Goal: Task Accomplishment & Management: Manage account settings

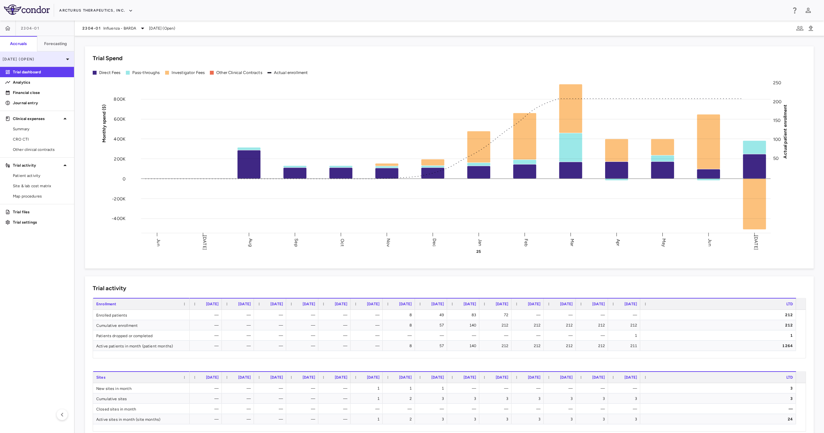
click at [45, 58] on p "[DATE] (Open)" at bounding box center [33, 59] width 61 height 6
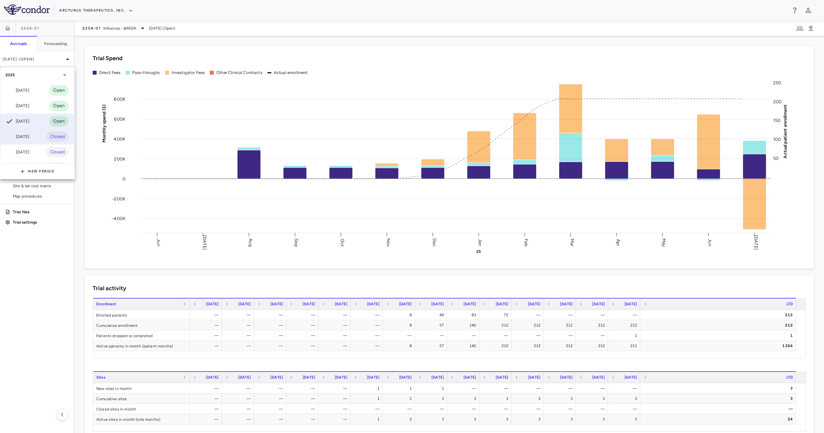
click at [35, 137] on div "Jun 2025 Closed" at bounding box center [36, 136] width 73 height 15
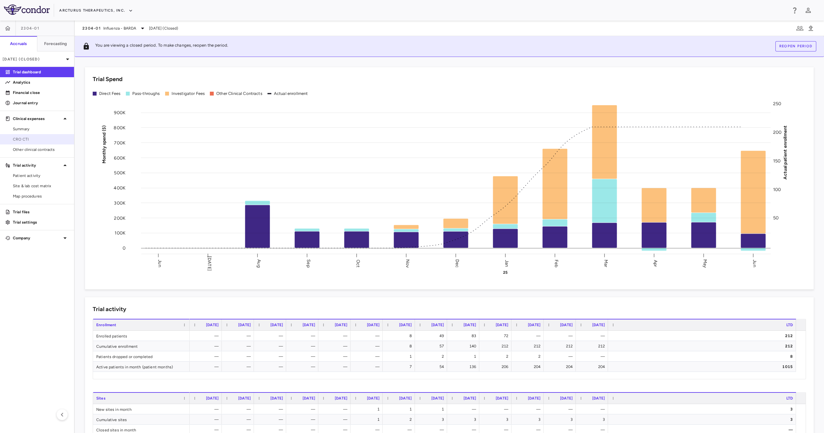
click at [42, 142] on link "CRO CTI" at bounding box center [37, 139] width 74 height 10
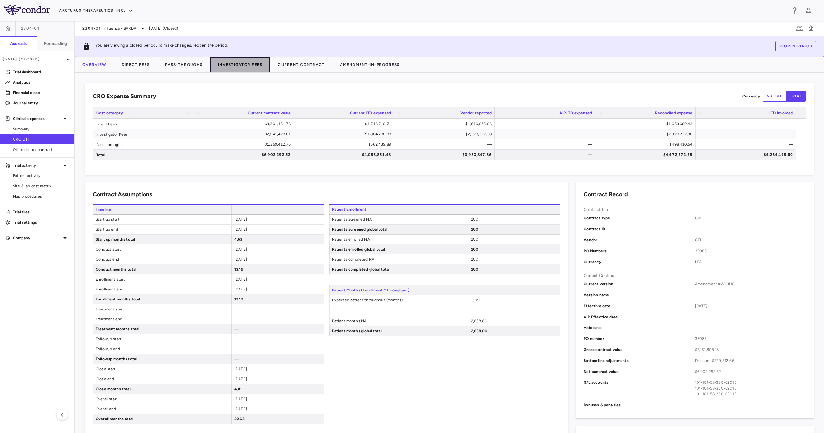
click at [254, 65] on button "Investigator Fees" at bounding box center [240, 64] width 60 height 15
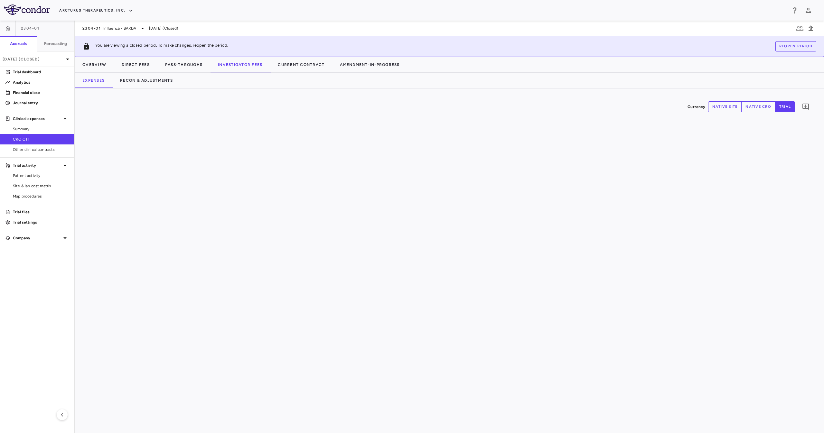
click at [352, 90] on div "Currency native site native cro trial 0" at bounding box center [449, 260] width 749 height 345
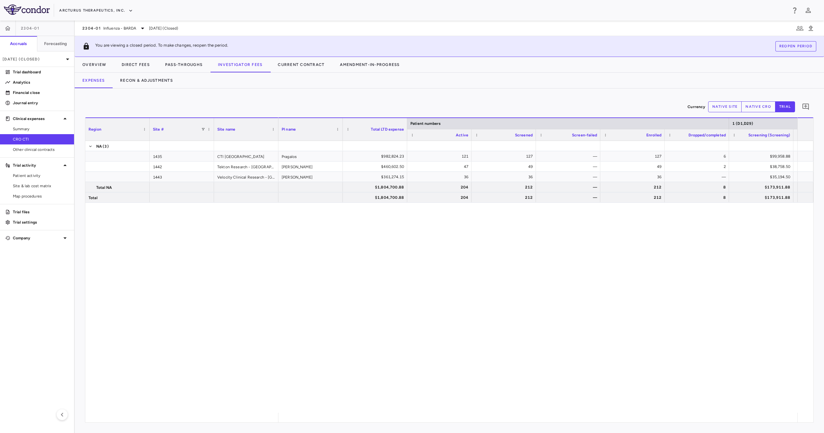
click at [160, 93] on div "Currency native site native cro trial 0 Region Drag here to set column labels R…" at bounding box center [449, 260] width 749 height 345
click at [157, 84] on button "Recon & Adjustments" at bounding box center [146, 80] width 68 height 15
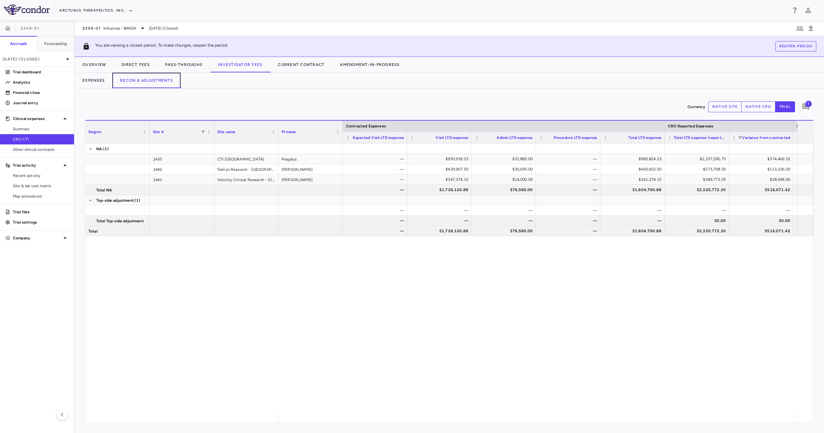
scroll to position [0, 189]
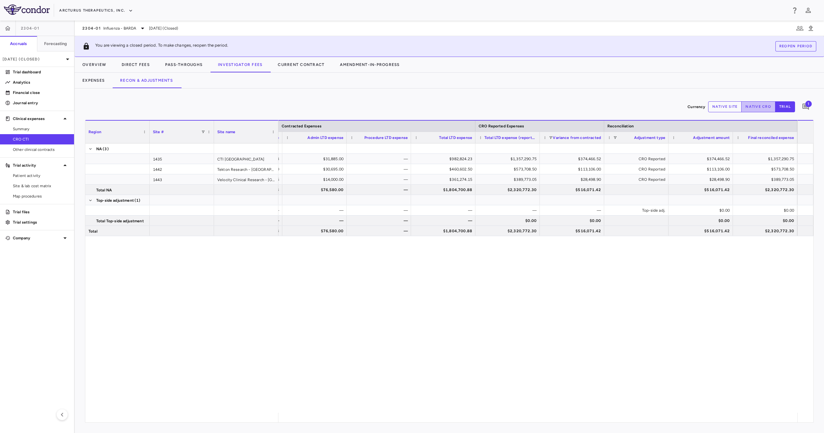
click at [767, 107] on button "native cro" at bounding box center [758, 106] width 34 height 11
click at [731, 106] on button "native site" at bounding box center [725, 106] width 34 height 11
click at [60, 56] on p "[DATE] (Closed)" at bounding box center [33, 59] width 61 height 6
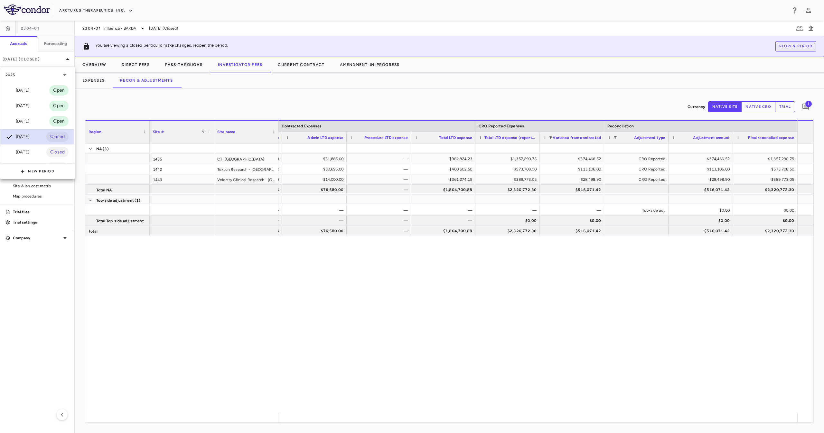
scroll to position [64, 0]
click at [29, 100] on div "[DATE]" at bounding box center [17, 103] width 24 height 8
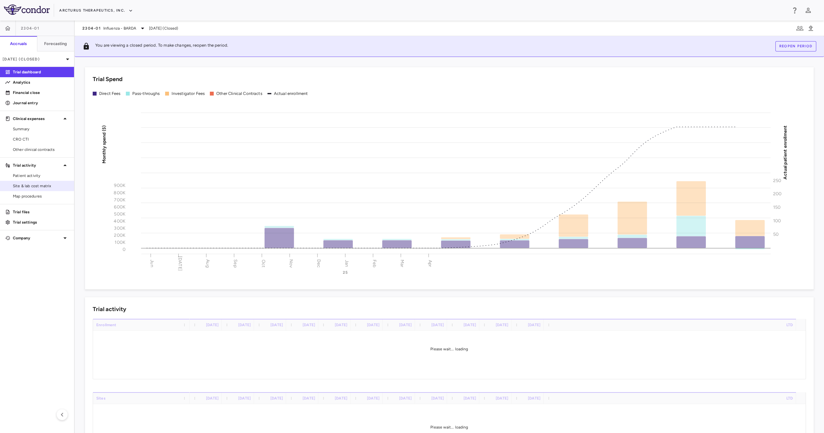
click at [19, 190] on link "Site & lab cost matrix" at bounding box center [37, 186] width 74 height 10
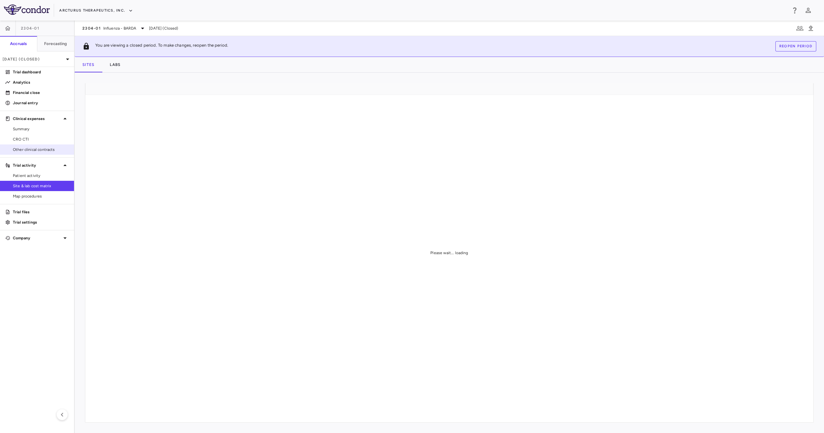
click at [43, 144] on div "CRO CTI" at bounding box center [37, 139] width 74 height 10
click at [44, 142] on span "CRO CTI" at bounding box center [41, 139] width 56 height 6
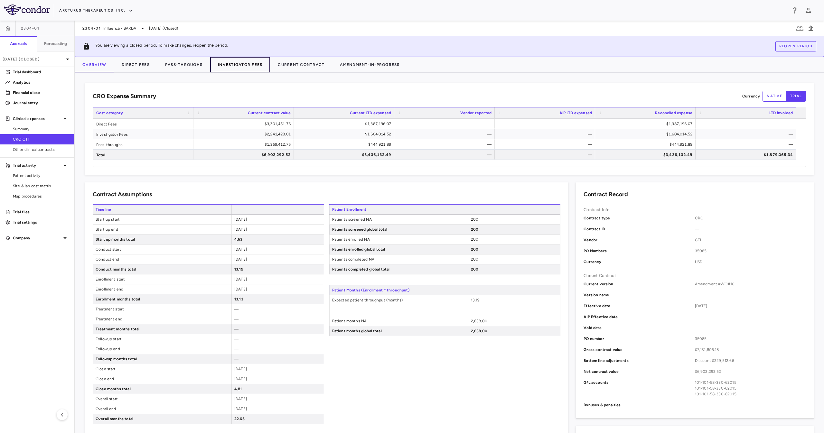
click at [221, 67] on button "Investigator Fees" at bounding box center [240, 64] width 60 height 15
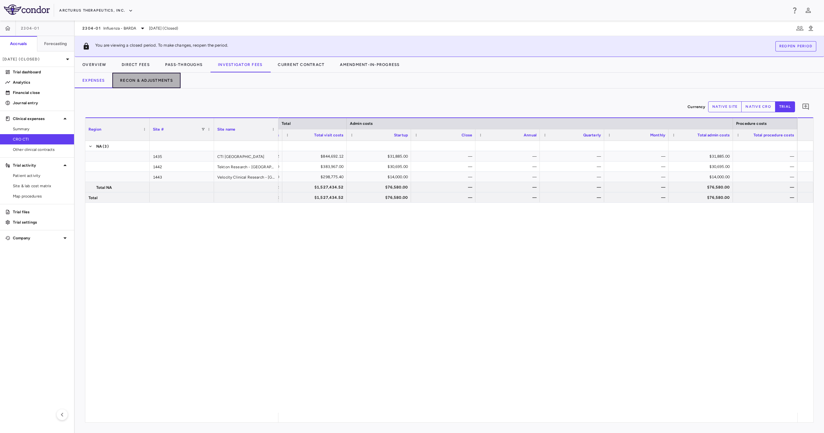
click at [145, 83] on button "Recon & Adjustments" at bounding box center [146, 80] width 68 height 15
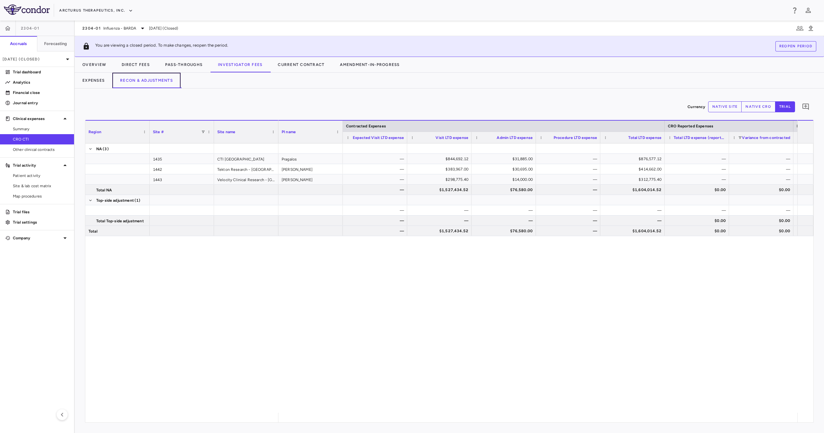
scroll to position [0, 189]
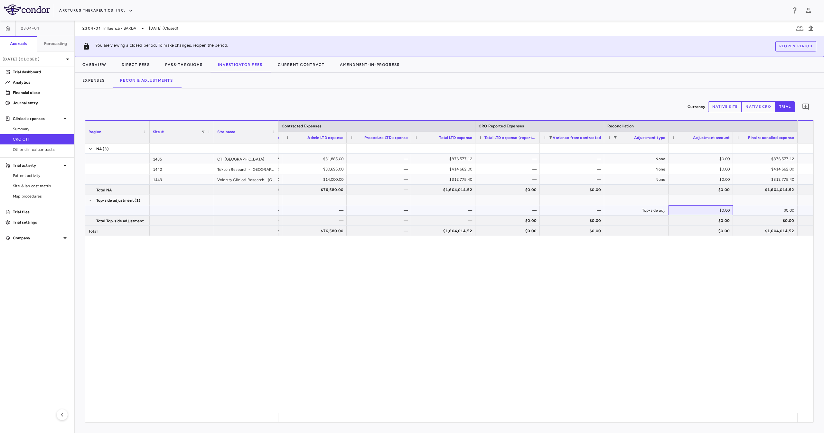
click at [701, 209] on div "$0.00" at bounding box center [701, 210] width 55 height 10
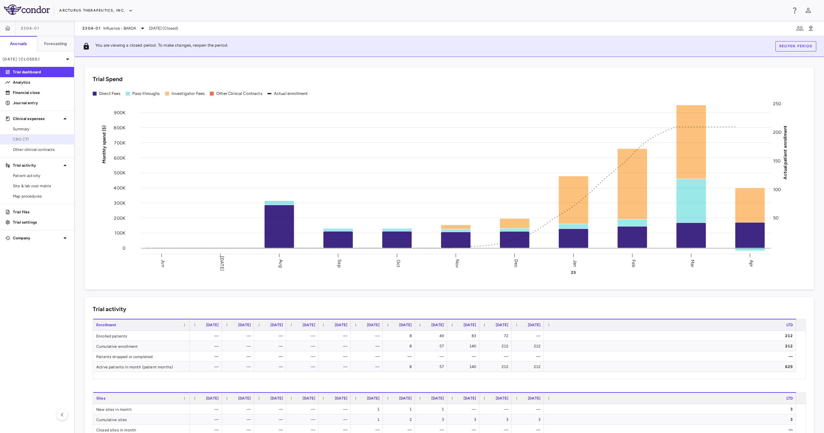
click at [34, 134] on link "CRO CTI" at bounding box center [37, 139] width 74 height 10
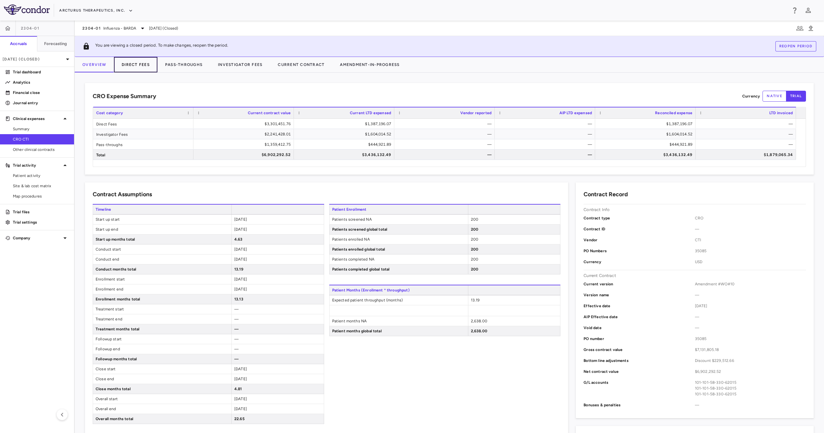
click at [133, 67] on button "Direct Fees" at bounding box center [135, 64] width 43 height 15
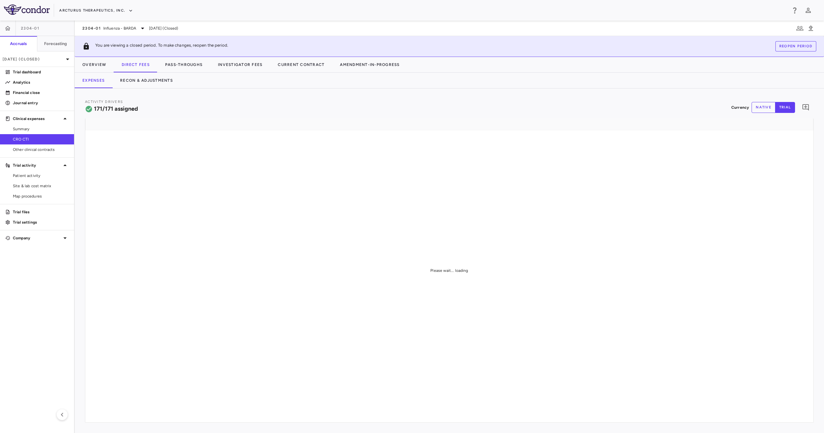
click at [767, 102] on button "native" at bounding box center [763, 107] width 24 height 11
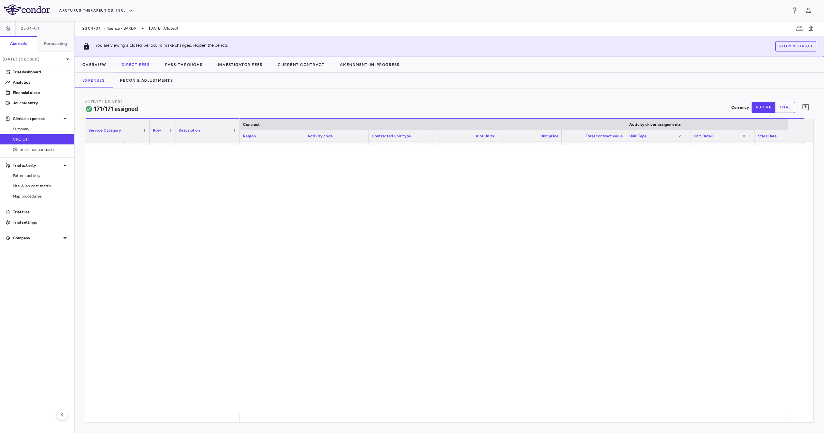
scroll to position [1881, 0]
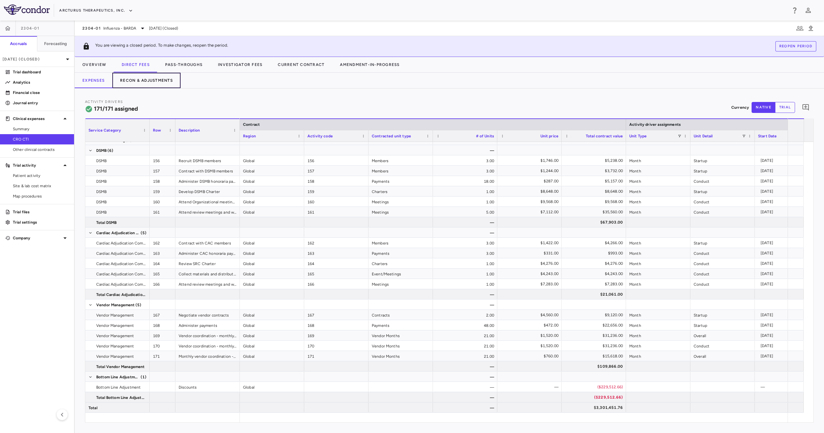
click at [162, 80] on button "Recon & Adjustments" at bounding box center [146, 80] width 68 height 15
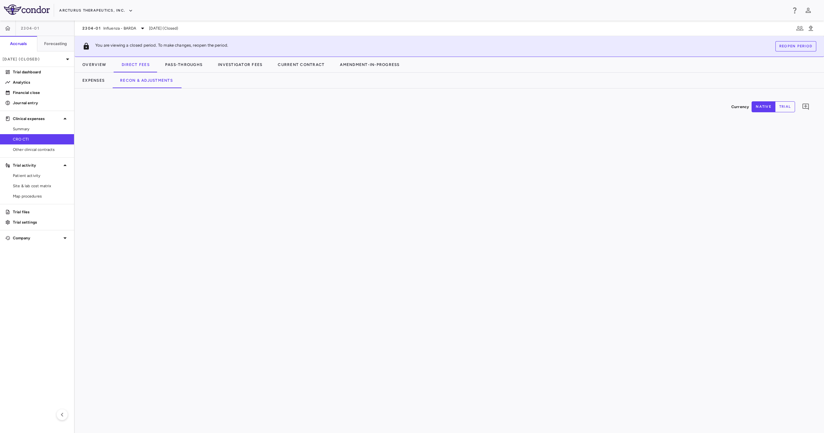
click at [506, 87] on div "Expenses Recon & Adjustments" at bounding box center [449, 80] width 749 height 15
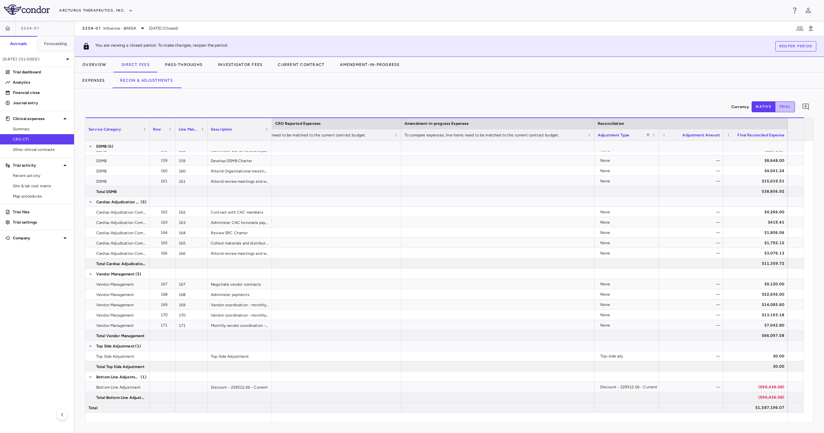
click at [781, 107] on button "trial" at bounding box center [785, 106] width 20 height 11
click at [749, 108] on div "Currency native trial" at bounding box center [763, 106] width 64 height 11
click at [761, 111] on button "native" at bounding box center [763, 106] width 24 height 11
drag, startPoint x: 713, startPoint y: 423, endPoint x: 665, endPoint y: 413, distance: 48.9
click at [665, 413] on div "Currency native trial 0 Service Category Drag here to set column labels Service…" at bounding box center [449, 260] width 749 height 345
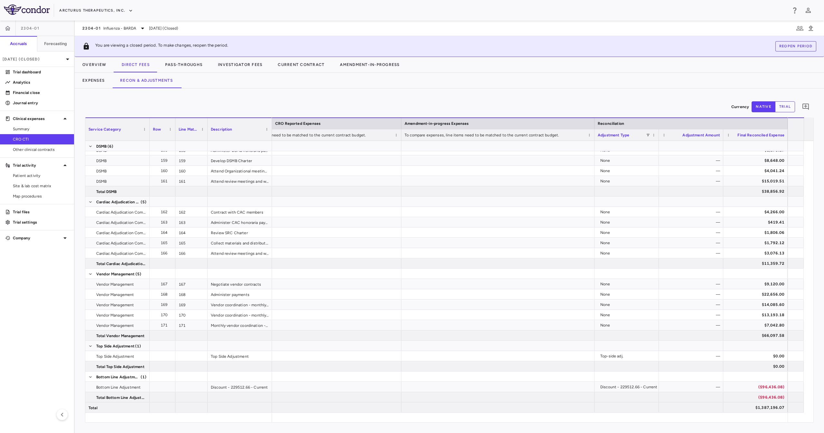
drag, startPoint x: 669, startPoint y: 423, endPoint x: 640, endPoint y: 425, distance: 29.3
click at [637, 422] on div "Currency native trial 0 Service Category Drag here to set column labels Service…" at bounding box center [449, 260] width 749 height 345
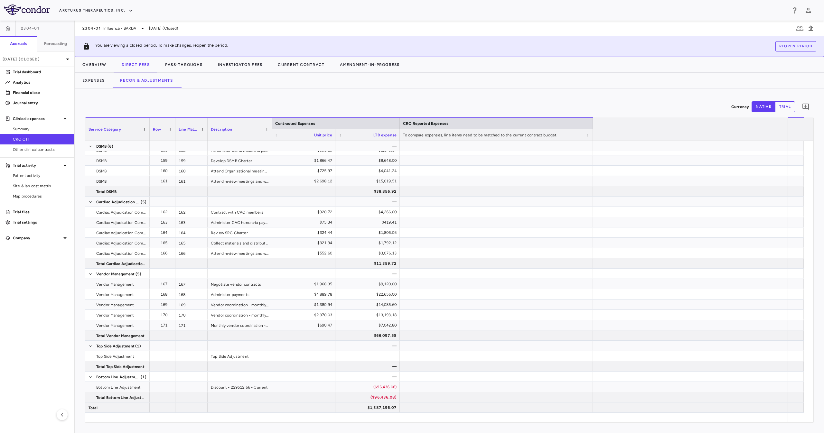
scroll to position [0, 377]
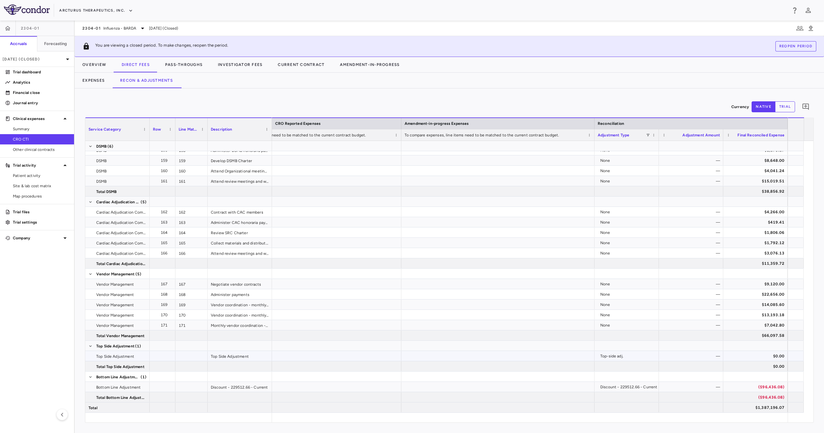
click at [777, 351] on div "$0.00" at bounding box center [755, 356] width 64 height 10
click at [189, 65] on button "Pass-Throughs" at bounding box center [183, 64] width 53 height 15
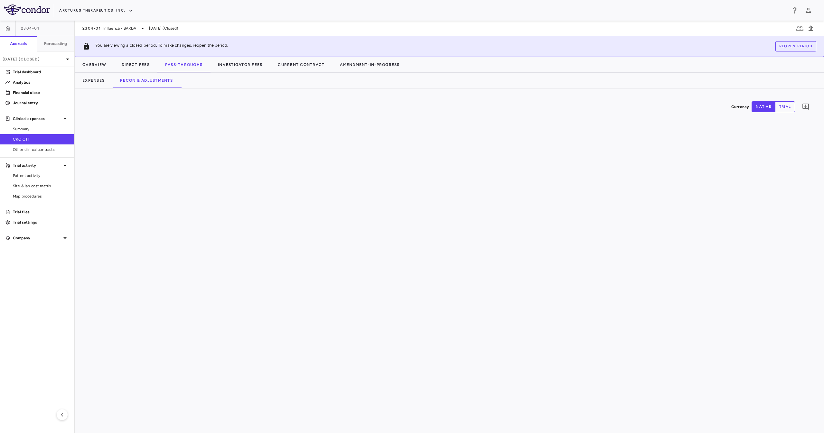
click at [216, 87] on div "Expenses Recon & Adjustments" at bounding box center [449, 80] width 749 height 15
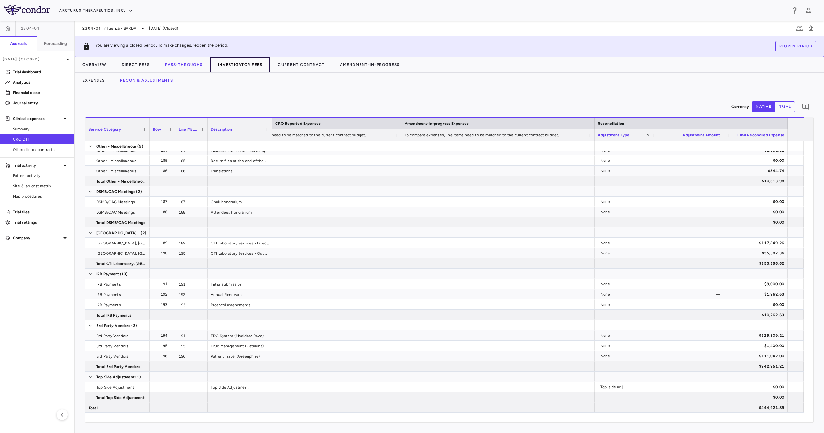
click at [243, 64] on button "Investigator Fees" at bounding box center [240, 64] width 60 height 15
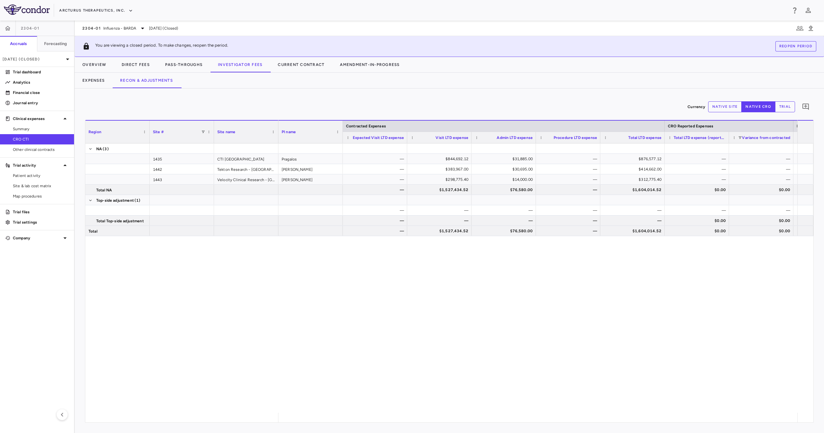
click at [273, 86] on div "Expenses Recon & Adjustments" at bounding box center [449, 80] width 749 height 15
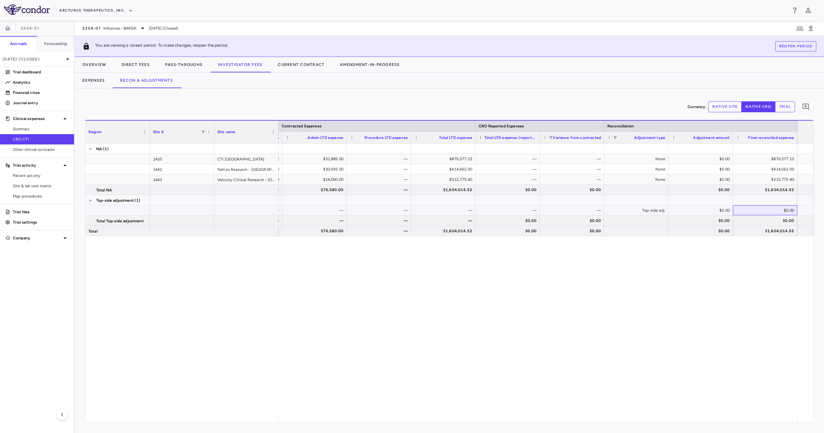
click at [771, 206] on div "$0.00" at bounding box center [765, 210] width 55 height 10
click at [777, 226] on div "— $844,692.12 $31,885.00 — $876,577.12 — — None $0.00 $876,577.12 — $383,967.00…" at bounding box center [443, 189] width 708 height 93
click at [777, 231] on div "$1,604,014.52" at bounding box center [765, 231] width 55 height 10
click at [301, 60] on button "Current Contract" at bounding box center [301, 64] width 62 height 15
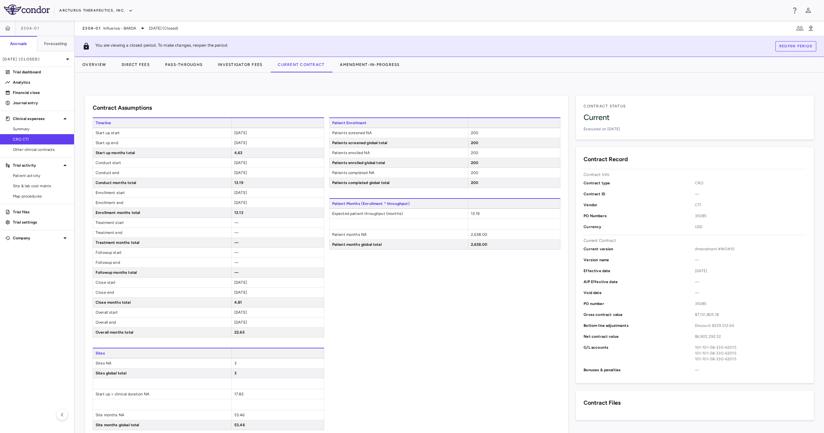
click at [331, 83] on div "Contract Assumptions Timeline Start up start 2024-06-25 Start up end 2024-11-13…" at bounding box center [449, 253] width 749 height 360
click at [368, 51] on div "You are viewing a closed period. To make changes, reopen the period. Reopen per…" at bounding box center [449, 46] width 749 height 21
click at [371, 61] on button "Amendment-In-Progress" at bounding box center [369, 64] width 75 height 15
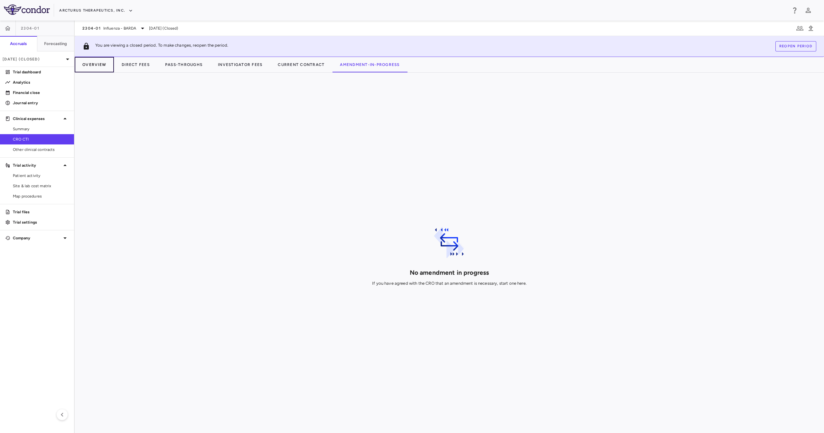
click at [101, 64] on button "Overview" at bounding box center [94, 64] width 39 height 15
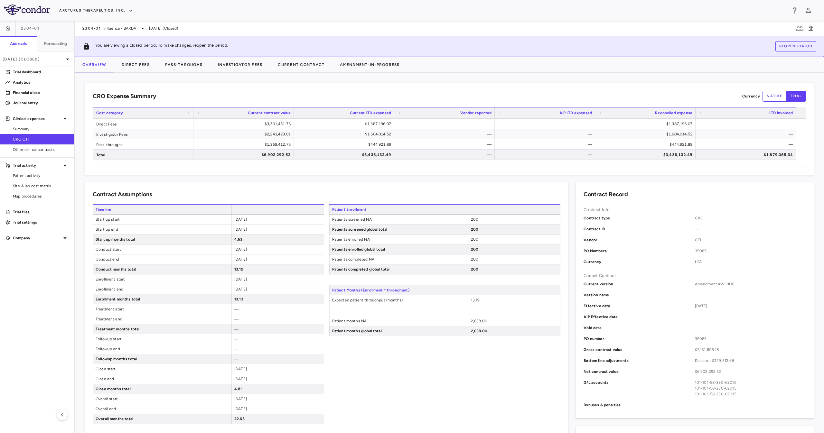
click at [274, 84] on div "CRO Expense Summary Currency native trial Drag here to set row groups Drag here…" at bounding box center [449, 129] width 728 height 92
click at [37, 76] on link "Trial dashboard" at bounding box center [37, 72] width 74 height 10
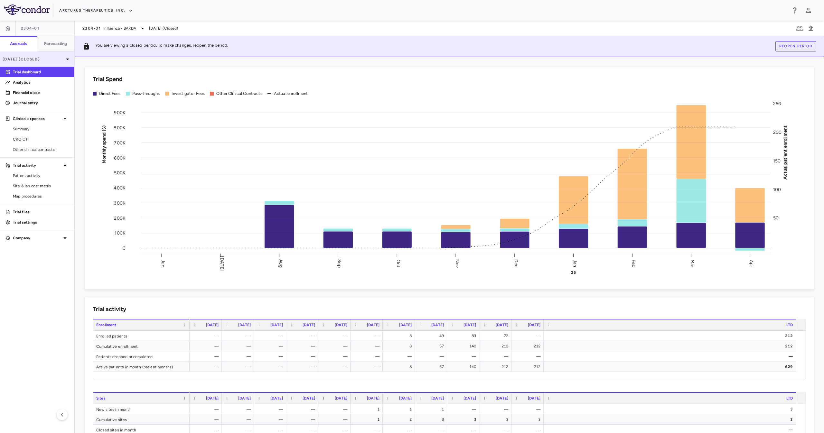
click at [23, 60] on p "Apr 2025 (Closed)" at bounding box center [33, 59] width 61 height 6
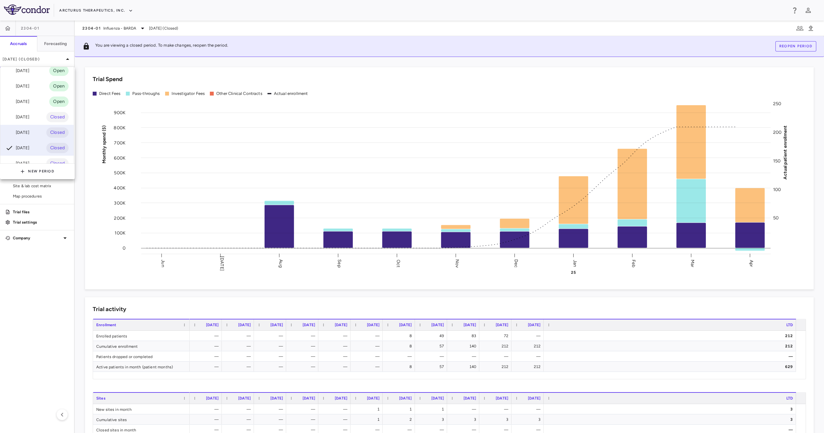
click at [29, 131] on div "May 2025" at bounding box center [17, 133] width 24 height 8
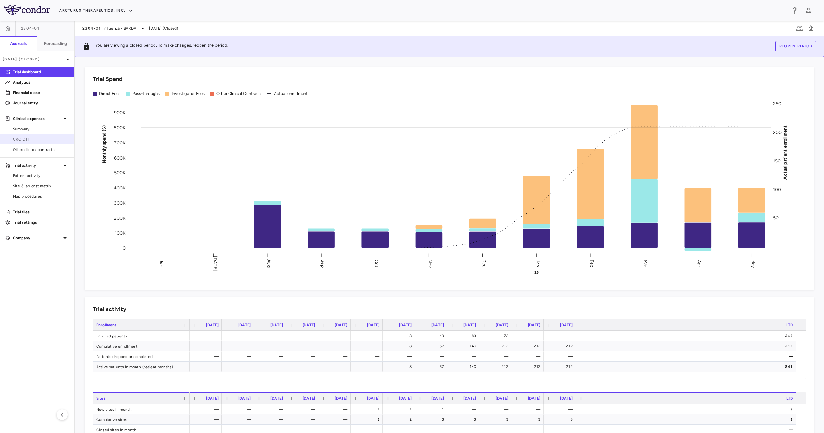
click at [31, 136] on span "CRO CTI" at bounding box center [41, 139] width 56 height 6
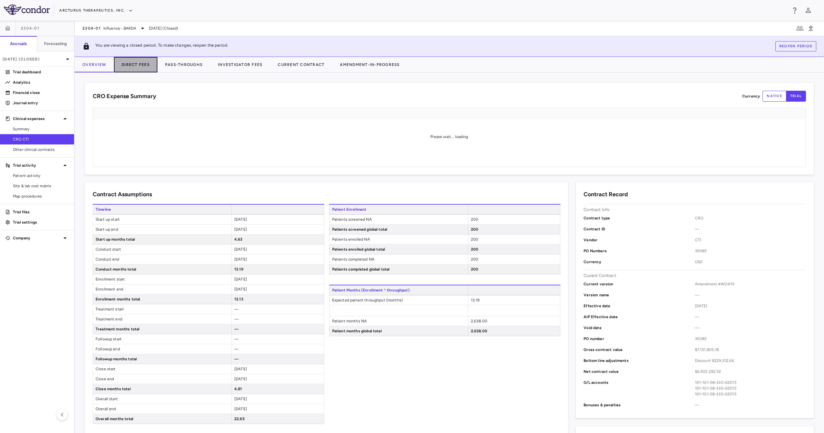
click at [141, 69] on button "Direct Fees" at bounding box center [135, 64] width 43 height 15
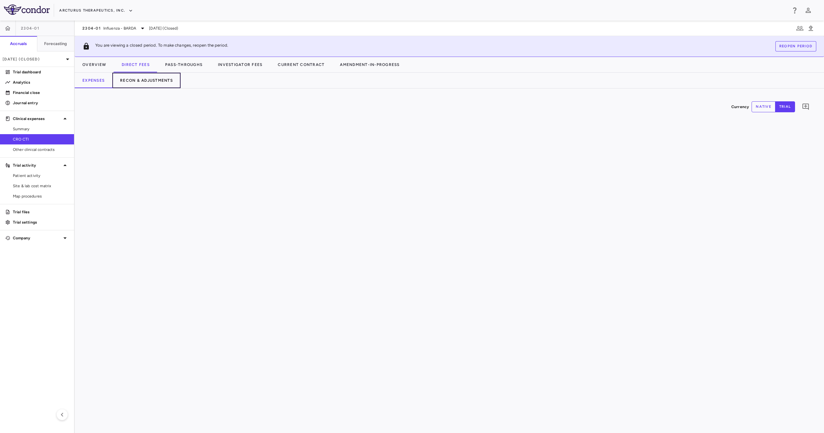
click at [160, 75] on button "Recon & Adjustments" at bounding box center [146, 80] width 68 height 15
click at [196, 75] on div "Expenses Recon & Adjustments" at bounding box center [449, 80] width 749 height 15
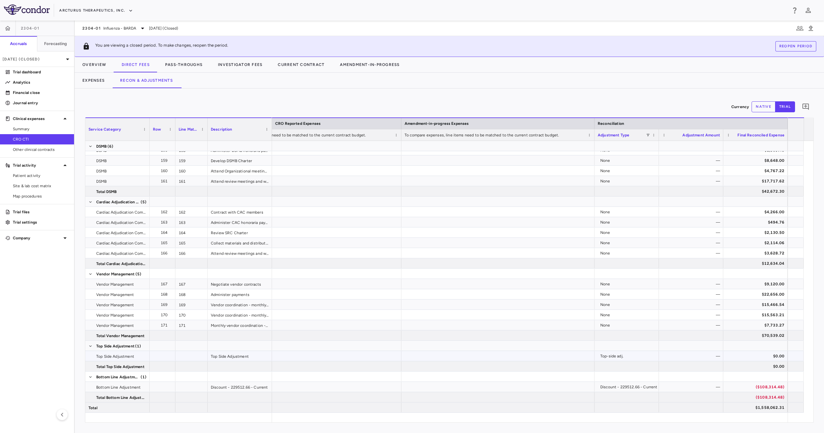
click at [773, 358] on div "$0.00" at bounding box center [756, 356] width 55 height 10
click at [191, 71] on button "Pass-Throughs" at bounding box center [183, 64] width 53 height 15
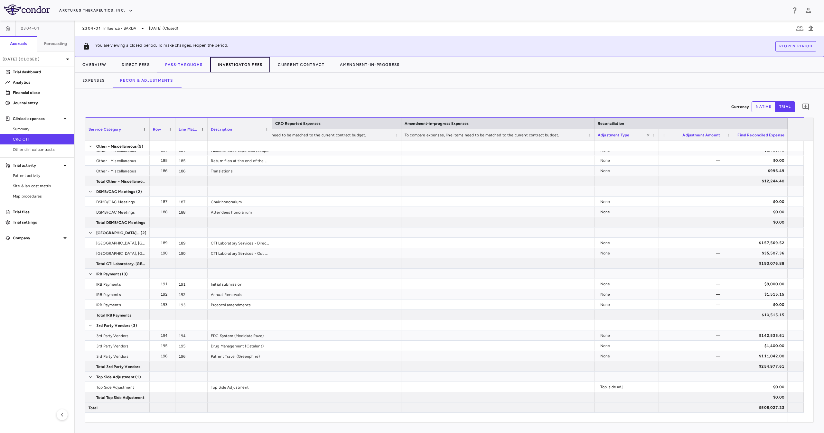
click at [234, 70] on button "Investigator Fees" at bounding box center [240, 64] width 60 height 15
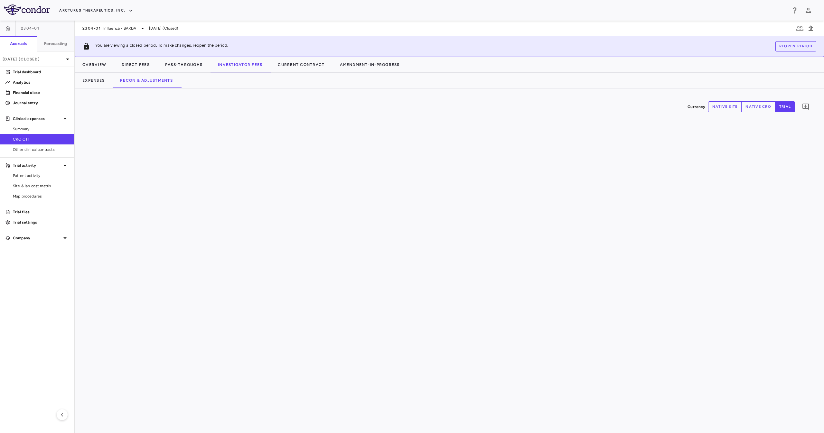
click at [319, 94] on div "Currency native site native cro trial 0" at bounding box center [449, 260] width 749 height 345
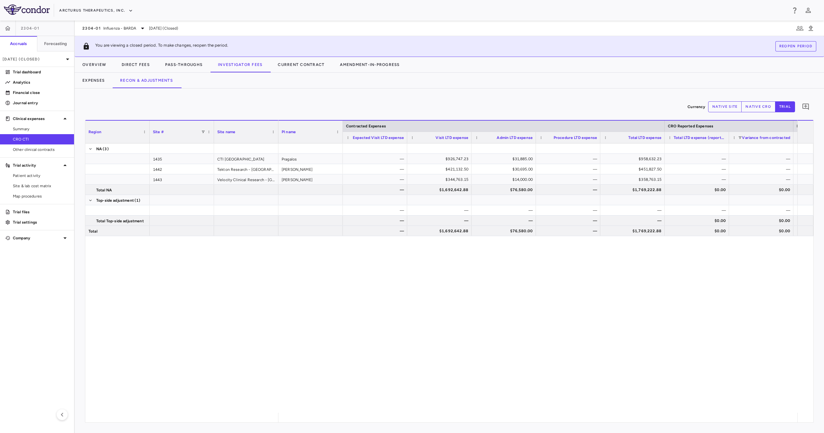
drag, startPoint x: 422, startPoint y: 421, endPoint x: 496, endPoint y: 426, distance: 74.2
click at [497, 427] on div "Currency native site native cro trial 0 Region Drag here to set column labels R…" at bounding box center [449, 260] width 749 height 345
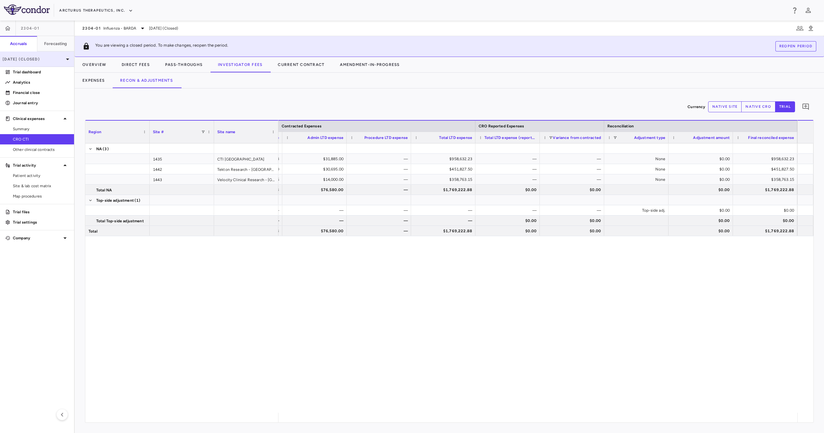
click at [25, 59] on p "May 2025 (Closed)" at bounding box center [33, 59] width 61 height 6
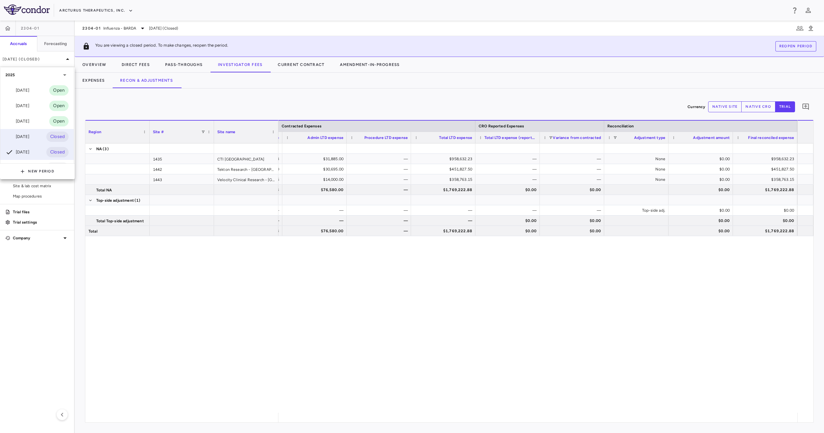
click at [34, 135] on div "Jun 2025 Closed" at bounding box center [36, 136] width 73 height 15
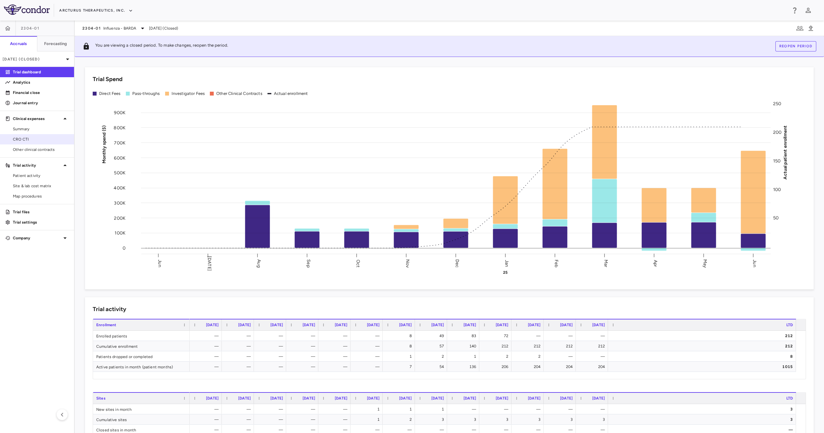
click at [53, 140] on span "CRO CTI" at bounding box center [41, 139] width 56 height 6
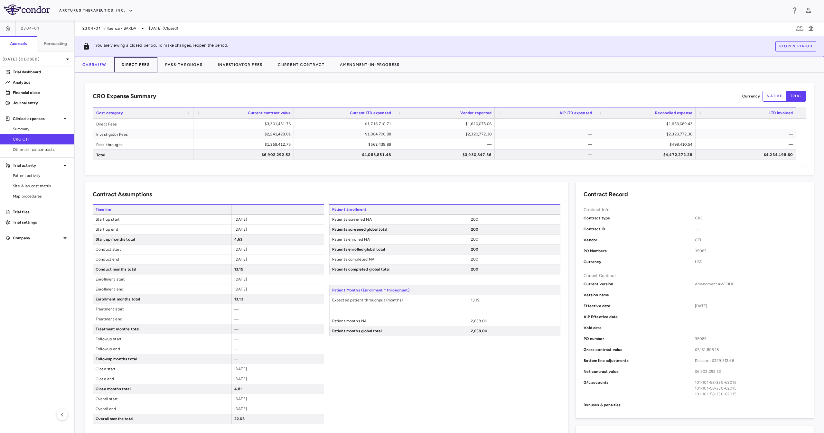
click at [150, 62] on button "Direct Fees" at bounding box center [135, 64] width 43 height 15
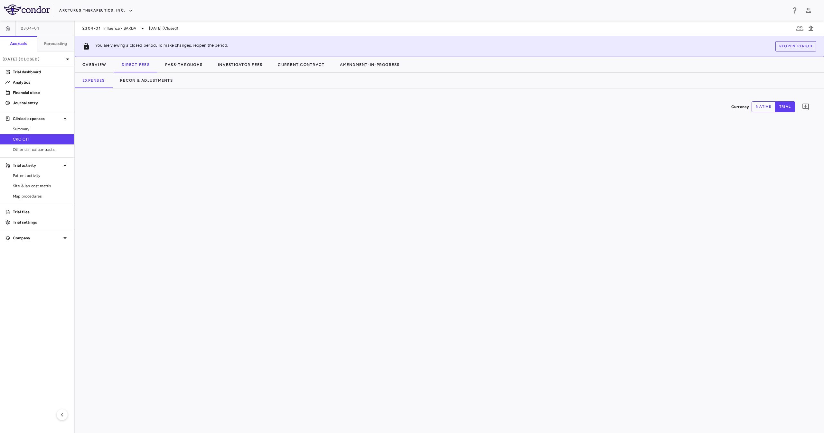
click at [198, 75] on div "Expenses Recon & Adjustments" at bounding box center [449, 80] width 749 height 15
click at [159, 84] on button "Recon & Adjustments" at bounding box center [146, 80] width 68 height 15
click at [209, 87] on div "Expenses Recon & Adjustments" at bounding box center [449, 80] width 749 height 15
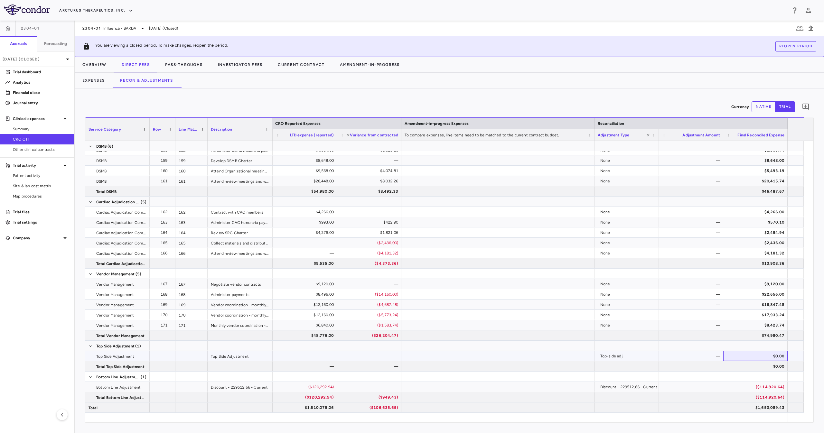
click at [785, 353] on div "$0.00" at bounding box center [755, 356] width 64 height 10
drag, startPoint x: 659, startPoint y: 423, endPoint x: 642, endPoint y: 421, distance: 17.2
click at [642, 421] on div "Currency native trial 0 Service Category Drag here to set column labels Service…" at bounding box center [449, 260] width 749 height 345
drag, startPoint x: 654, startPoint y: 412, endPoint x: 630, endPoint y: 421, distance: 25.5
click at [630, 421] on div "Service Category Row Line Match" at bounding box center [449, 269] width 728 height 305
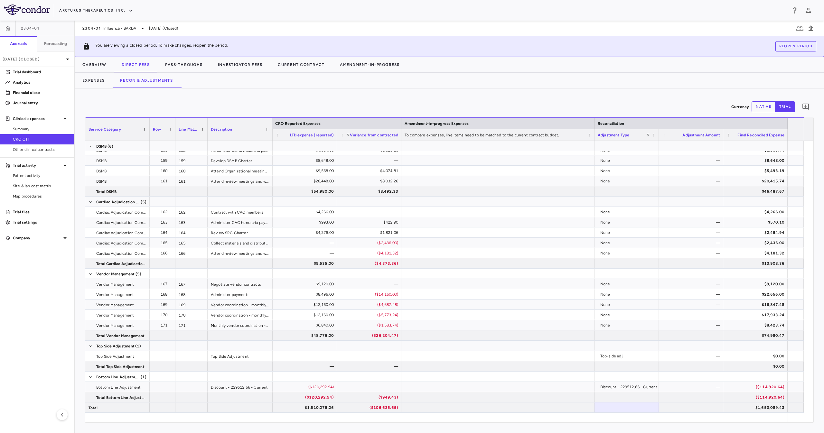
drag, startPoint x: 647, startPoint y: 424, endPoint x: 628, endPoint y: 423, distance: 18.4
click at [628, 423] on div "Currency native trial 0 Press SPACE to select this row. Service Category Drag h…" at bounding box center [449, 260] width 749 height 345
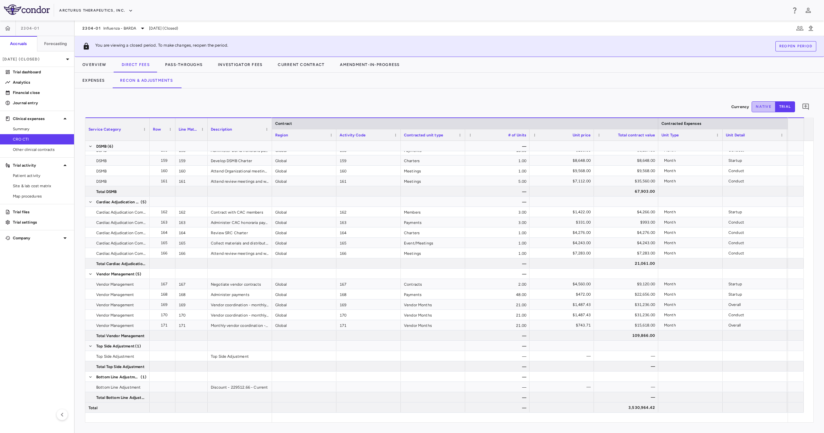
click at [765, 107] on button "native" at bounding box center [763, 106] width 24 height 11
click at [183, 56] on div "You are viewing a closed period. To make changes, reopen the period. Reopen per…" at bounding box center [449, 46] width 749 height 21
click at [187, 70] on button "Pass-Throughs" at bounding box center [183, 64] width 53 height 15
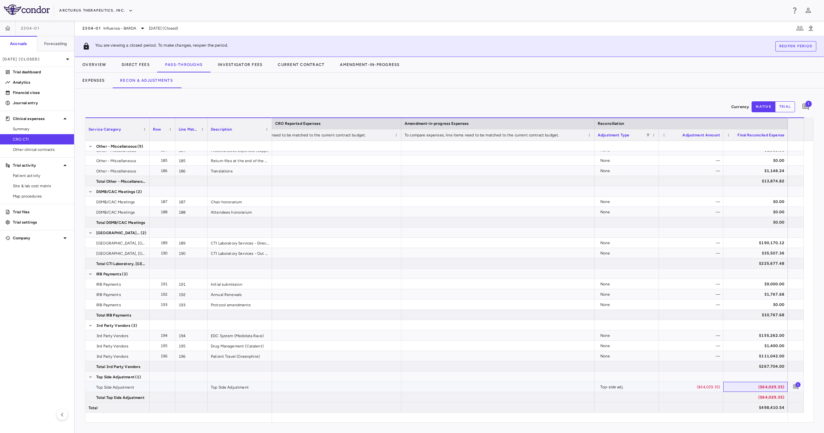
click at [765, 387] on div "($64,029.35)" at bounding box center [756, 387] width 55 height 10
click at [690, 386] on div "($64,029.35)" at bounding box center [691, 387] width 55 height 10
click at [239, 64] on button "Investigator Fees" at bounding box center [240, 64] width 60 height 15
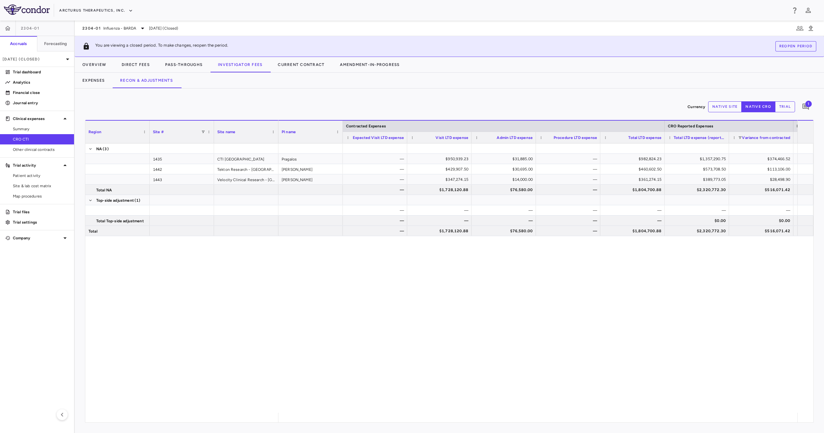
click at [253, 80] on div "Expenses Recon & Adjustments" at bounding box center [449, 80] width 749 height 15
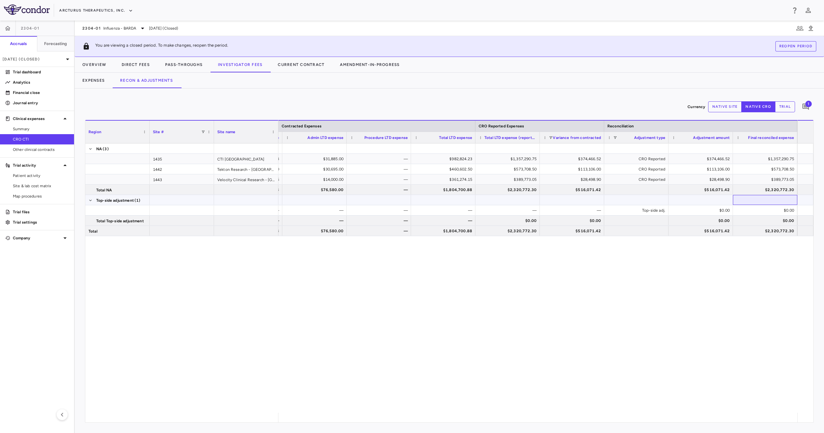
click at [761, 201] on div at bounding box center [765, 199] width 58 height 9
drag, startPoint x: 762, startPoint y: 202, endPoint x: 679, endPoint y: 208, distance: 82.9
click at [761, 204] on div at bounding box center [765, 199] width 58 height 9
click at [186, 65] on button "Pass-Throughs" at bounding box center [183, 64] width 53 height 15
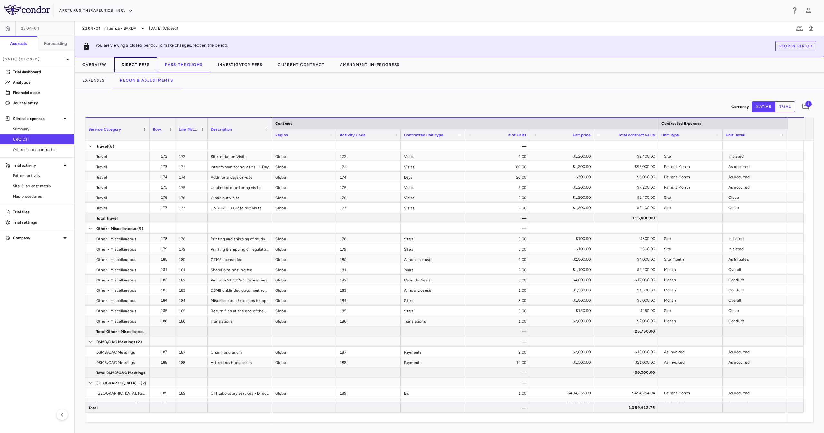
click at [136, 62] on button "Direct Fees" at bounding box center [135, 64] width 43 height 15
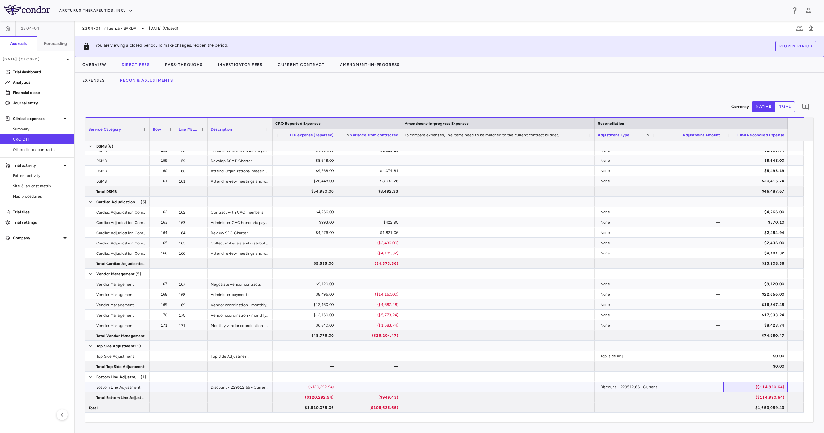
click at [759, 385] on div "($114,920.64)" at bounding box center [756, 387] width 55 height 10
click at [752, 355] on div "$0.00" at bounding box center [756, 356] width 55 height 10
click at [186, 66] on button "Pass-Throughs" at bounding box center [183, 64] width 53 height 15
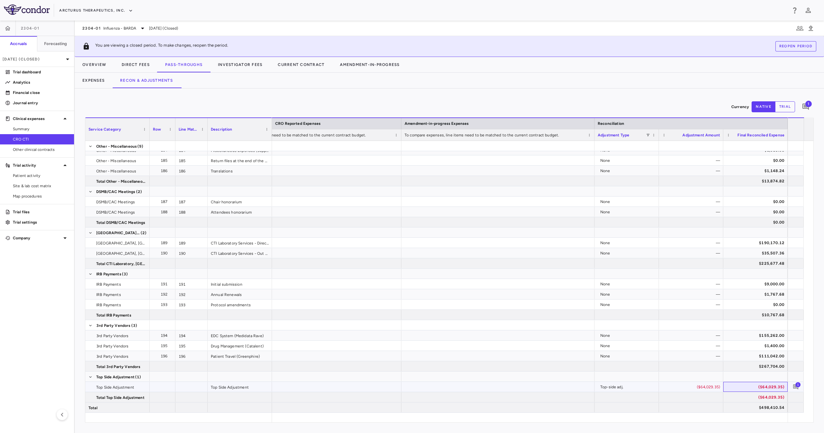
click at [775, 385] on div "($64,029.35)" at bounding box center [756, 387] width 55 height 10
click at [792, 385] on icon "Add comment" at bounding box center [795, 387] width 6 height 6
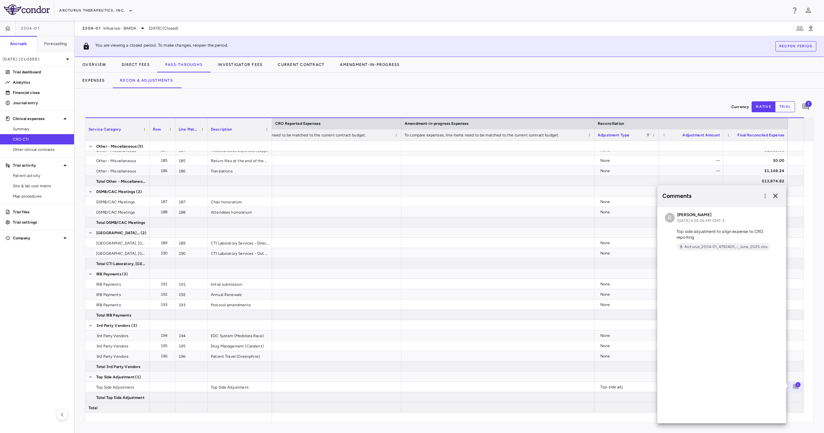
click at [718, 234] on p "Top side adjustment to align expense to CRO reporting" at bounding box center [721, 235] width 113 height 12
drag, startPoint x: 717, startPoint y: 234, endPoint x: 704, endPoint y: 232, distance: 13.6
click at [704, 232] on p "Top side adjustment to align expense to CRO reporting" at bounding box center [721, 235] width 113 height 12
click at [706, 236] on p "Top side adjustment to align expense to CRO reporting" at bounding box center [721, 235] width 113 height 12
click at [773, 195] on icon "button" at bounding box center [775, 196] width 8 height 8
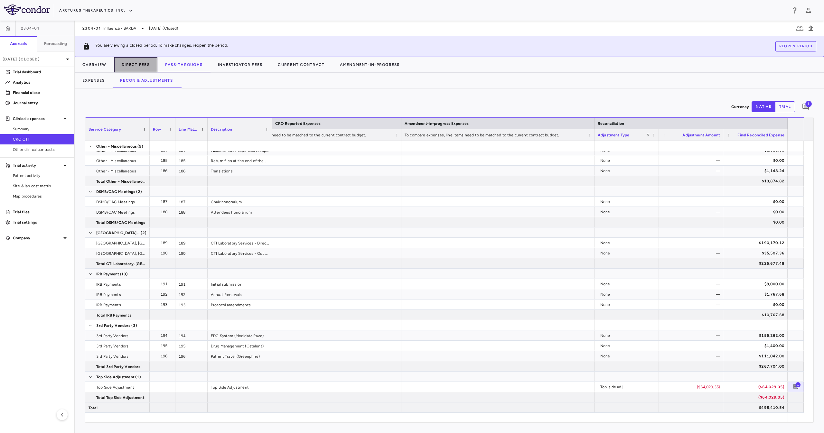
click at [134, 65] on button "Direct Fees" at bounding box center [135, 64] width 43 height 15
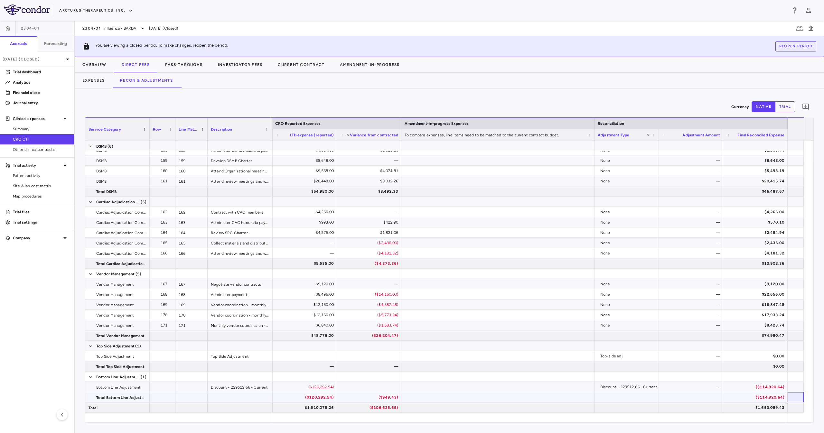
click at [795, 393] on div at bounding box center [795, 397] width 16 height 10
click at [789, 386] on div at bounding box center [795, 387] width 16 height 10
click at [189, 69] on button "Pass-Throughs" at bounding box center [183, 64] width 53 height 15
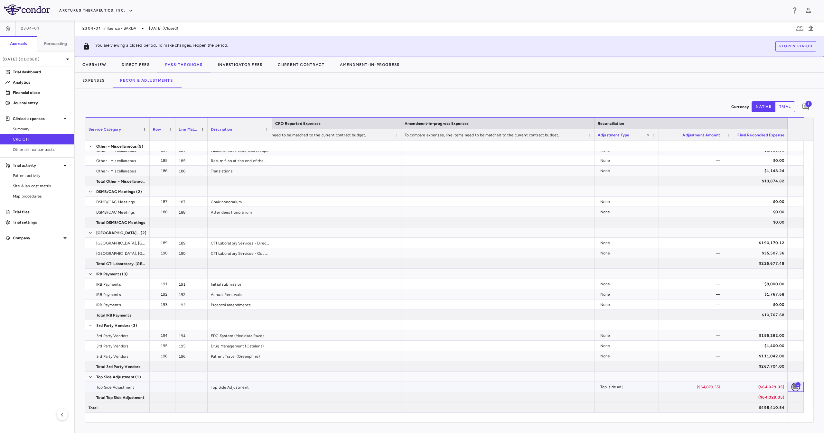
click at [793, 389] on icon "Add comment" at bounding box center [795, 387] width 6 height 6
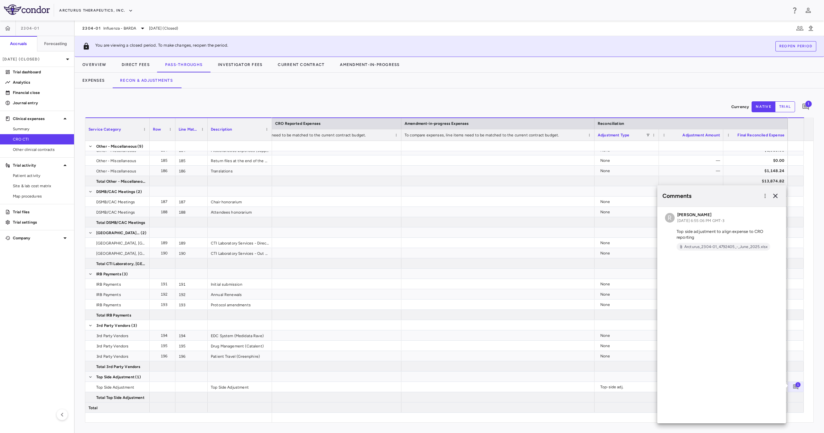
click at [710, 230] on p "Top side adjustment to align expense to CRO reporting" at bounding box center [721, 235] width 113 height 12
drag, startPoint x: 710, startPoint y: 230, endPoint x: 715, endPoint y: 234, distance: 6.1
click at [711, 230] on p "Top side adjustment to align expense to CRO reporting" at bounding box center [721, 235] width 113 height 12
click at [716, 235] on p "Top side adjustment to align expense to CRO reporting" at bounding box center [721, 235] width 113 height 12
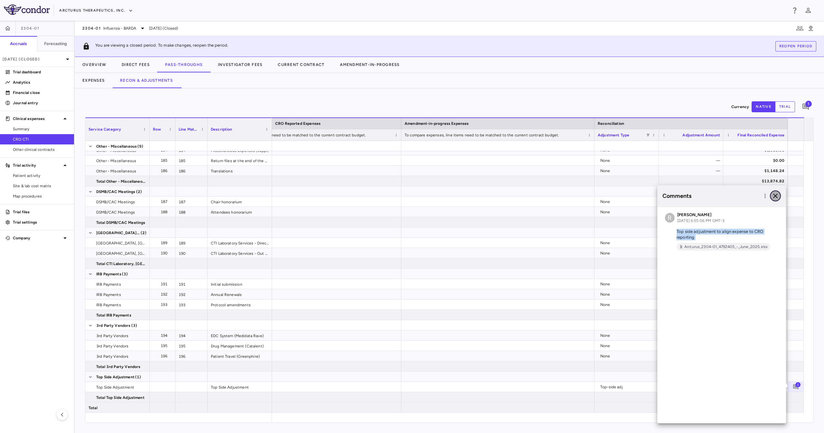
click at [773, 198] on icon "button" at bounding box center [775, 196] width 5 height 5
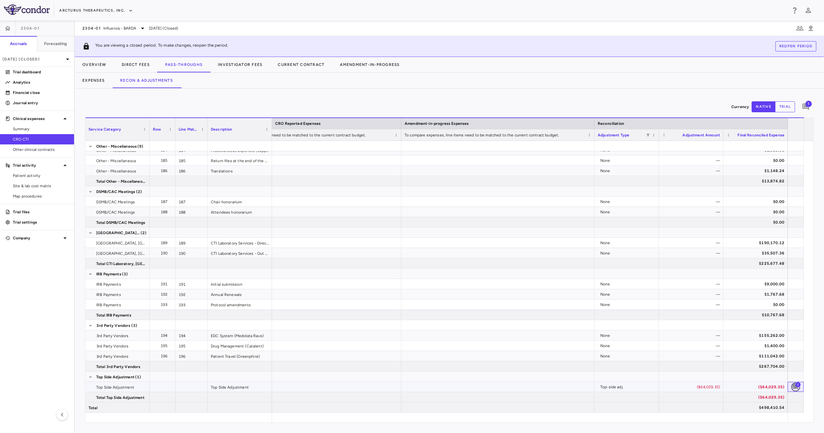
click at [795, 387] on icon "Add comment" at bounding box center [795, 386] width 5 height 5
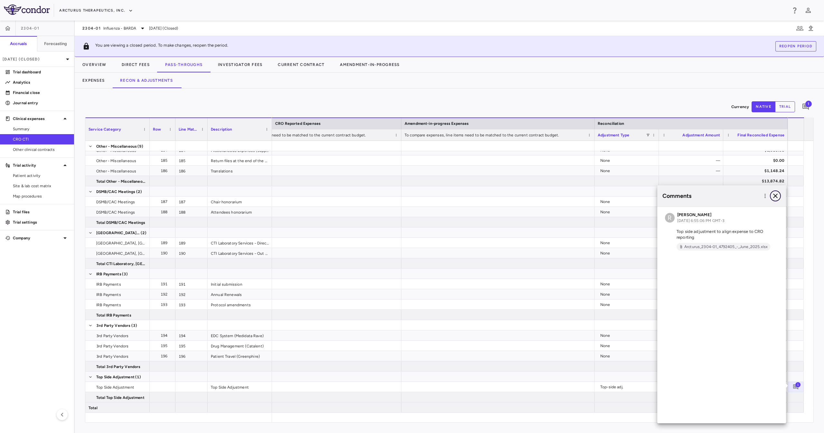
click at [776, 195] on icon "button" at bounding box center [775, 196] width 5 height 5
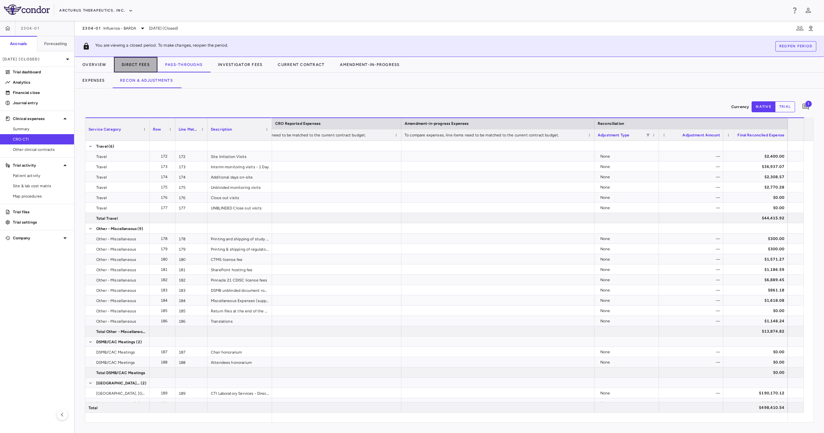
click at [147, 61] on button "Direct Fees" at bounding box center [135, 64] width 43 height 15
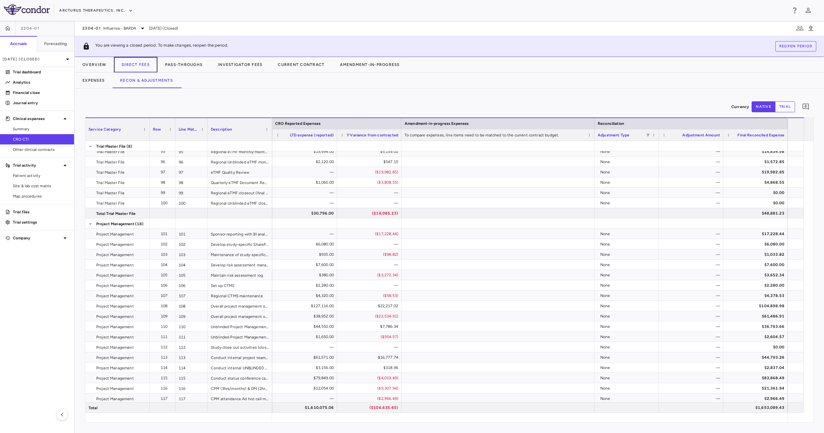
scroll to position [917, 0]
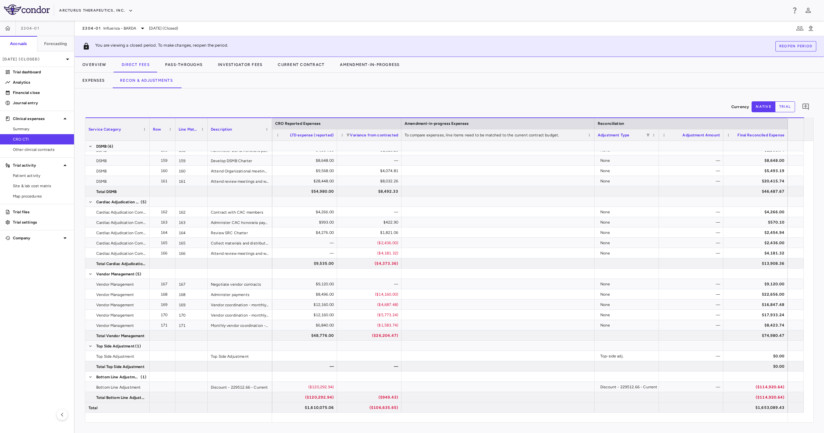
click at [780, 111] on button "trial" at bounding box center [785, 106] width 20 height 11
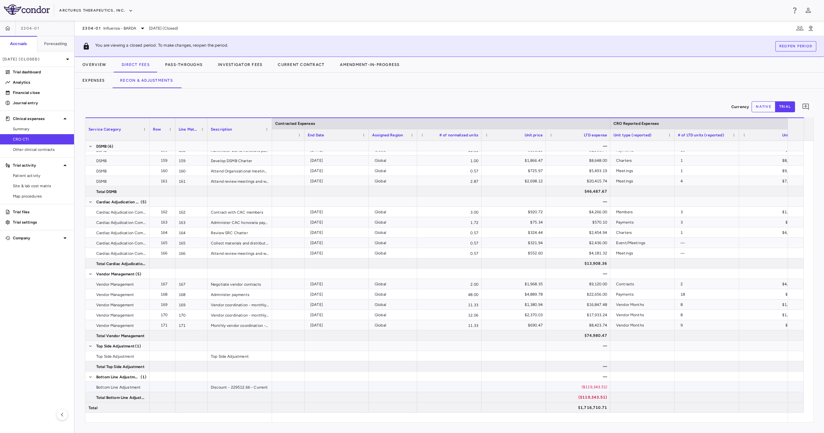
click at [583, 385] on div "($119,343.51)" at bounding box center [578, 387] width 55 height 10
click at [598, 358] on div at bounding box center [578, 356] width 64 height 10
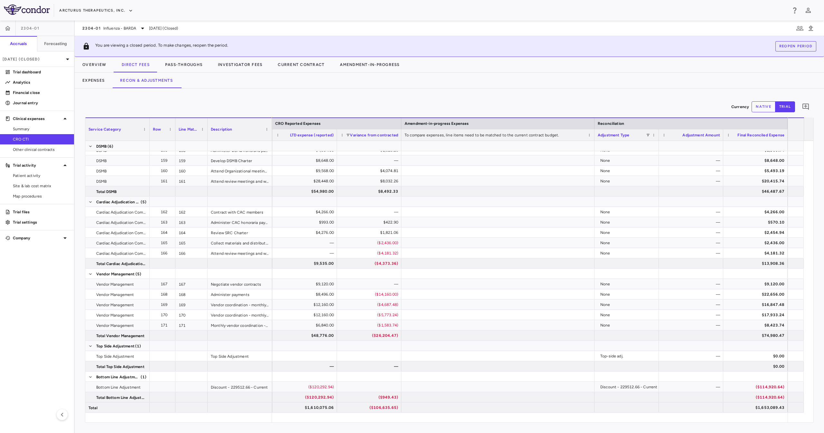
drag, startPoint x: 814, startPoint y: 387, endPoint x: 811, endPoint y: 384, distance: 3.9
click at [812, 383] on div "Currency native trial 0 Service Category Drag here to set column labels Service…" at bounding box center [449, 260] width 749 height 345
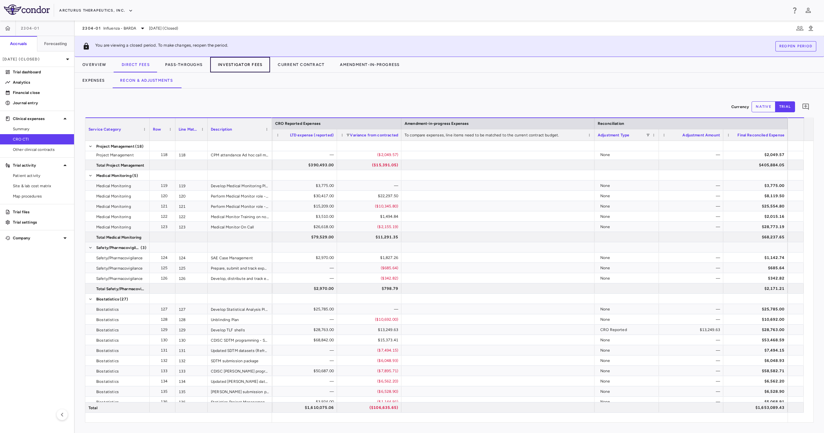
click at [260, 69] on button "Investigator Fees" at bounding box center [240, 64] width 60 height 15
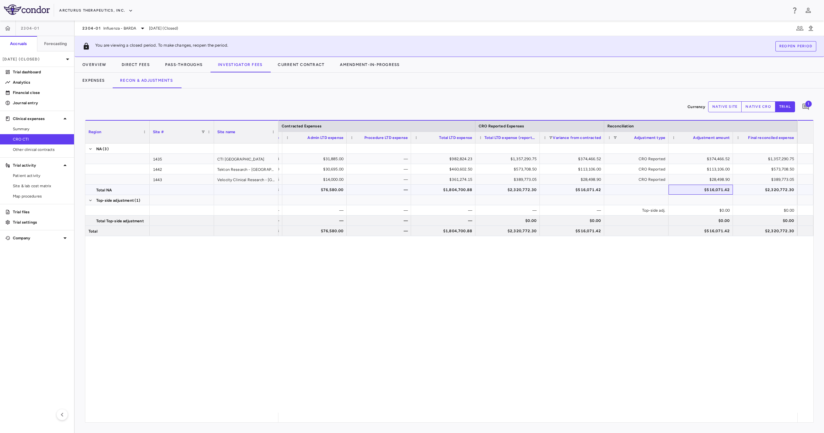
click at [706, 191] on div "$516,071.42" at bounding box center [701, 190] width 55 height 10
click at [144, 64] on button "Direct Fees" at bounding box center [135, 64] width 43 height 15
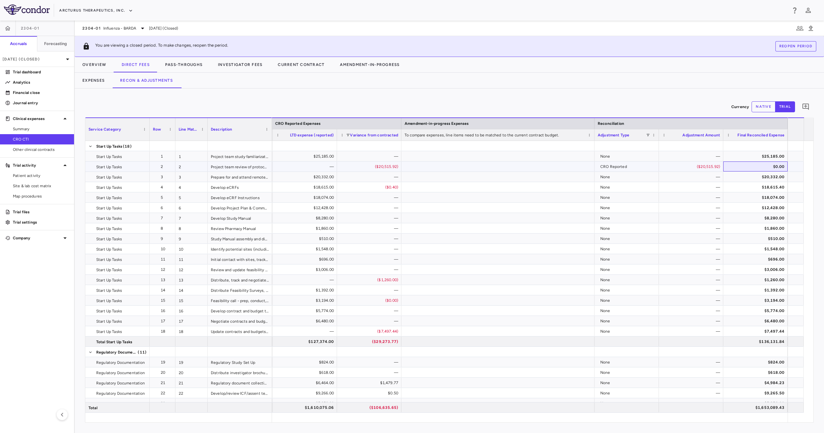
click at [744, 170] on div "$0.00" at bounding box center [756, 166] width 55 height 10
click at [248, 66] on button "Investigator Fees" at bounding box center [240, 64] width 60 height 15
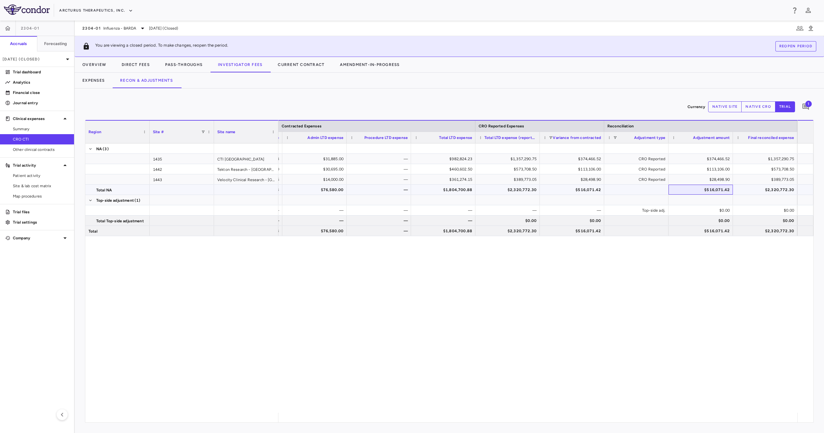
click at [725, 191] on div "$516,071.42" at bounding box center [701, 190] width 55 height 10
click at [39, 63] on div "[DATE] (Closed)" at bounding box center [37, 58] width 74 height 15
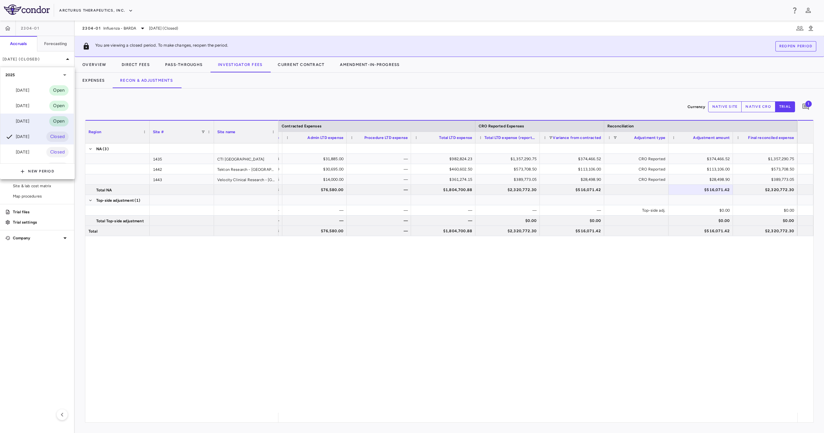
click at [31, 115] on div "[DATE] Open" at bounding box center [36, 121] width 73 height 15
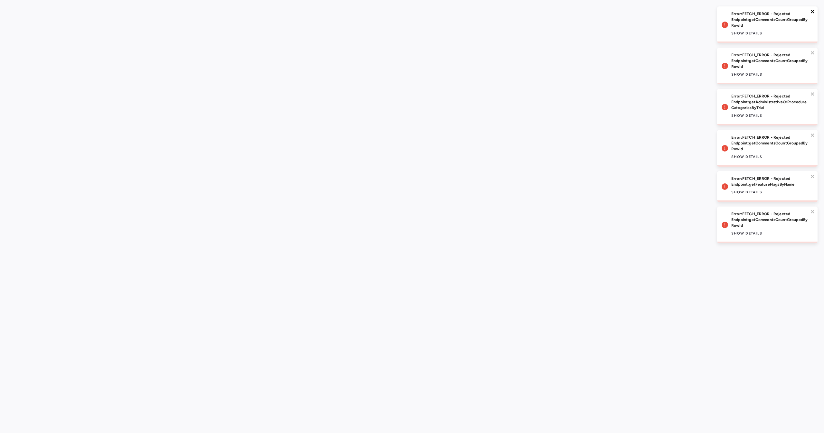
click at [810, 12] on icon "close" at bounding box center [812, 11] width 5 height 5
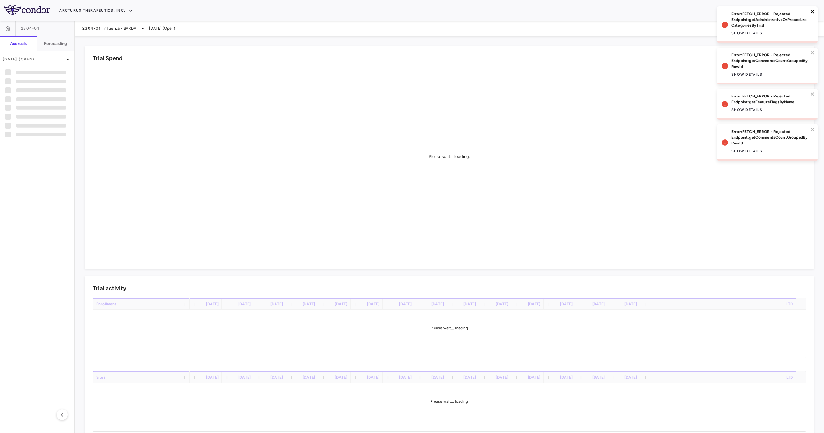
click at [810, 12] on icon "close" at bounding box center [812, 11] width 5 height 5
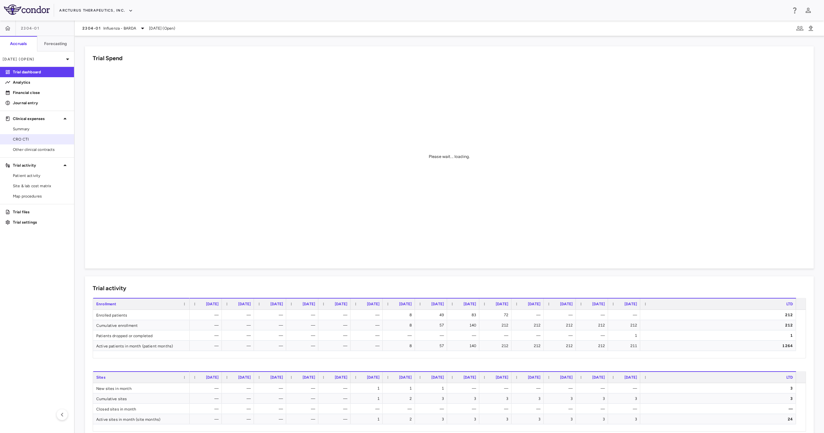
click at [59, 138] on span "CRO CTI" at bounding box center [41, 139] width 56 height 6
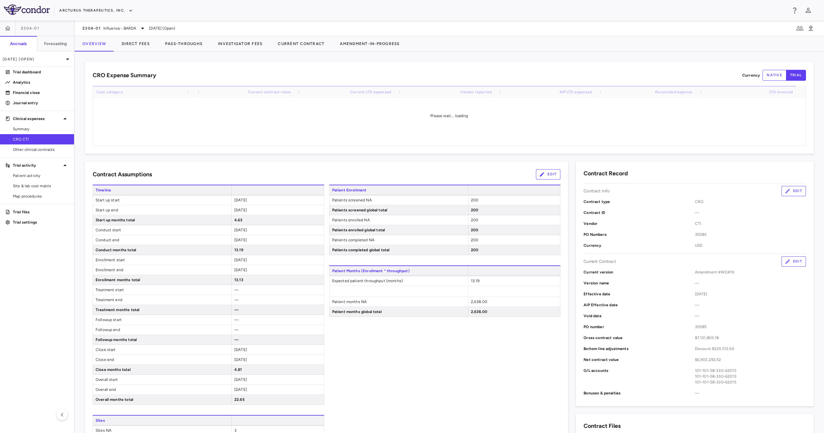
click at [308, 138] on div "Please wait... loading" at bounding box center [449, 116] width 712 height 60
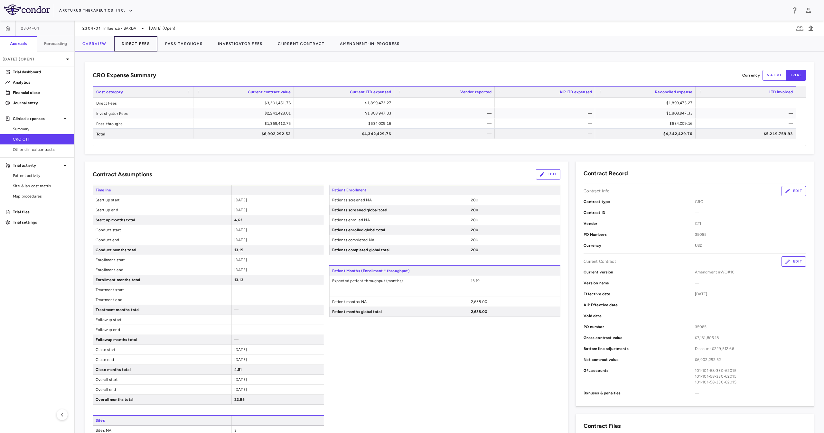
click at [142, 45] on button "Direct Fees" at bounding box center [135, 43] width 43 height 15
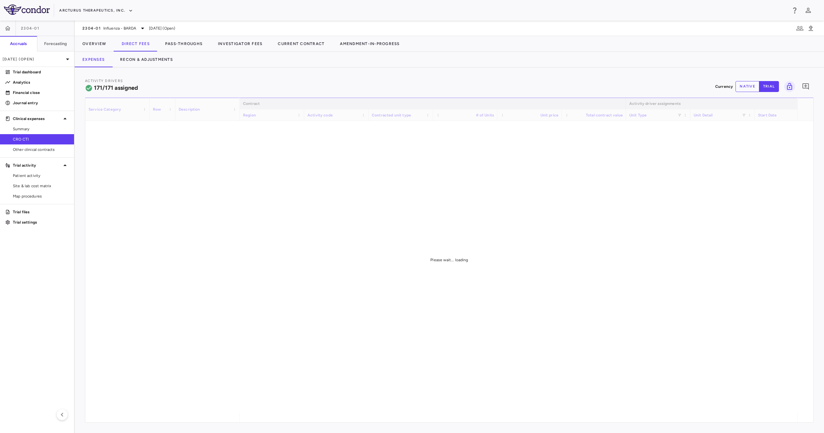
click at [220, 61] on div "Expenses Recon & Adjustments" at bounding box center [449, 59] width 749 height 15
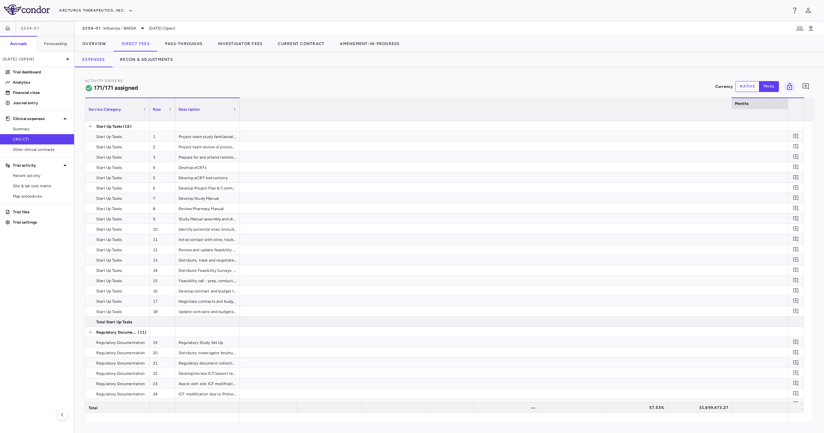
scroll to position [0, 1753]
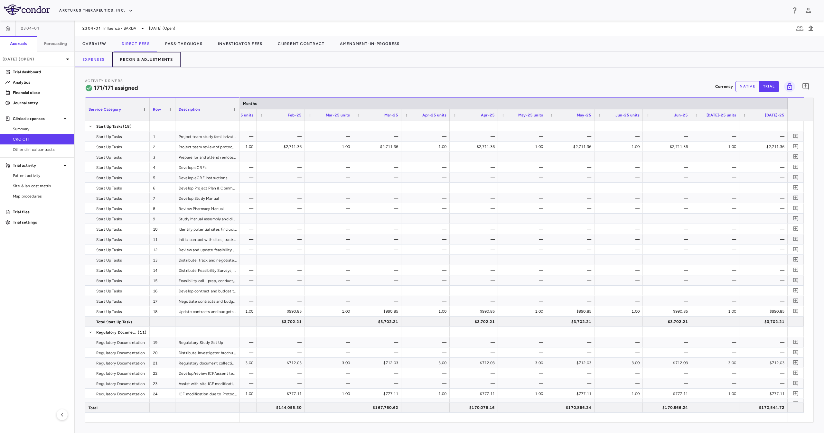
click at [164, 53] on button "Recon & Adjustments" at bounding box center [146, 59] width 68 height 15
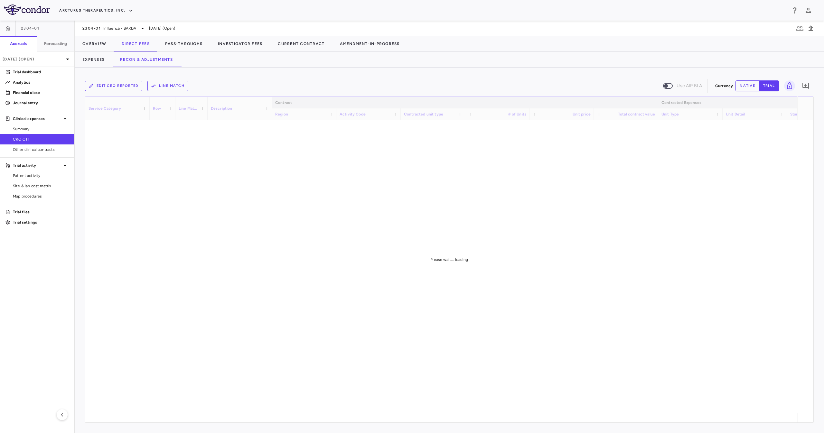
drag, startPoint x: 266, startPoint y: 59, endPoint x: 257, endPoint y: 72, distance: 15.6
click at [266, 60] on div "Expenses Recon & Adjustments" at bounding box center [449, 59] width 749 height 15
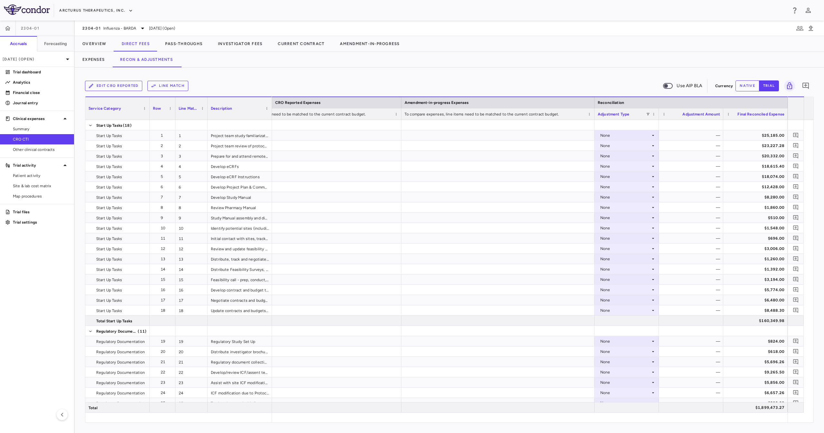
scroll to position [1890, 0]
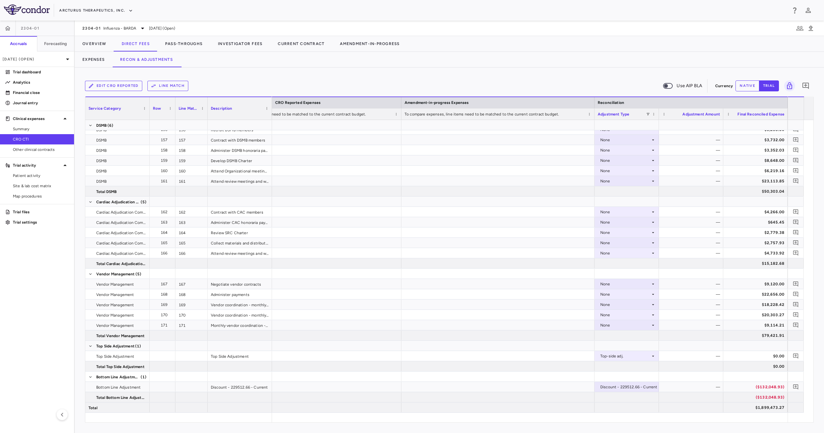
click at [752, 89] on button "native" at bounding box center [747, 85] width 24 height 11
click at [776, 79] on div "Edit CRO reported Line Match Use AIP BLA Currency native trial 0" at bounding box center [449, 86] width 728 height 16
click at [768, 83] on button "trial" at bounding box center [769, 85] width 20 height 11
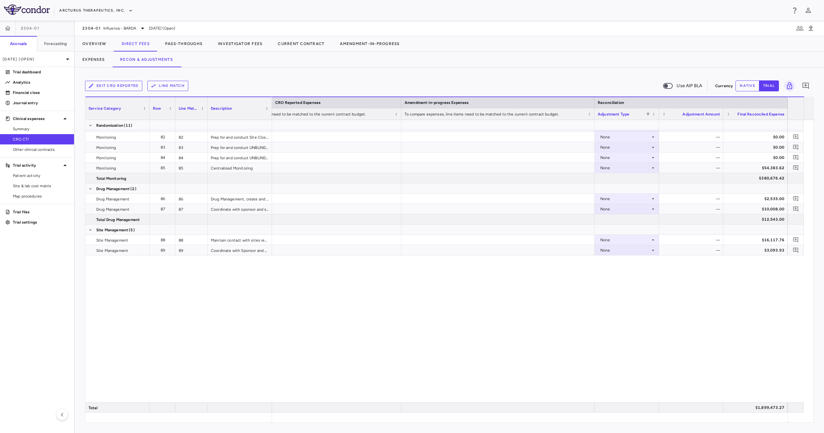
scroll to position [662, 0]
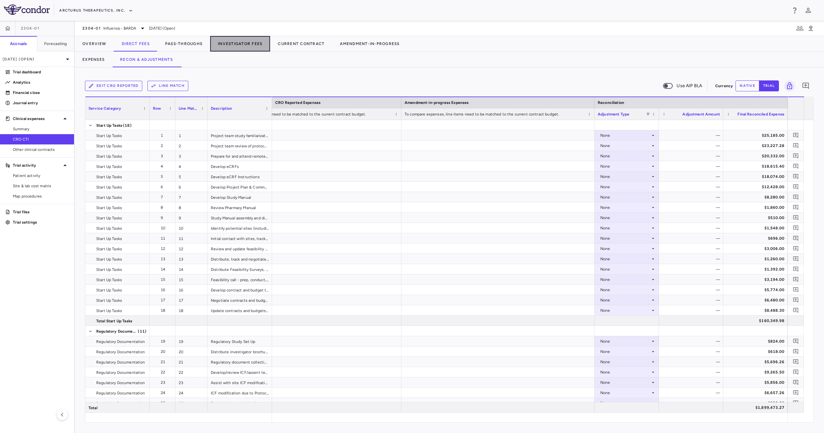
click at [225, 42] on button "Investigator Fees" at bounding box center [240, 43] width 60 height 15
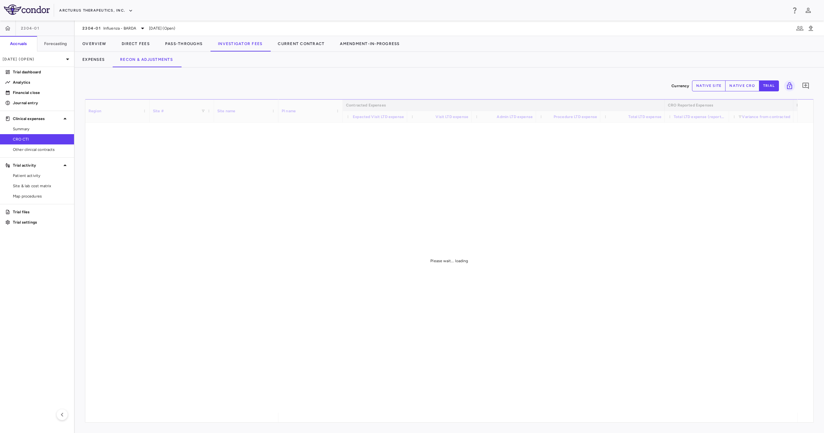
click at [302, 62] on div "Expenses Recon & Adjustments" at bounding box center [449, 59] width 749 height 15
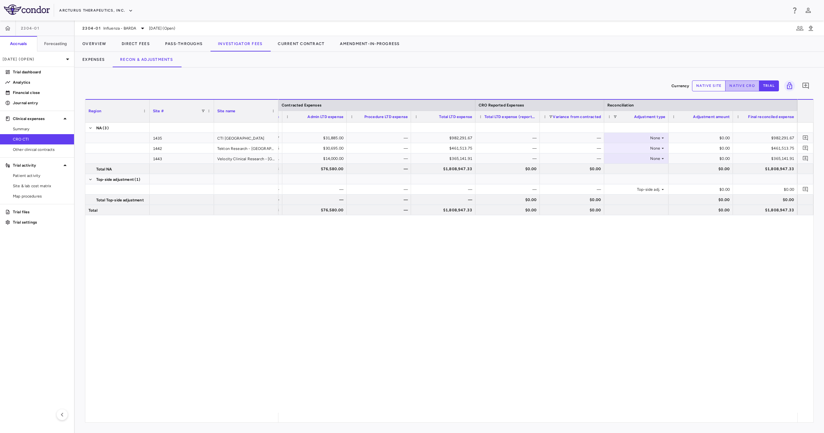
click at [740, 87] on button "native cro" at bounding box center [742, 85] width 34 height 11
click at [704, 187] on div "$0.00" at bounding box center [701, 189] width 55 height 10
click at [704, 187] on input "number" at bounding box center [705, 190] width 54 height 11
drag, startPoint x: 708, startPoint y: 126, endPoint x: 709, endPoint y: 137, distance: 10.9
click at [709, 137] on div "— $950,406.67 $31,885.00 — $982,291.67 — None $0.00 $982,291.67 — $430,818.75 $…" at bounding box center [443, 169] width 708 height 93
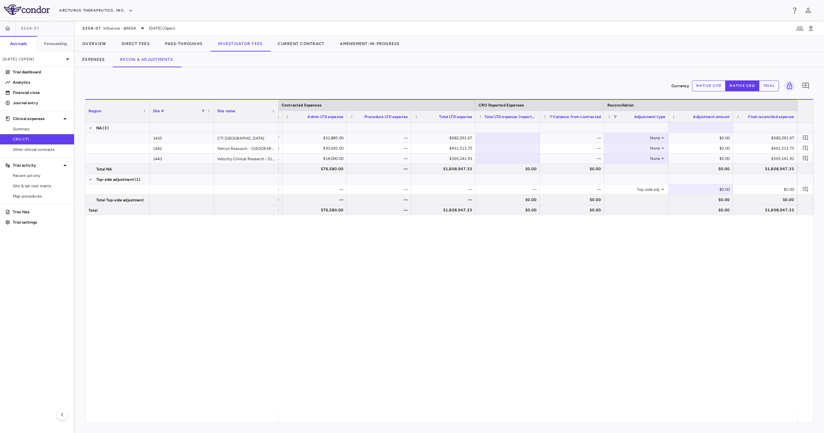
click at [656, 139] on div "None" at bounding box center [635, 138] width 50 height 10
click at [686, 140] on div at bounding box center [412, 216] width 824 height 433
click at [688, 189] on div "$0.00" at bounding box center [701, 189] width 55 height 10
click at [688, 189] on input "number" at bounding box center [705, 190] width 54 height 11
click at [689, 194] on div "**********" at bounding box center [443, 189] width 708 height 10
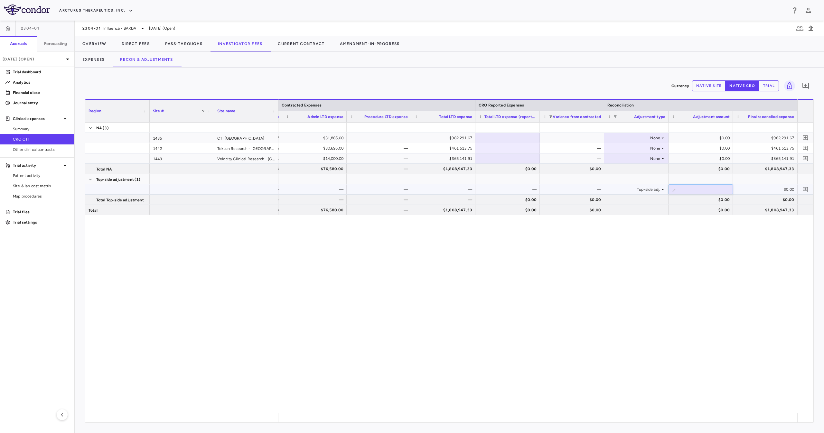
click at [695, 191] on input "**********" at bounding box center [705, 190] width 54 height 11
drag, startPoint x: 706, startPoint y: 189, endPoint x: 737, endPoint y: 200, distance: 33.5
click at [741, 190] on div "**********" at bounding box center [443, 189] width 708 height 10
type input "**********"
drag, startPoint x: 726, startPoint y: 220, endPoint x: 743, endPoint y: 208, distance: 21.5
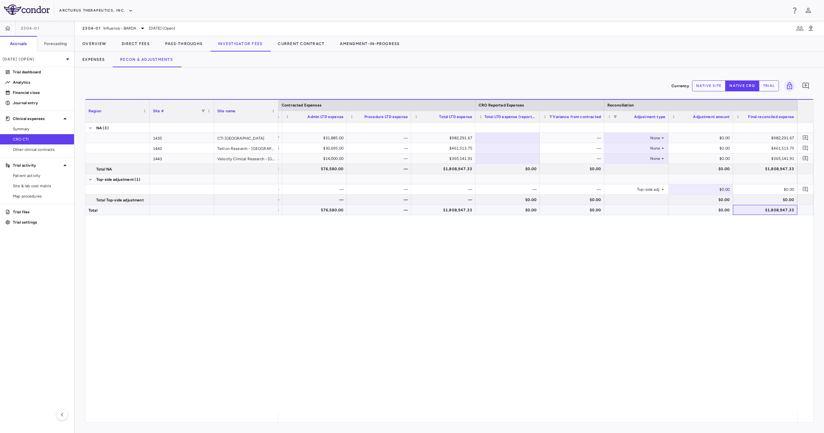
click at [743, 208] on div "$1,808,947.33" at bounding box center [765, 210] width 55 height 10
click at [715, 185] on div "$0.00" at bounding box center [701, 189] width 55 height 10
click at [702, 200] on div "$0.00" at bounding box center [701, 200] width 55 height 10
click at [698, 190] on div "$0.00" at bounding box center [701, 189] width 55 height 10
drag, startPoint x: 702, startPoint y: 189, endPoint x: 733, endPoint y: 190, distance: 31.5
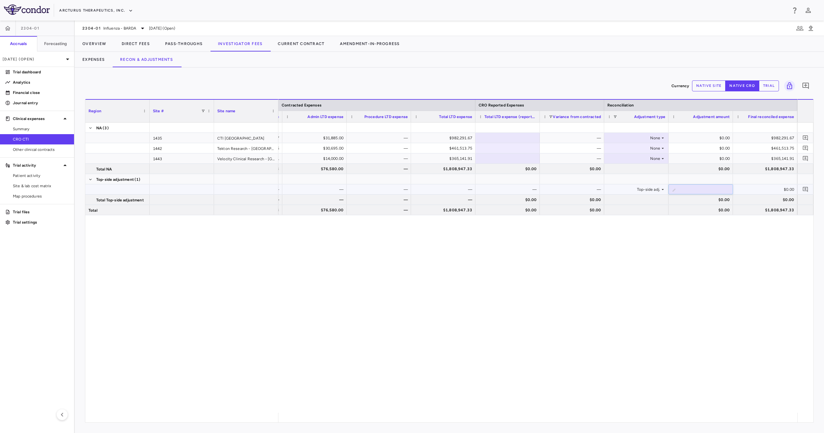
click at [733, 190] on div "**********" at bounding box center [443, 189] width 708 height 10
type input "**********"
click at [711, 208] on div "$516,071.42" at bounding box center [701, 210] width 55 height 10
click at [687, 216] on div "— $950,406.67 $31,885.00 — $982,291.67 — None $0.00 $982,291.67 — $430,818.75 $…" at bounding box center [537, 268] width 519 height 290
click at [26, 72] on p "Trial dashboard" at bounding box center [41, 72] width 56 height 6
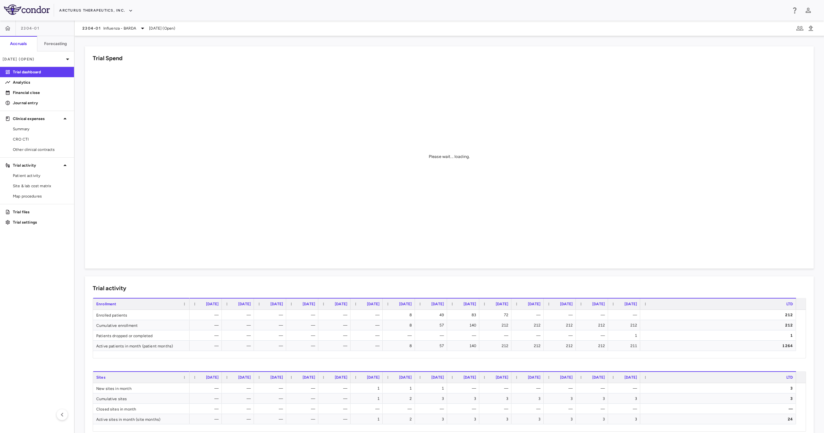
click at [416, 40] on div "Trial Spend Please wait... loading." at bounding box center [445, 154] width 736 height 230
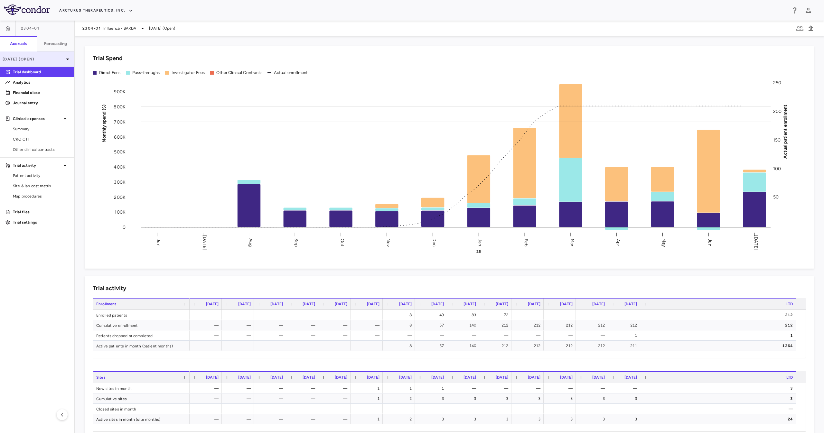
click at [48, 65] on div "[DATE] (Open)" at bounding box center [37, 58] width 74 height 15
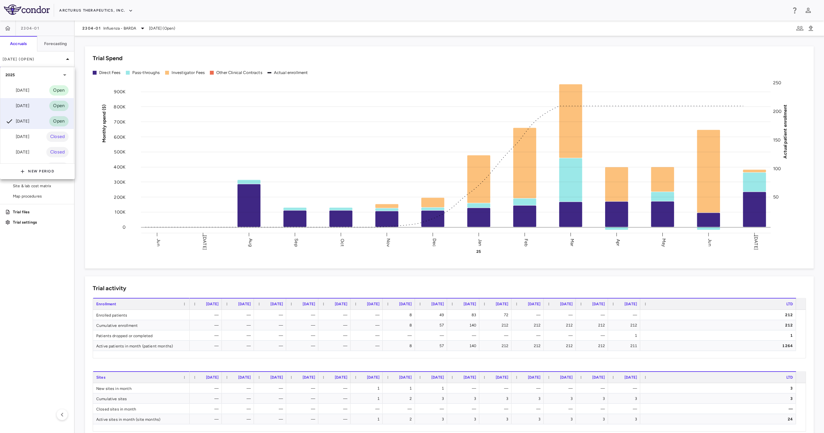
click at [38, 106] on div "[DATE] Open" at bounding box center [36, 105] width 73 height 15
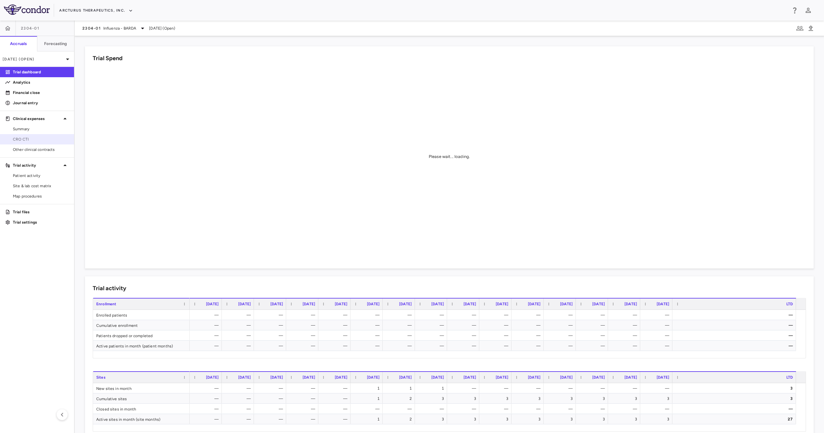
click at [40, 135] on link "CRO CTI" at bounding box center [37, 139] width 74 height 10
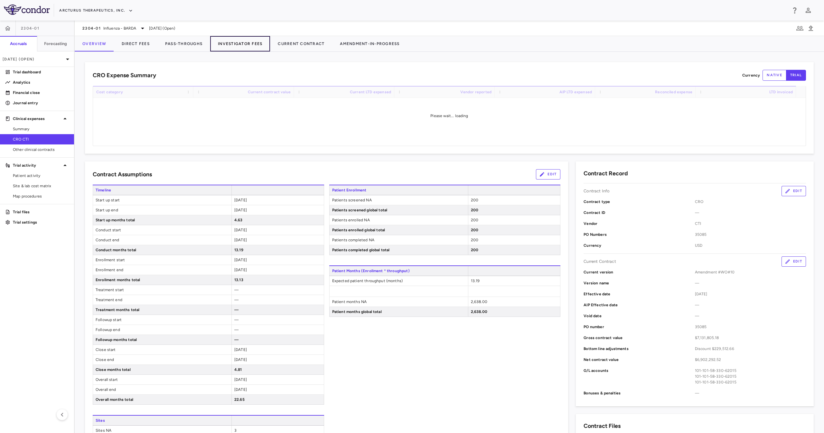
click at [233, 40] on button "Investigator Fees" at bounding box center [240, 43] width 60 height 15
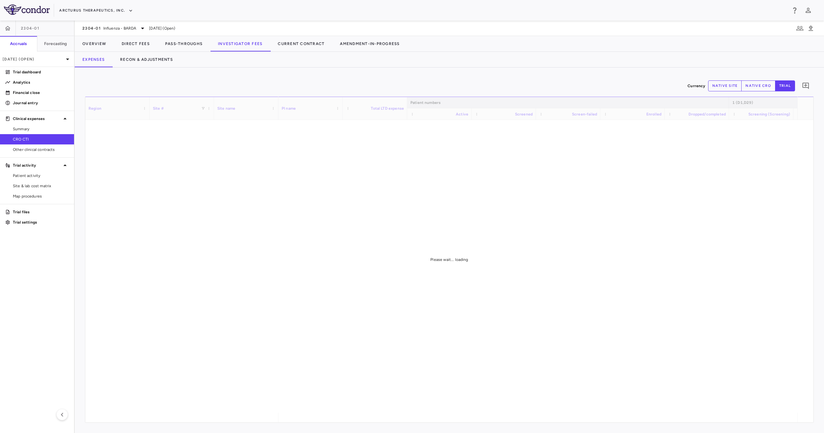
click at [351, 83] on div "Currency native site native cro trial 0" at bounding box center [449, 86] width 728 height 16
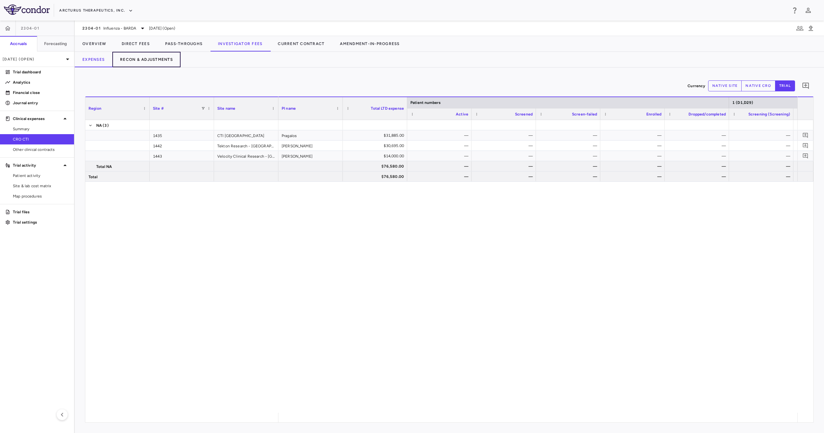
click at [160, 57] on button "Recon & Adjustments" at bounding box center [146, 59] width 68 height 15
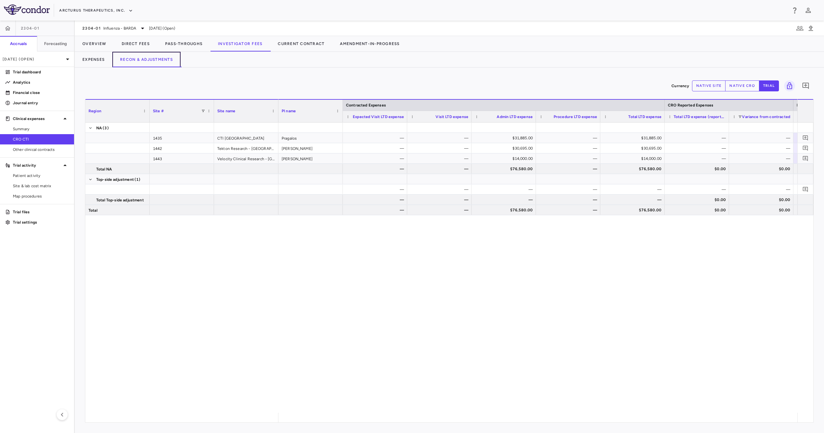
scroll to position [0, 189]
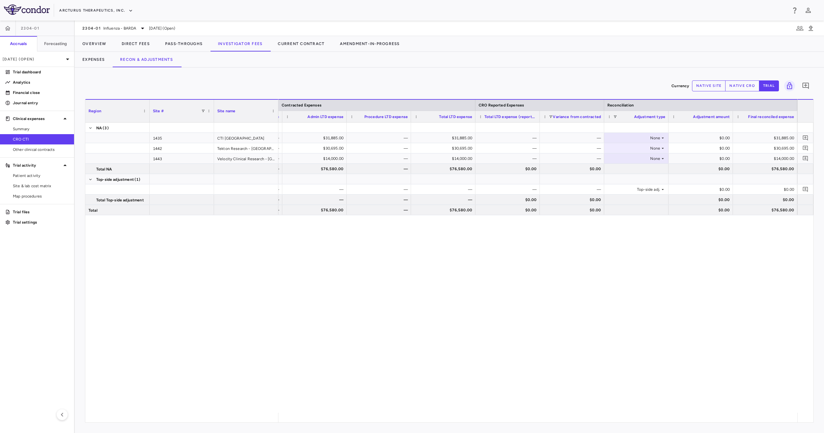
click at [749, 84] on button "native cro" at bounding box center [742, 85] width 34 height 11
click at [707, 188] on div "$0.00" at bounding box center [701, 189] width 55 height 10
click at [707, 188] on input "number" at bounding box center [705, 190] width 54 height 11
type input "*********"
click at [713, 212] on div "$0.00" at bounding box center [701, 210] width 55 height 10
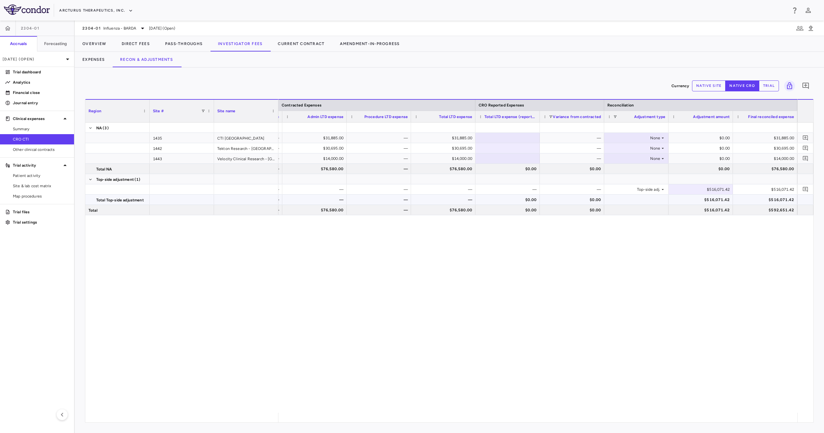
click at [709, 198] on div "$516,071.42" at bounding box center [701, 200] width 55 height 10
click at [696, 211] on div "$516,071.42" at bounding box center [701, 210] width 55 height 10
click at [43, 73] on p "Trial dashboard" at bounding box center [41, 72] width 56 height 6
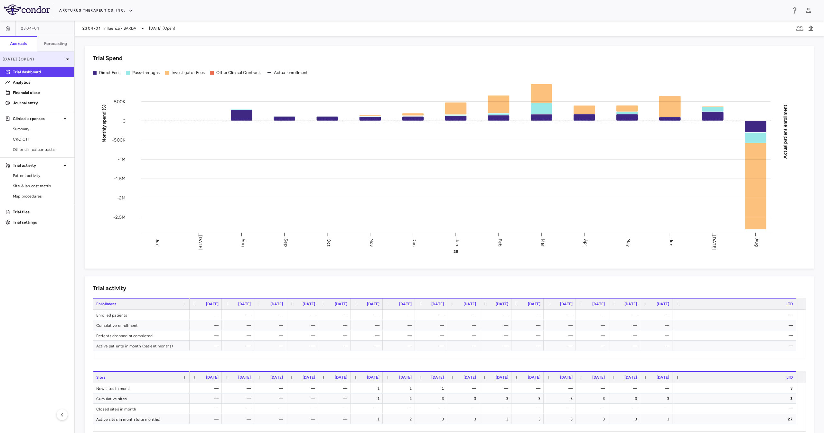
click at [45, 60] on p "[DATE] (Open)" at bounding box center [33, 59] width 61 height 6
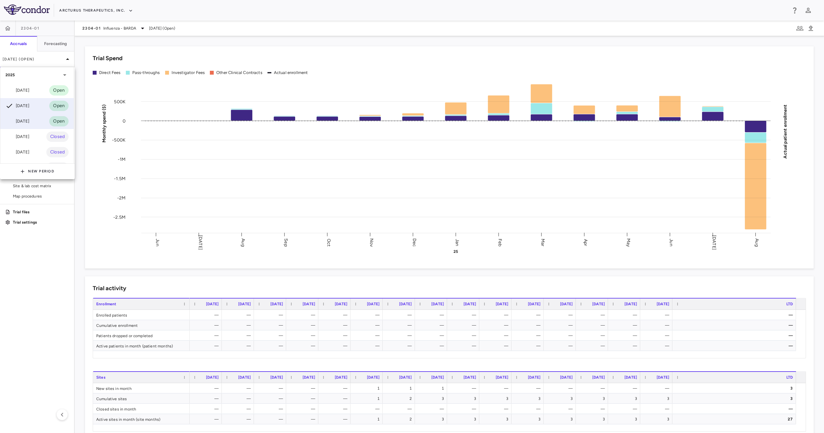
click at [34, 118] on div "[DATE] Open" at bounding box center [36, 121] width 73 height 15
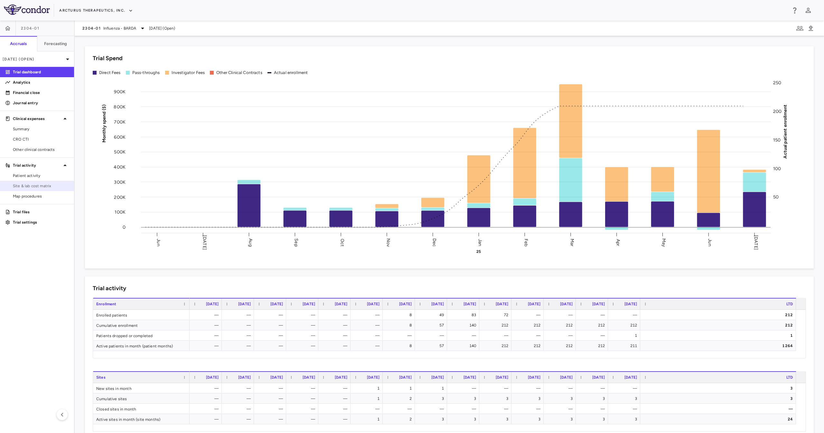
click at [45, 184] on span "Site & lab cost matrix" at bounding box center [41, 186] width 56 height 6
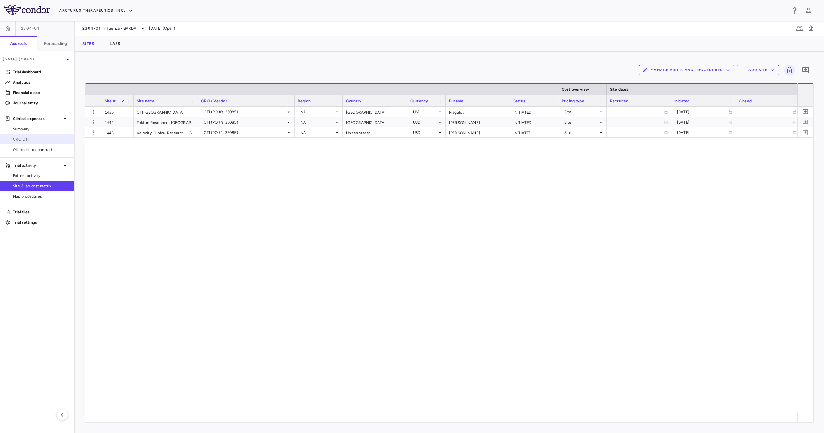
click at [52, 138] on span "CRO CTI" at bounding box center [41, 139] width 56 height 6
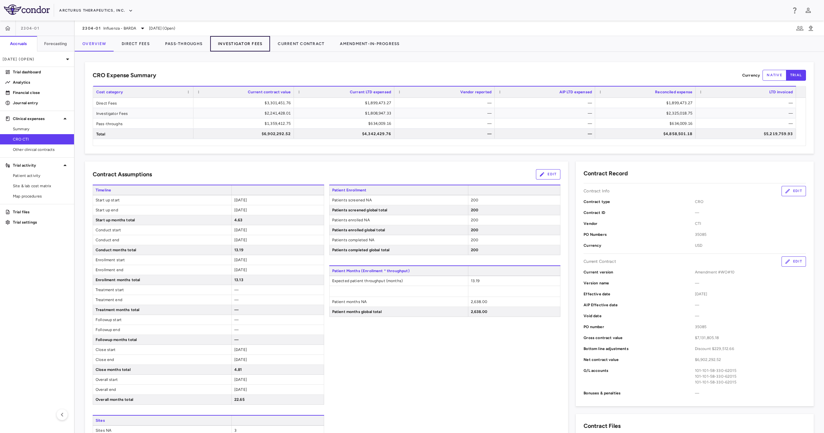
click at [242, 41] on button "Investigator Fees" at bounding box center [240, 43] width 60 height 15
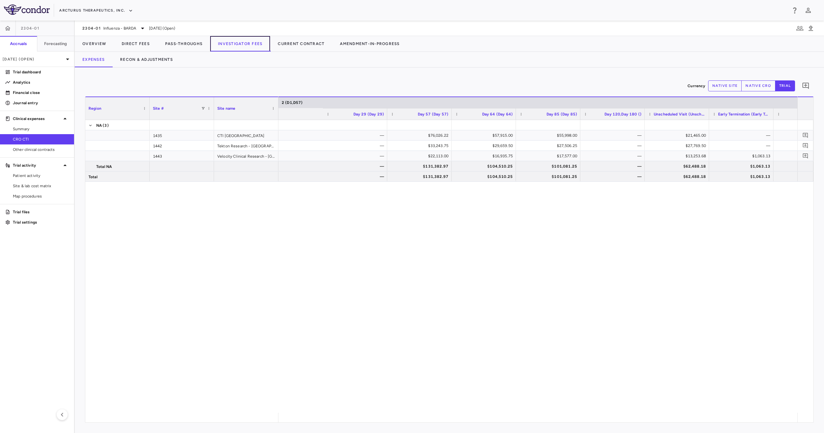
scroll to position [0, 2020]
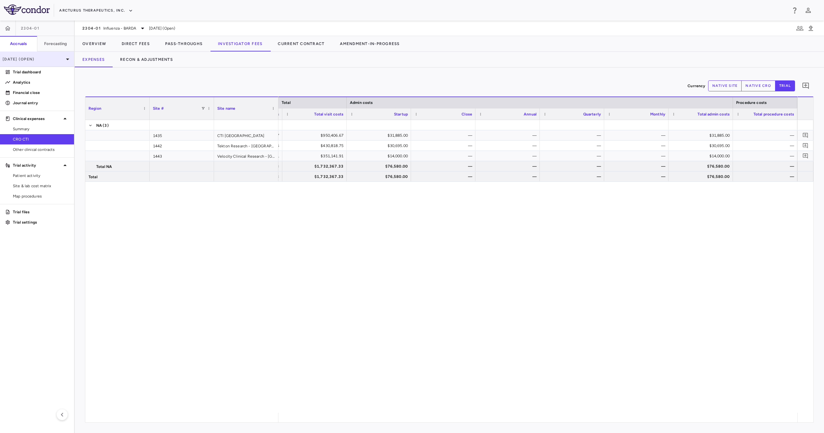
click at [58, 63] on div "[DATE] (Open)" at bounding box center [37, 58] width 74 height 15
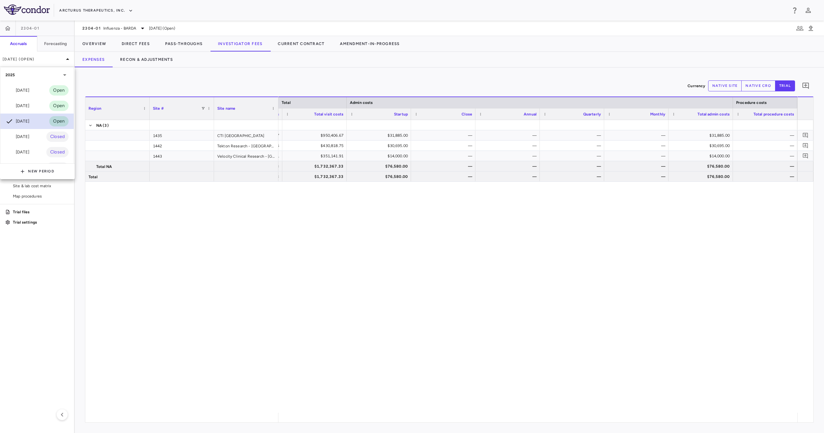
click at [43, 118] on div "[DATE] Open" at bounding box center [36, 121] width 73 height 15
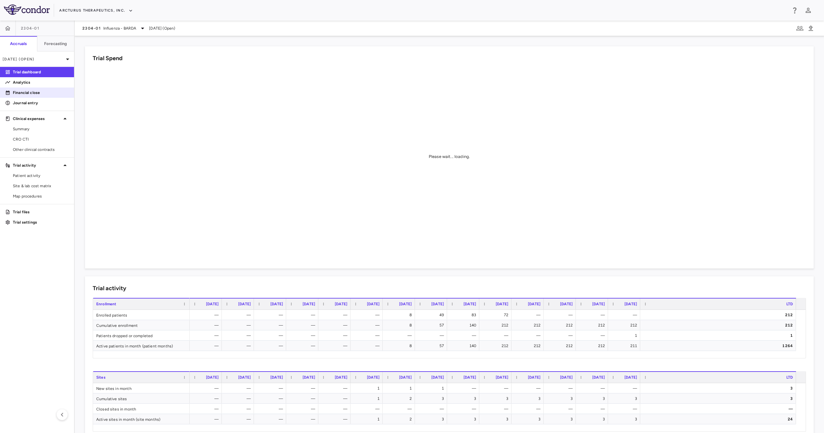
click at [49, 93] on p "Financial close" at bounding box center [41, 93] width 56 height 6
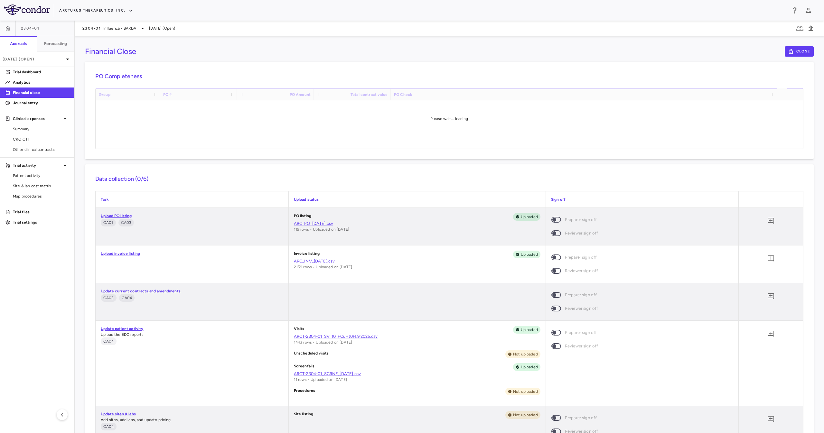
click at [240, 53] on div "Financial Close Close" at bounding box center [449, 51] width 728 height 10
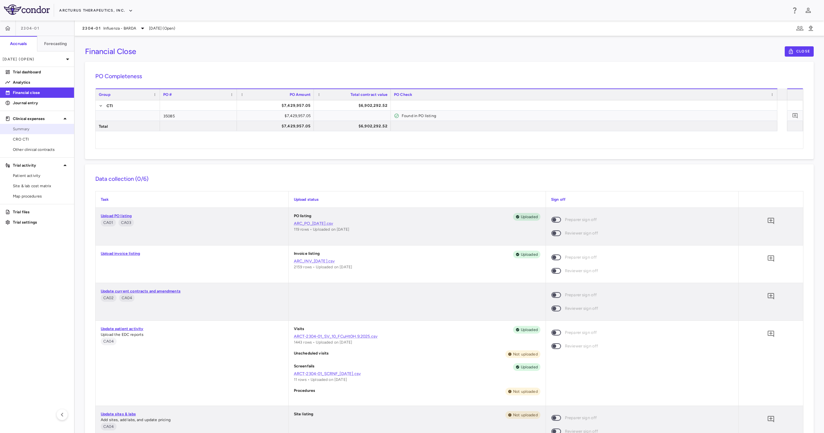
click at [42, 133] on link "Summary" at bounding box center [37, 129] width 74 height 10
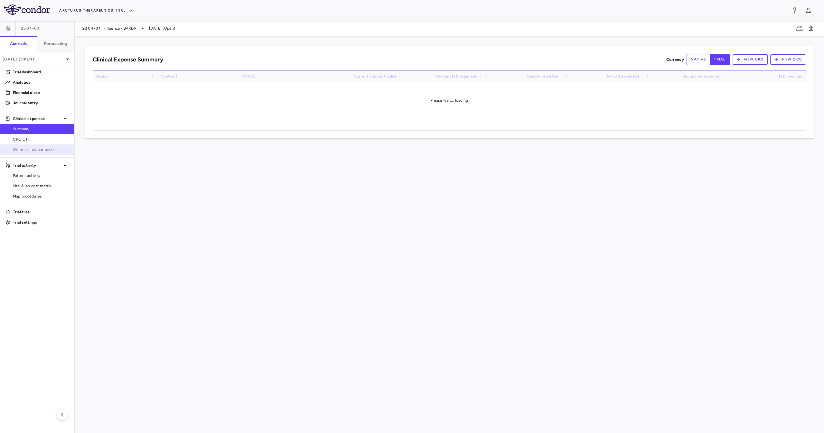
click at [48, 148] on span "Other clinical contracts" at bounding box center [41, 150] width 56 height 6
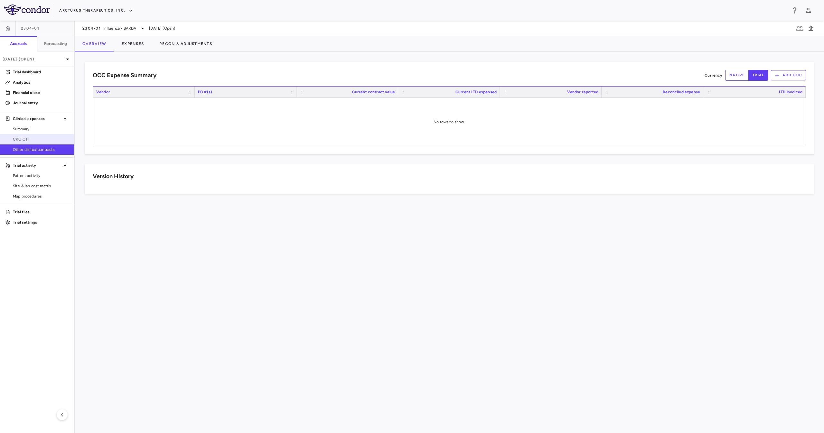
click at [44, 142] on span "CRO CTI" at bounding box center [41, 139] width 56 height 6
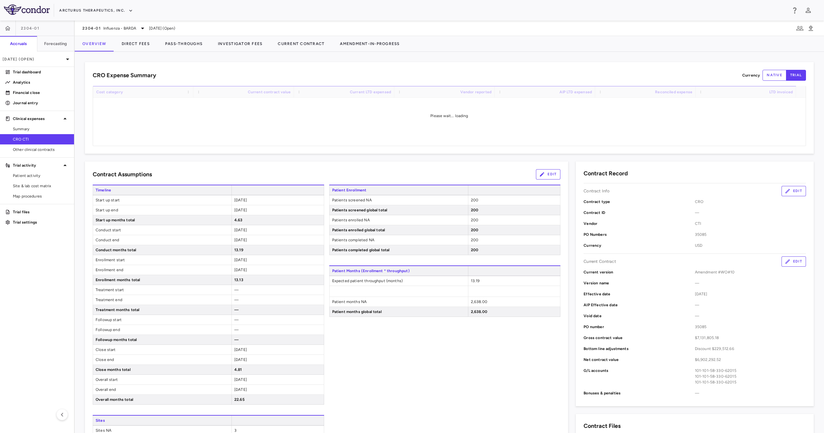
click at [213, 64] on div "CRO Expense Summary Currency native trial Drag here to set row groups Drag here…" at bounding box center [449, 108] width 728 height 92
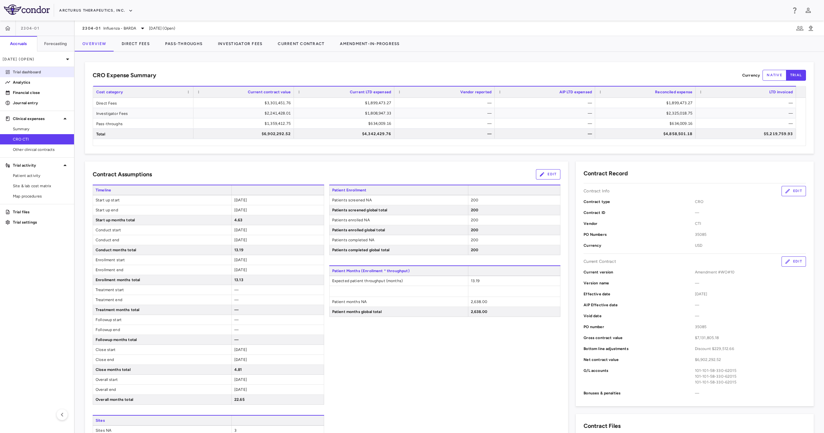
click at [38, 69] on p "Trial dashboard" at bounding box center [41, 72] width 56 height 6
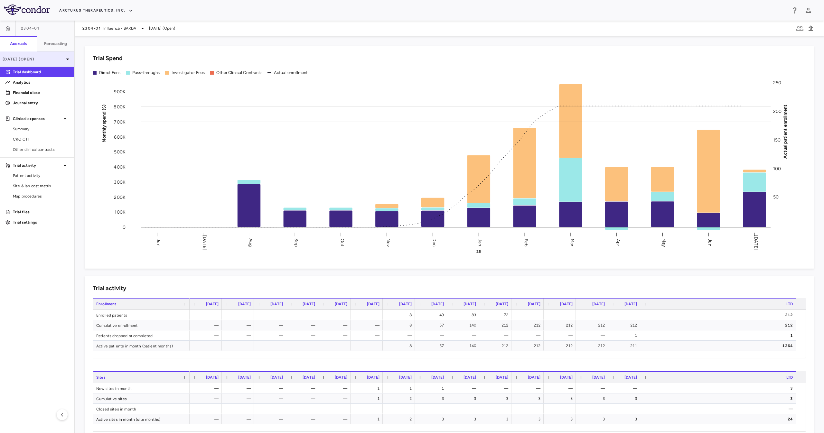
click at [53, 60] on p "[DATE] (Open)" at bounding box center [33, 59] width 61 height 6
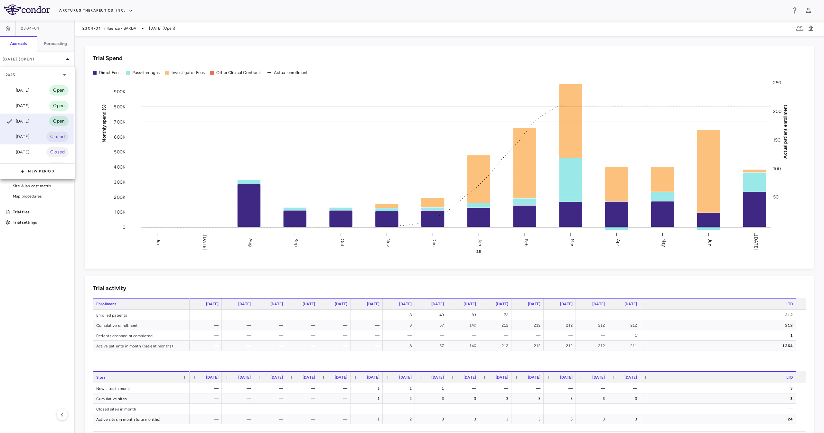
click at [42, 135] on div "[DATE] Closed" at bounding box center [36, 136] width 73 height 15
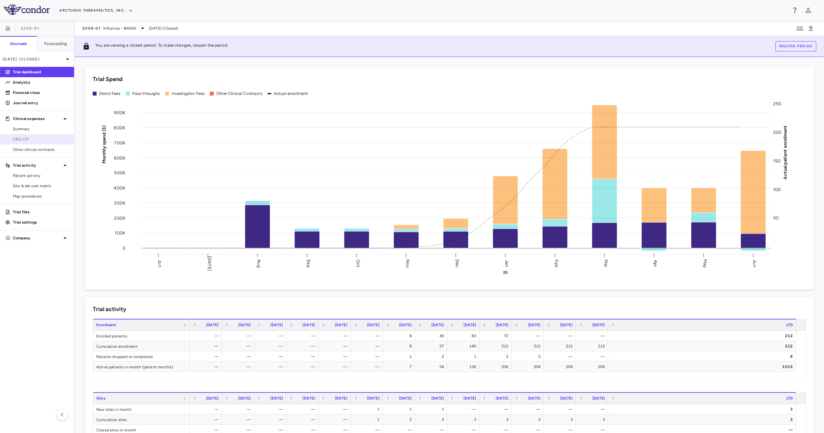
click at [58, 141] on span "CRO CTI" at bounding box center [41, 139] width 56 height 6
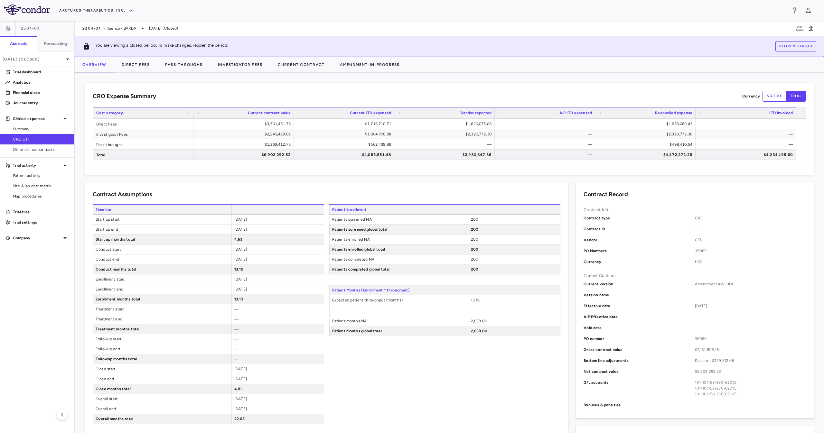
click at [232, 74] on div "CRO Expense Summary Currency native trial Drag here to set row groups Drag here…" at bounding box center [449, 253] width 749 height 360
click at [238, 68] on button "Investigator Fees" at bounding box center [240, 64] width 60 height 15
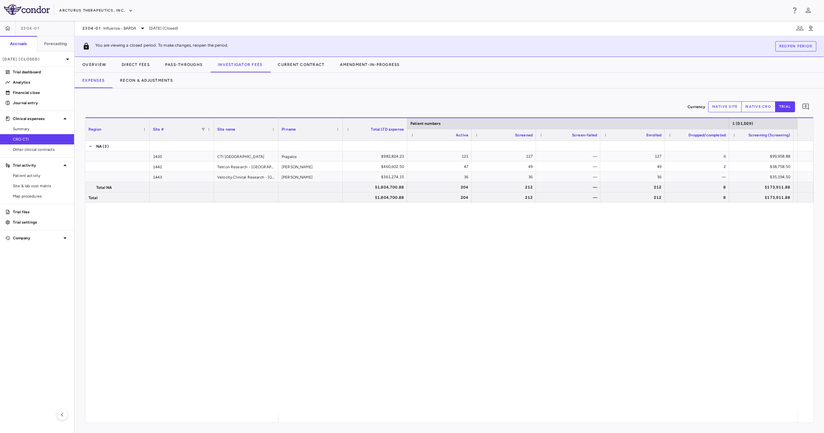
click at [372, 89] on div "Currency native site native cro trial 0 Region Drag here to set column labels R…" at bounding box center [449, 260] width 749 height 345
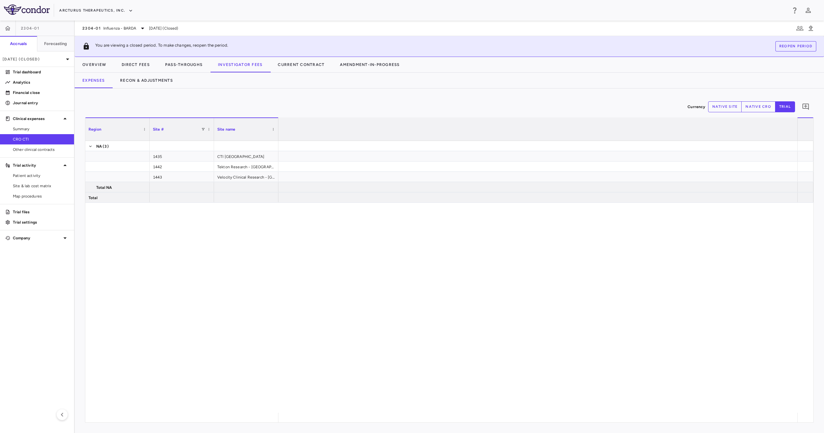
scroll to position [0, 1926]
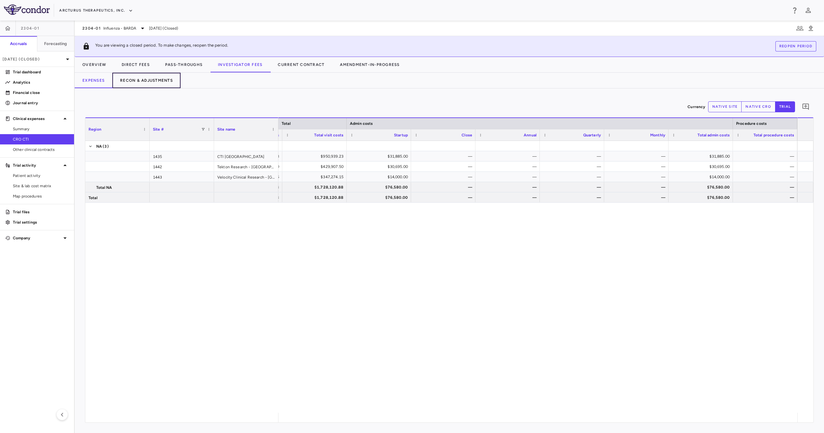
click at [152, 77] on button "Recon & Adjustments" at bounding box center [146, 80] width 68 height 15
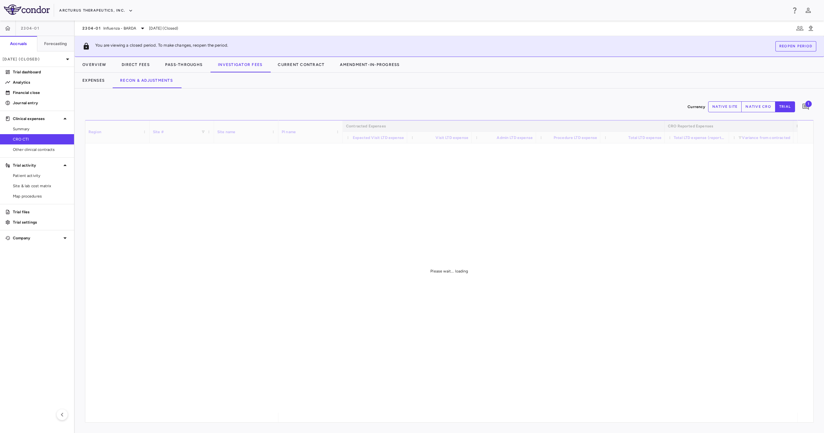
click at [228, 97] on div "Currency native site native cro trial 1 Region Drag here to set column labels R…" at bounding box center [449, 260] width 749 height 345
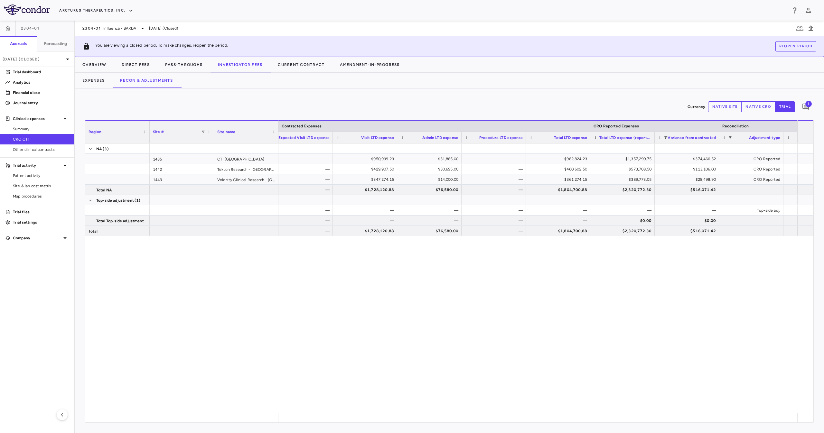
scroll to position [0, 189]
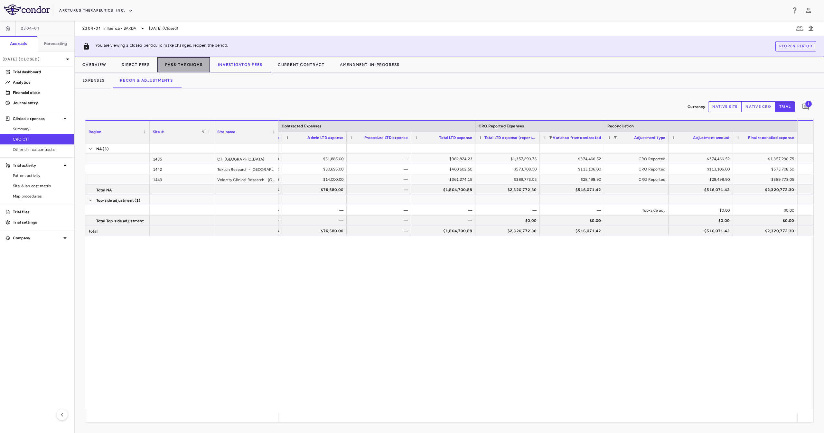
click at [199, 65] on button "Pass-Throughs" at bounding box center [183, 64] width 53 height 15
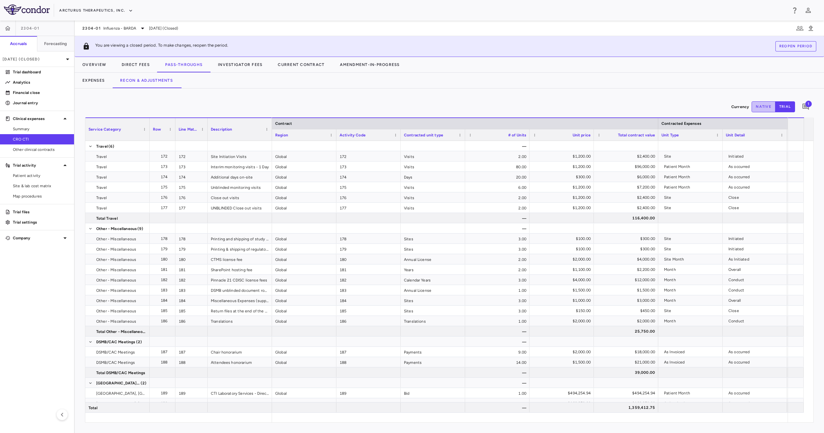
click at [762, 106] on button "native" at bounding box center [763, 106] width 24 height 11
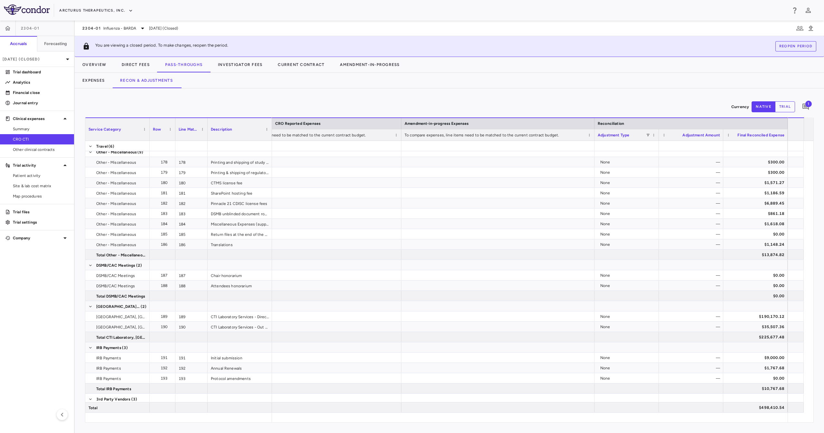
scroll to position [150, 0]
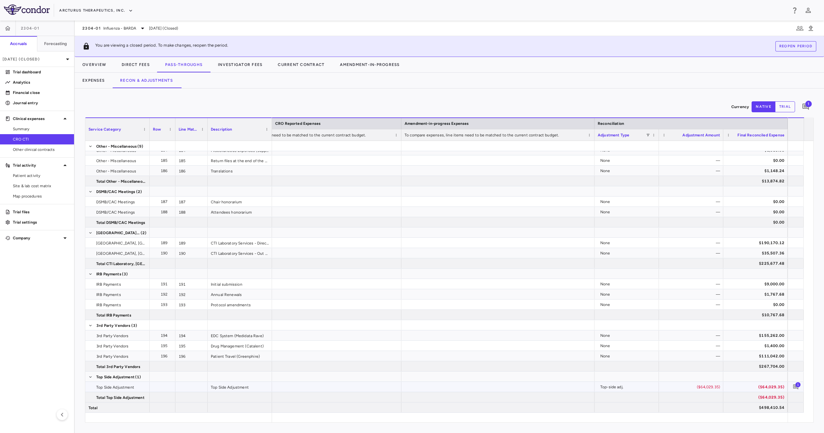
click at [700, 385] on div "($64,029.35)" at bounding box center [691, 387] width 55 height 10
click at [133, 66] on button "Direct Fees" at bounding box center [135, 64] width 43 height 15
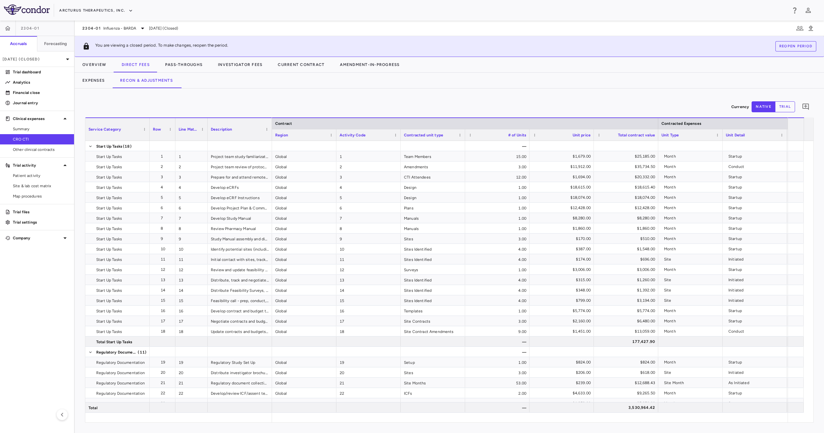
click at [263, 97] on div "Currency native trial 0 Service Category Drag here to set column labels Service…" at bounding box center [449, 260] width 749 height 345
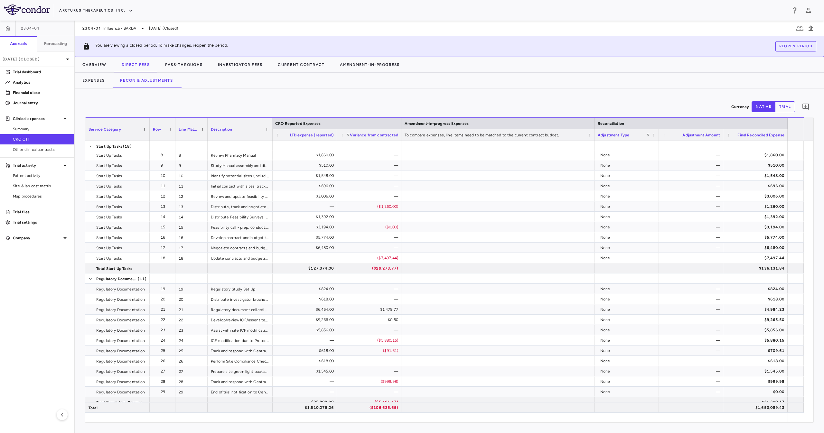
scroll to position [76, 0]
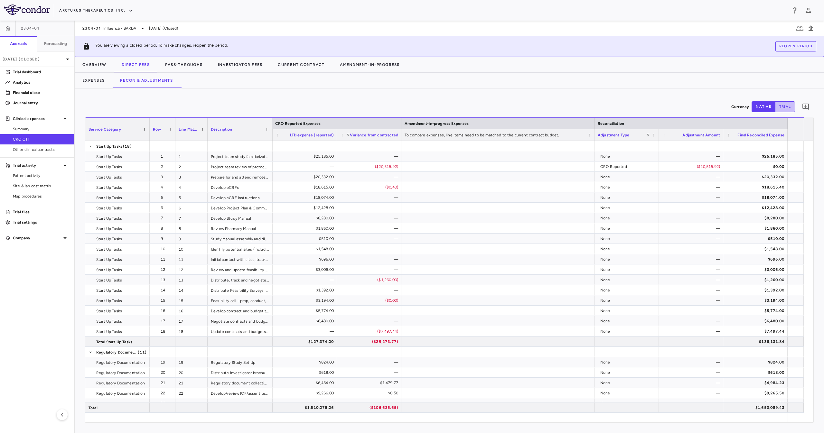
click at [781, 106] on button "trial" at bounding box center [785, 106] width 20 height 11
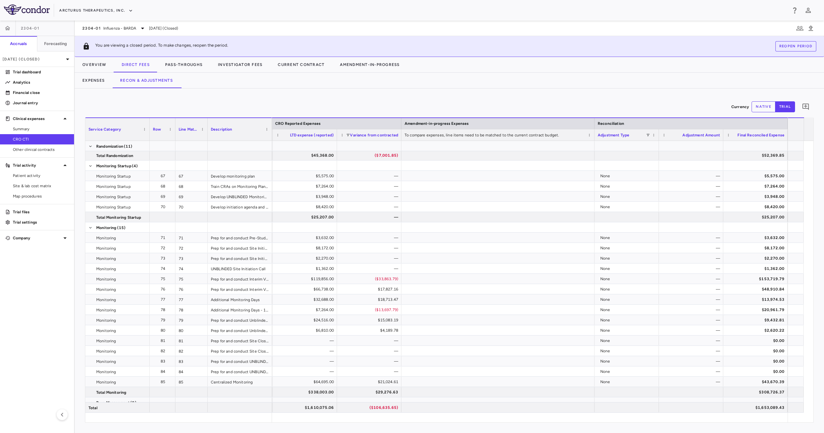
scroll to position [697, 0]
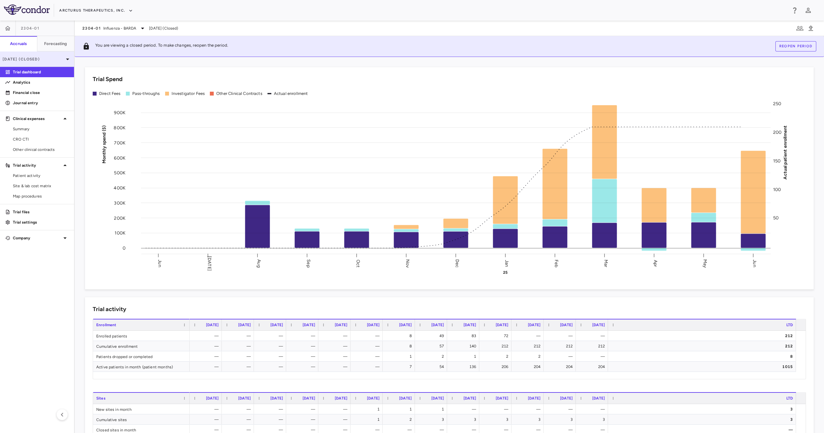
click at [61, 61] on p "[DATE] (Closed)" at bounding box center [33, 59] width 61 height 6
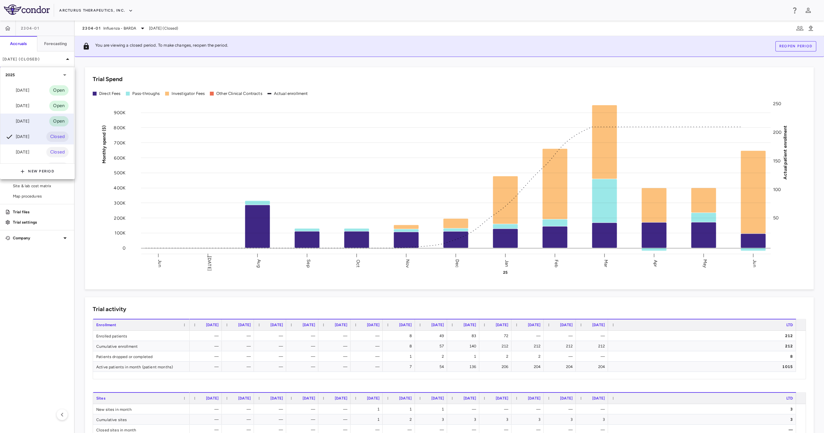
click at [35, 123] on div "[DATE] Open" at bounding box center [36, 121] width 73 height 15
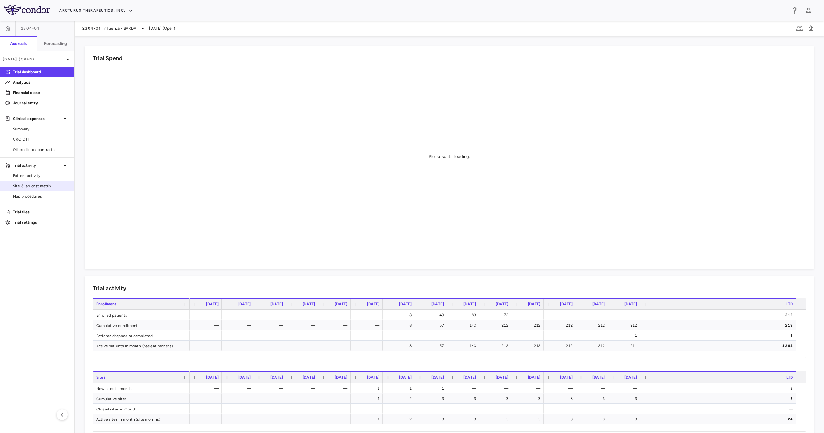
click at [58, 182] on link "Site & lab cost matrix" at bounding box center [37, 186] width 74 height 10
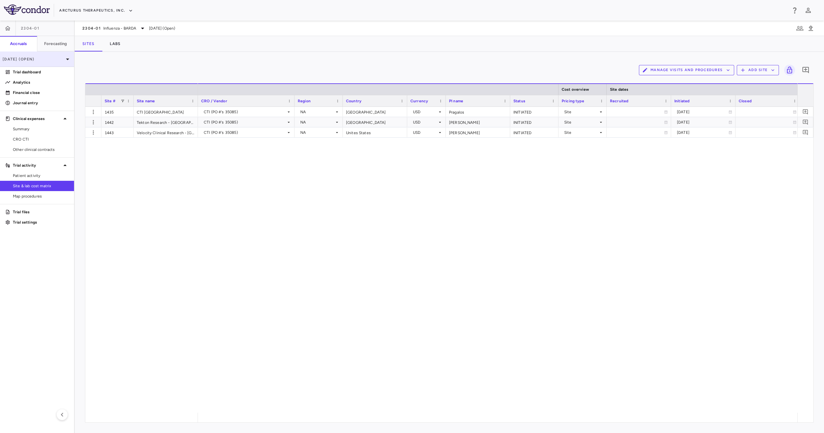
click at [46, 62] on div "[DATE] (Open)" at bounding box center [37, 58] width 74 height 15
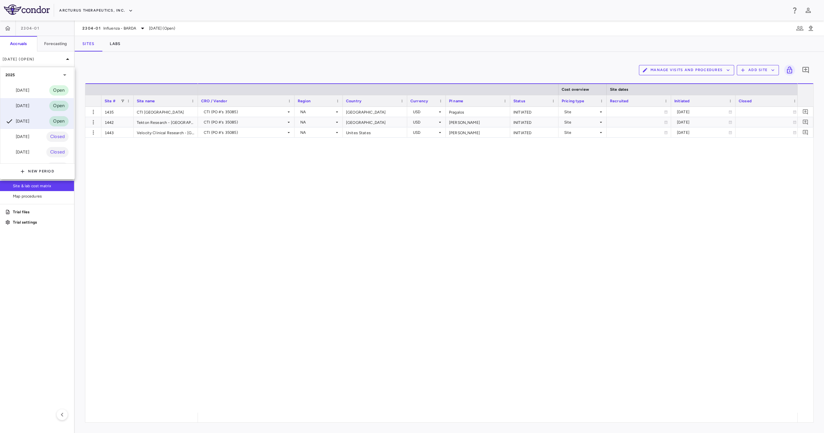
click at [36, 105] on div "[DATE] Open" at bounding box center [36, 105] width 73 height 15
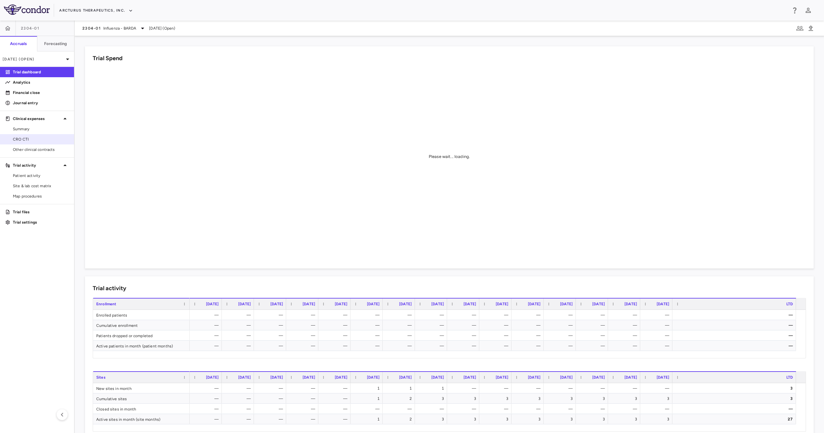
click at [42, 141] on span "CRO CTI" at bounding box center [41, 139] width 56 height 6
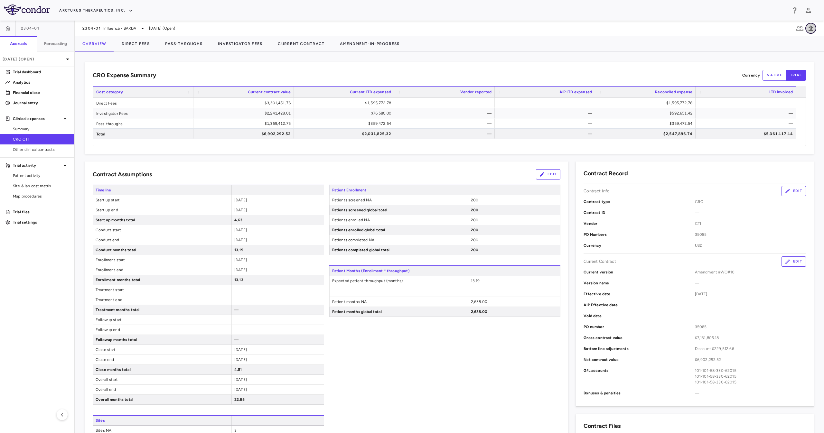
click at [811, 28] on icon "button" at bounding box center [810, 27] width 5 height 5
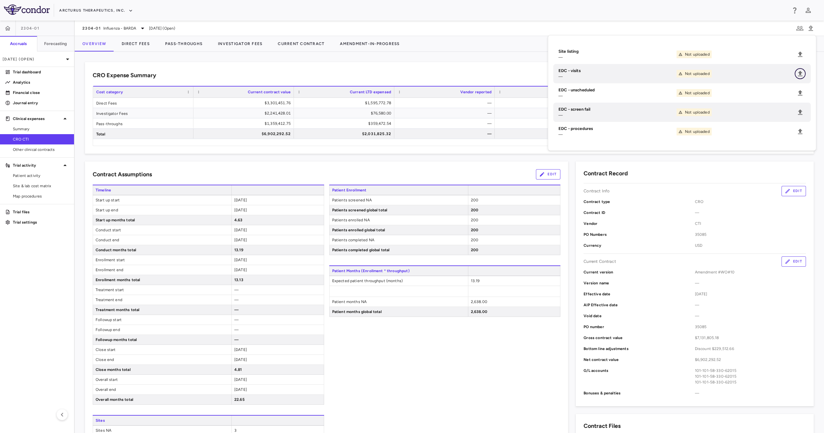
click at [798, 72] on icon "Upload" at bounding box center [800, 74] width 8 height 8
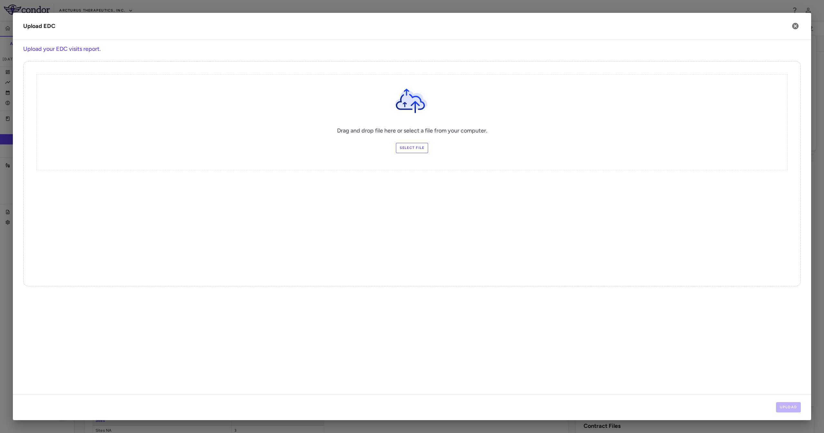
click at [406, 144] on label "Select file" at bounding box center [412, 148] width 32 height 10
click at [0, 0] on input "Select file" at bounding box center [0, 0] width 0 height 0
click at [792, 405] on button "Upload" at bounding box center [788, 407] width 25 height 10
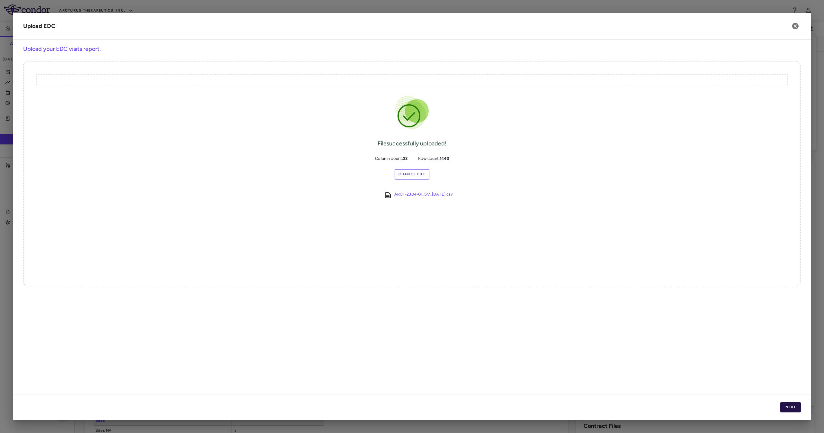
click at [787, 403] on button "Next" at bounding box center [790, 407] width 21 height 10
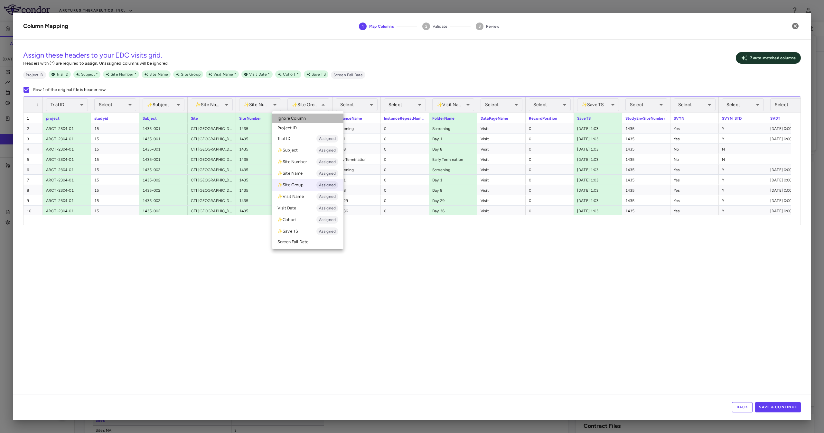
click at [297, 117] on span "Ignore Column" at bounding box center [291, 118] width 28 height 6
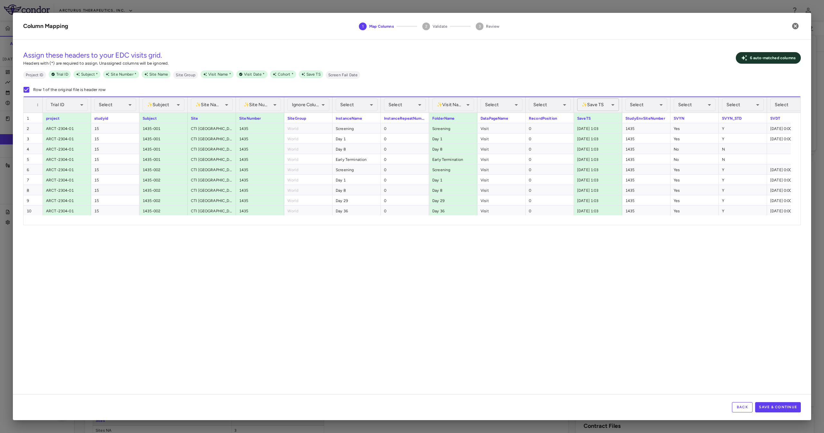
click at [590, 108] on div "✨ Save TS Assigned" at bounding box center [598, 104] width 42 height 13
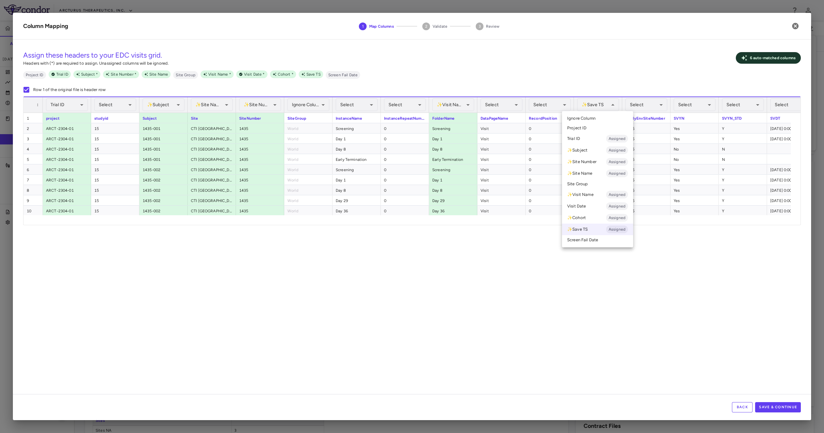
drag, startPoint x: 594, startPoint y: 118, endPoint x: 562, endPoint y: 119, distance: 31.5
click at [594, 118] on span "Ignore Column" at bounding box center [581, 118] width 28 height 6
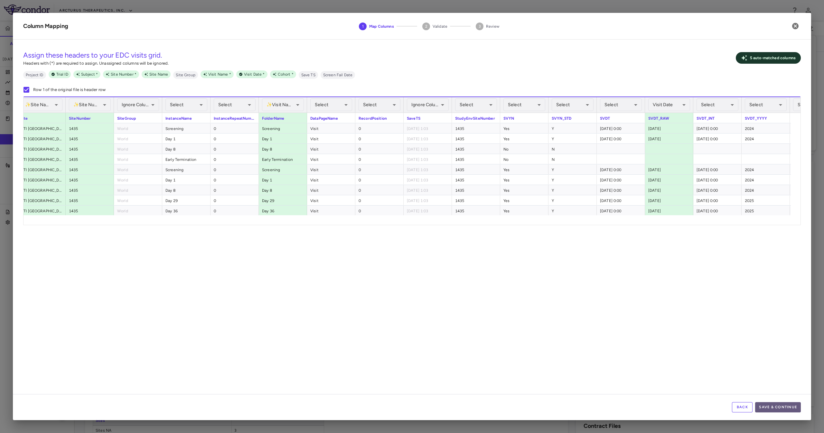
click at [781, 406] on button "Save & Continue" at bounding box center [778, 407] width 46 height 10
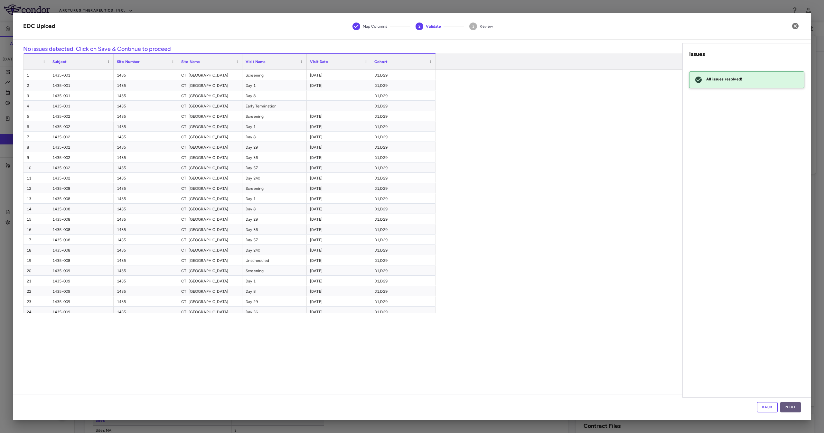
click at [794, 410] on button "Next" at bounding box center [790, 407] width 21 height 10
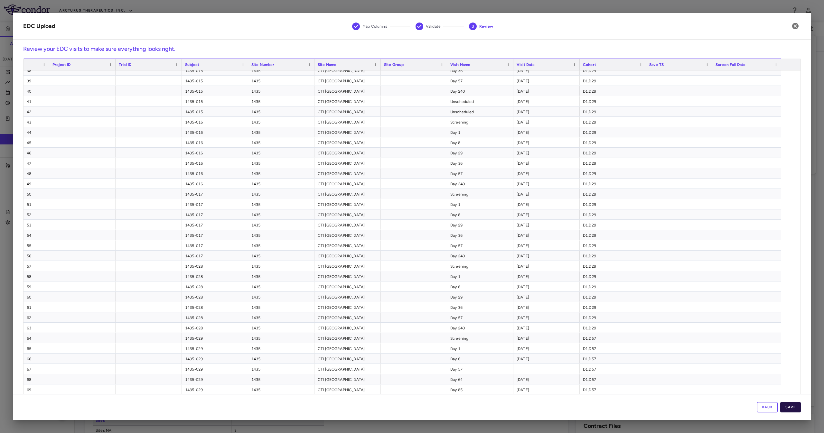
click at [793, 409] on button "Save" at bounding box center [790, 407] width 21 height 10
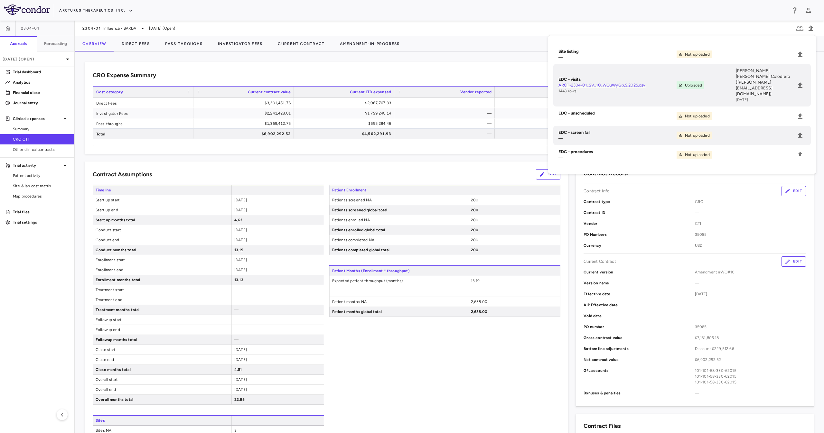
click at [551, 335] on div "Patient Enrollment Patients screened NA 200 Patients screened global total 200 …" at bounding box center [444, 341] width 231 height 313
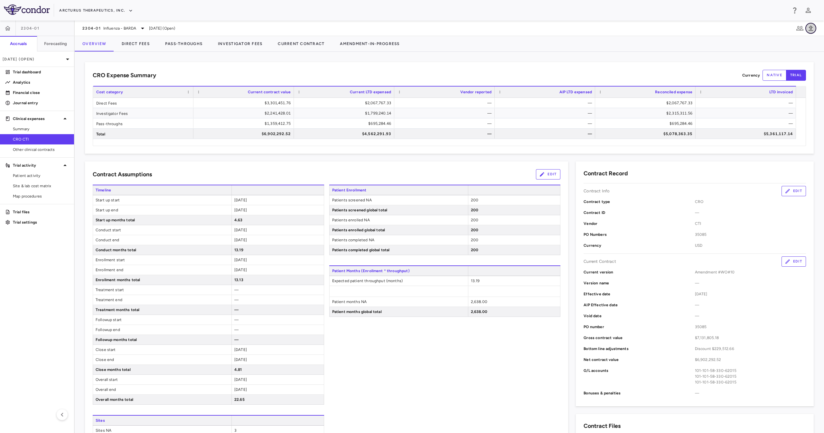
click at [811, 32] on button "button" at bounding box center [810, 28] width 11 height 11
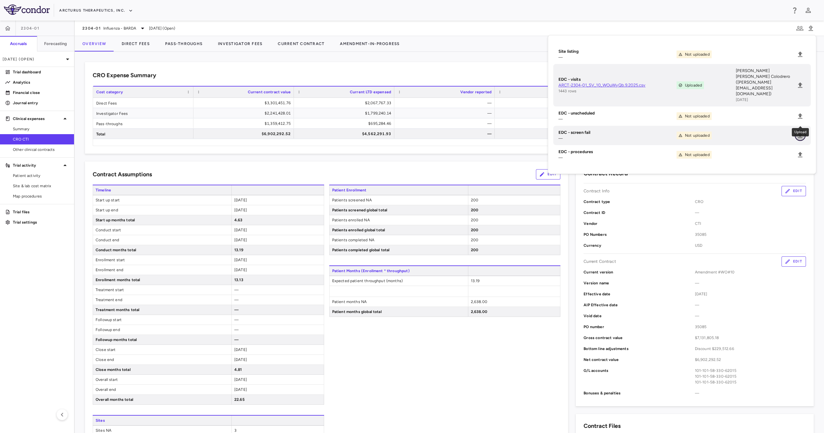
click at [802, 132] on icon "Upload" at bounding box center [800, 136] width 8 height 8
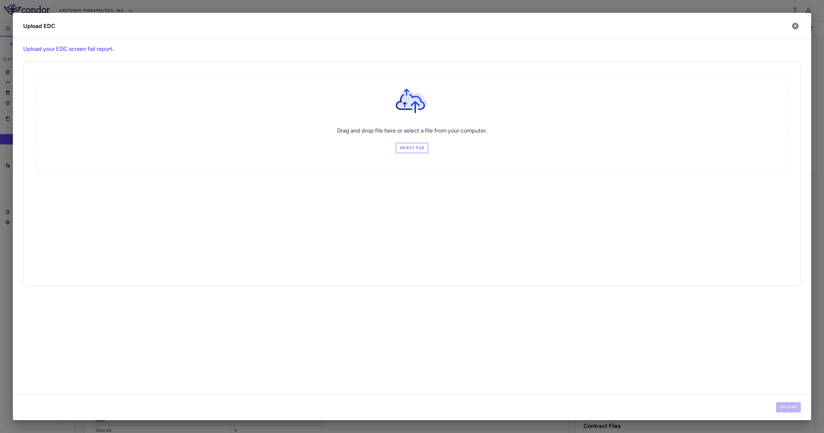
click at [402, 144] on label "Select file" at bounding box center [412, 148] width 32 height 10
click at [0, 0] on input "Select file" at bounding box center [0, 0] width 0 height 0
click at [790, 408] on button "Upload" at bounding box center [788, 407] width 25 height 10
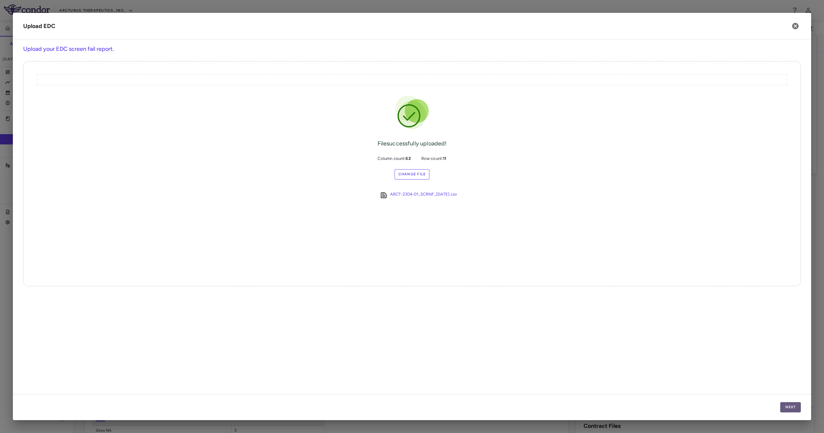
click at [790, 405] on button "Next" at bounding box center [790, 407] width 21 height 10
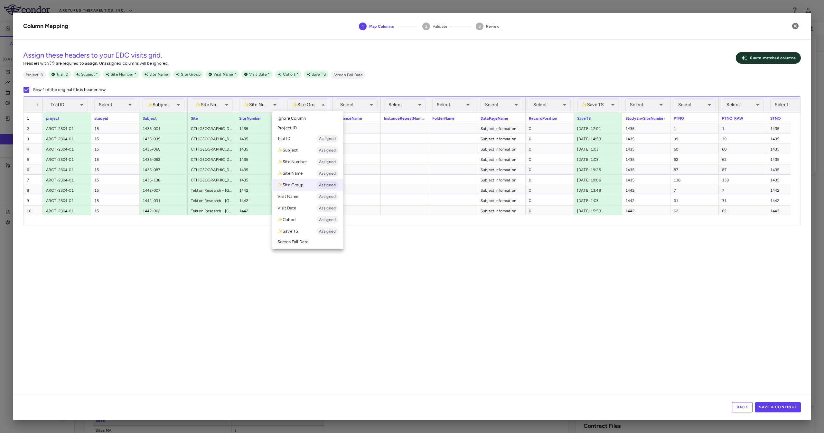
click at [317, 120] on li "Ignore Column" at bounding box center [307, 119] width 71 height 10
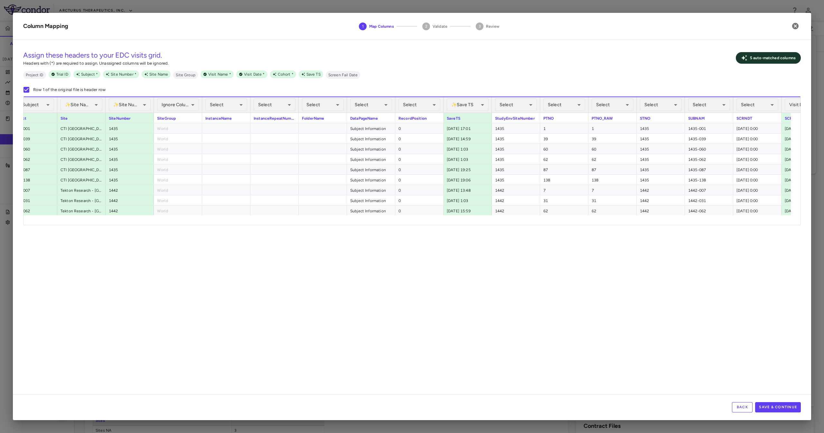
scroll to position [0, 277]
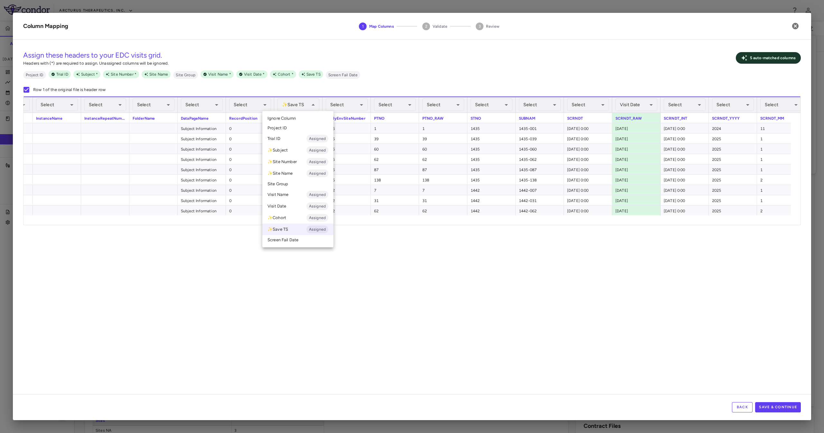
click at [315, 116] on li "Ignore Column" at bounding box center [297, 119] width 71 height 10
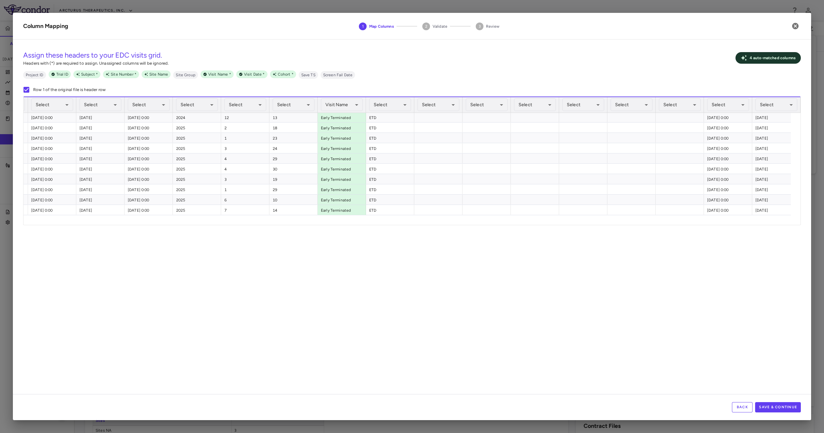
click at [523, 232] on div "Assign these headers to your EDC visits grid. Headers with (*) are required to …" at bounding box center [412, 219] width 798 height 349
drag, startPoint x: 516, startPoint y: 227, endPoint x: 509, endPoint y: 224, distance: 7.6
click at [510, 225] on div "Assign these headers to your EDC visits grid. Headers with (*) are required to …" at bounding box center [412, 219] width 798 height 349
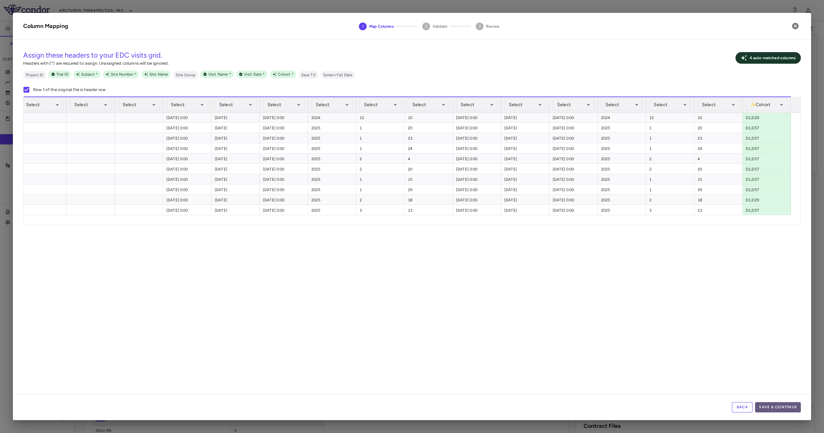
click at [781, 409] on button "Save & Continue" at bounding box center [778, 407] width 46 height 10
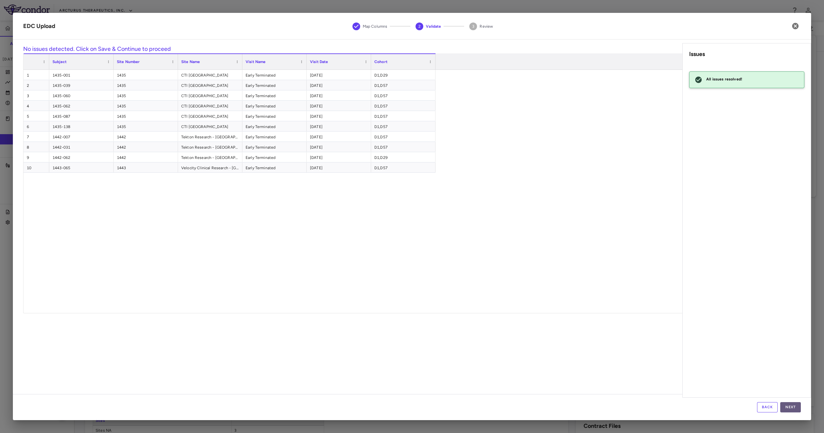
click at [790, 412] on button "Next" at bounding box center [790, 407] width 21 height 10
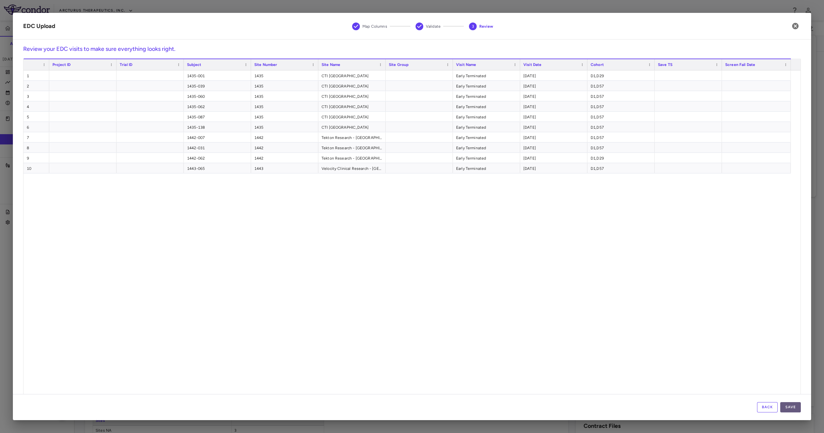
click at [789, 406] on button "Save" at bounding box center [790, 407] width 21 height 10
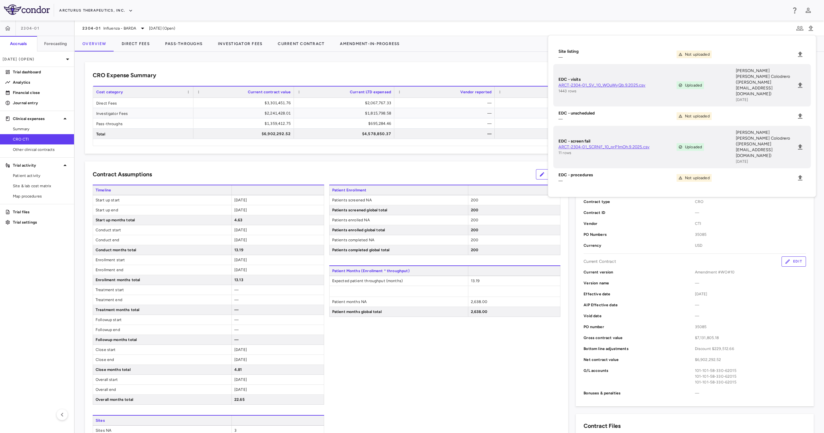
click at [362, 162] on div "Contract Assumptions Edit Timeline Start up start 2024-06-25 Start up end 2024-…" at bounding box center [326, 333] width 483 height 344
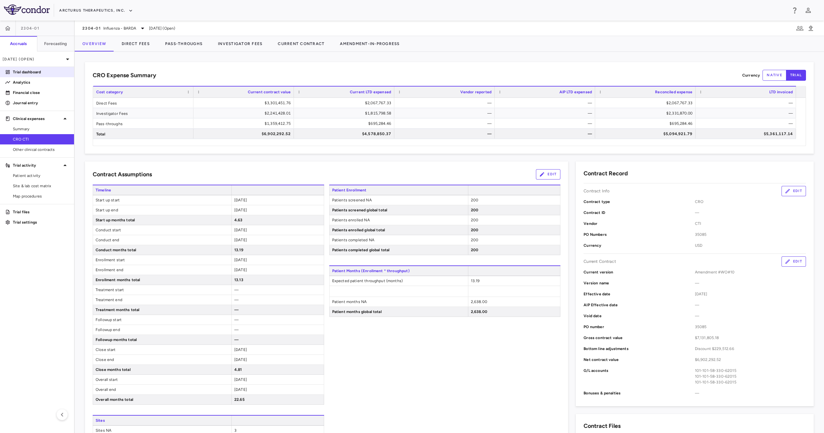
click at [25, 72] on p "Trial dashboard" at bounding box center [41, 72] width 56 height 6
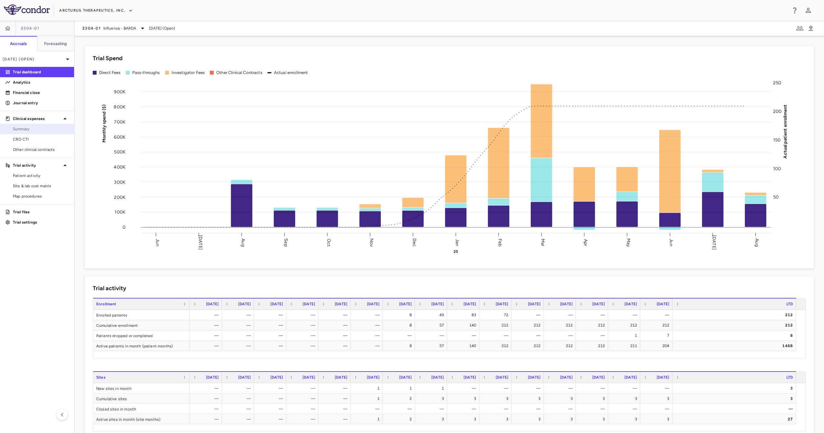
click at [57, 133] on link "Summary" at bounding box center [37, 129] width 74 height 10
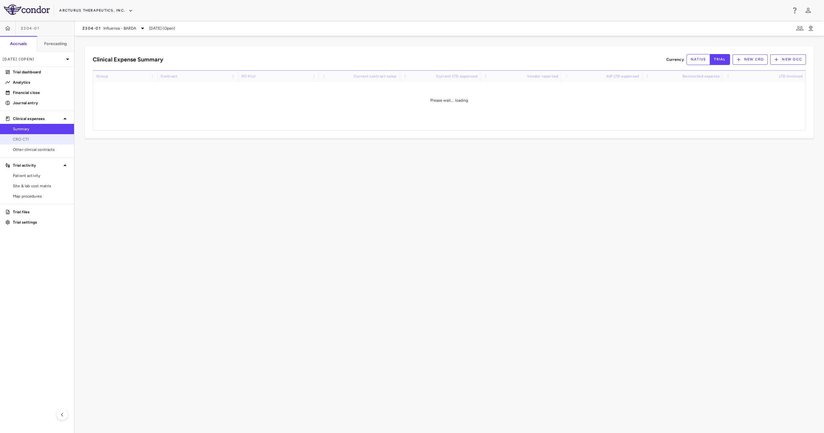
click at [54, 143] on link "CRO CTI" at bounding box center [37, 139] width 74 height 10
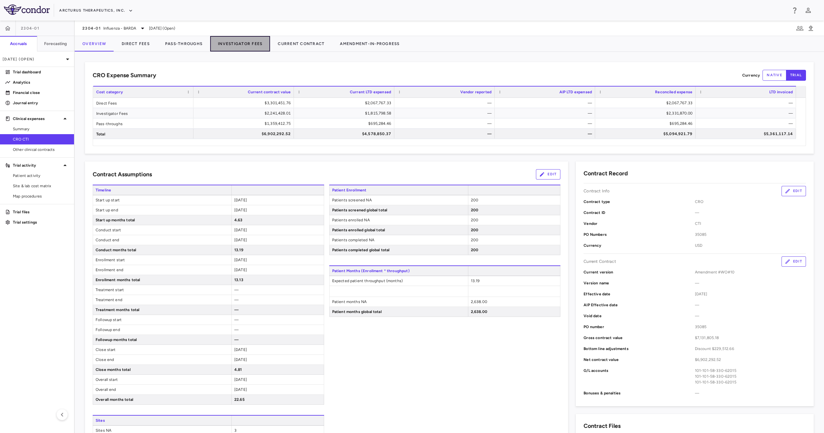
click at [241, 46] on button "Investigator Fees" at bounding box center [240, 43] width 60 height 15
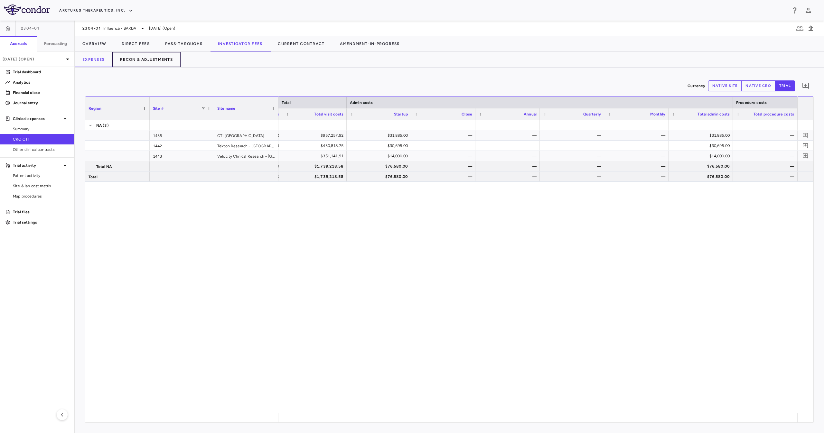
click at [125, 56] on button "Recon & Adjustments" at bounding box center [146, 59] width 68 height 15
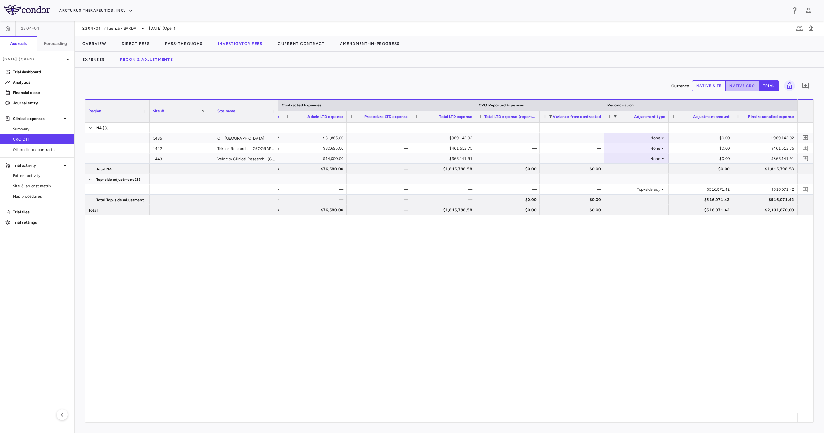
click at [742, 83] on button "native cro" at bounding box center [742, 85] width 34 height 11
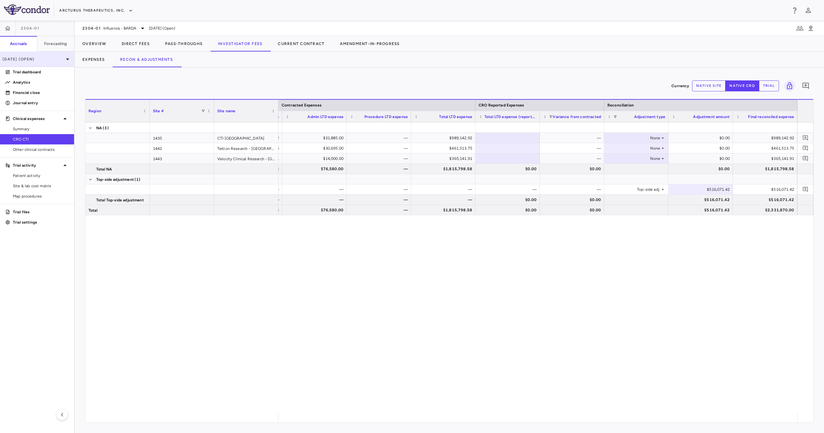
click at [44, 58] on p "Aug 2025 (Open)" at bounding box center [33, 59] width 61 height 6
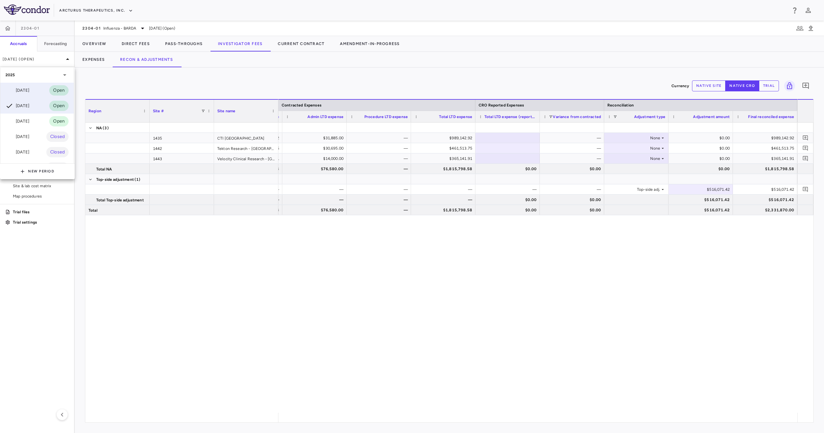
click at [36, 89] on div "Sep 2025 Open" at bounding box center [36, 90] width 73 height 15
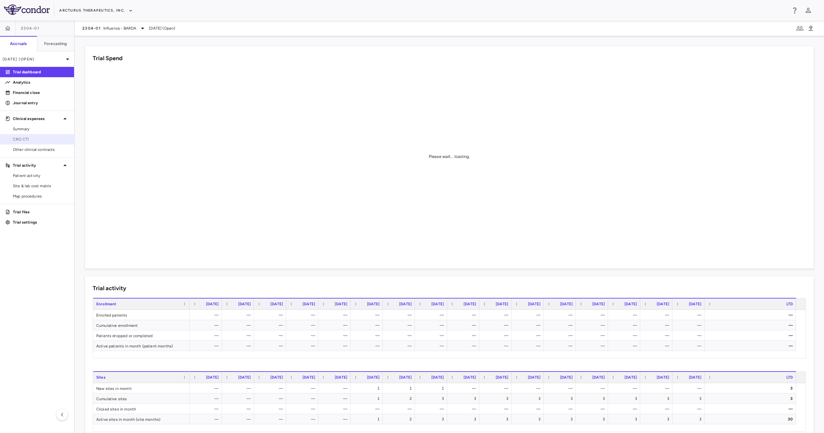
click at [40, 139] on span "CRO CTI" at bounding box center [41, 139] width 56 height 6
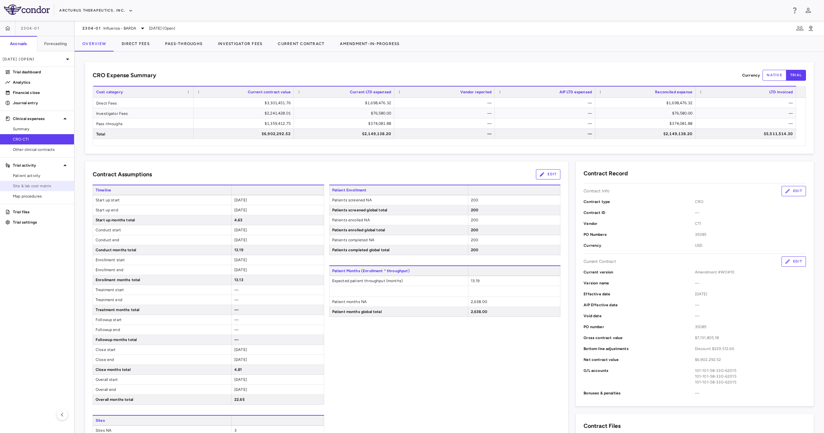
click at [51, 186] on span "Site & lab cost matrix" at bounding box center [41, 186] width 56 height 6
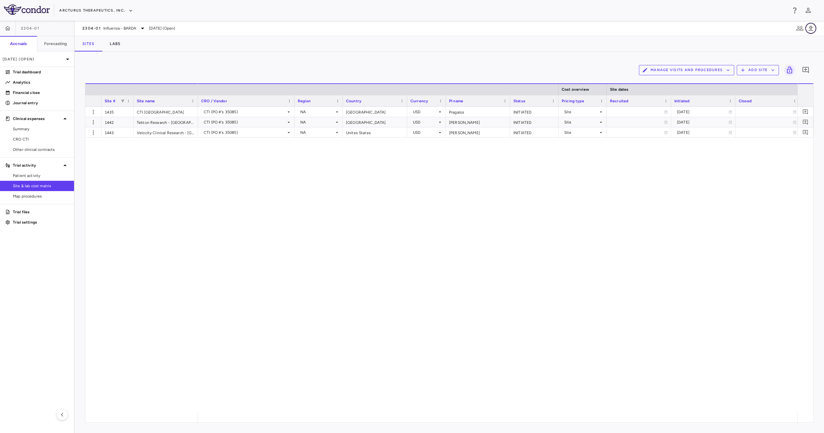
click at [812, 27] on icon "button" at bounding box center [811, 28] width 8 height 8
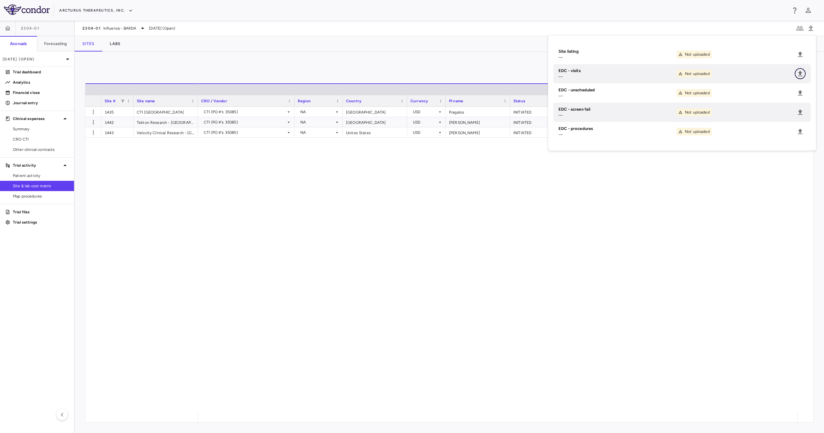
click at [798, 74] on icon "Upload" at bounding box center [800, 74] width 8 height 8
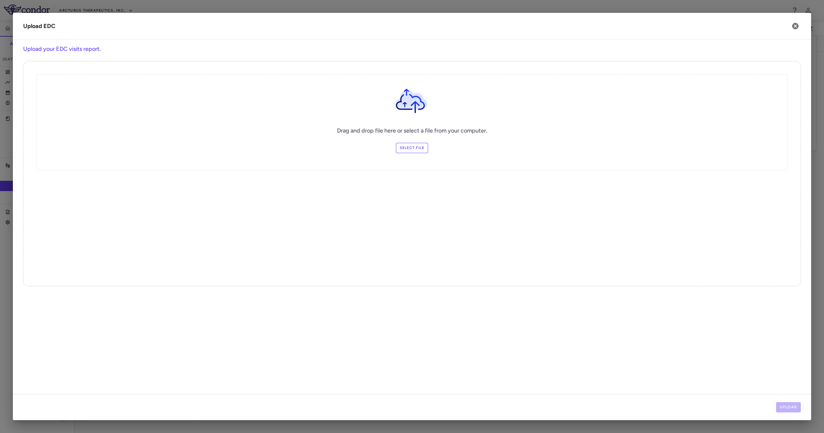
click at [416, 144] on label "Select file" at bounding box center [412, 148] width 32 height 10
click at [0, 0] on input "Select file" at bounding box center [0, 0] width 0 height 0
click at [788, 407] on button "Upload" at bounding box center [788, 407] width 25 height 10
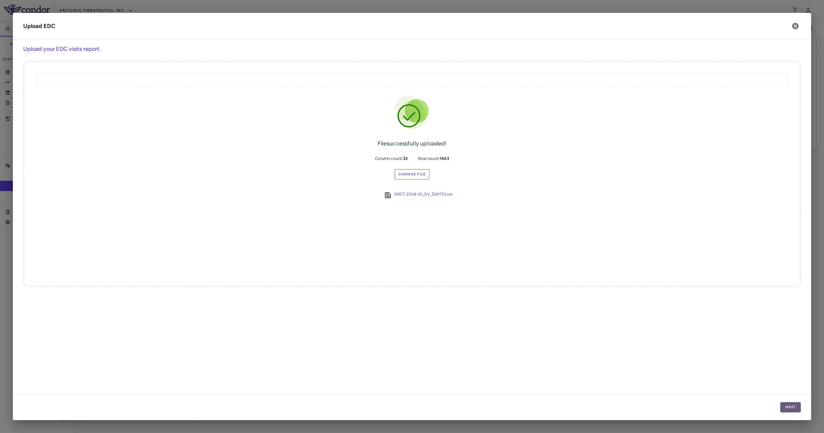
click at [788, 407] on button "Next" at bounding box center [790, 407] width 21 height 10
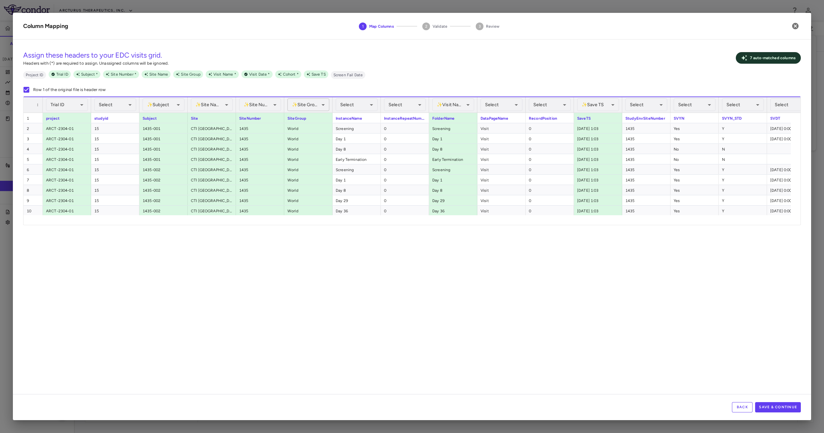
click at [318, 104] on div "✨ Site Group Assigned" at bounding box center [308, 104] width 42 height 13
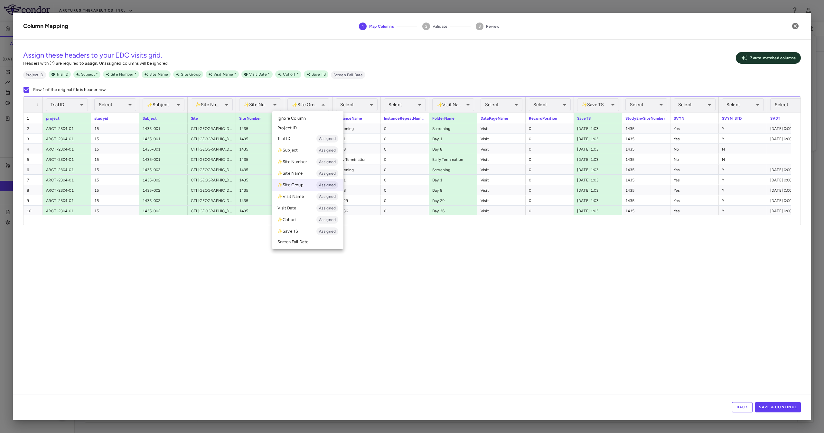
click at [306, 120] on li "Ignore Column" at bounding box center [307, 119] width 71 height 10
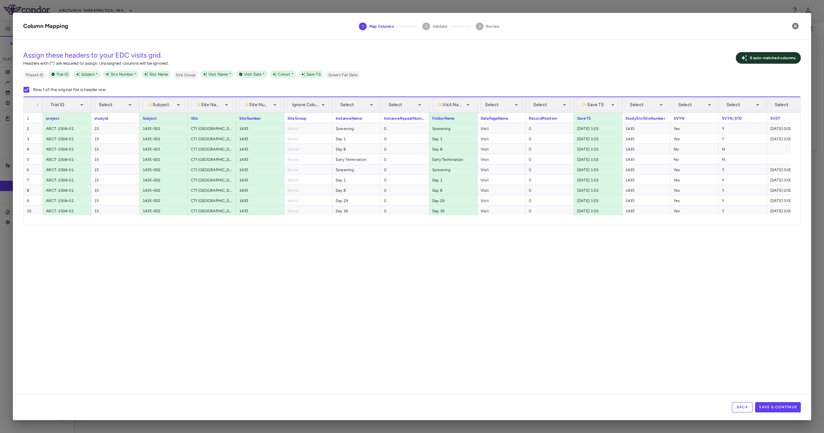
scroll to position [0, 148]
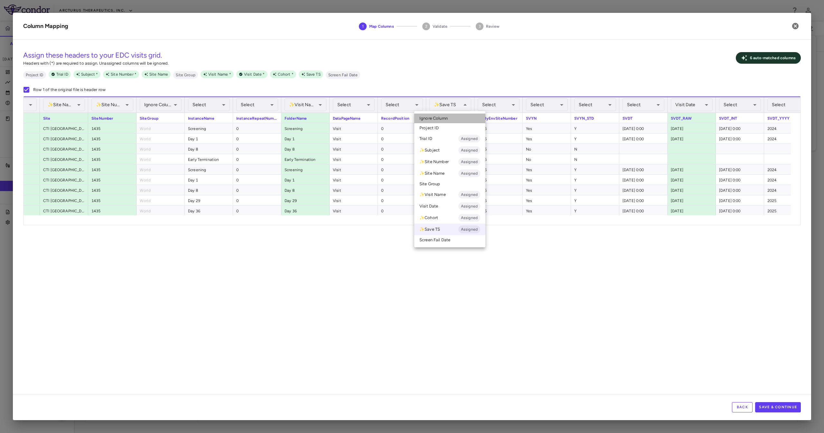
click at [450, 115] on li "Ignore Column" at bounding box center [449, 119] width 71 height 10
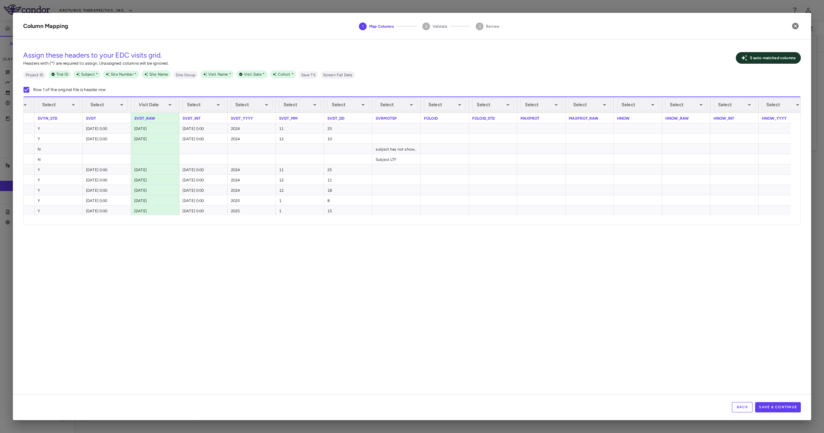
scroll to position [0, 750]
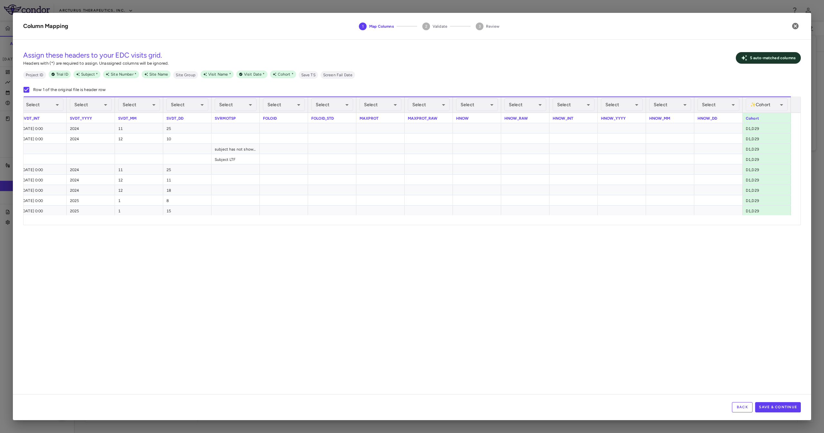
click at [791, 413] on div "Back Save & Continue" at bounding box center [412, 407] width 798 height 26
click at [775, 404] on button "Save & Continue" at bounding box center [778, 407] width 46 height 10
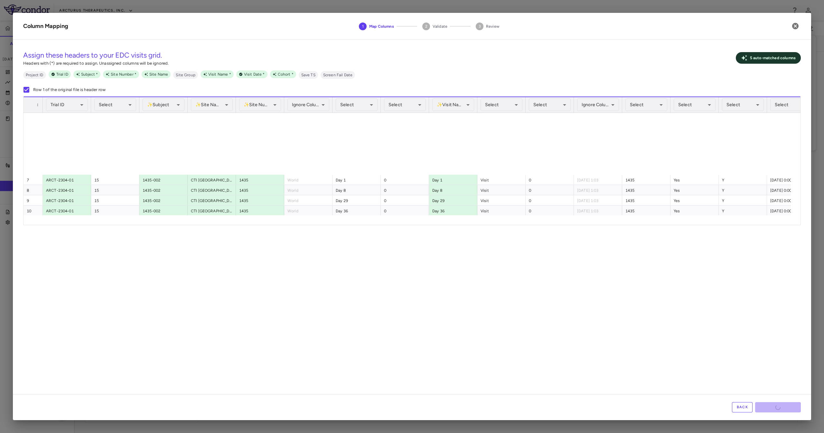
scroll to position [193, 0]
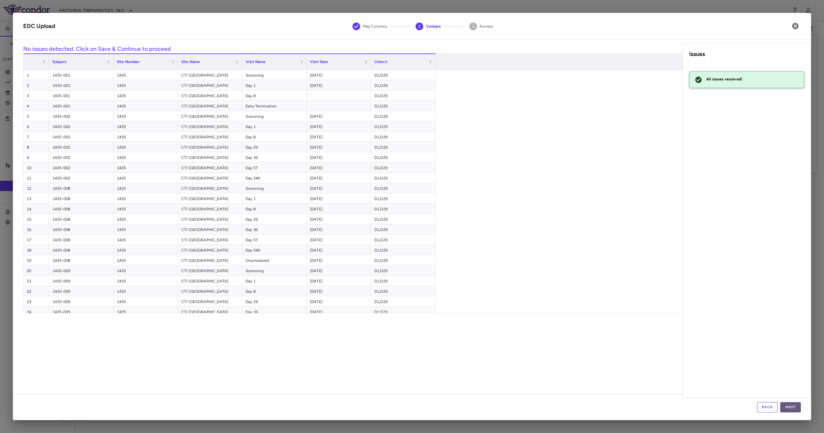
click at [789, 407] on button "Next" at bounding box center [790, 407] width 21 height 10
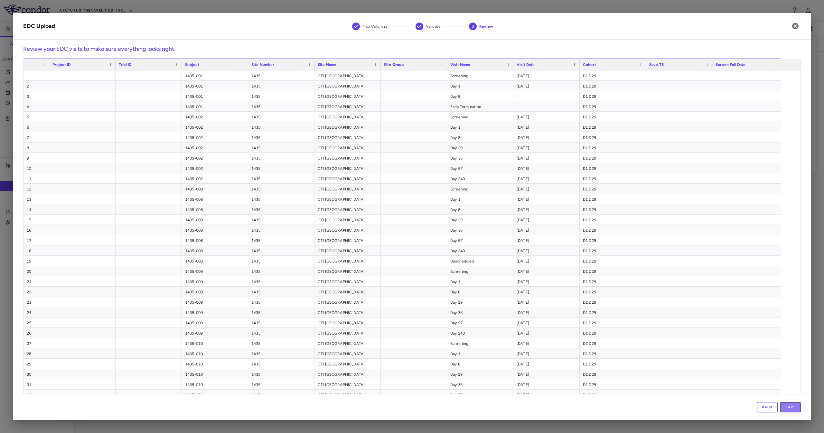
click at [789, 407] on button "Save" at bounding box center [790, 407] width 21 height 10
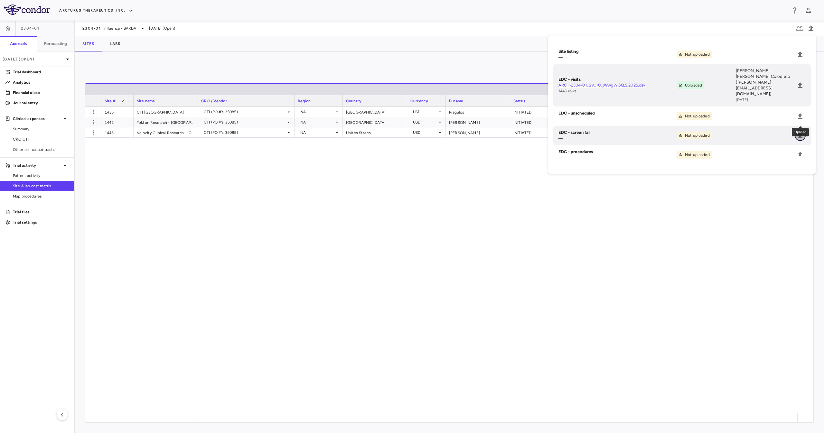
click at [800, 133] on icon "Upload" at bounding box center [800, 135] width 5 height 5
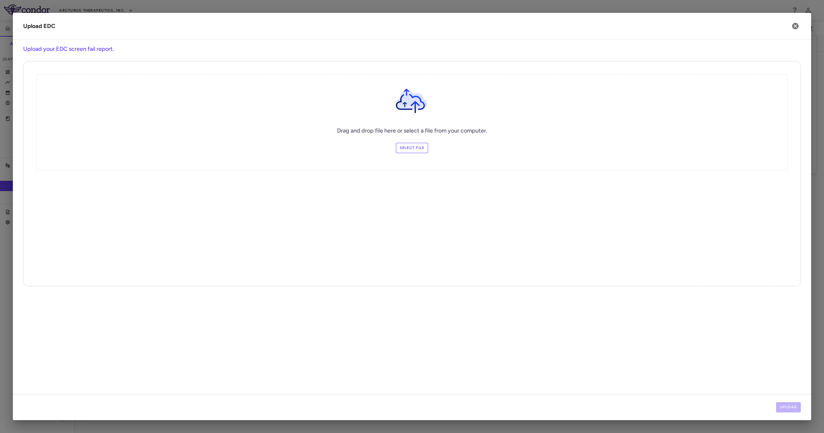
click at [410, 144] on label "Select file" at bounding box center [412, 148] width 32 height 10
click at [0, 0] on input "Select file" at bounding box center [0, 0] width 0 height 0
click at [789, 406] on button "Upload" at bounding box center [788, 407] width 25 height 10
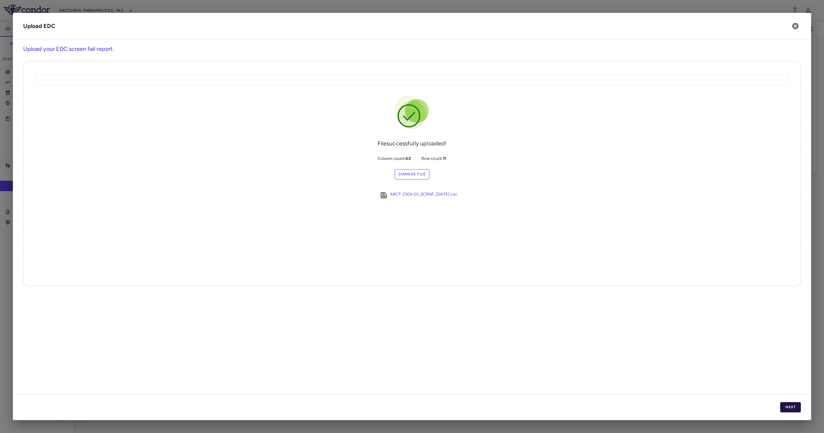
click at [789, 406] on button "Next" at bounding box center [790, 407] width 21 height 10
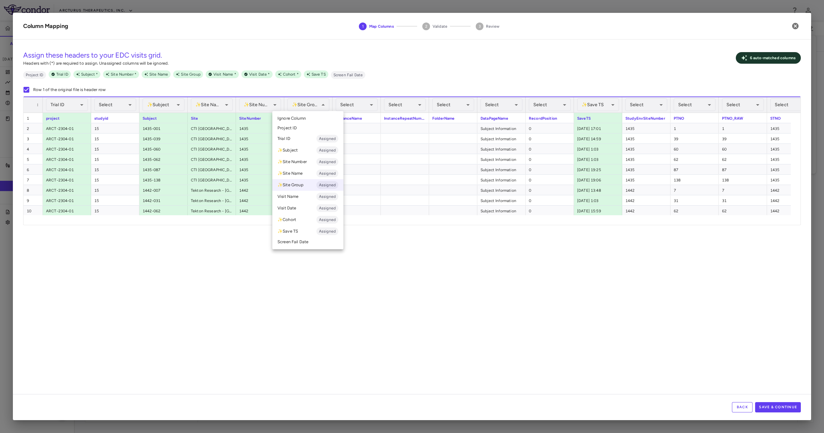
click at [316, 122] on li "Ignore Column" at bounding box center [307, 119] width 71 height 10
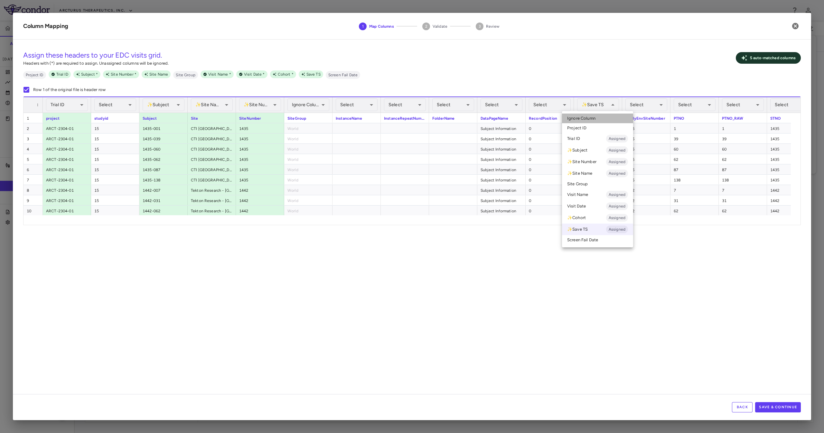
click at [597, 115] on li "Ignore Column" at bounding box center [597, 119] width 71 height 10
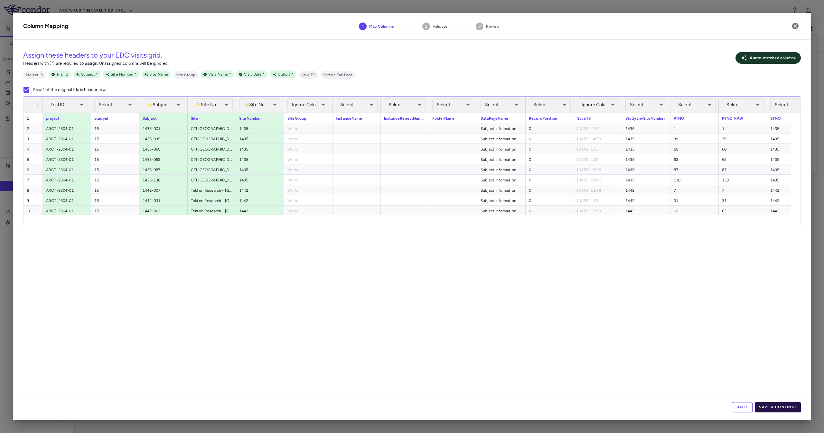
click at [787, 409] on button "Save & Continue" at bounding box center [778, 407] width 46 height 10
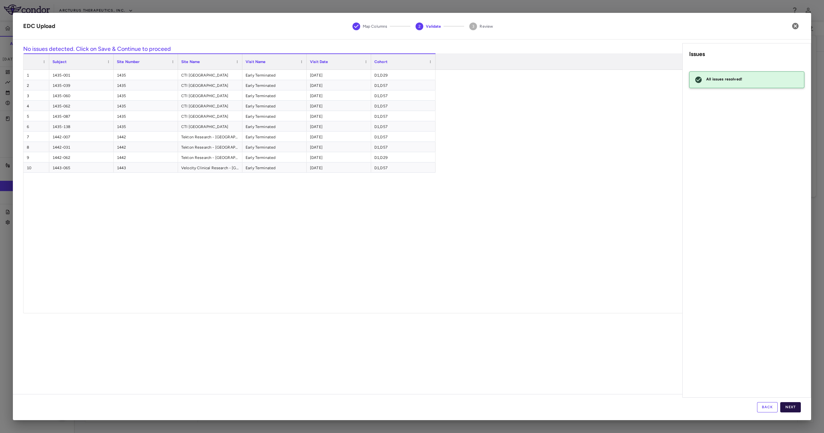
click at [793, 405] on button "Next" at bounding box center [790, 407] width 21 height 10
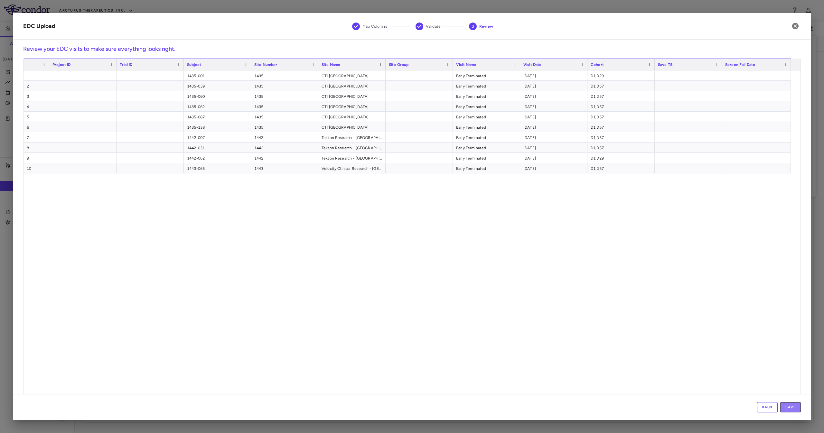
click at [793, 405] on button "Save" at bounding box center [790, 407] width 21 height 10
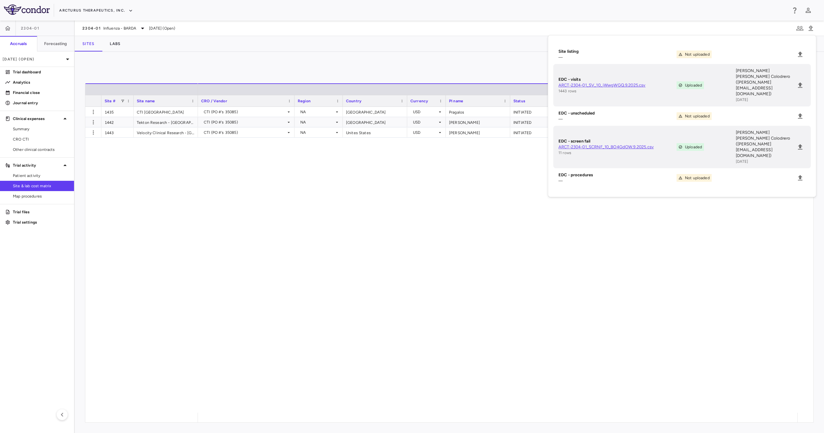
click at [372, 212] on div "CTI (PO #'s 35085) NA United States USD Pragalos INITIATED Site 2024-11-18 CTI …" at bounding box center [497, 260] width 599 height 306
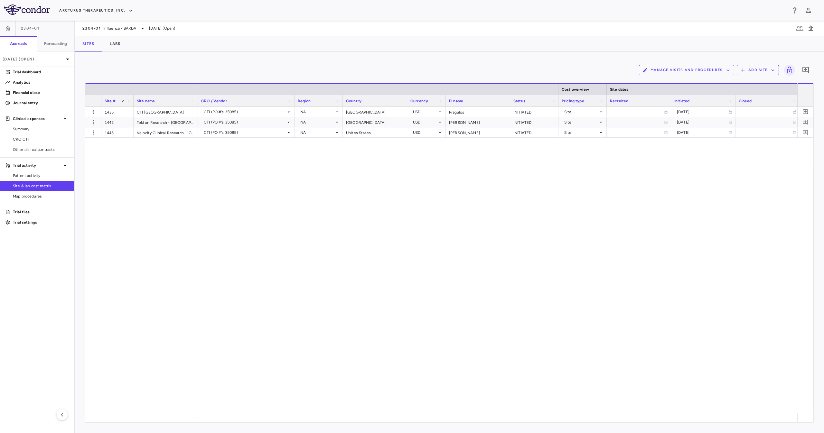
click at [669, 66] on button "Manage Visits and Procedures" at bounding box center [686, 70] width 95 height 10
click at [672, 83] on li "Visit Schedules" at bounding box center [679, 83] width 69 height 10
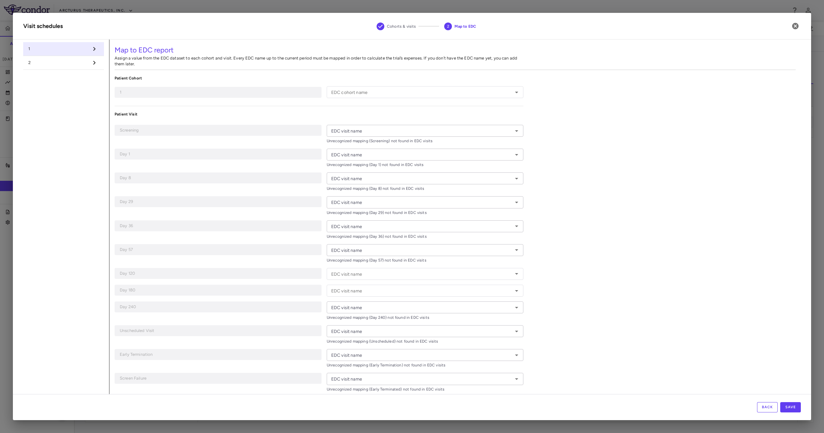
type input "******"
type input "*********"
type input "*****"
type input "******"
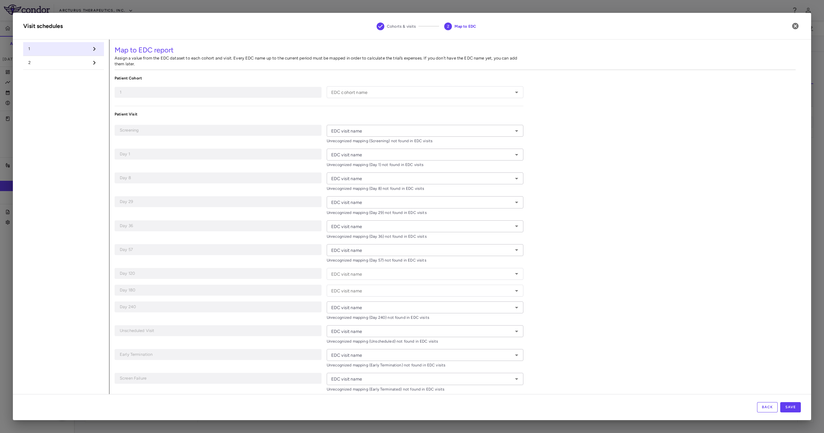
type input "******"
type input "*******"
type input "**********"
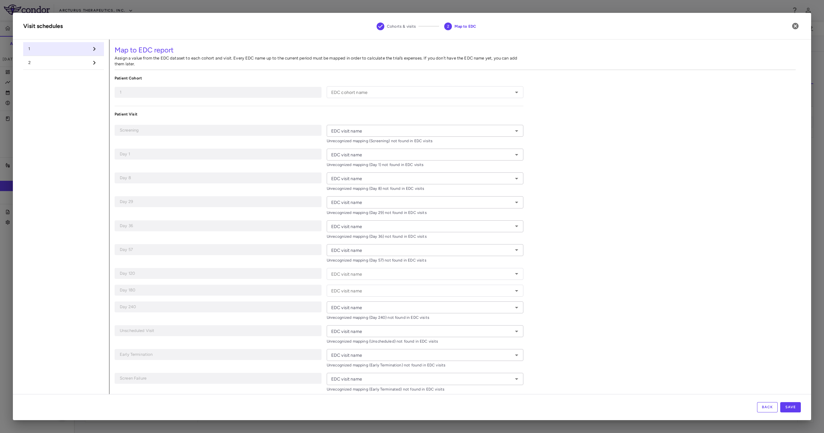
type input "**********"
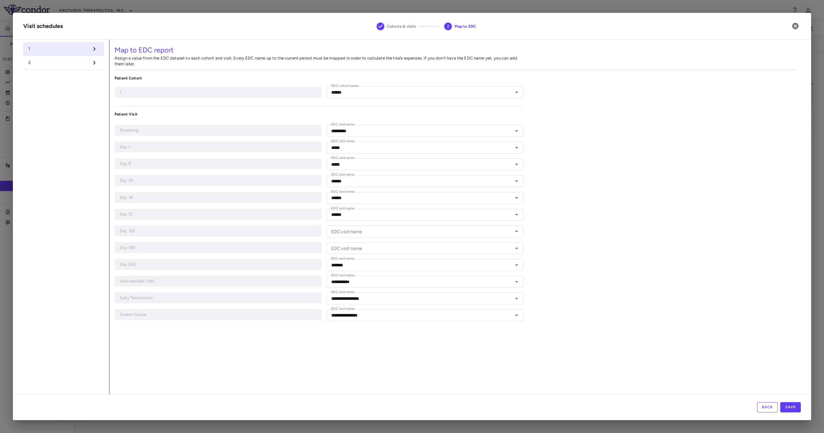
click at [82, 69] on li "2" at bounding box center [63, 63] width 81 height 14
click at [391, 251] on input "EDC visit name" at bounding box center [419, 248] width 182 height 8
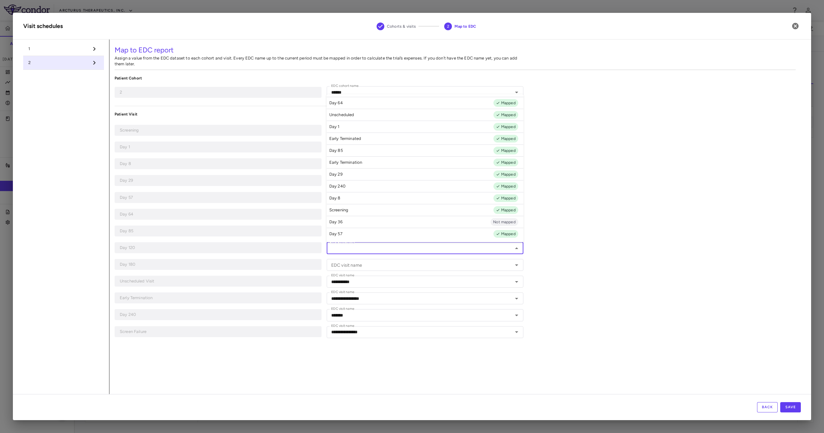
click at [80, 43] on li "1" at bounding box center [63, 49] width 81 height 14
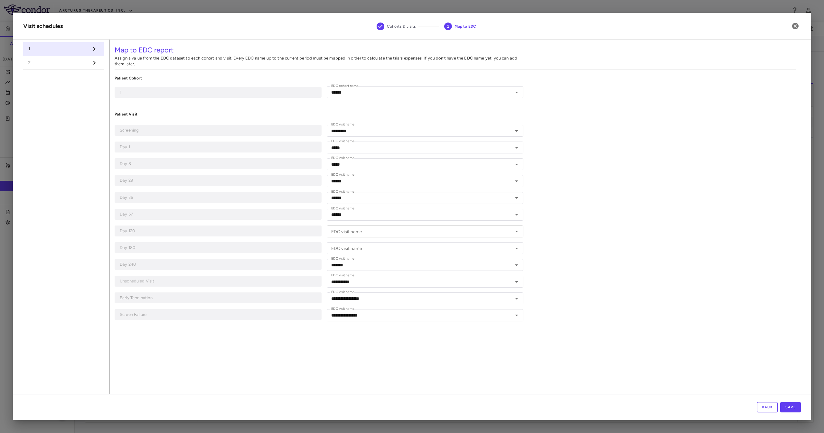
click at [384, 237] on div "EDC visit name" at bounding box center [425, 232] width 197 height 12
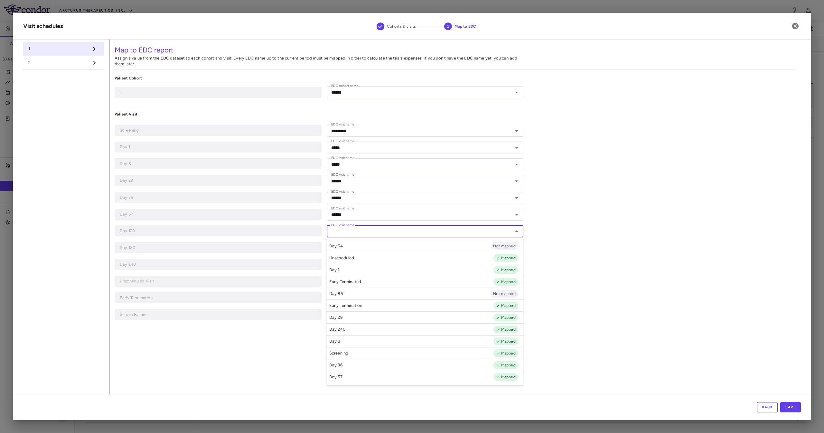
click at [195, 142] on div "Day 1" at bounding box center [218, 147] width 207 height 11
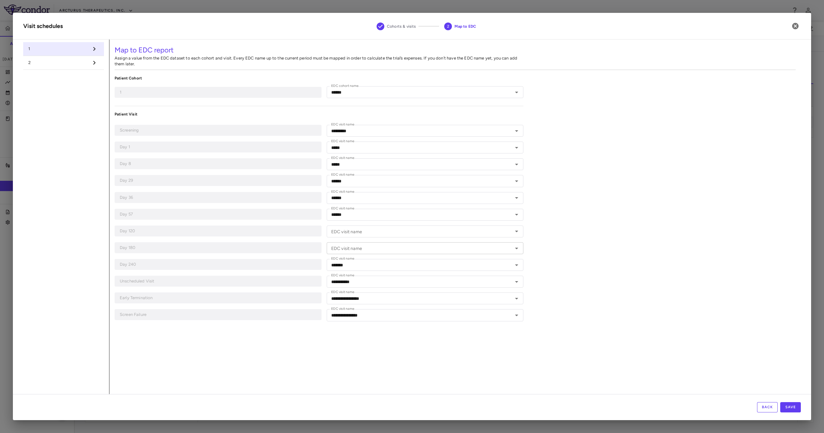
click at [367, 242] on div "EDC visit name" at bounding box center [425, 248] width 197 height 12
click at [92, 58] on div at bounding box center [94, 62] width 10 height 11
type input "******"
click at [377, 247] on input "EDC visit name" at bounding box center [419, 248] width 182 height 8
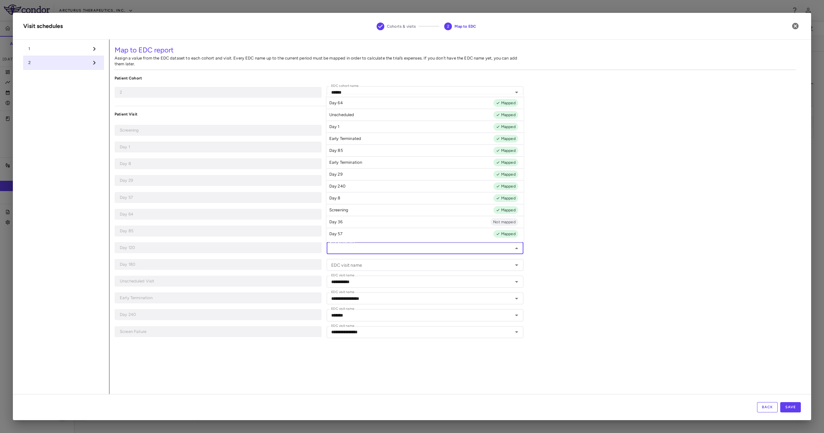
click at [618, 231] on div "**********" at bounding box center [454, 217] width 691 height 355
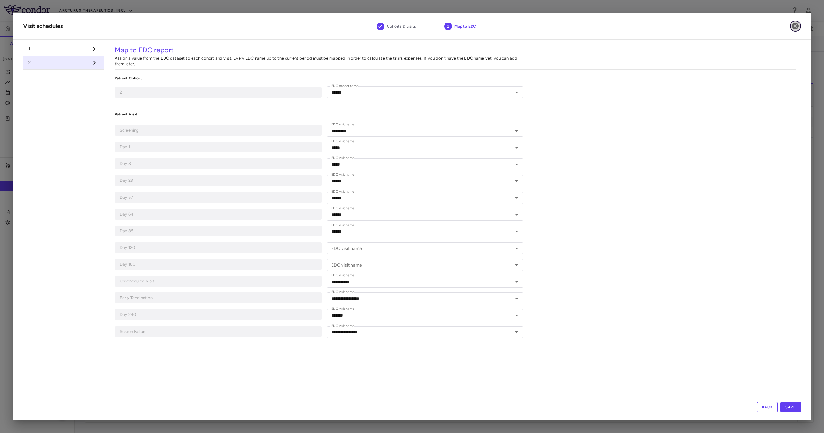
click at [799, 24] on button "button" at bounding box center [794, 26] width 11 height 11
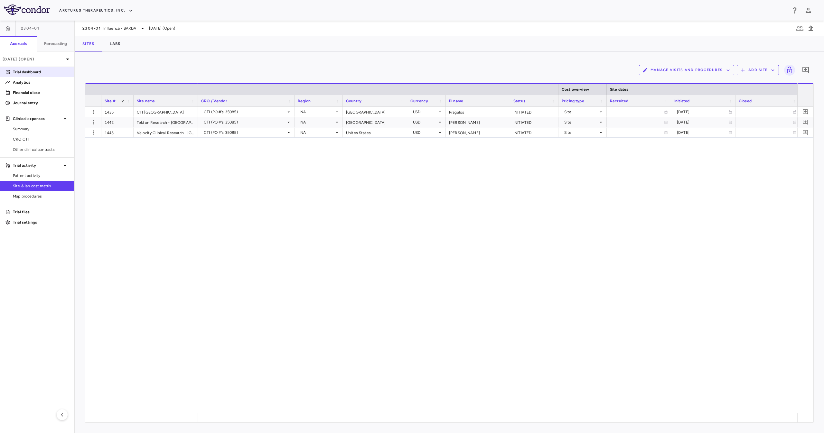
click at [36, 67] on link "Trial dashboard" at bounding box center [37, 72] width 74 height 10
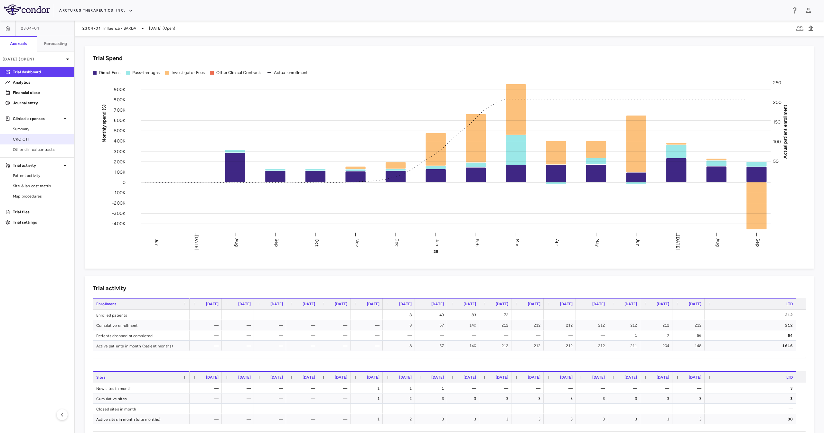
click at [46, 138] on span "CRO CTI" at bounding box center [41, 139] width 56 height 6
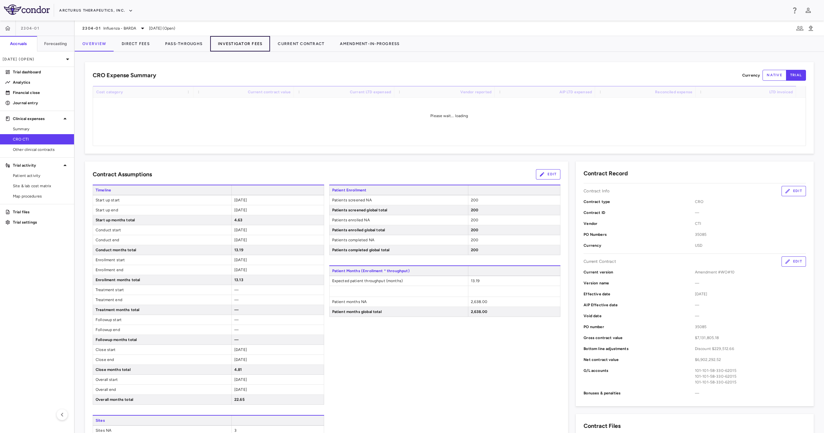
click at [224, 37] on button "Investigator Fees" at bounding box center [240, 43] width 60 height 15
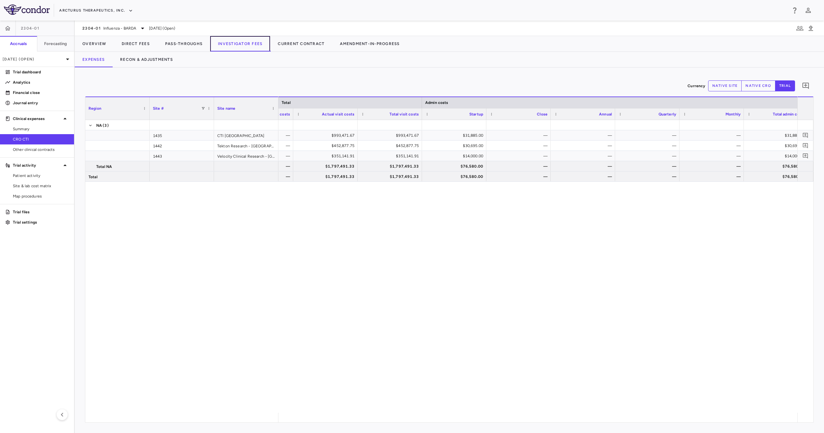
scroll to position [0, 2055]
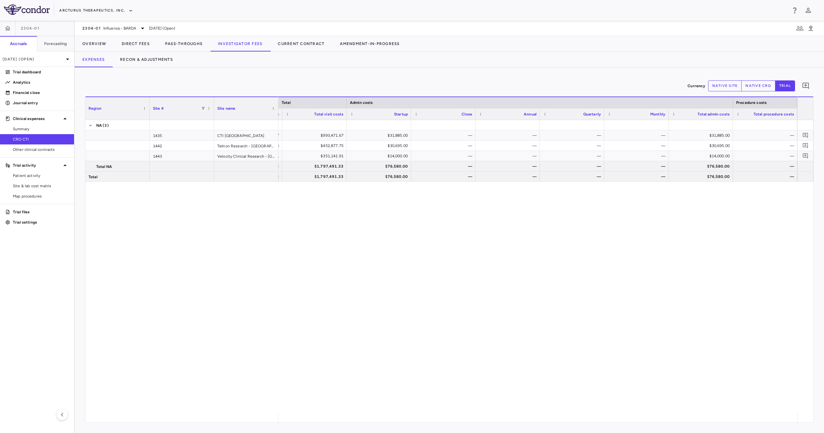
click at [761, 86] on button "native cro" at bounding box center [758, 85] width 34 height 11
click at [167, 61] on button "Recon & Adjustments" at bounding box center [146, 59] width 68 height 15
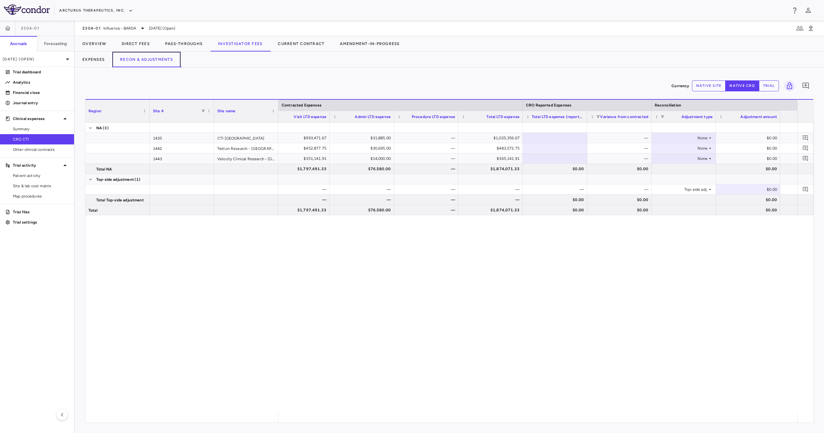
scroll to position [0, 189]
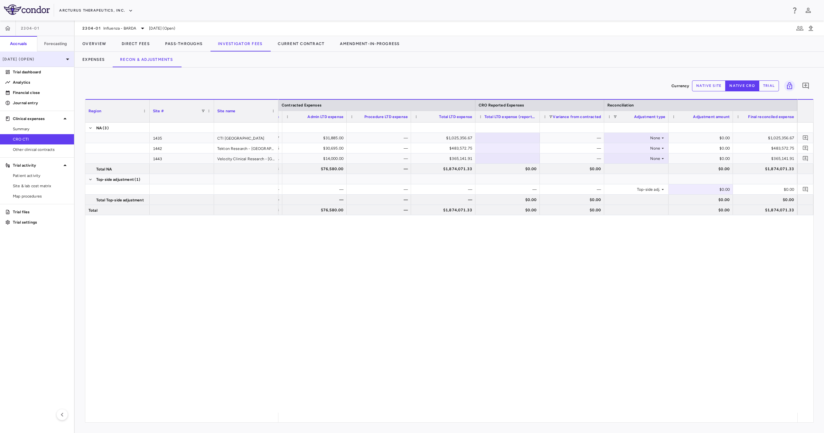
click at [51, 58] on p "[DATE] (Open)" at bounding box center [33, 59] width 61 height 6
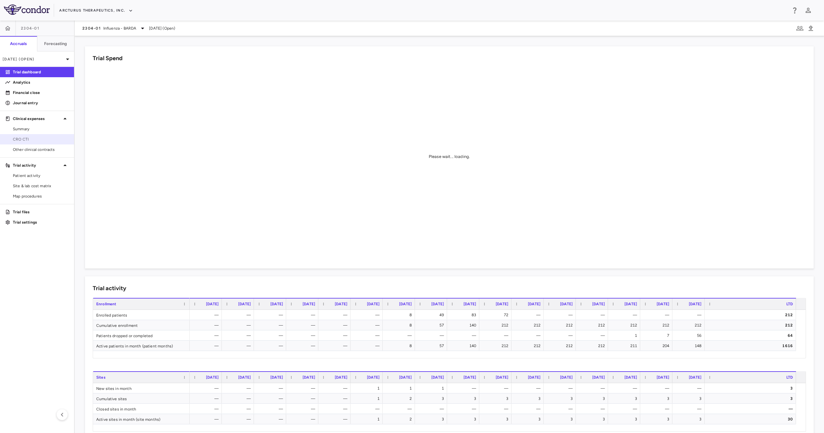
click at [43, 140] on span "CRO CTI" at bounding box center [41, 139] width 56 height 6
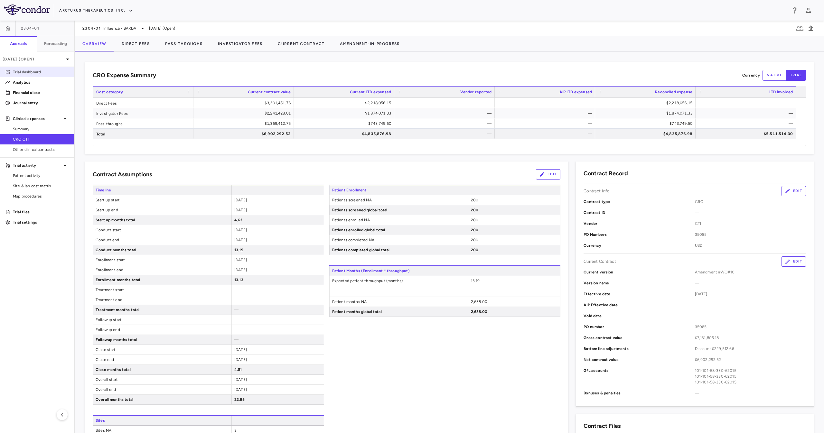
click at [45, 69] on link "Trial dashboard" at bounding box center [37, 72] width 74 height 10
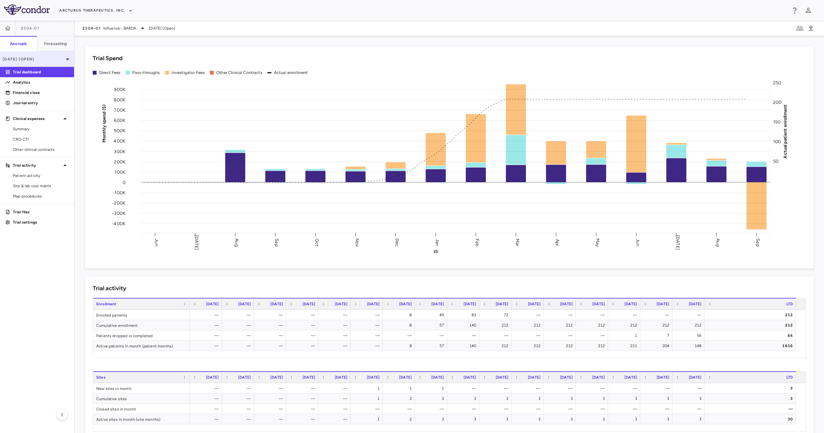
click at [52, 58] on p "[DATE] (Open)" at bounding box center [33, 59] width 61 height 6
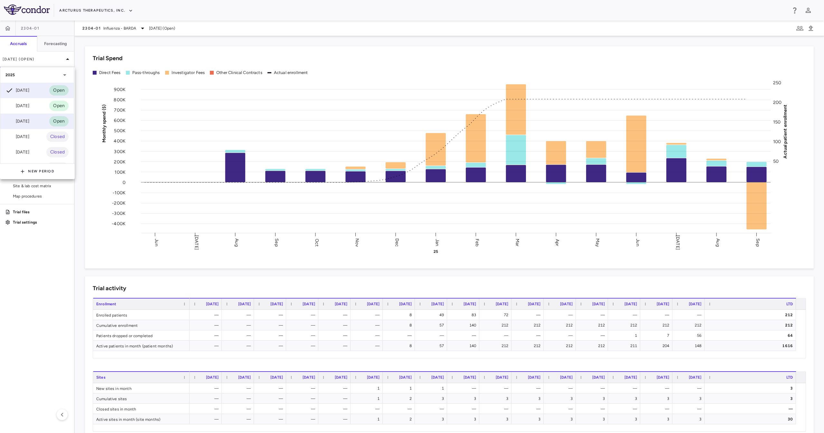
click at [38, 121] on div "[DATE] Open" at bounding box center [36, 121] width 73 height 15
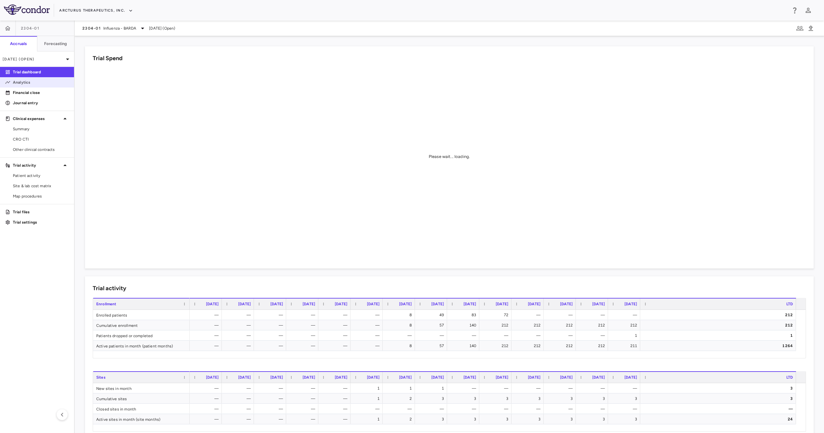
click at [29, 86] on link "Analytics" at bounding box center [37, 83] width 74 height 10
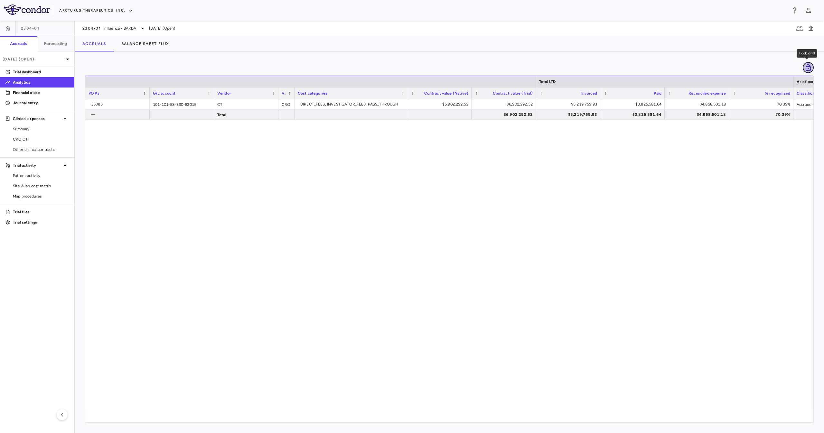
click at [809, 68] on icon "Lock grid" at bounding box center [808, 68] width 8 height 8
click at [807, 67] on icon "Unlock grid" at bounding box center [807, 67] width 5 height 7
click at [34, 89] on link "Financial close" at bounding box center [37, 93] width 74 height 10
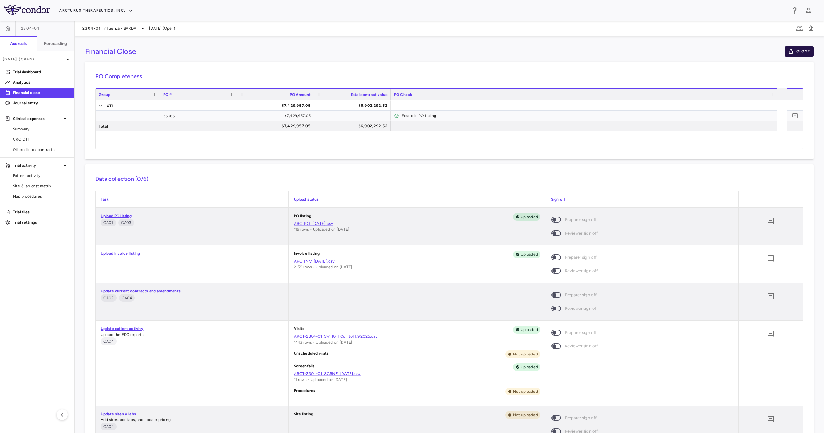
click at [784, 55] on button "Close" at bounding box center [798, 51] width 29 height 10
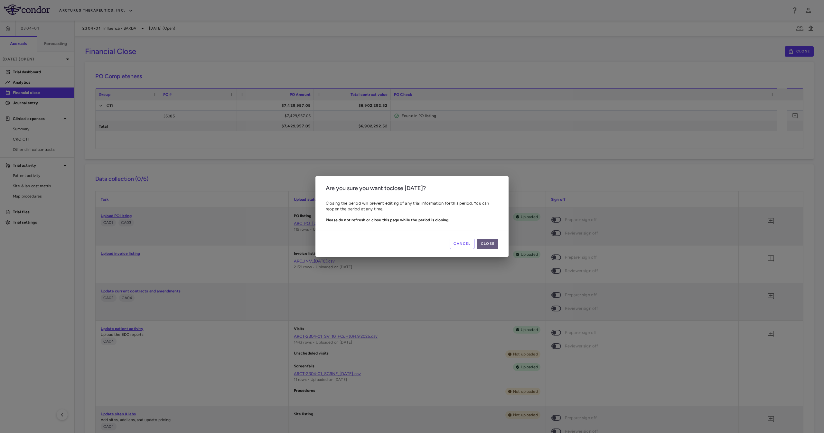
click at [493, 243] on button "Close" at bounding box center [487, 244] width 21 height 10
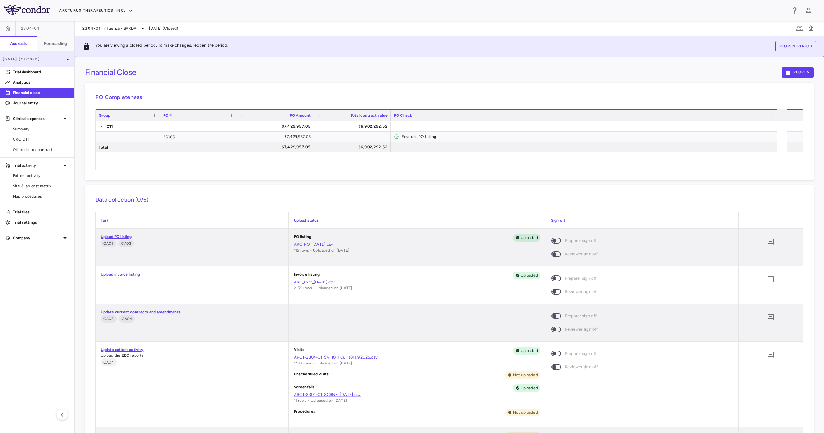
click at [55, 63] on div "[DATE] (Closed)" at bounding box center [37, 58] width 74 height 15
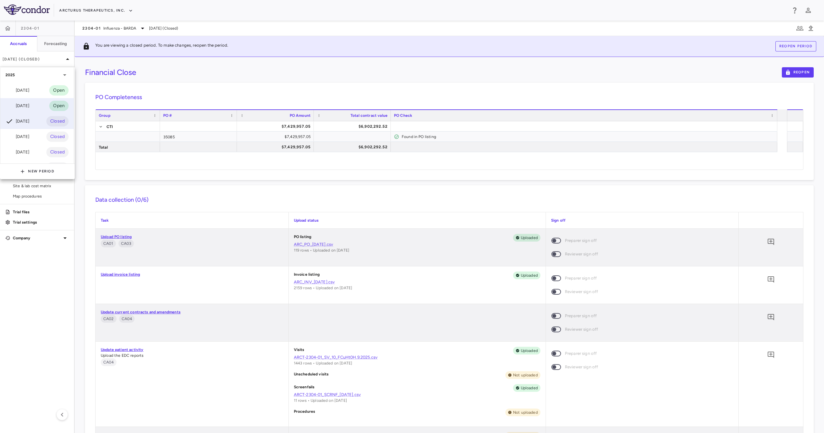
click at [36, 100] on div "Aug 2025 Open" at bounding box center [36, 105] width 73 height 15
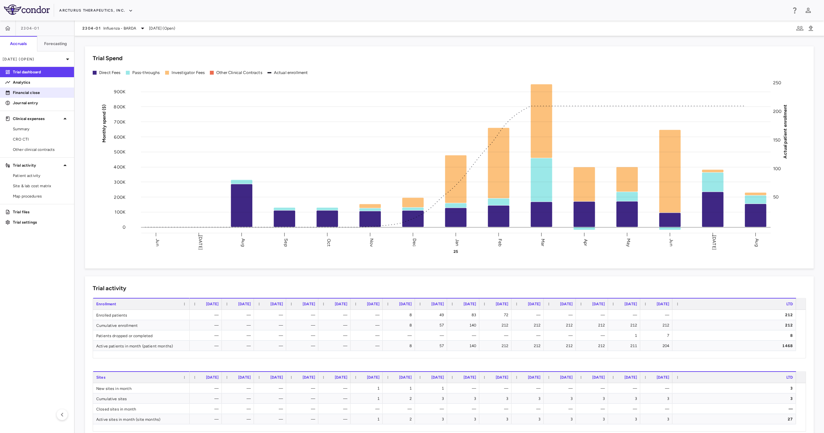
click at [57, 90] on p "Financial close" at bounding box center [41, 93] width 56 height 6
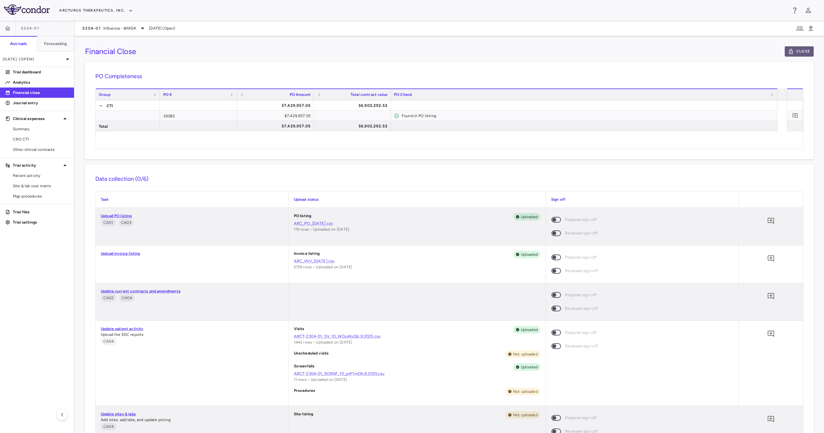
click at [793, 52] on button "Close" at bounding box center [798, 51] width 29 height 10
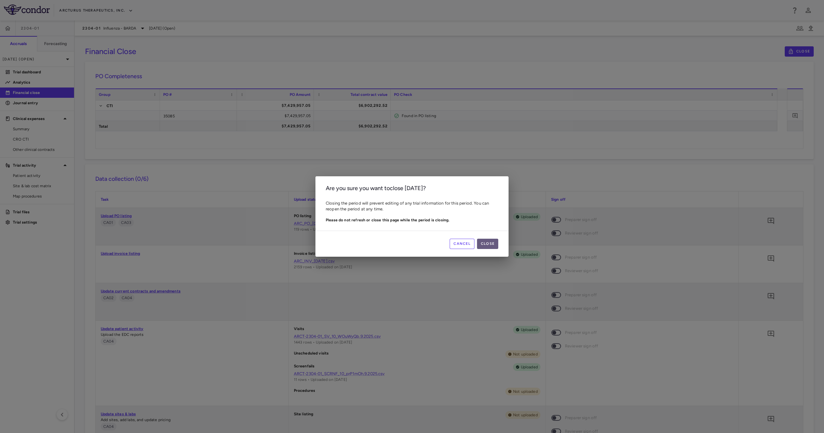
click at [487, 240] on button "Close" at bounding box center [487, 244] width 21 height 10
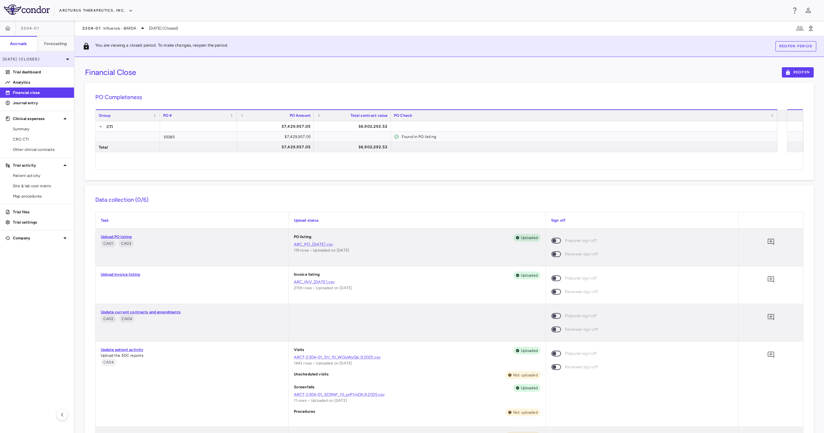
click at [63, 54] on div "Aug 2025 (Closed)" at bounding box center [37, 58] width 74 height 15
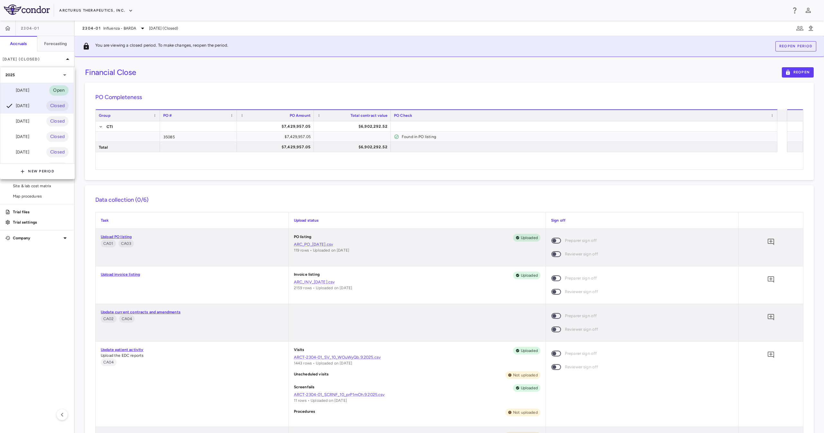
click at [23, 84] on div "Sep 2025 Open" at bounding box center [36, 90] width 73 height 15
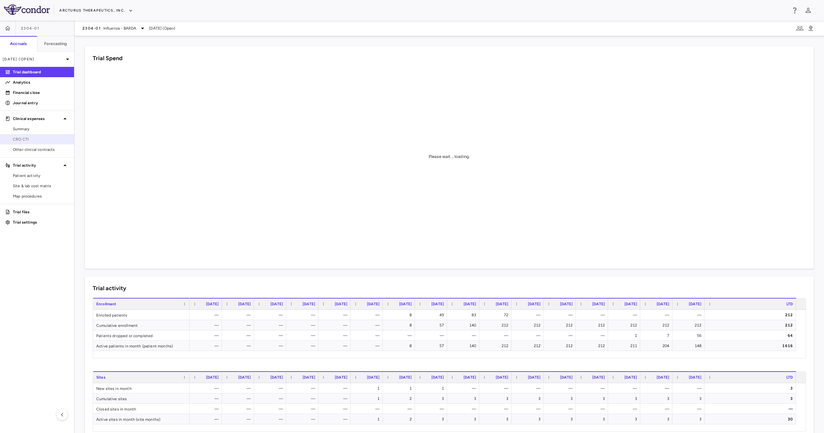
click at [43, 141] on span "CRO CTI" at bounding box center [41, 139] width 56 height 6
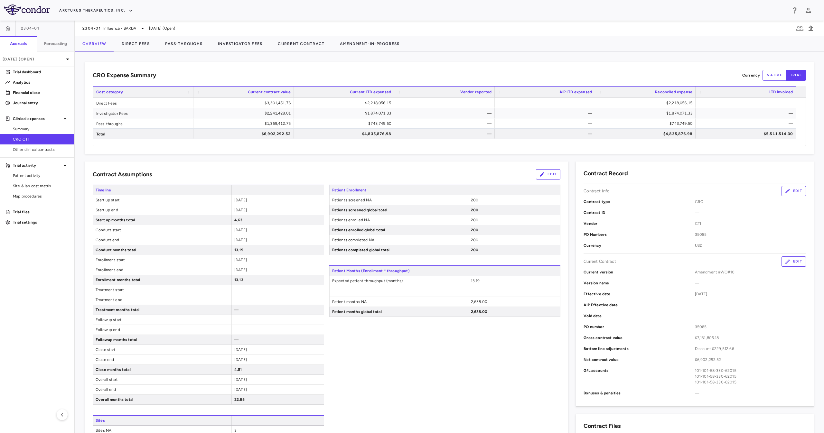
click at [127, 61] on div "CRO Expense Summary Currency native trial Drag here to set row groups Drag here…" at bounding box center [449, 242] width 749 height 381
click at [129, 45] on button "Direct Fees" at bounding box center [135, 43] width 43 height 15
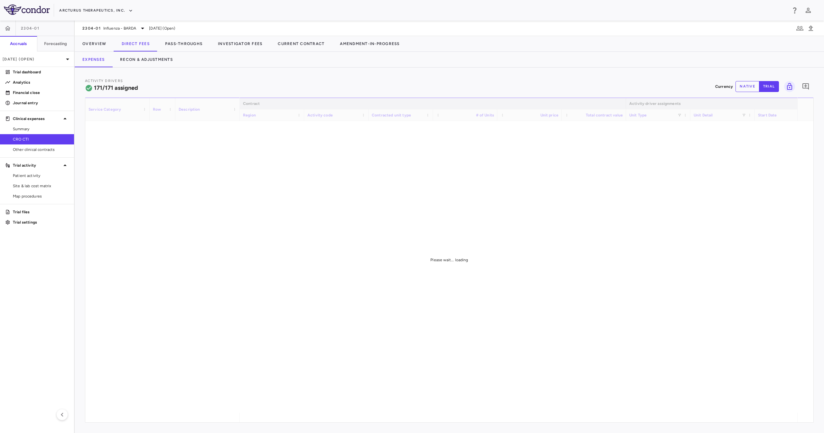
click at [258, 64] on div "Expenses Recon & Adjustments" at bounding box center [449, 59] width 749 height 15
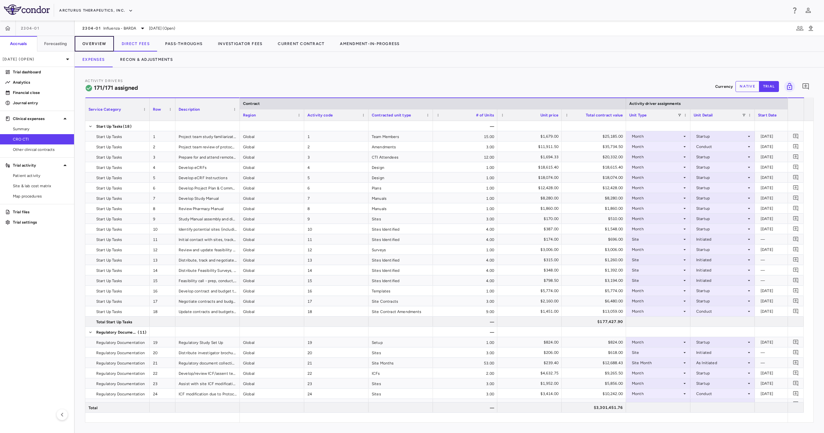
click at [100, 45] on button "Overview" at bounding box center [94, 43] width 39 height 15
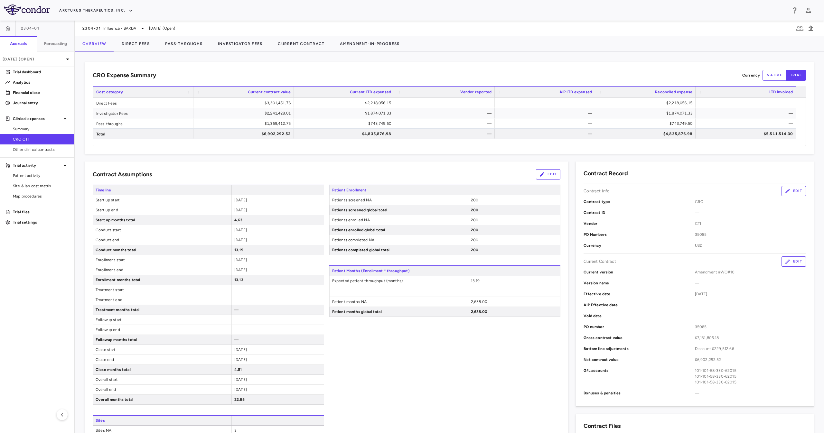
click at [203, 63] on div "CRO Expense Summary Currency native trial Drag here to set row groups Drag here…" at bounding box center [449, 108] width 728 height 92
click at [126, 43] on button "Direct Fees" at bounding box center [135, 43] width 43 height 15
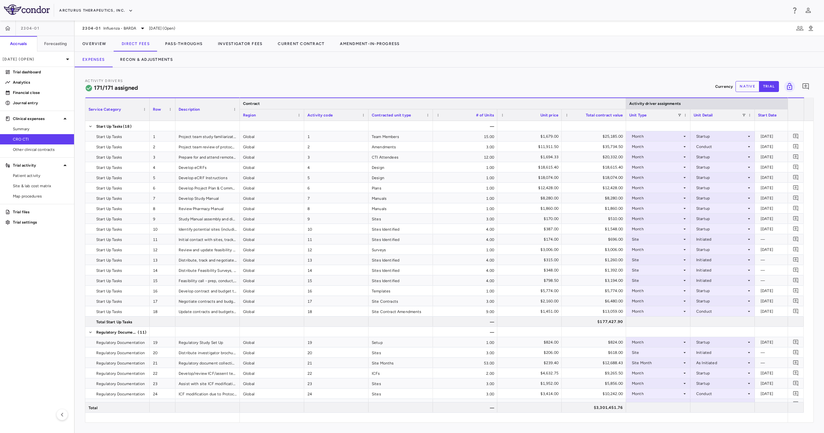
click at [625, 104] on div at bounding box center [625, 103] width 3 height 11
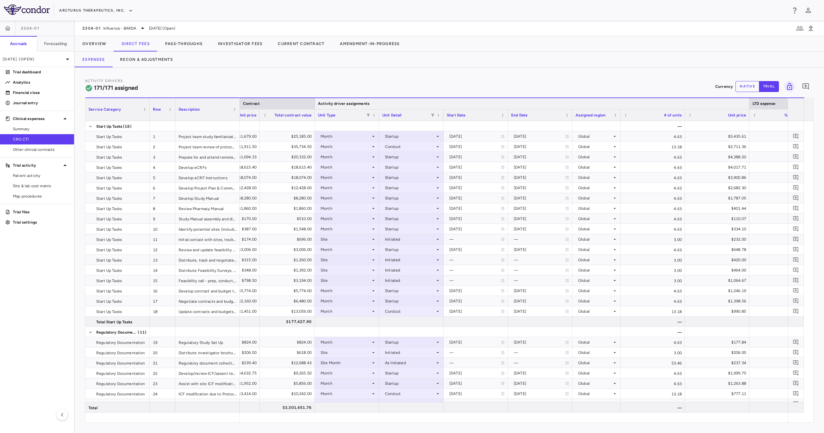
click at [749, 106] on div at bounding box center [748, 103] width 3 height 11
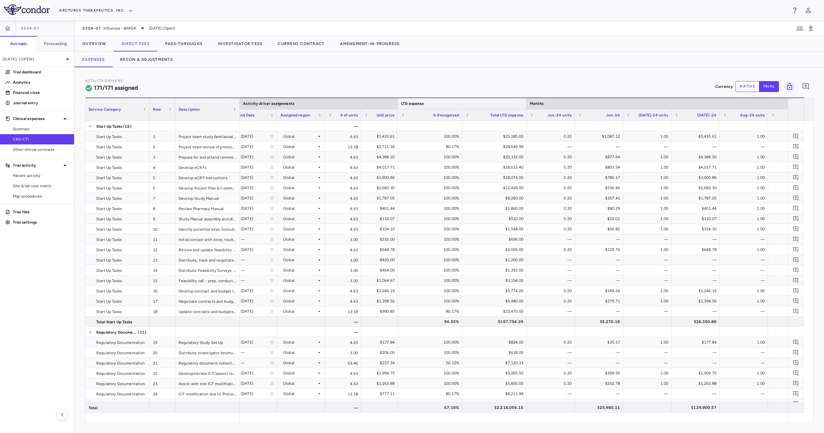
click at [526, 105] on div at bounding box center [526, 103] width 3 height 11
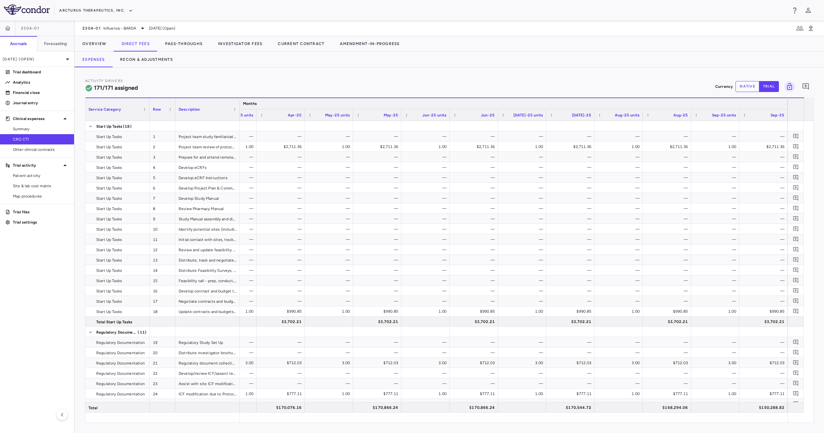
click at [786, 103] on div at bounding box center [787, 103] width 3 height 11
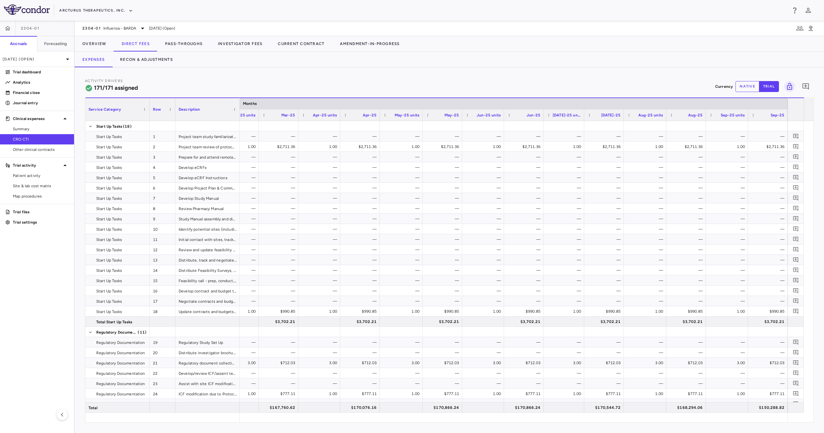
drag, startPoint x: 685, startPoint y: 422, endPoint x: 540, endPoint y: 415, distance: 144.6
click at [512, 423] on div "Activity Drivers 171/171 assigned Currency native trial 0 Service Category Drag…" at bounding box center [449, 250] width 749 height 365
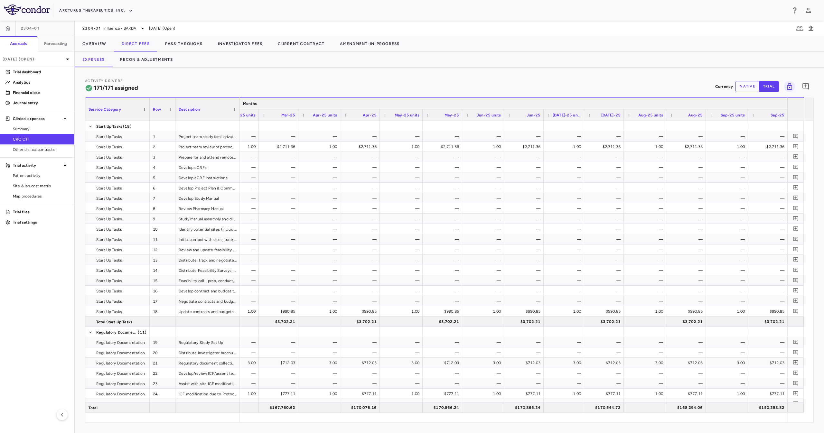
click at [785, 98] on div "Months" at bounding box center [64, 103] width 1445 height 12
click at [786, 100] on div at bounding box center [787, 103] width 3 height 11
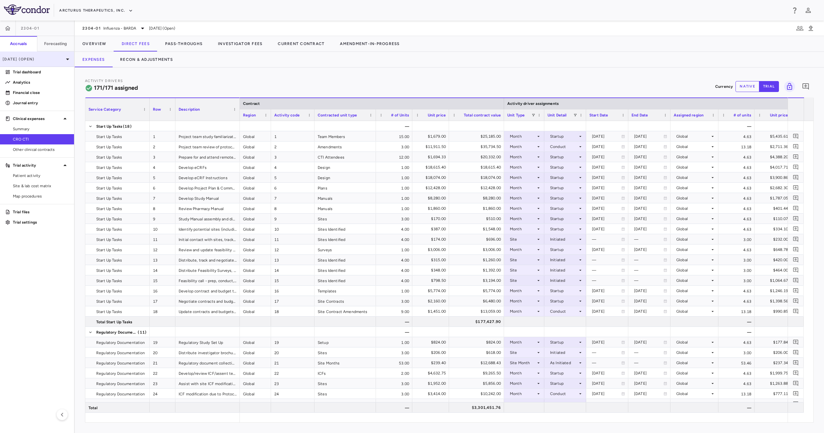
click at [36, 53] on div "[DATE] (Open)" at bounding box center [37, 58] width 74 height 15
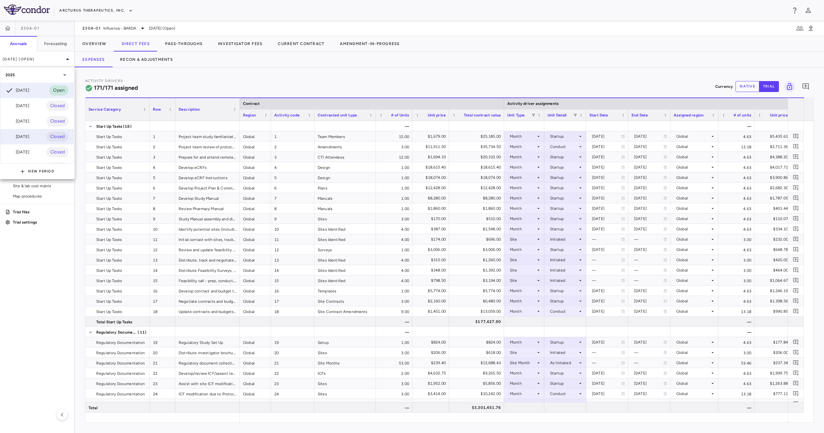
click at [34, 133] on div "Jun 2025 Closed" at bounding box center [36, 136] width 73 height 15
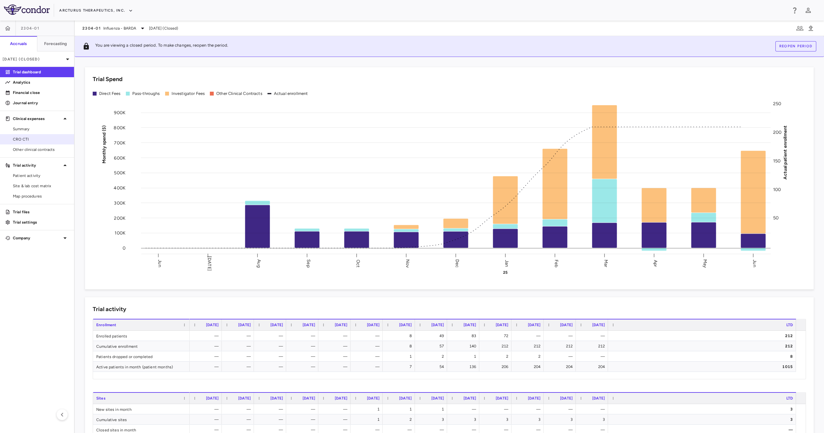
click at [48, 137] on span "CRO CTI" at bounding box center [41, 139] width 56 height 6
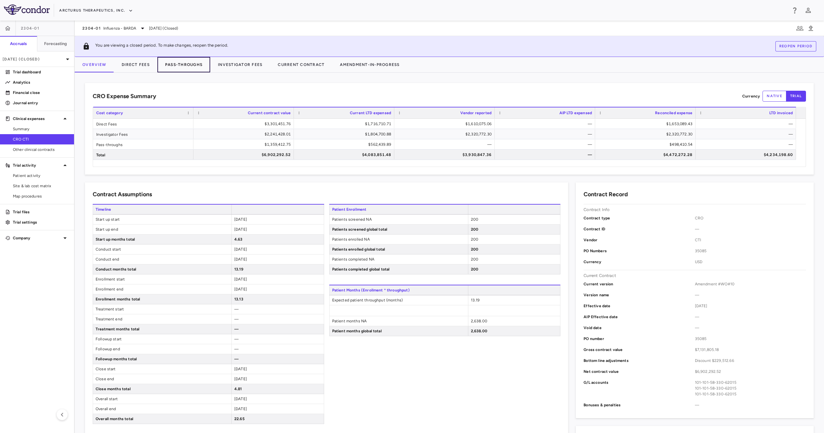
click at [200, 63] on button "Pass-Throughs" at bounding box center [183, 64] width 53 height 15
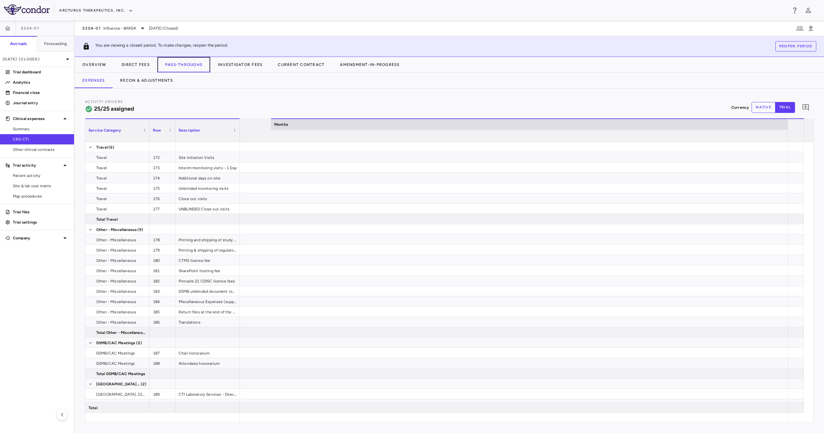
scroll to position [0, 1656]
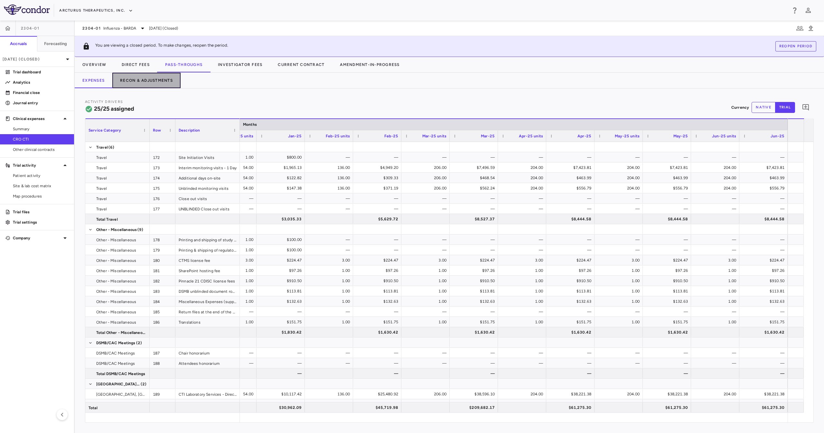
click at [156, 80] on button "Recon & Adjustments" at bounding box center [146, 80] width 68 height 15
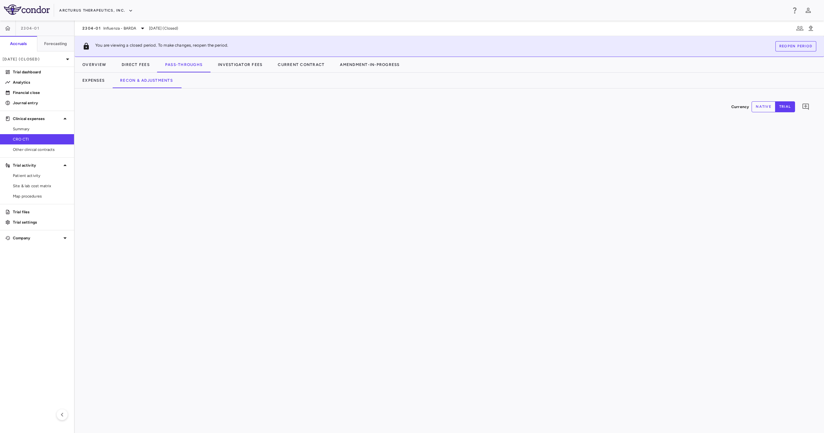
click at [284, 95] on div "Currency native trial 0" at bounding box center [449, 260] width 749 height 345
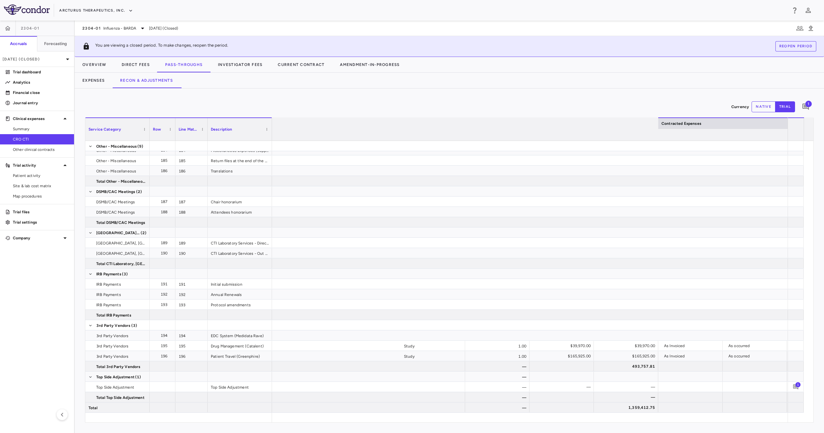
scroll to position [0, 948]
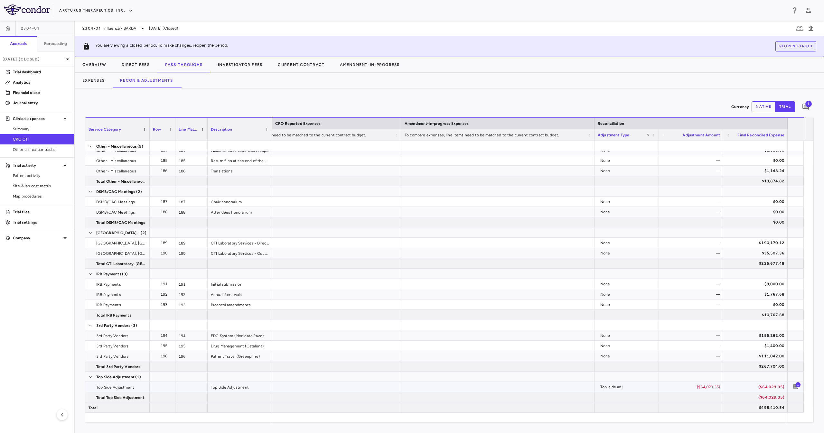
click at [691, 391] on div "($64,029.35)" at bounding box center [691, 387] width 55 height 10
click at [128, 65] on button "Direct Fees" at bounding box center [135, 64] width 43 height 15
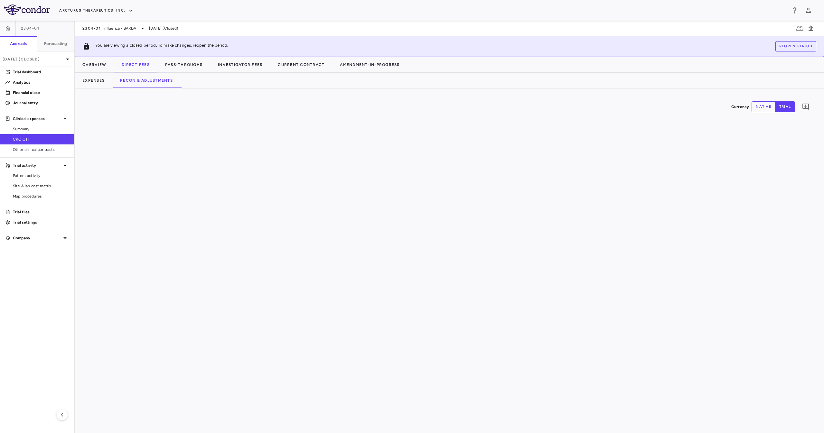
click at [296, 83] on div "Expenses Recon & Adjustments" at bounding box center [449, 80] width 749 height 15
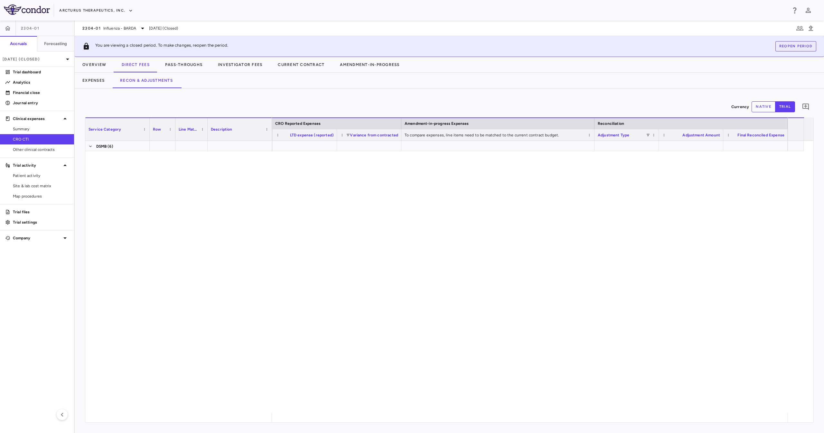
scroll to position [1911, 0]
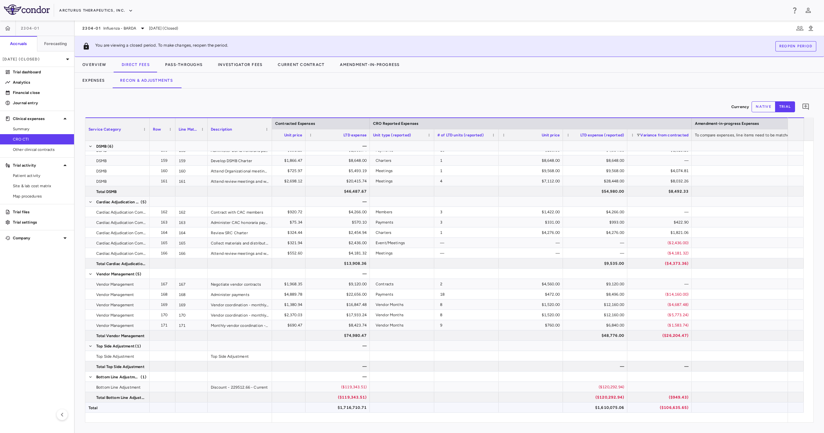
click at [338, 404] on div "$1,716,710.71" at bounding box center [338, 407] width 55 height 10
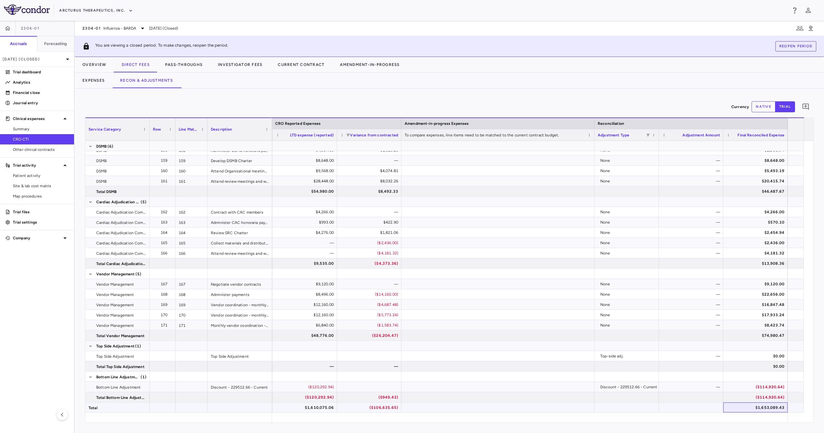
click at [776, 404] on div "$1,653,089.43" at bounding box center [756, 407] width 55 height 10
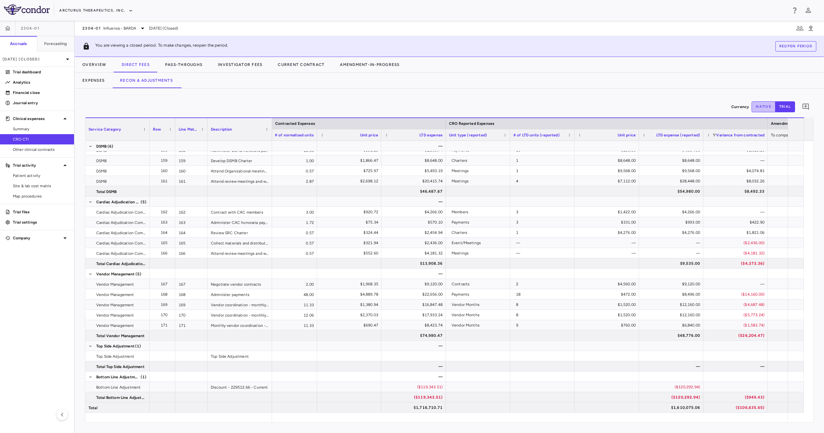
click at [765, 109] on button "native" at bounding box center [763, 106] width 24 height 11
click at [787, 105] on button "trial" at bounding box center [785, 106] width 20 height 11
click at [753, 102] on button "native" at bounding box center [763, 106] width 24 height 11
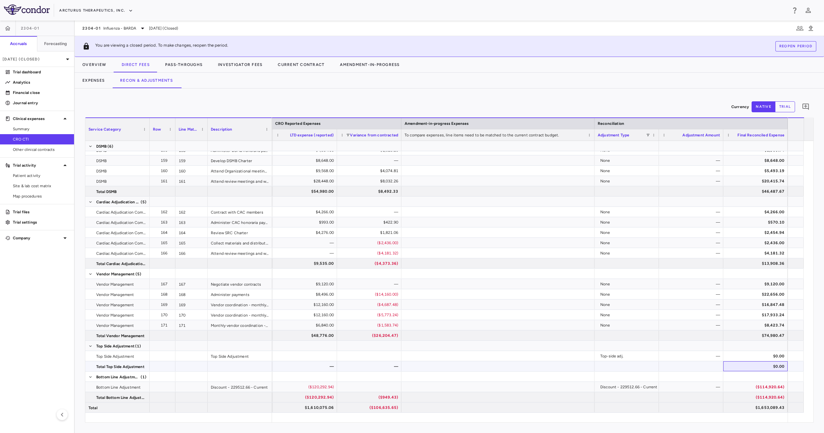
click at [723, 362] on div "$0.00" at bounding box center [755, 366] width 64 height 10
click at [783, 340] on div "$74,980.47" at bounding box center [755, 335] width 64 height 10
click at [763, 364] on div "$0.00" at bounding box center [756, 366] width 55 height 10
click at [762, 333] on div "$74,980.47" at bounding box center [756, 335] width 55 height 10
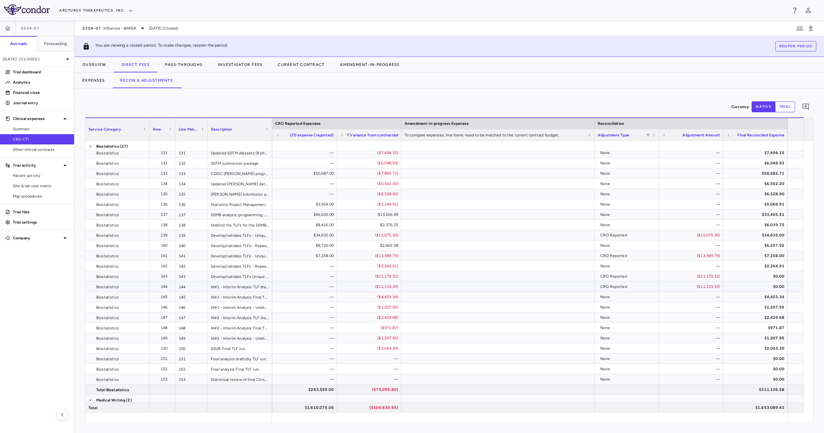
click at [702, 288] on div "($11,133.35)" at bounding box center [691, 286] width 55 height 10
drag, startPoint x: 45, startPoint y: 48, endPoint x: 47, endPoint y: 67, distance: 18.7
click at [49, 69] on aside "2304-01 Accruals Forecasting Jun 2025 (Closed) Trial dashboard Analytics Financ…" at bounding box center [37, 227] width 75 height 412
click at [42, 62] on div "[DATE] (Closed)" at bounding box center [37, 58] width 74 height 15
click at [25, 88] on div "[DATE]" at bounding box center [17, 91] width 24 height 8
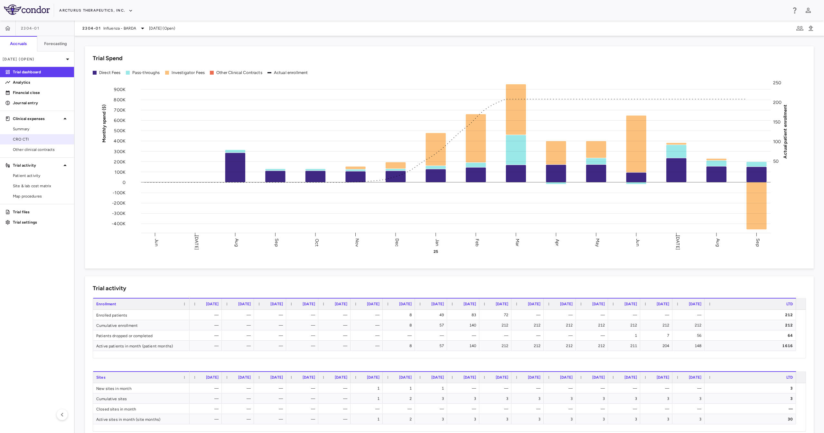
click at [37, 141] on span "CRO CTI" at bounding box center [41, 139] width 56 height 6
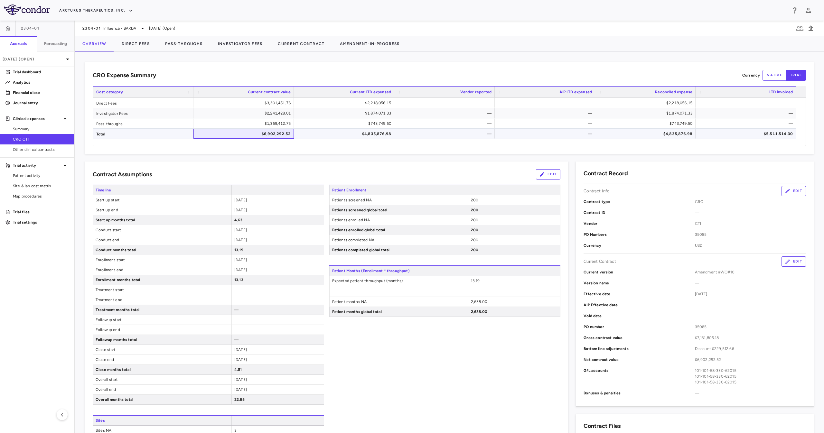
click at [271, 133] on div "$6,902,292.52" at bounding box center [244, 134] width 91 height 10
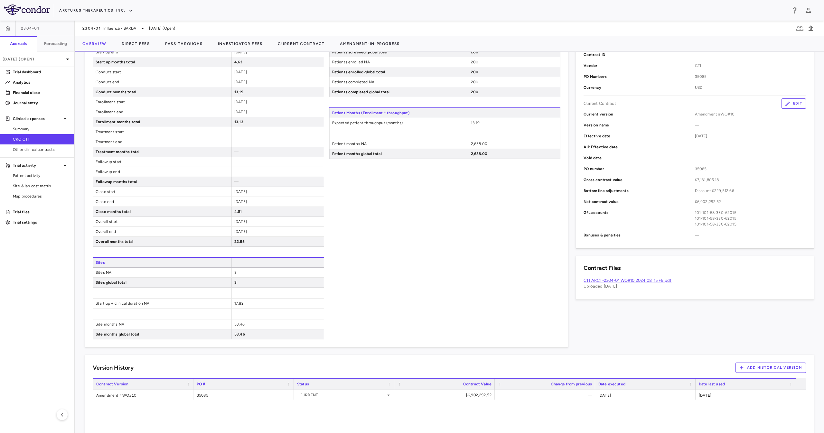
scroll to position [181, 0]
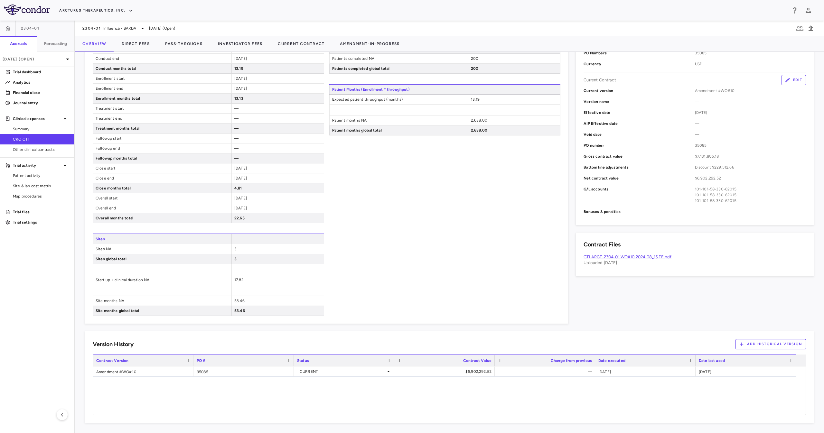
click at [620, 257] on link "CTI ARCT-2304-01 WO#10 2024 08_15 FE.pdf" at bounding box center [627, 256] width 88 height 5
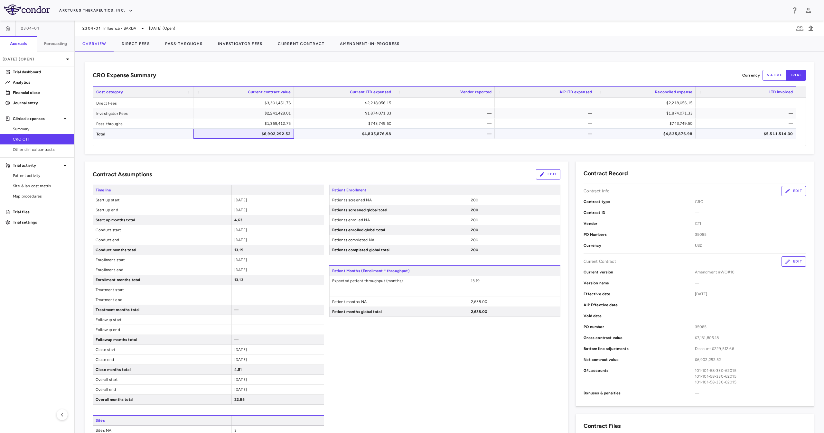
click at [283, 130] on div "$6,902,292.52" at bounding box center [244, 134] width 91 height 10
click at [47, 189] on link "Site & lab cost matrix" at bounding box center [37, 186] width 74 height 10
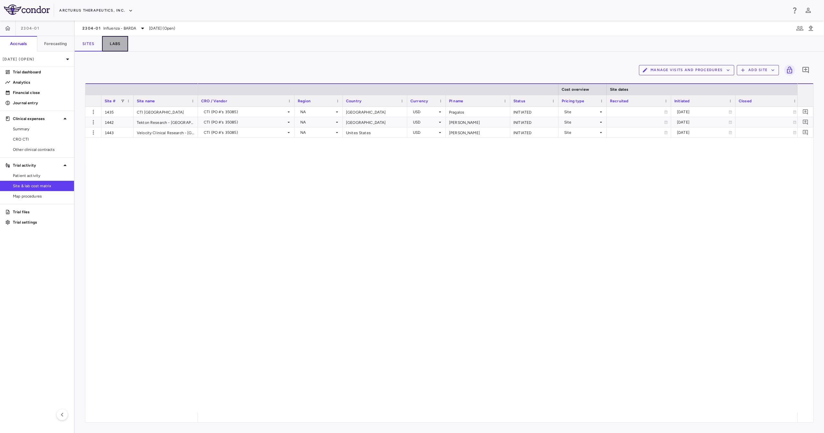
click at [118, 48] on button "Labs" at bounding box center [115, 43] width 26 height 15
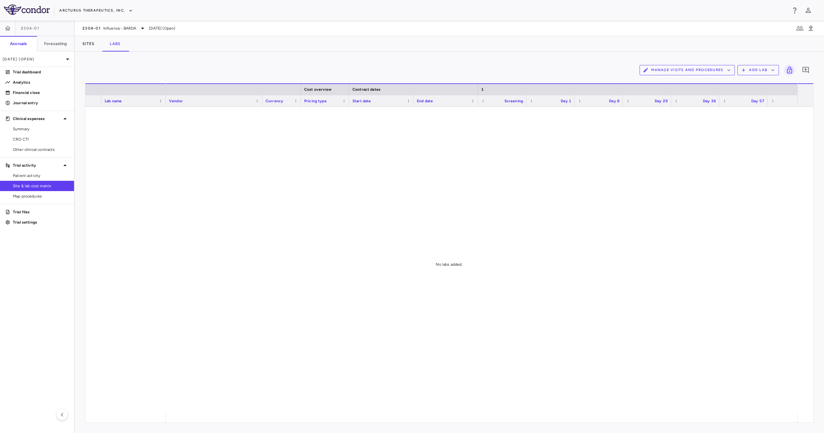
click at [139, 46] on div "Sites Labs" at bounding box center [449, 43] width 749 height 15
click at [95, 41] on button "Sites" at bounding box center [88, 43] width 27 height 15
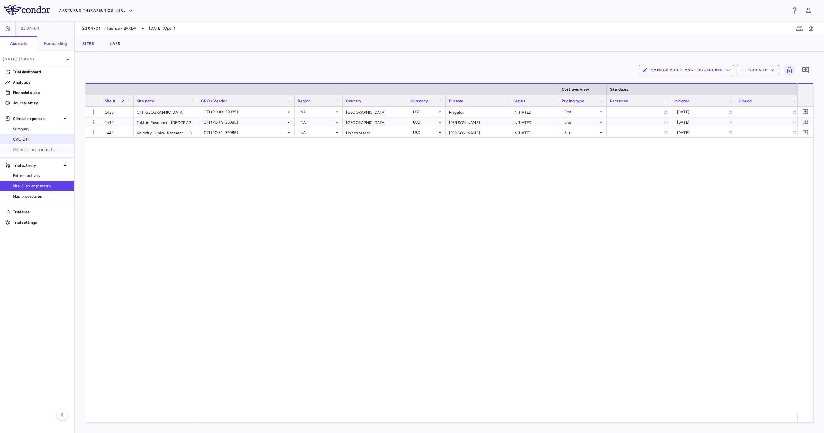
drag, startPoint x: 50, startPoint y: 146, endPoint x: 47, endPoint y: 139, distance: 7.9
click at [50, 146] on link "Other clinical contracts" at bounding box center [37, 150] width 74 height 10
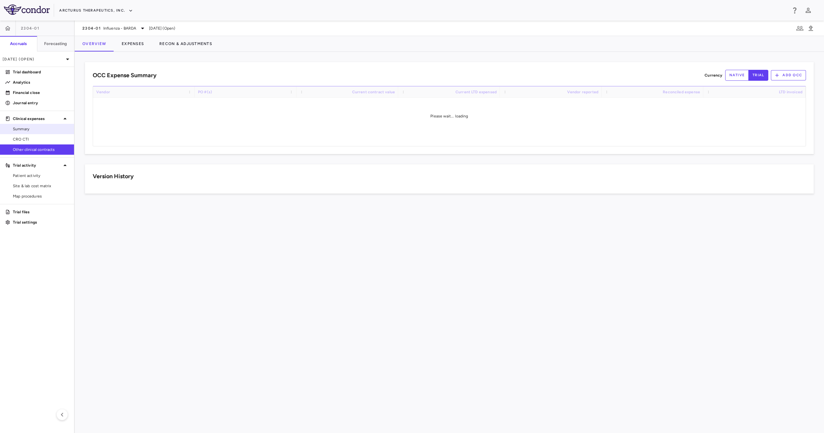
click at [45, 131] on span "Summary" at bounding box center [41, 129] width 56 height 6
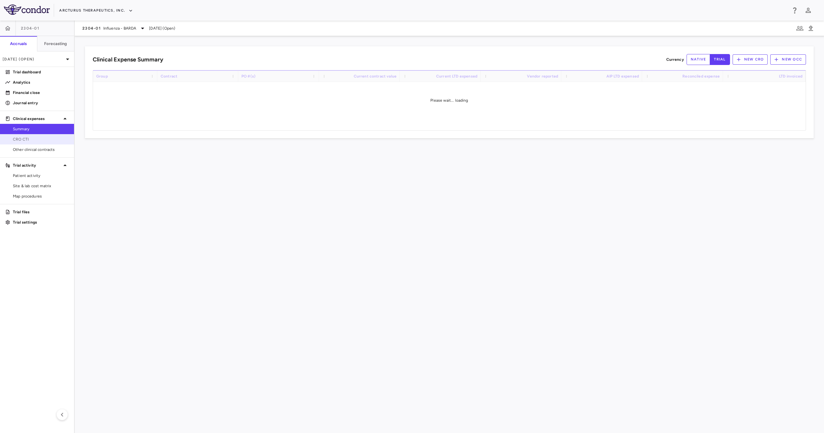
drag, startPoint x: 47, startPoint y: 137, endPoint x: 46, endPoint y: 143, distance: 6.5
click at [47, 137] on span "CRO CTI" at bounding box center [41, 139] width 56 height 6
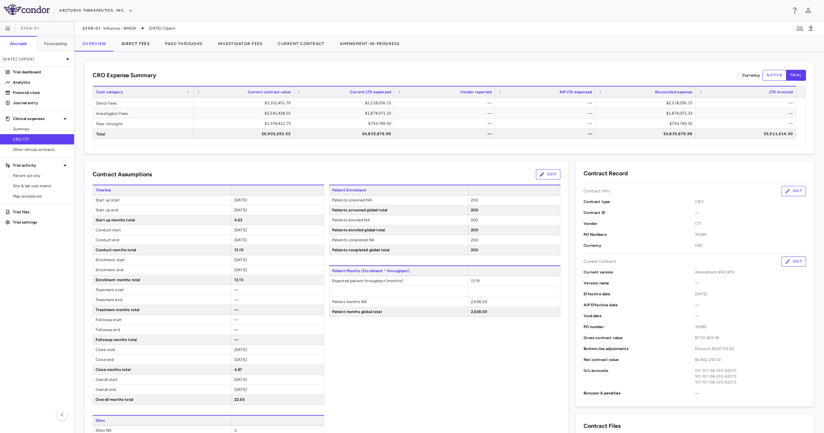
drag, startPoint x: 145, startPoint y: 32, endPoint x: 148, endPoint y: 44, distance: 12.3
click at [148, 44] on div "2304-01 Influenza - BARDA Sep 2025 (Open) Overview Direct Fees Pass-Throughs In…" at bounding box center [449, 227] width 749 height 412
click at [147, 44] on button "Direct Fees" at bounding box center [135, 43] width 43 height 15
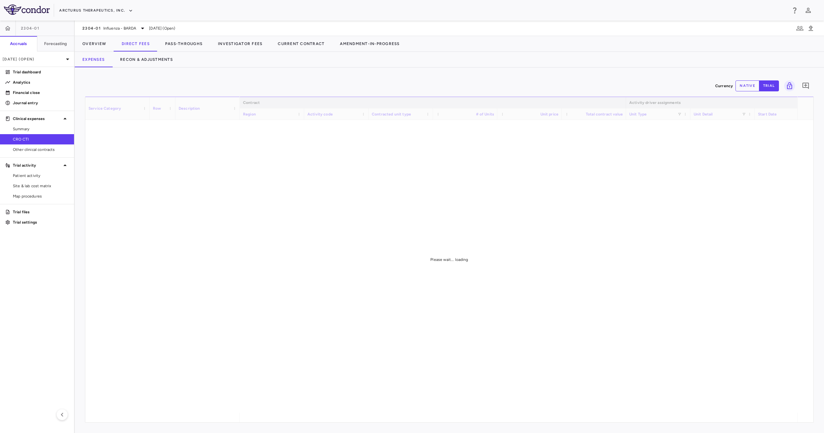
click at [197, 69] on div "Currency native trial 0 Service Category Drag here to set column labels Service…" at bounding box center [449, 250] width 749 height 365
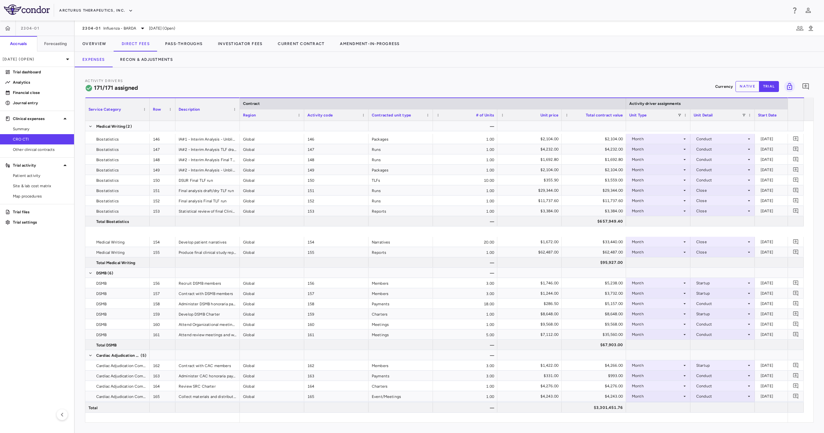
scroll to position [1860, 0]
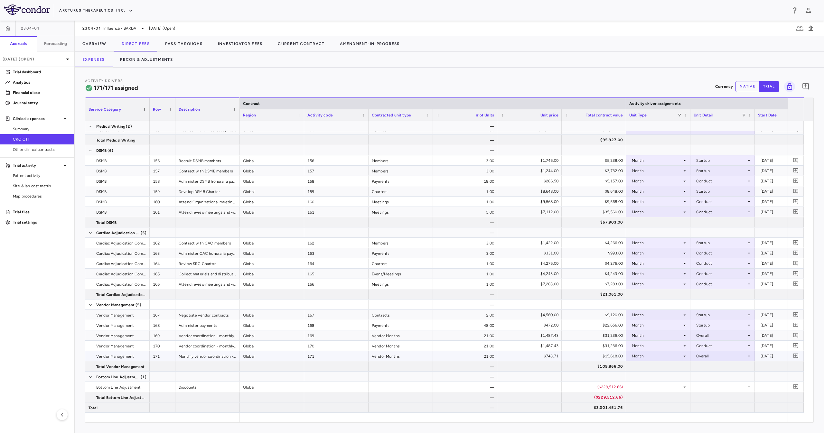
drag, startPoint x: 596, startPoint y: 358, endPoint x: 595, endPoint y: 353, distance: 4.7
click at [596, 358] on div "$15,618.00" at bounding box center [594, 356] width 55 height 10
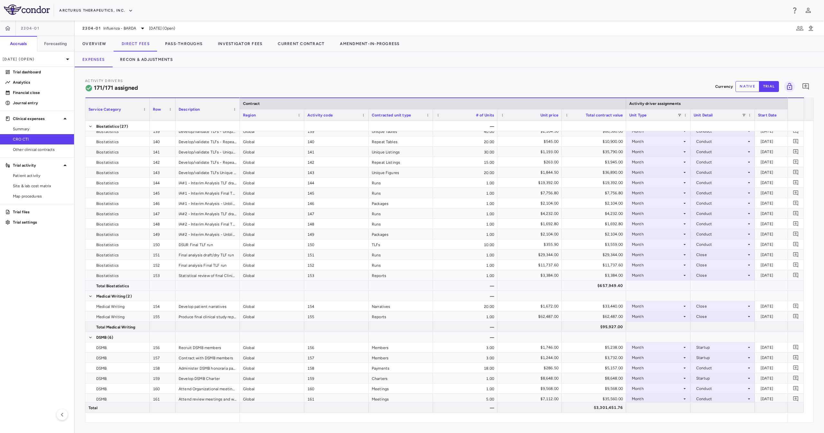
scroll to position [1667, 0]
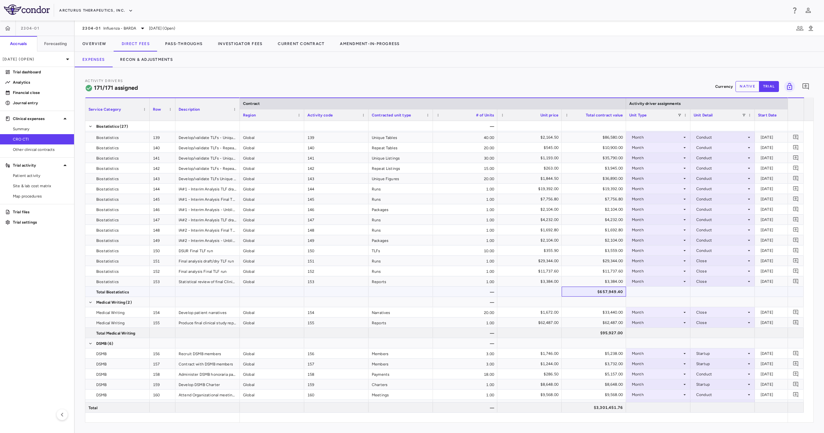
click at [586, 295] on div "$657,949.40" at bounding box center [594, 292] width 55 height 10
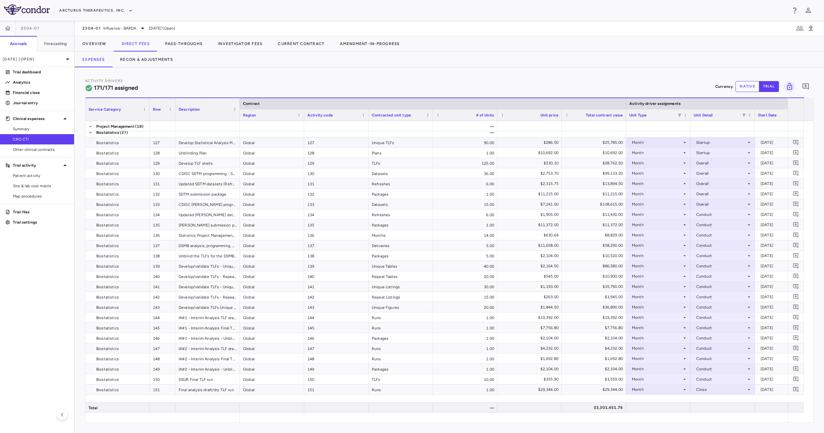
scroll to position [1409, 0]
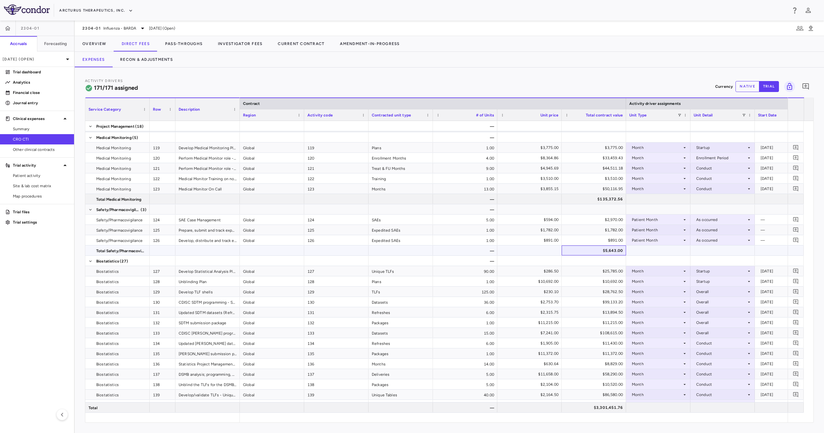
click at [595, 248] on div "$5,643.00" at bounding box center [594, 250] width 55 height 10
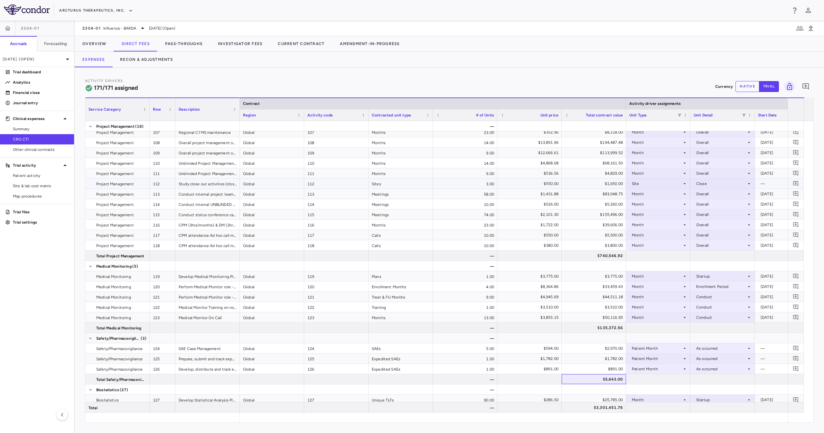
scroll to position [1216, 0]
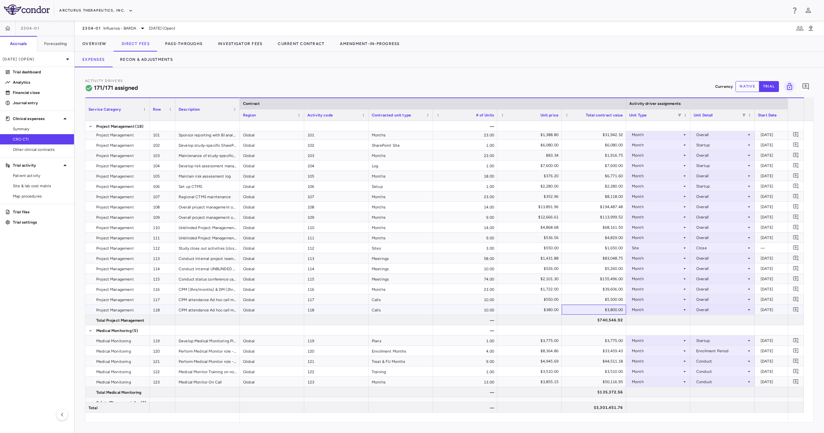
click at [595, 310] on div "$3,800.00" at bounding box center [594, 310] width 55 height 10
click at [601, 320] on div "$740,546.92" at bounding box center [594, 320] width 55 height 10
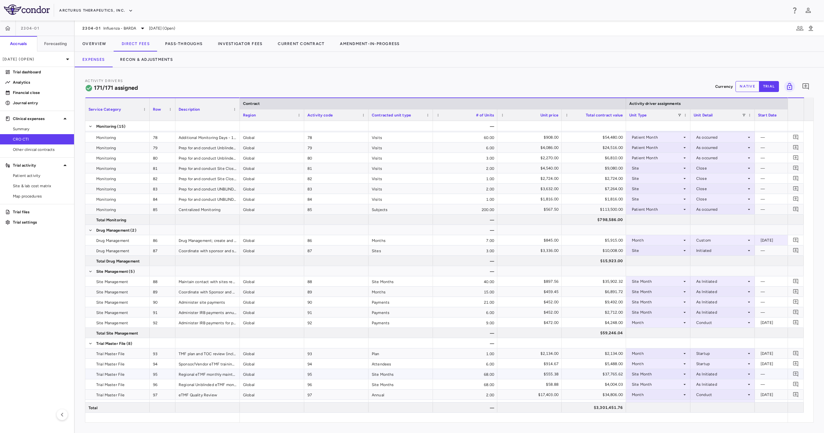
scroll to position [959, 0]
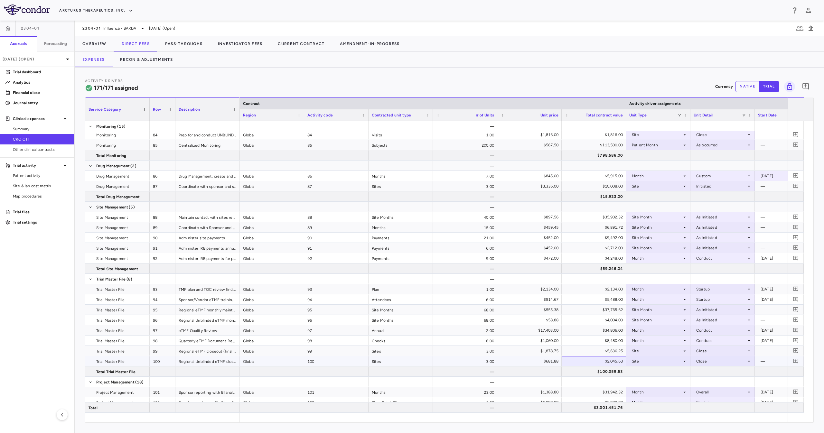
drag, startPoint x: 608, startPoint y: 364, endPoint x: 598, endPoint y: 288, distance: 77.0
click at [608, 364] on div "$2,045.63" at bounding box center [594, 361] width 55 height 10
click at [591, 268] on div "$59,246.04" at bounding box center [594, 268] width 55 height 10
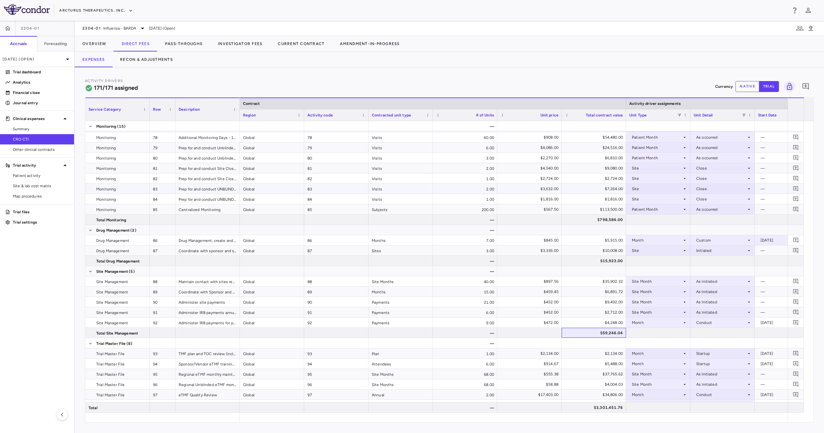
scroll to position [830, 0]
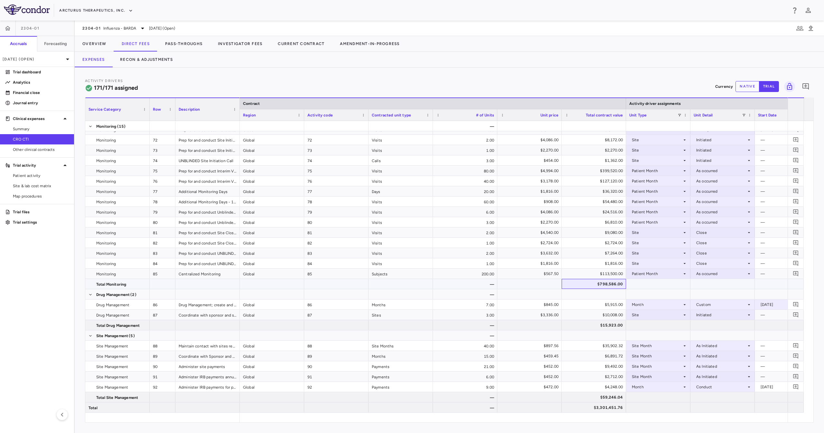
click at [610, 284] on div "$798,586.00" at bounding box center [594, 284] width 55 height 10
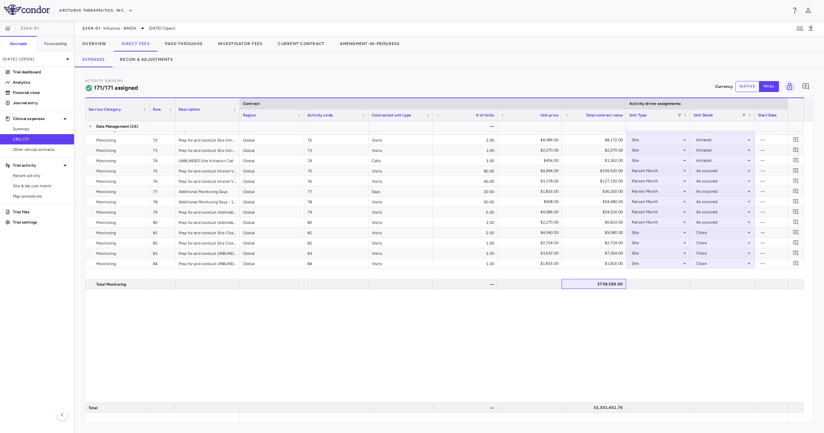
scroll to position [573, 0]
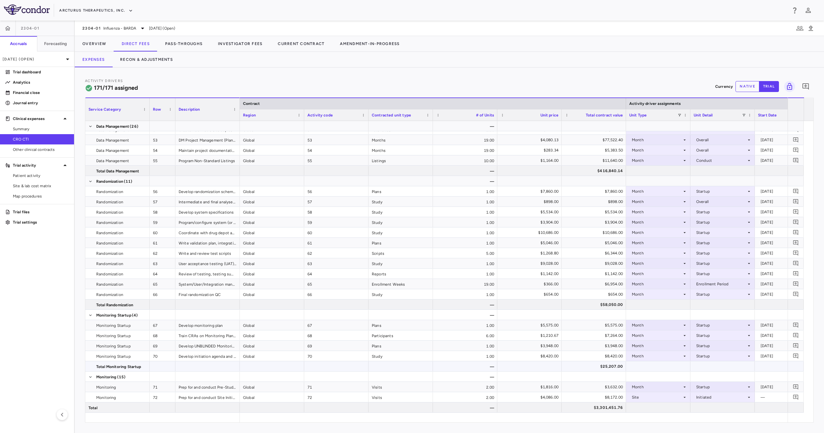
click at [606, 370] on div "$25,207.00" at bounding box center [594, 366] width 55 height 10
click at [604, 180] on div at bounding box center [594, 180] width 58 height 9
click at [591, 171] on div "$416,840.14" at bounding box center [594, 171] width 55 height 10
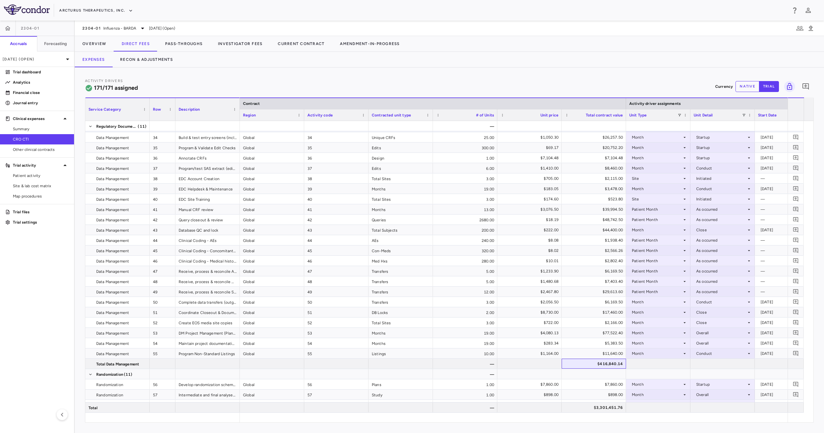
scroll to position [251, 0]
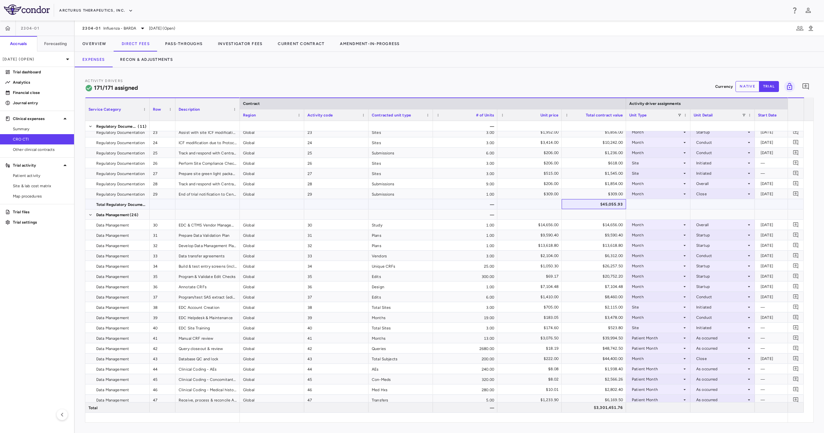
click at [595, 200] on div "$45,055.93" at bounding box center [594, 204] width 55 height 10
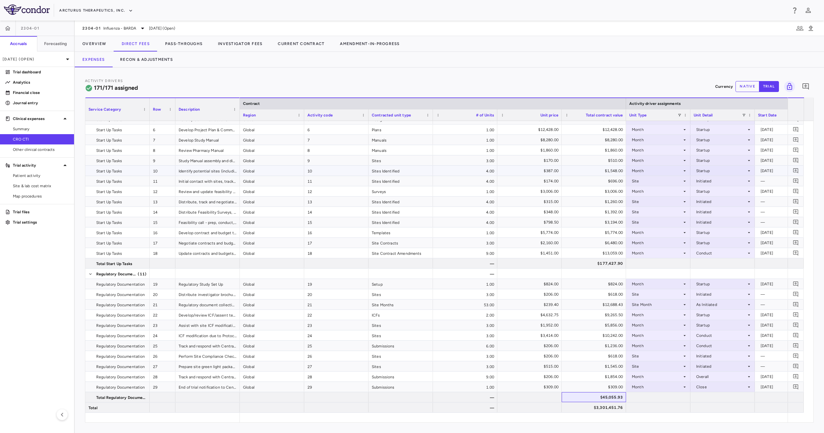
scroll to position [0, 0]
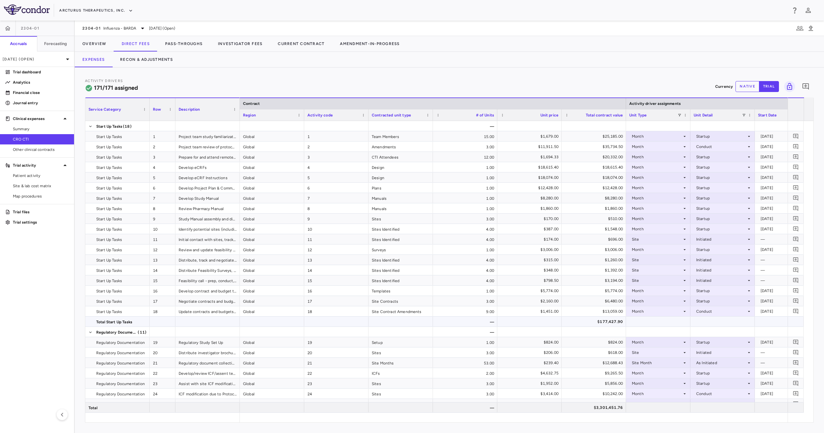
click at [581, 321] on div "$177,427.90" at bounding box center [594, 322] width 55 height 10
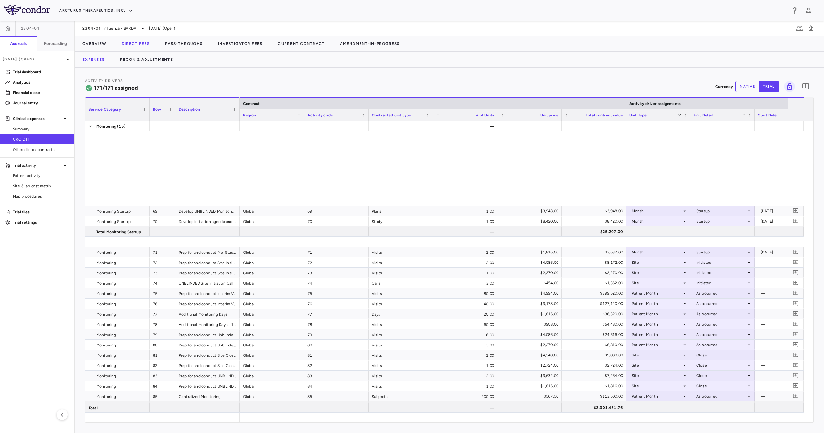
scroll to position [901, 0]
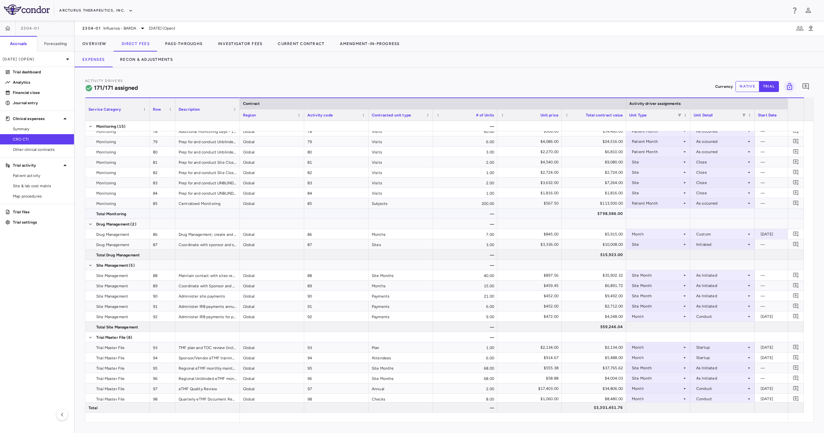
click at [589, 216] on div "$798,586.00" at bounding box center [594, 213] width 55 height 10
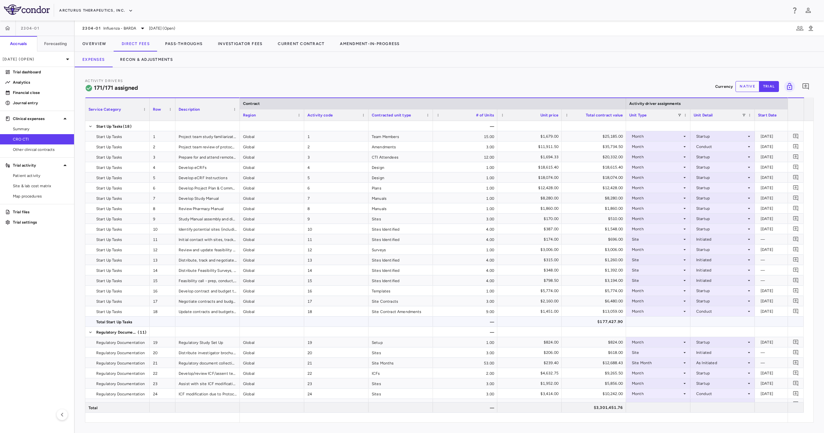
click at [586, 322] on div "$177,427.90" at bounding box center [594, 322] width 55 height 10
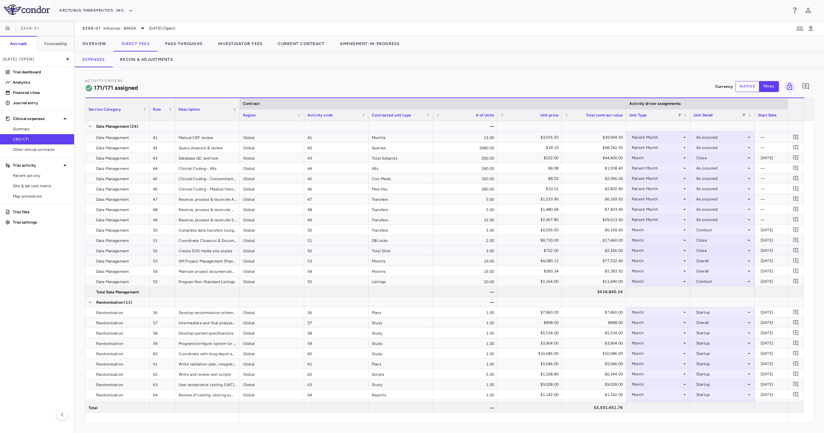
scroll to position [450, 0]
click at [585, 289] on div "$416,840.14" at bounding box center [594, 293] width 55 height 10
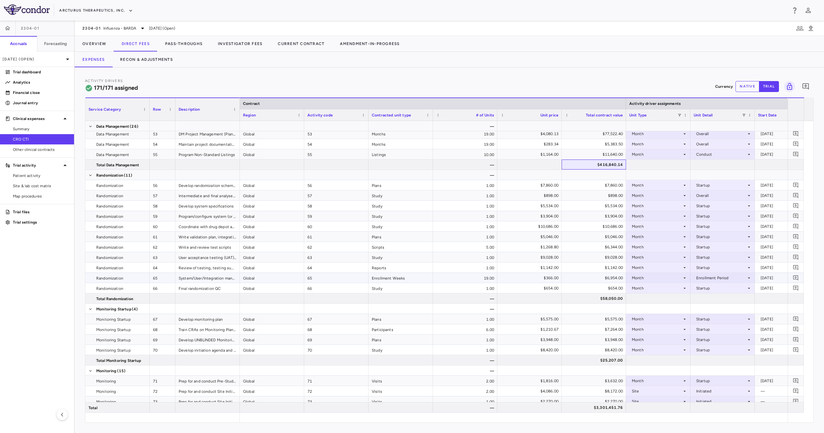
scroll to position [643, 0]
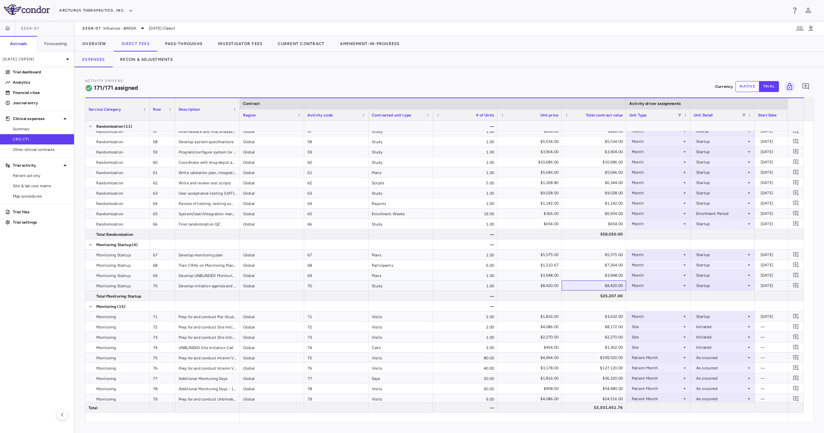
click at [586, 289] on div "$8,420.00" at bounding box center [594, 286] width 55 height 10
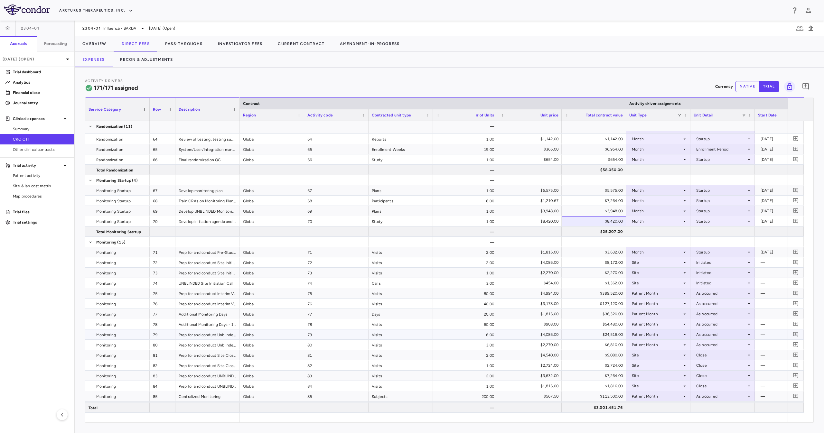
scroll to position [836, 0]
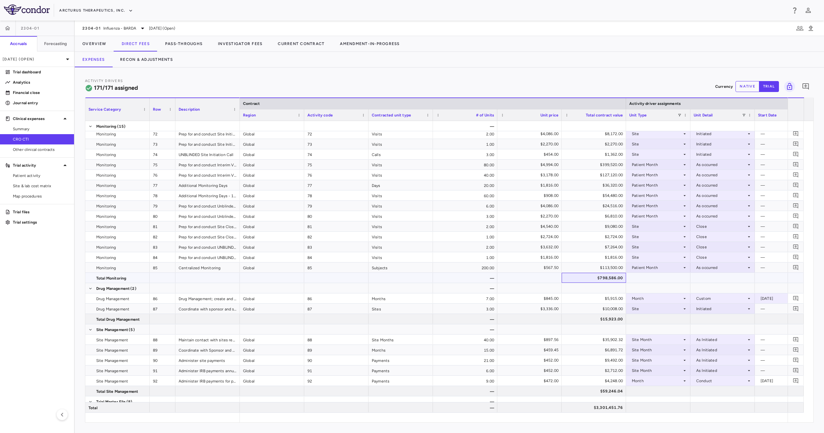
click at [600, 279] on div "$798,586.00" at bounding box center [594, 278] width 55 height 10
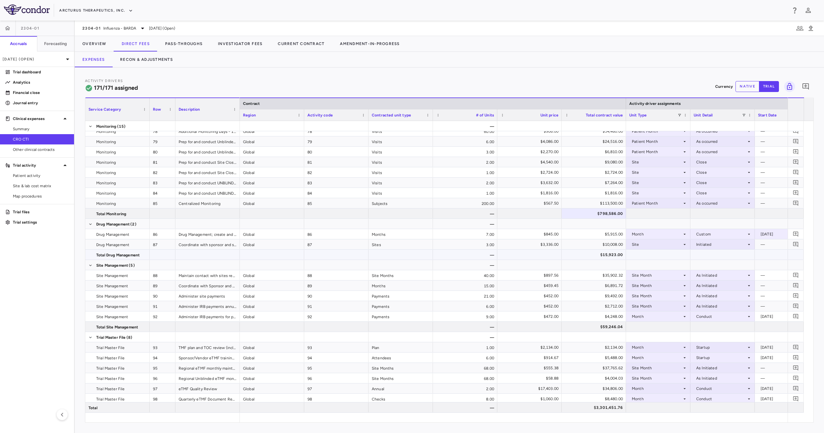
click at [598, 253] on div "$15,923.00" at bounding box center [594, 255] width 55 height 10
click at [606, 334] on div at bounding box center [594, 336] width 58 height 9
click at [602, 328] on div "$59,246.04" at bounding box center [594, 327] width 55 height 10
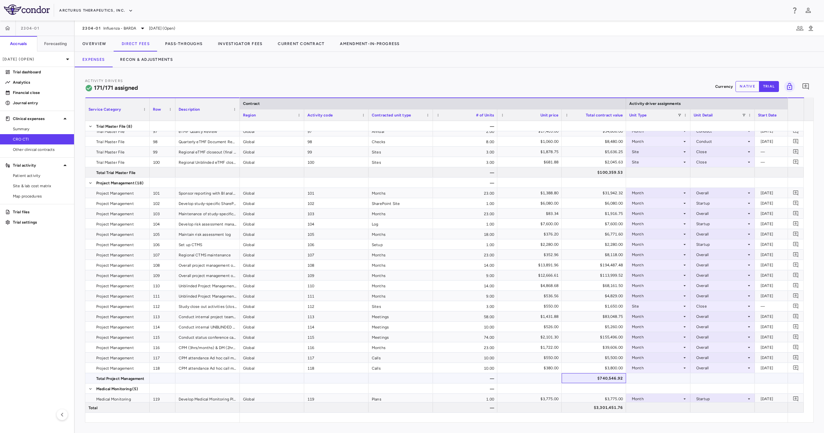
click at [604, 379] on div "$740,546.92" at bounding box center [594, 378] width 55 height 10
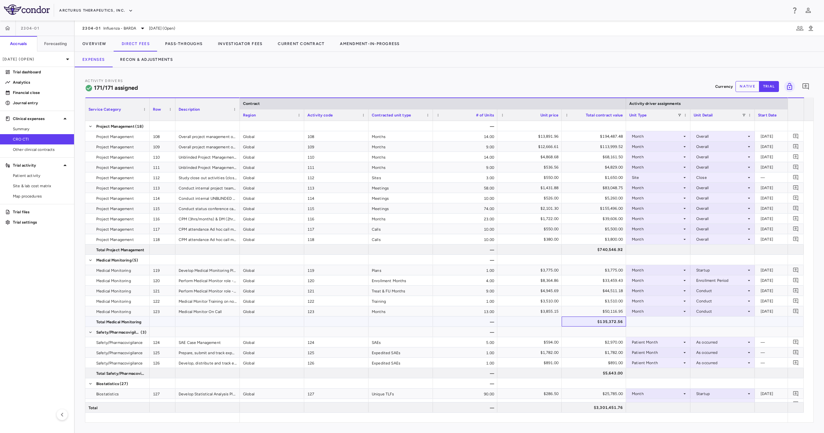
click at [603, 321] on div "$135,372.56" at bounding box center [594, 322] width 55 height 10
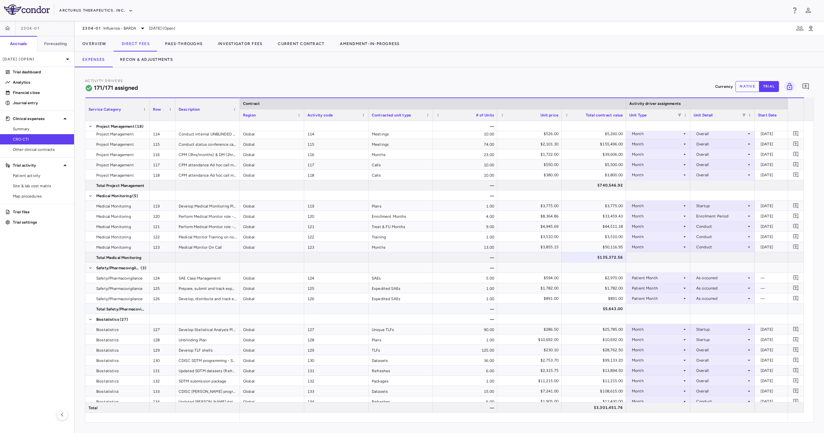
click at [584, 310] on div "$5,643.00" at bounding box center [594, 309] width 55 height 10
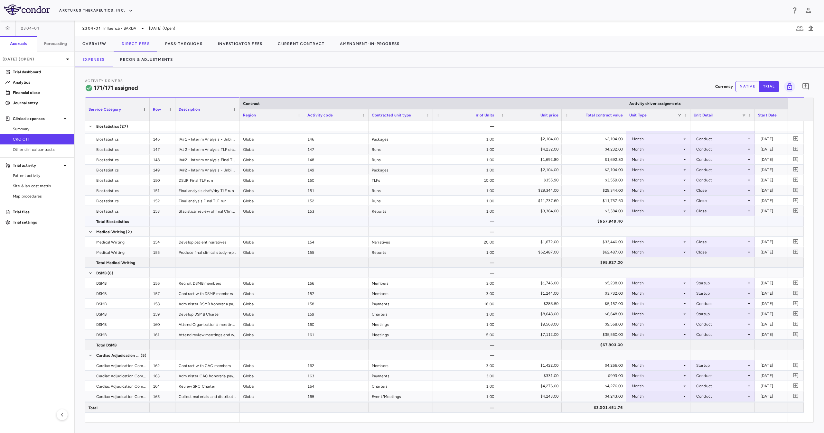
click at [609, 220] on div "$657,949.40" at bounding box center [594, 221] width 55 height 10
click at [605, 261] on div "$95,927.00" at bounding box center [594, 262] width 55 height 10
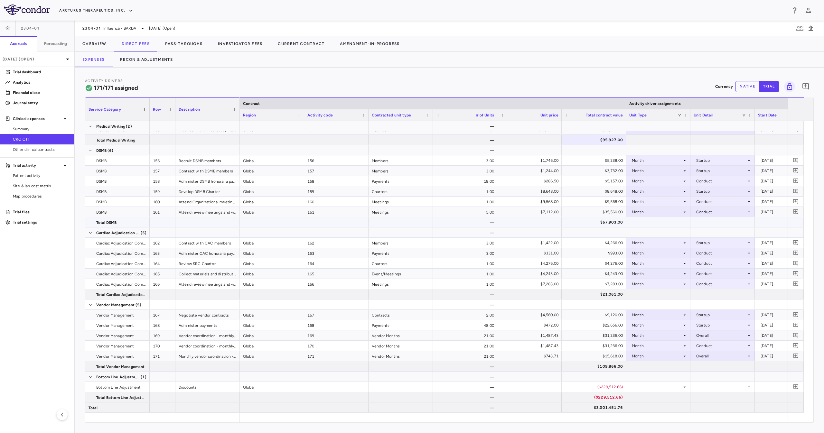
click at [608, 224] on div "$67,903.00" at bounding box center [594, 222] width 55 height 10
click at [587, 363] on div "$109,866.00" at bounding box center [594, 366] width 55 height 10
click at [606, 404] on div "$3,301,451.76" at bounding box center [594, 407] width 55 height 10
click at [181, 50] on button "Pass-Throughs" at bounding box center [183, 43] width 53 height 15
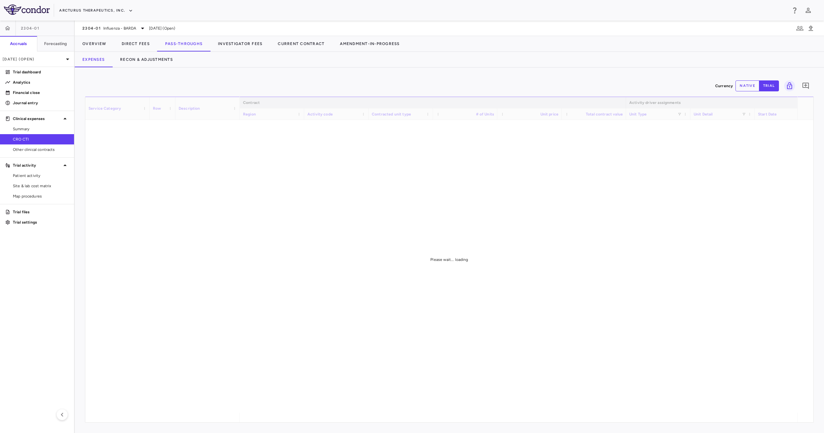
click at [255, 73] on div "Currency native trial 0 Service Category Drag here to set column labels Service…" at bounding box center [449, 250] width 749 height 365
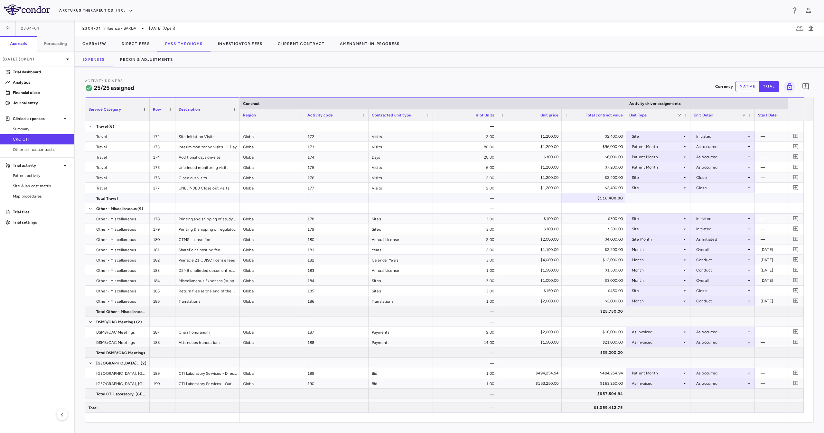
click at [592, 195] on div "$116,400.00" at bounding box center [594, 198] width 55 height 10
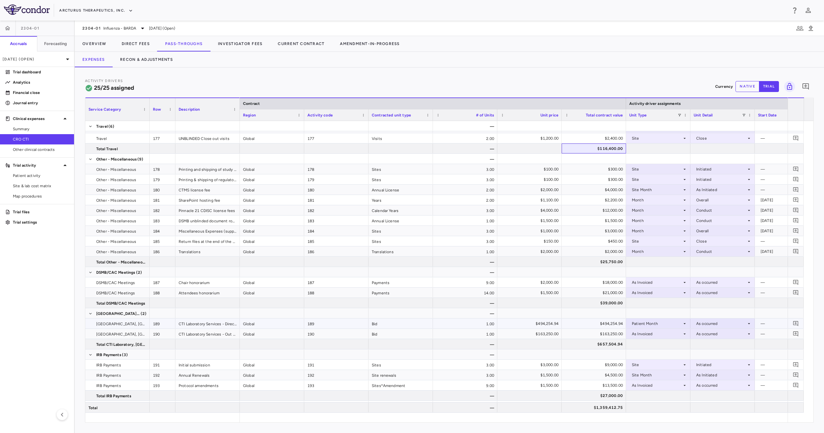
scroll to position [64, 0]
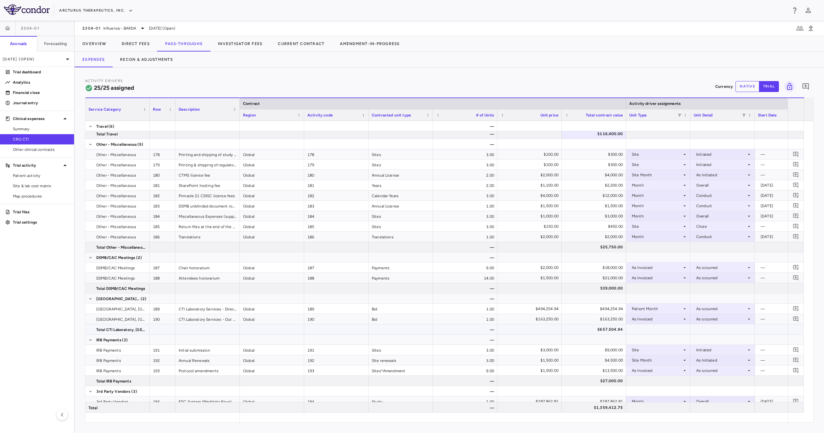
click at [610, 331] on div "$657,504.94" at bounding box center [594, 329] width 55 height 10
click at [604, 288] on div "$39,000.00" at bounding box center [594, 288] width 55 height 10
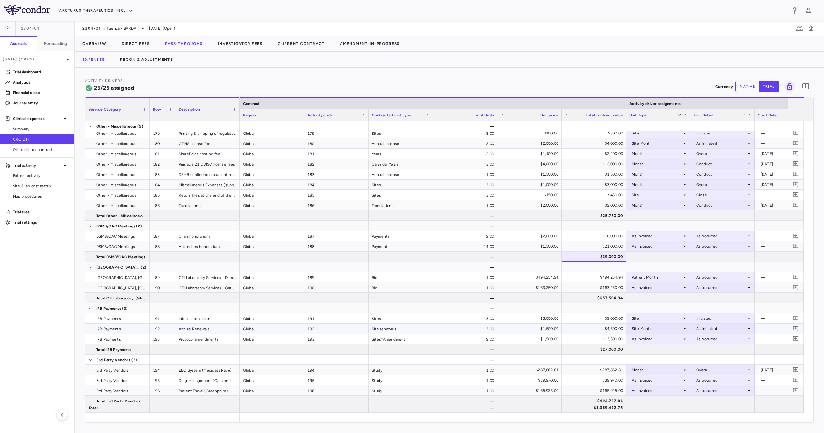
scroll to position [99, 0]
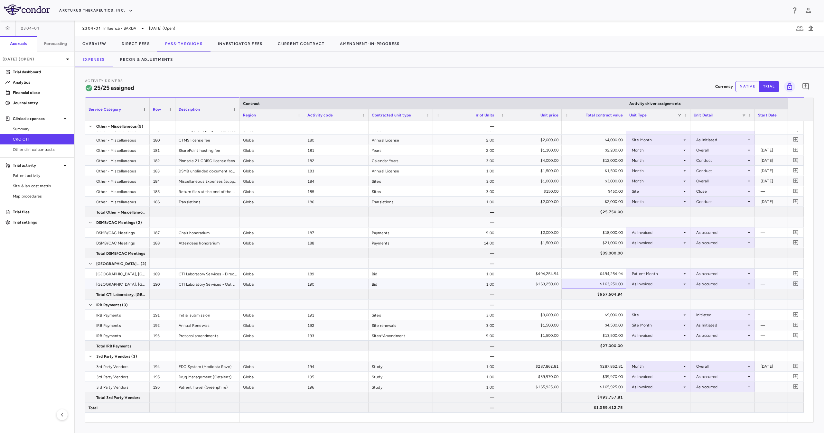
click at [610, 289] on div "$163,250.00" at bounding box center [593, 284] width 64 height 10
click at [603, 297] on div "$657,504.94" at bounding box center [594, 294] width 55 height 10
click at [599, 345] on div "$27,000.00" at bounding box center [594, 346] width 55 height 10
click at [593, 392] on div "$493,757.81" at bounding box center [594, 397] width 55 height 10
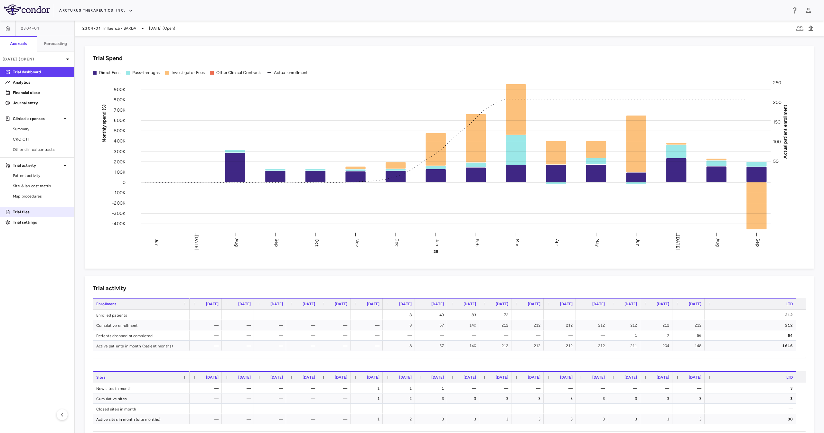
click at [21, 210] on p "Trial files" at bounding box center [41, 212] width 56 height 6
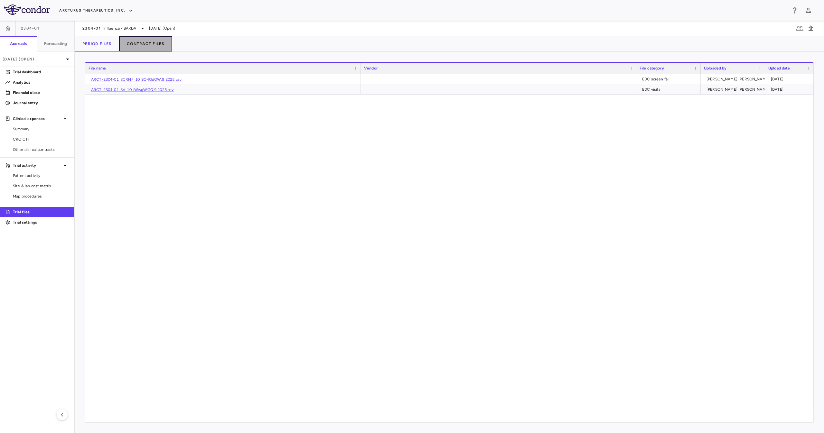
click at [155, 47] on button "Contract Files" at bounding box center [145, 43] width 53 height 15
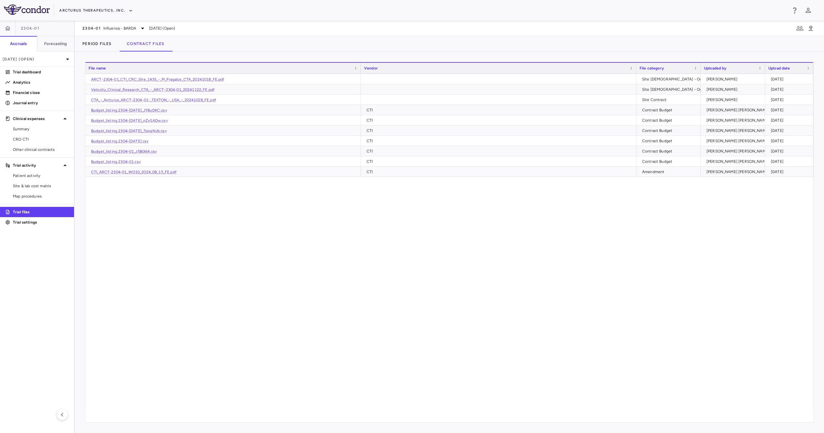
click at [272, 44] on div "Period Files Contract Files" at bounding box center [449, 43] width 749 height 15
drag, startPoint x: 720, startPoint y: 109, endPoint x: 726, endPoint y: 106, distance: 6.9
click at [411, 115] on div "Budget_listing.2304-[DATE]_JY8uDKC.csv CTI Contract Budget [PERSON_NAME] [PERSO…" at bounding box center [449, 110] width 728 height 10
click at [411, 100] on div "[PERSON_NAME]" at bounding box center [733, 100] width 55 height 10
click at [411, 89] on div "[PERSON_NAME]" at bounding box center [733, 89] width 55 height 10
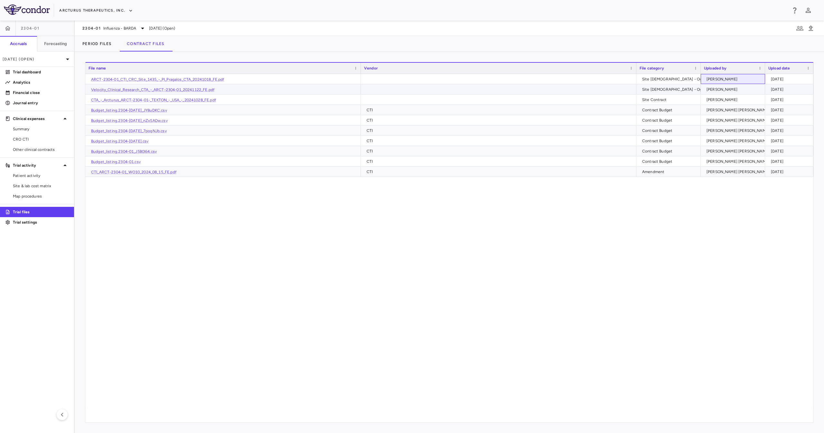
drag, startPoint x: 727, startPoint y: 81, endPoint x: 713, endPoint y: 95, distance: 19.3
click at [411, 95] on div "ARCT-2304-01_CTI_CRC_Site_1435_-_PI_Pragalos_CTA_20241018_FE.pdf Site [DEMOGRAP…" at bounding box center [449, 125] width 728 height 103
drag, startPoint x: 713, startPoint y: 95, endPoint x: 711, endPoint y: 160, distance: 65.0
click at [411, 157] on div "ARCT-2304-01_CTI_CRC_Site_1435_-_PI_Pragalos_CTA_20241018_FE.pdf Site [DEMOGRAP…" at bounding box center [449, 125] width 728 height 103
click at [411, 167] on div "[PERSON_NAME] [PERSON_NAME] Colodrero" at bounding box center [732, 172] width 64 height 10
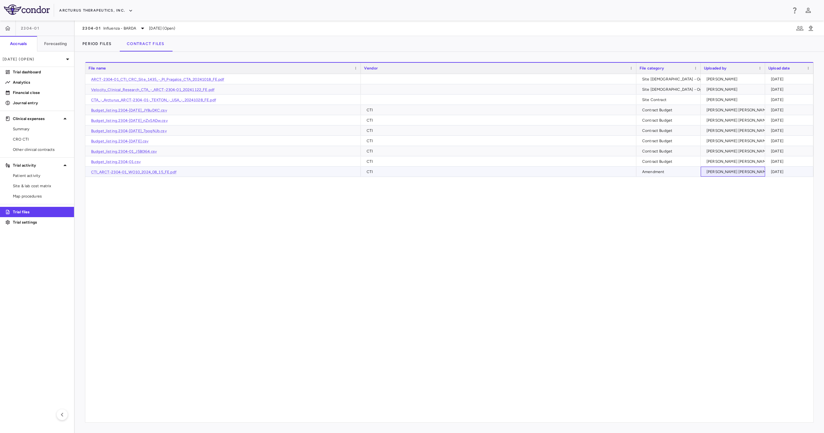
drag, startPoint x: 713, startPoint y: 172, endPoint x: 765, endPoint y: 168, distance: 51.6
click at [411, 168] on div "CTI_ARCT-2304-01_WO10_2024_08_15_FE.pdf CTI Amendment [PERSON_NAME] [PERSON_NAM…" at bounding box center [449, 172] width 728 height 10
drag, startPoint x: 765, startPoint y: 168, endPoint x: 740, endPoint y: 169, distance: 24.8
click at [411, 169] on div "CTI_ARCT-2304-01_WO10_2024_08_15_FE.pdf CTI Amendment [PERSON_NAME] [PERSON_NAM…" at bounding box center [449, 172] width 728 height 10
click at [411, 169] on div "[PERSON_NAME] [PERSON_NAME] Colodrero" at bounding box center [747, 172] width 82 height 10
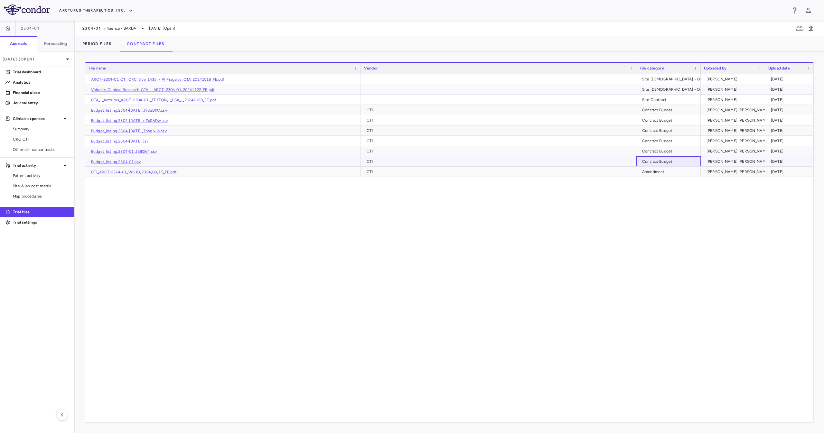
drag, startPoint x: 667, startPoint y: 158, endPoint x: 544, endPoint y: 156, distance: 122.9
click at [411, 160] on div "Budget_listing.2304-01.csv CTI Contract Budget [PERSON_NAME] [PERSON_NAME] Colo…" at bounding box center [449, 161] width 728 height 10
drag, startPoint x: 728, startPoint y: 108, endPoint x: 708, endPoint y: 111, distance: 20.2
click at [411, 111] on div "[PERSON_NAME] [PERSON_NAME] Colodrero" at bounding box center [747, 110] width 82 height 10
drag, startPoint x: 659, startPoint y: 106, endPoint x: 474, endPoint y: 114, distance: 184.8
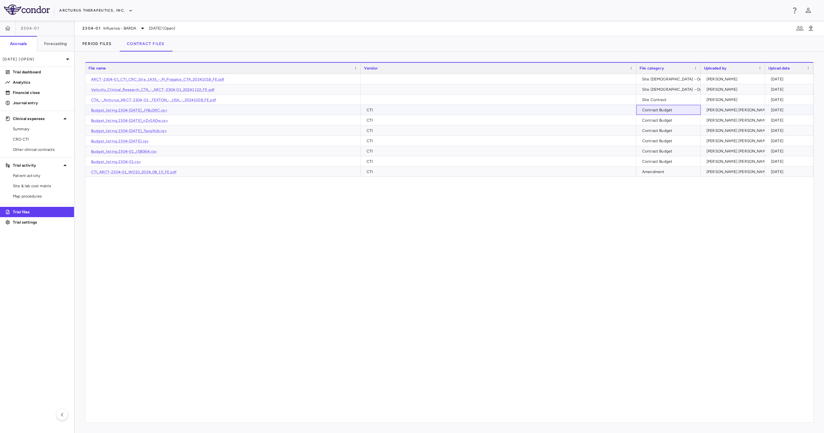
click at [411, 108] on div "Contract Budget" at bounding box center [668, 109] width 58 height 9
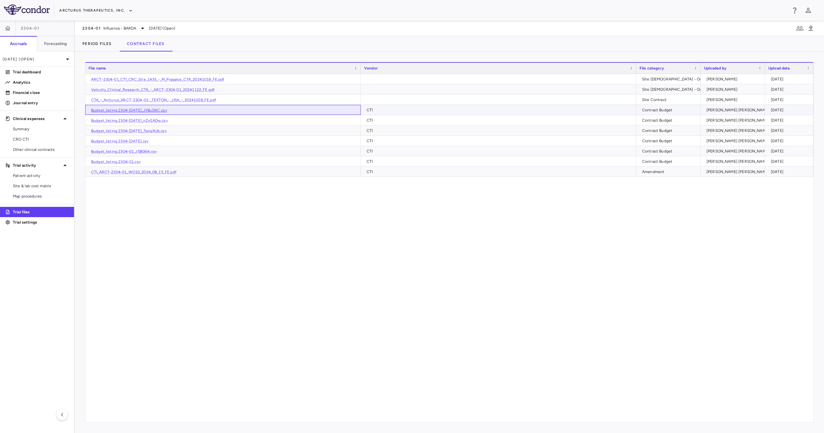
click at [167, 109] on link "Budget_listing.2304-[DATE]_JY8uDKC.csv" at bounding box center [129, 110] width 76 height 5
click at [304, 216] on div "ARCT-2304-01_CTI_CRC_Site_1435_-_PI_Pragalos_CTA_20241018_FE.pdf Site [DEMOGRAP…" at bounding box center [449, 248] width 728 height 348
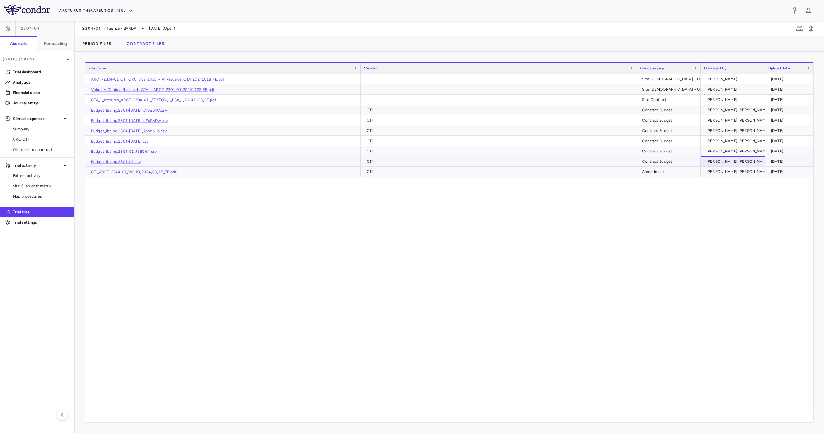
click at [411, 157] on div "[PERSON_NAME] [PERSON_NAME] Colodrero" at bounding box center [747, 161] width 82 height 10
drag, startPoint x: 734, startPoint y: 134, endPoint x: 706, endPoint y: 137, distance: 28.1
click at [411, 135] on div "[PERSON_NAME] [PERSON_NAME] Colodrero" at bounding box center [747, 130] width 82 height 10
click at [50, 137] on span "CRO CTI" at bounding box center [41, 139] width 56 height 6
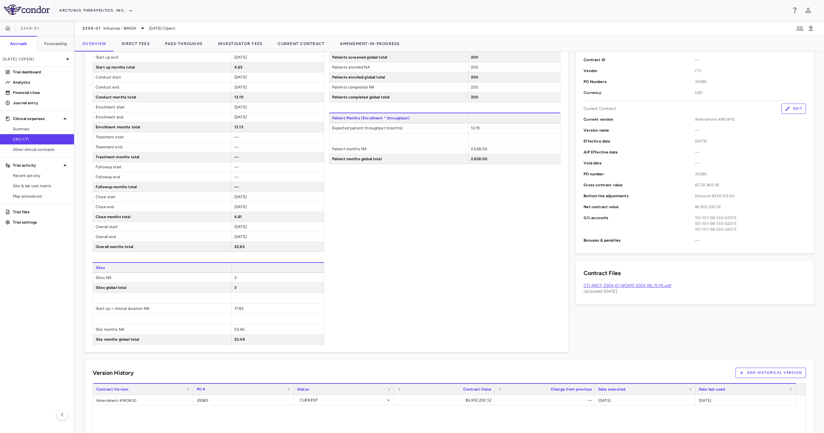
scroll to position [181, 0]
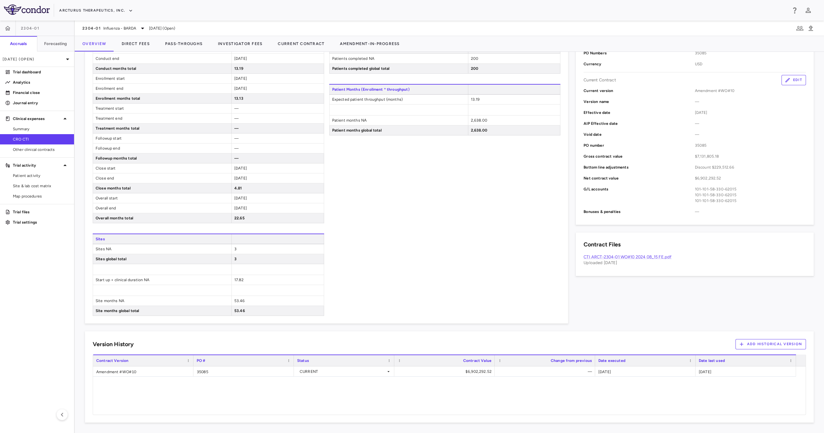
click at [411, 216] on p "Uploaded [DATE]" at bounding box center [694, 263] width 222 height 6
click at [411, 216] on link "CTI ARCT-2304-01 WO#10 2024 08_15 FE.pdf" at bounding box center [627, 256] width 88 height 5
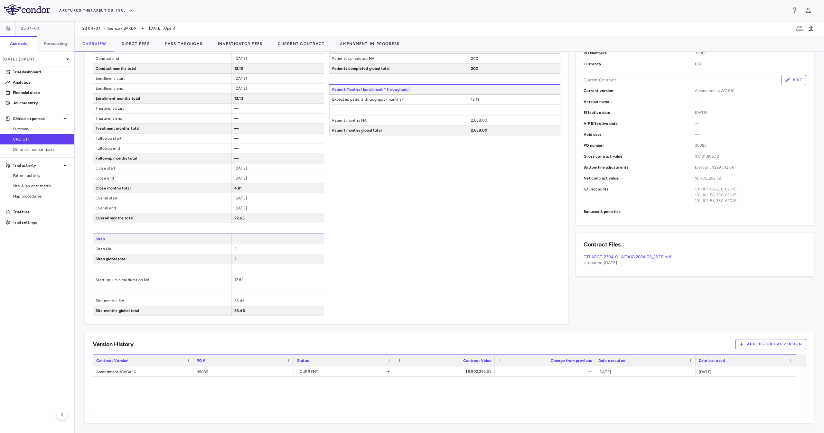
click at [411, 216] on div "Contract Record Contract Info Edit Contract type CRO Contract ID — Vendor CTI P…" at bounding box center [690, 147] width 245 height 351
click at [32, 213] on p "Trial files" at bounding box center [41, 212] width 56 height 6
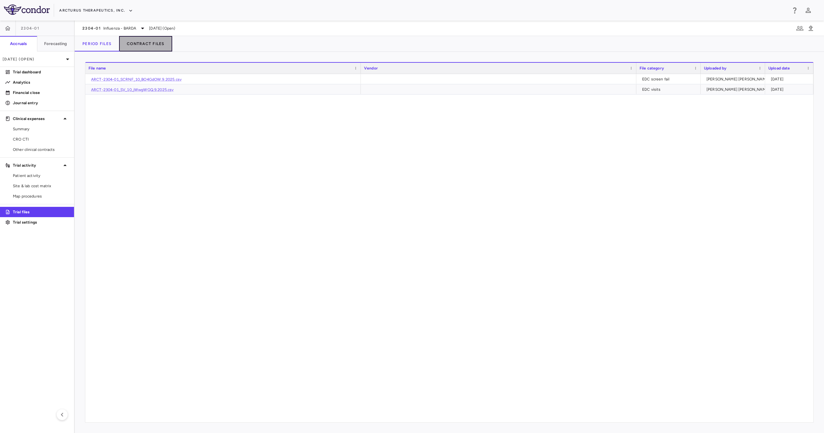
click at [157, 47] on button "Contract Files" at bounding box center [145, 43] width 53 height 15
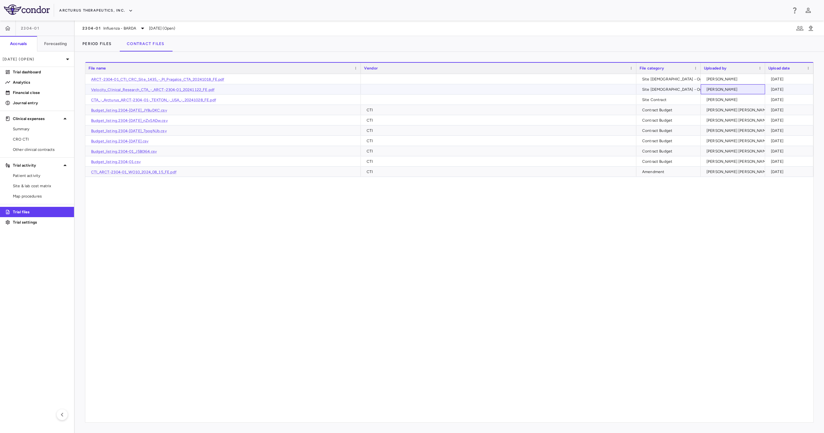
click at [411, 92] on div "[PERSON_NAME]" at bounding box center [733, 89] width 55 height 10
click at [411, 107] on div "[PERSON_NAME] [PERSON_NAME] Colodrero" at bounding box center [747, 110] width 82 height 10
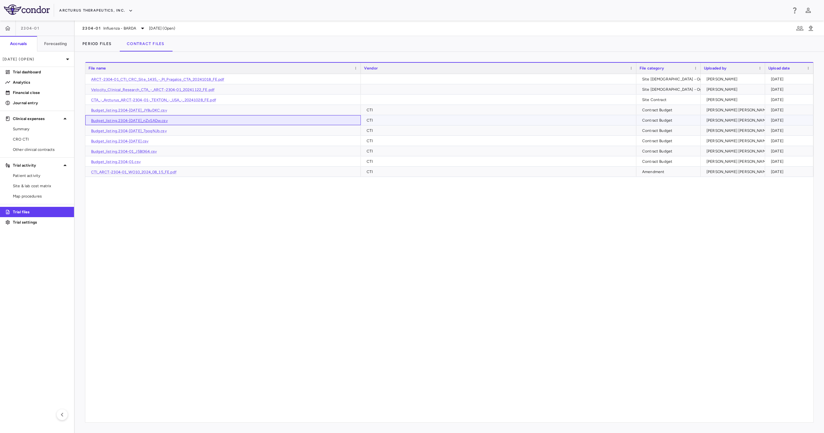
click at [155, 119] on link "Budget_listing.2304-[DATE]_nZxSADw.csv" at bounding box center [129, 120] width 77 height 5
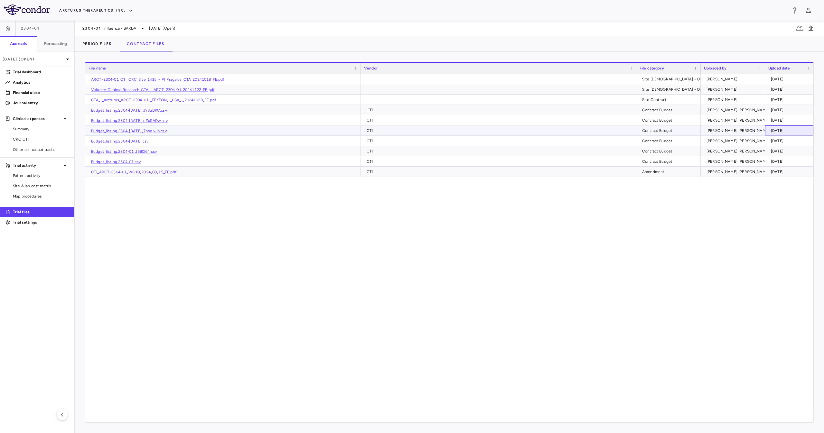
click at [411, 129] on div "[DATE]" at bounding box center [790, 130] width 39 height 10
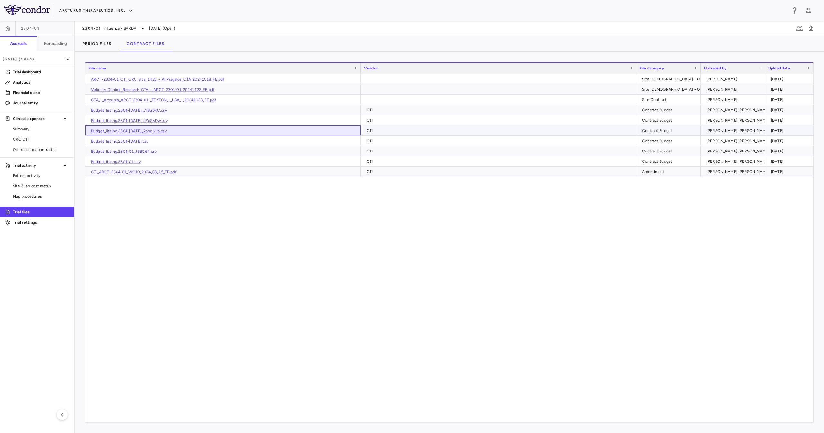
click at [156, 130] on link "Budget_listing.2304-[DATE]_7poqNJb.csv" at bounding box center [129, 131] width 76 height 5
click at [149, 141] on link "Budget_listing.2304-[DATE].csv" at bounding box center [120, 141] width 58 height 5
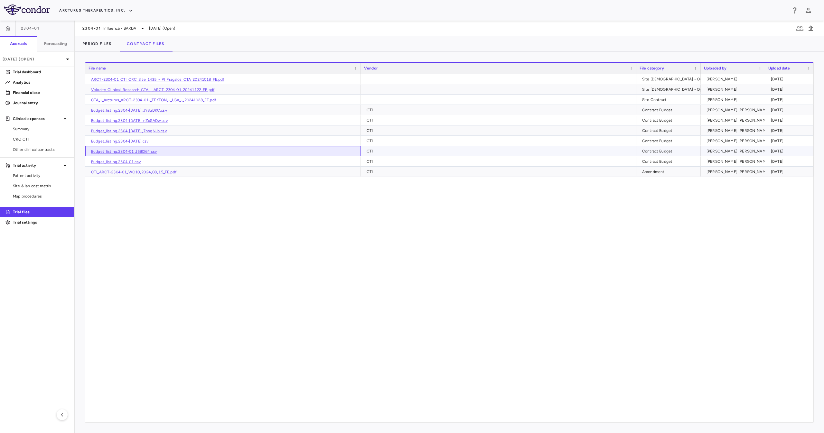
click at [145, 152] on link "Budget_listing.2304-01_J5B0I64.csv" at bounding box center [124, 151] width 66 height 5
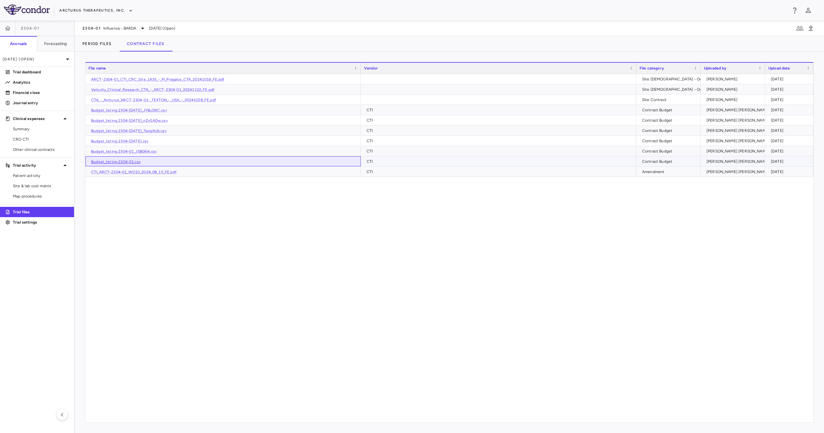
click at [132, 161] on link "Budget_listing.2304-01.csv" at bounding box center [116, 162] width 50 height 5
click at [54, 58] on p "[DATE] (Open)" at bounding box center [33, 59] width 61 height 6
click at [34, 116] on div "[DATE] Closed" at bounding box center [36, 121] width 73 height 15
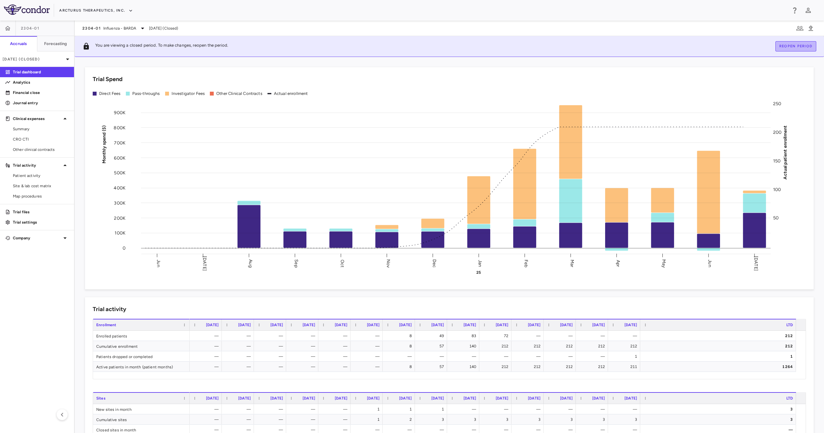
click at [411, 48] on button "Reopen period" at bounding box center [795, 46] width 41 height 10
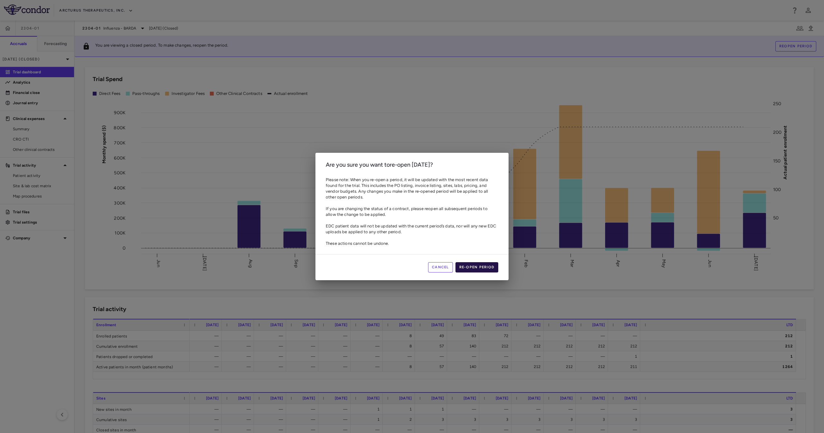
click at [411, 216] on button "Re-open period" at bounding box center [476, 267] width 43 height 10
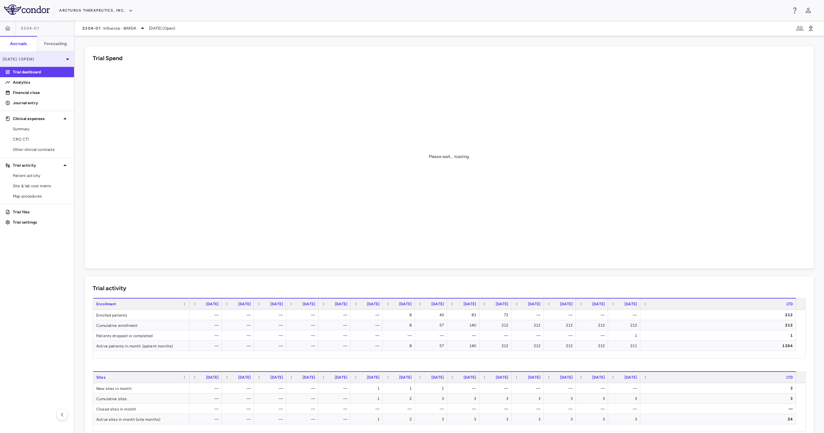
click at [51, 64] on div "[DATE] (Open)" at bounding box center [37, 58] width 74 height 15
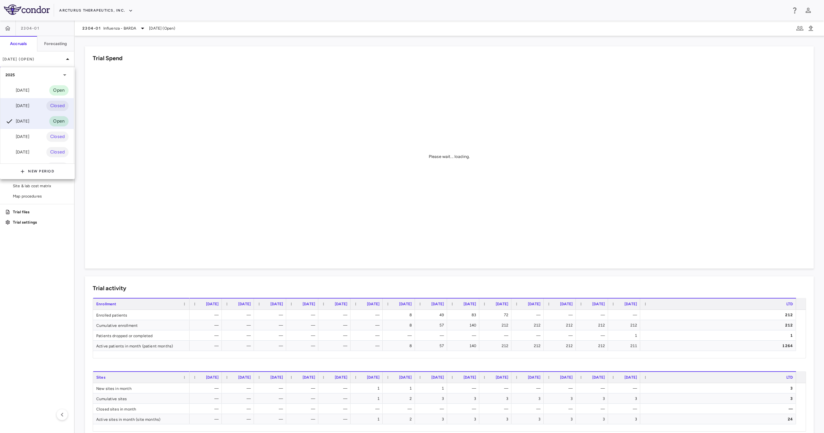
click at [29, 104] on div "[DATE]" at bounding box center [17, 106] width 24 height 8
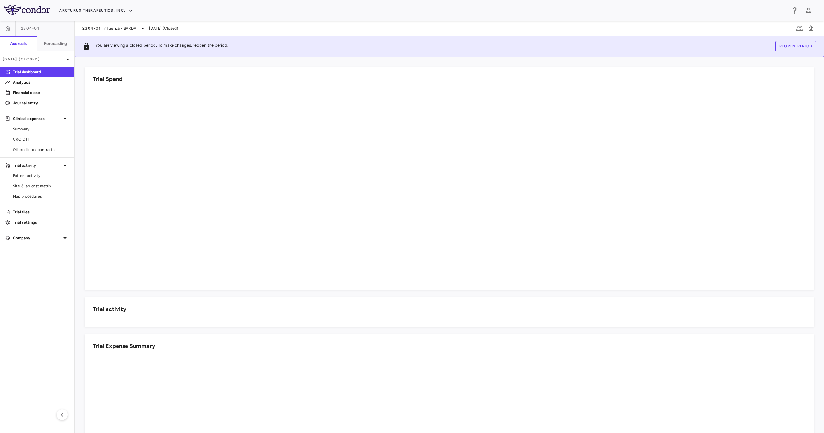
click at [411, 48] on button "Reopen period" at bounding box center [795, 46] width 41 height 10
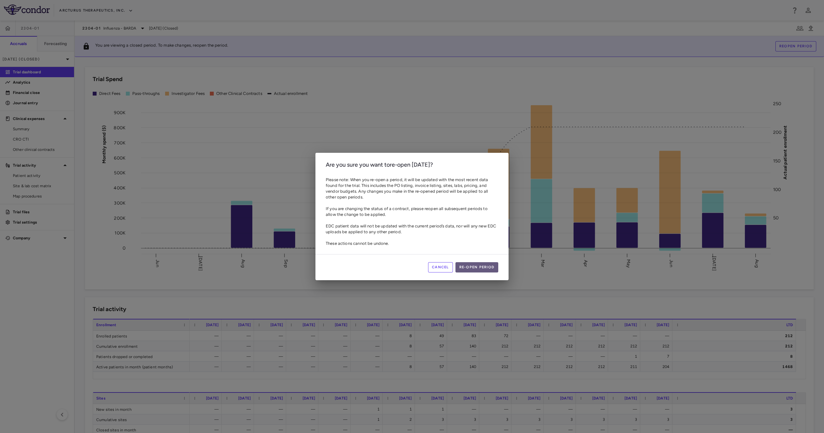
click at [411, 216] on button "Re-open period" at bounding box center [476, 267] width 43 height 10
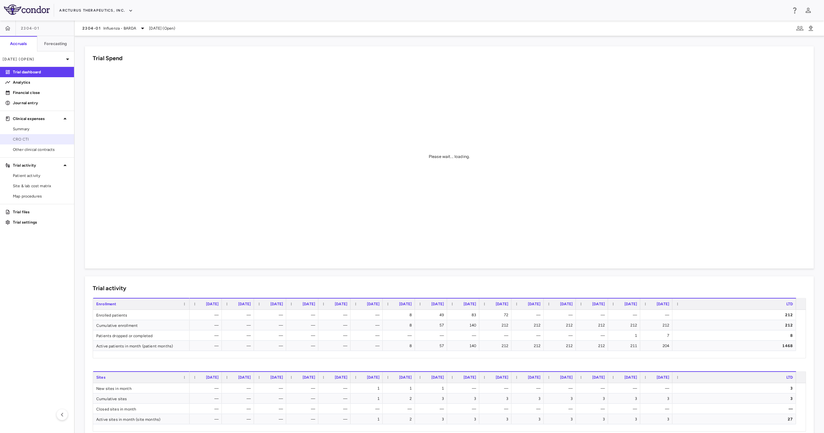
click at [50, 141] on span "CRO CTI" at bounding box center [41, 139] width 56 height 6
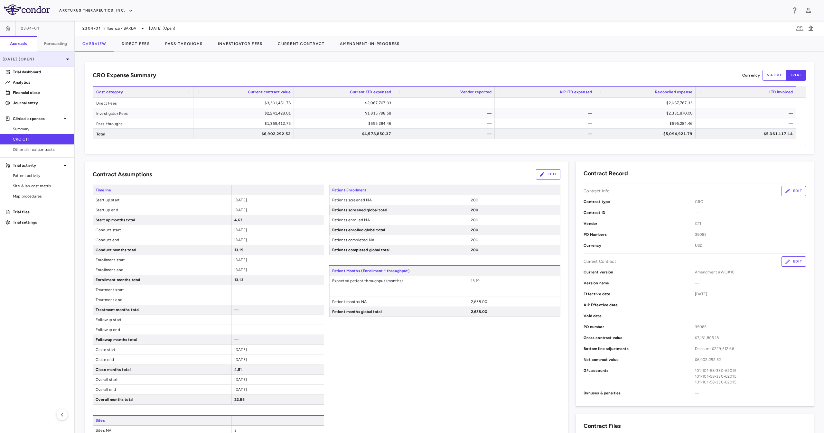
click at [46, 60] on p "[DATE] (Open)" at bounding box center [33, 59] width 61 height 6
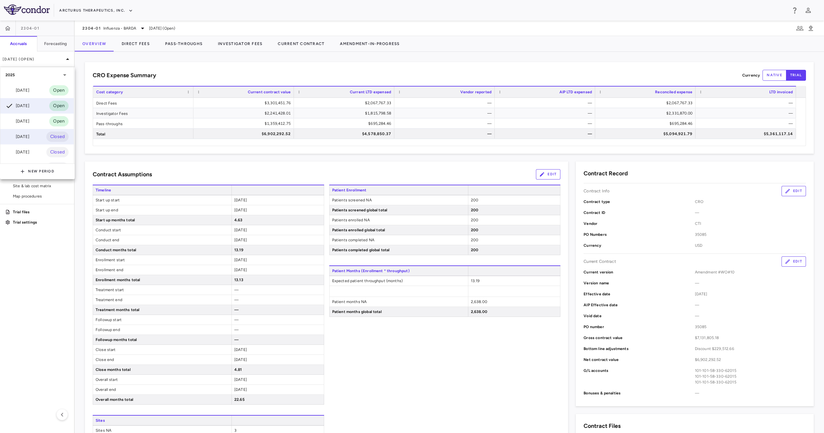
click at [41, 138] on div "[DATE] Closed" at bounding box center [36, 136] width 73 height 15
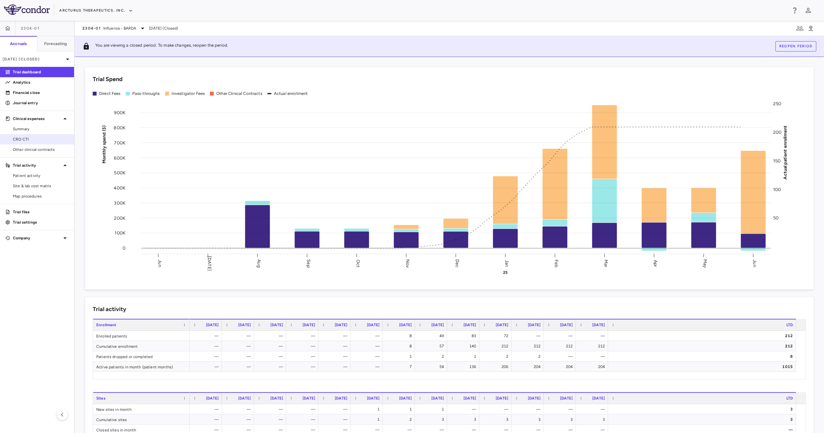
click at [43, 136] on link "CRO CTI" at bounding box center [37, 139] width 74 height 10
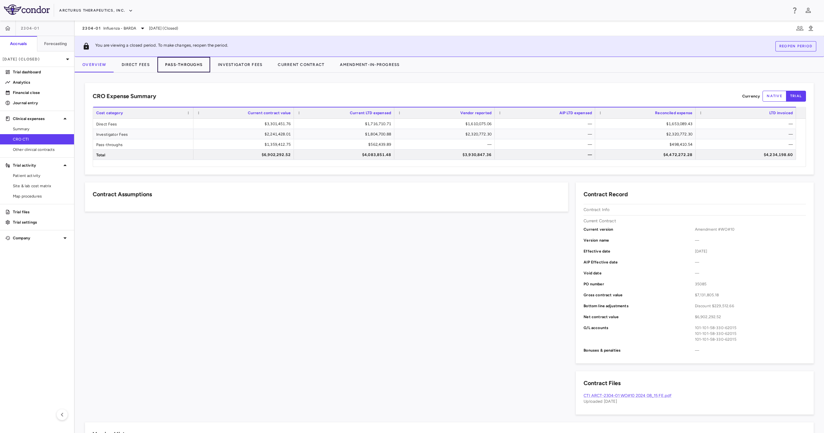
click at [183, 65] on button "Pass-Throughs" at bounding box center [183, 64] width 53 height 15
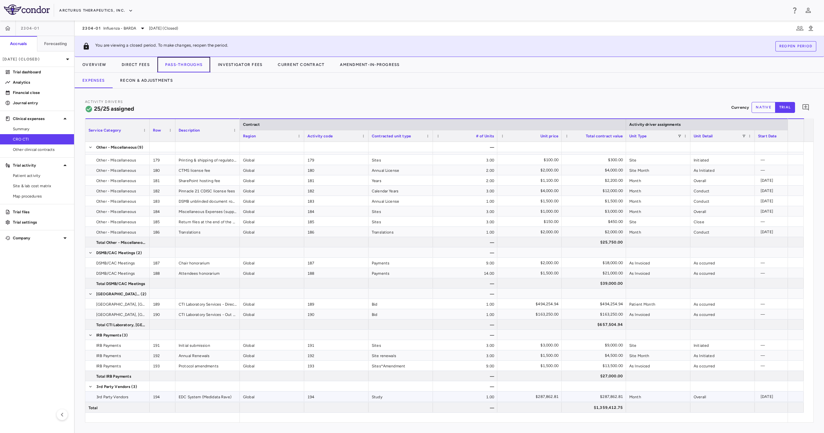
scroll to position [120, 0]
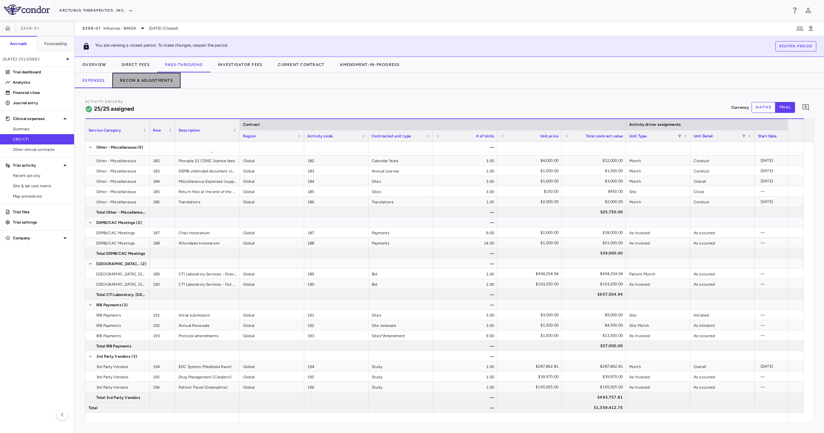
click at [154, 84] on button "Recon & Adjustments" at bounding box center [146, 80] width 68 height 15
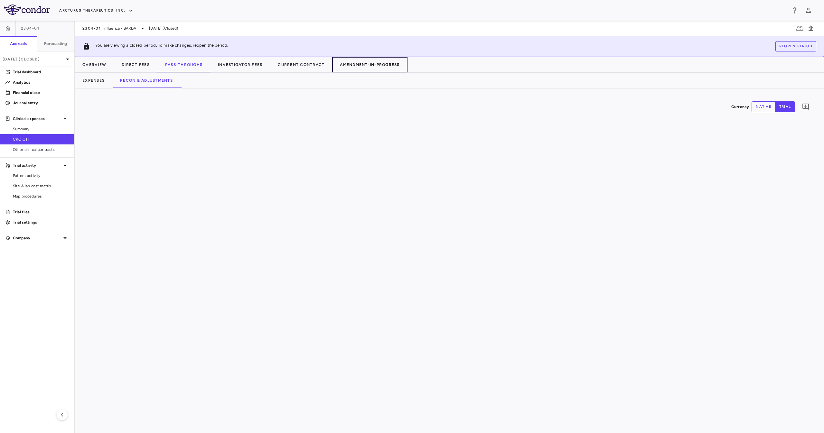
click at [398, 69] on button "Amendment-In-Progress" at bounding box center [369, 64] width 75 height 15
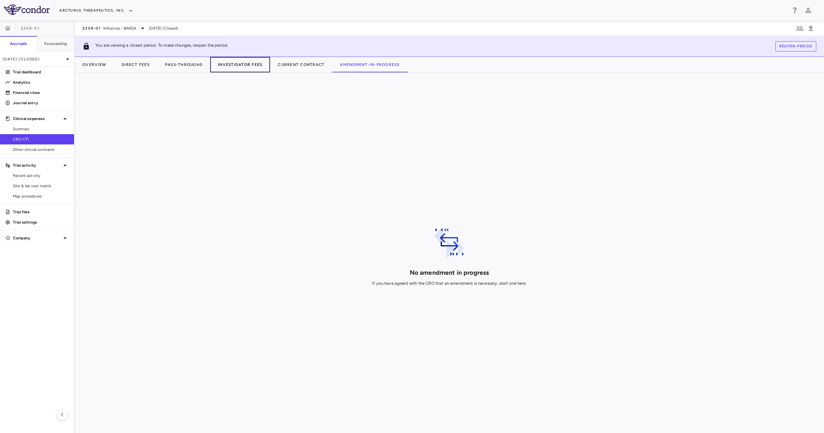
click at [216, 65] on button "Investigator Fees" at bounding box center [240, 64] width 60 height 15
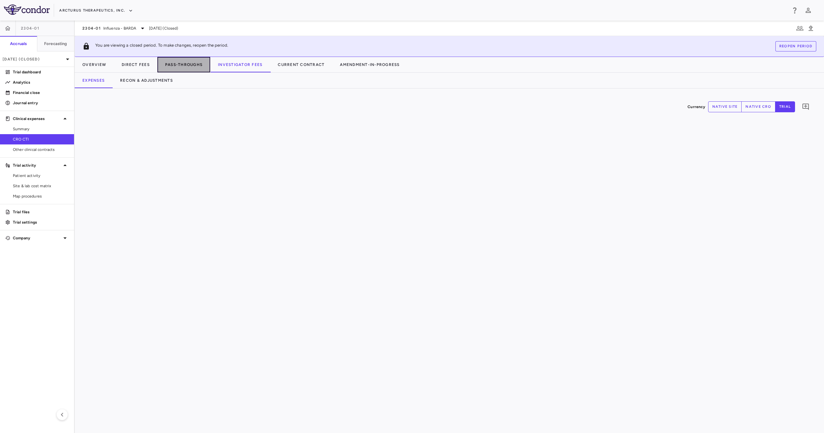
click at [209, 66] on button "Pass-Throughs" at bounding box center [183, 64] width 53 height 15
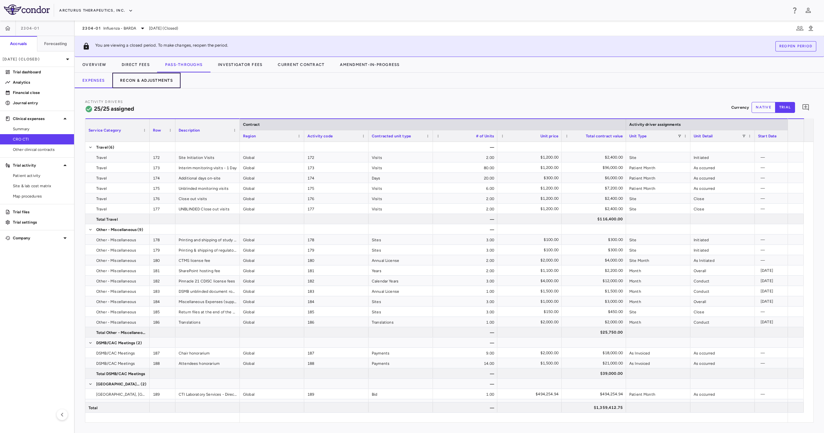
click at [165, 82] on button "Recon & Adjustments" at bounding box center [146, 80] width 68 height 15
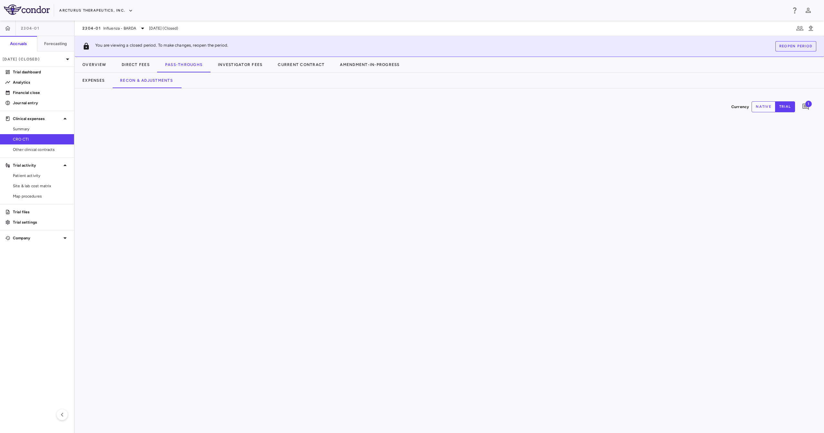
click at [257, 88] on div "Expenses Recon & Adjustments" at bounding box center [449, 80] width 749 height 15
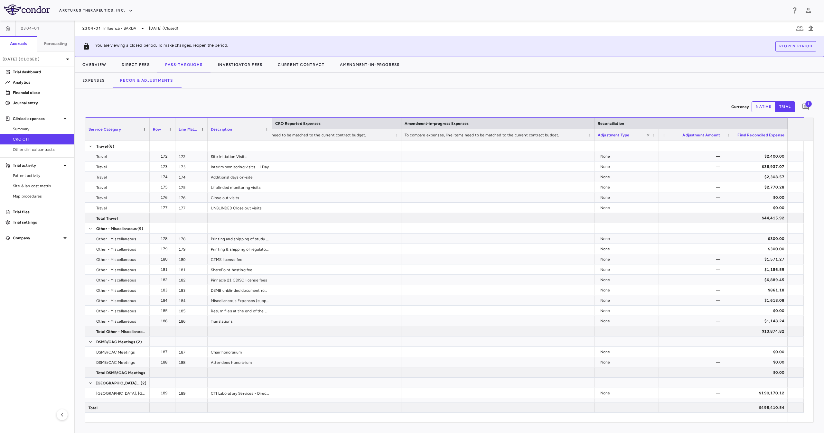
scroll to position [150, 0]
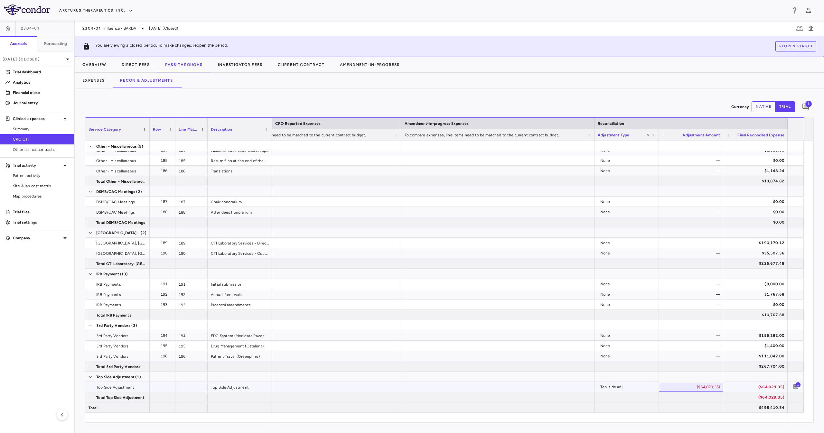
click at [411, 216] on div "($64,029.35)" at bounding box center [691, 387] width 55 height 10
click at [40, 63] on div "[DATE] (Closed)" at bounding box center [37, 58] width 74 height 15
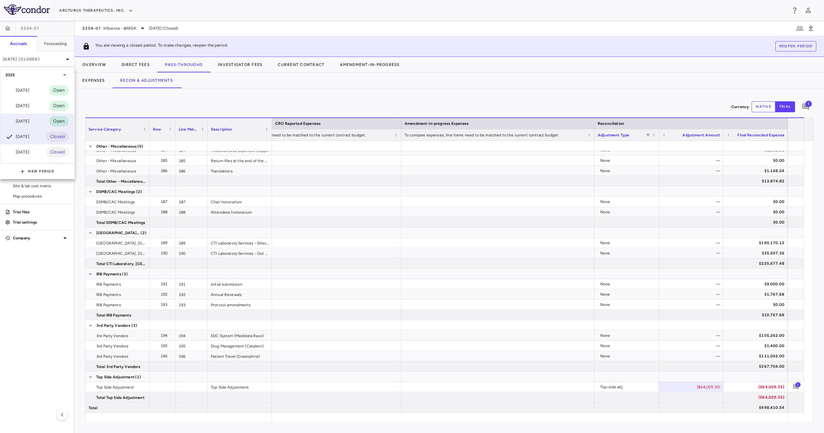
click at [38, 122] on div "[DATE] Open" at bounding box center [36, 121] width 73 height 15
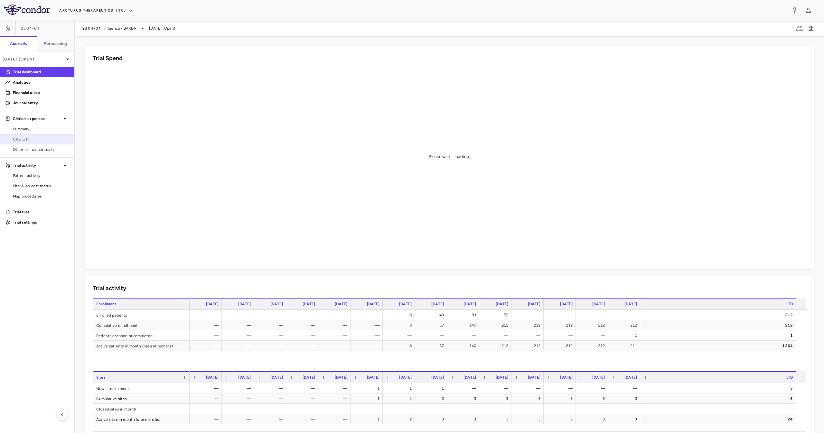
click at [39, 134] on link "CRO CTI" at bounding box center [37, 139] width 74 height 10
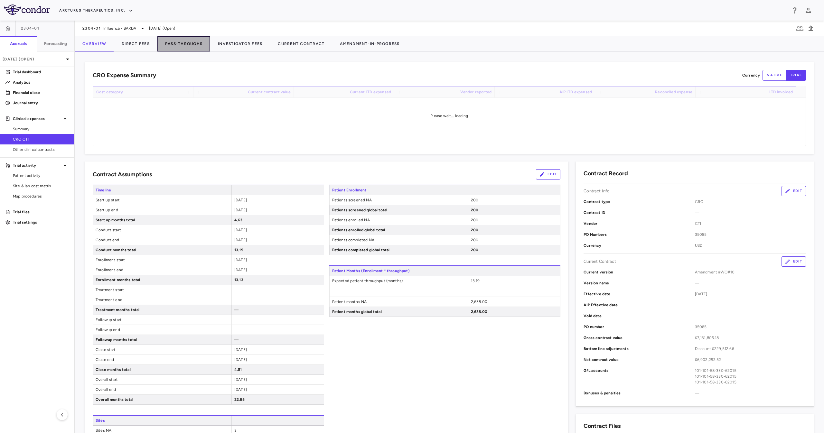
click at [171, 44] on button "Pass-Throughs" at bounding box center [183, 43] width 53 height 15
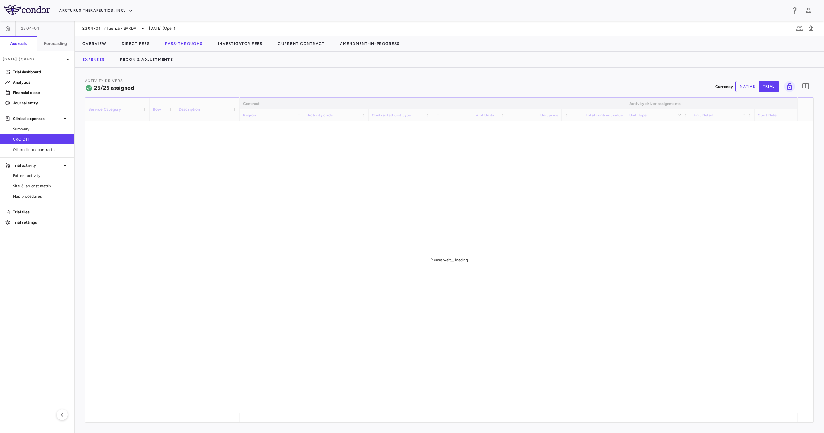
click at [397, 78] on div "Activity Drivers 25/25 assigned Currency native trial 0" at bounding box center [449, 86] width 728 height 17
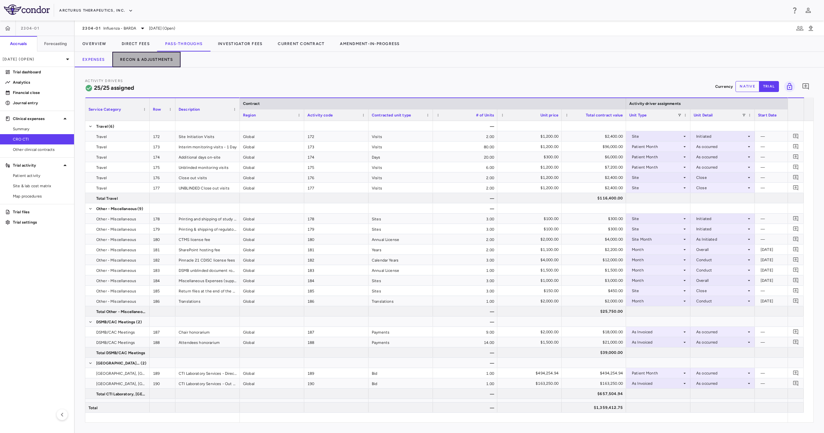
click at [128, 61] on button "Recon & Adjustments" at bounding box center [146, 59] width 68 height 15
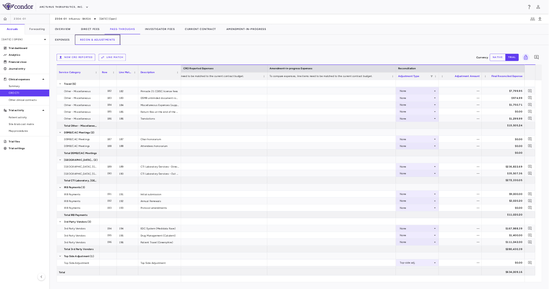
scroll to position [129, 0]
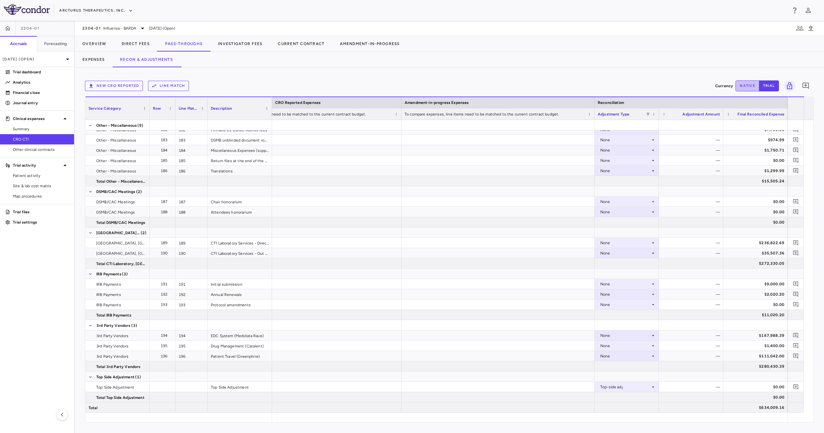
click at [411, 85] on button "native" at bounding box center [747, 85] width 24 height 11
click at [411, 216] on div at bounding box center [691, 366] width 64 height 10
click at [411, 216] on input "*********" at bounding box center [696, 387] width 54 height 11
click at [411, 216] on div "($64,029.35)" at bounding box center [756, 387] width 55 height 10
click at [411, 216] on div at bounding box center [691, 397] width 64 height 10
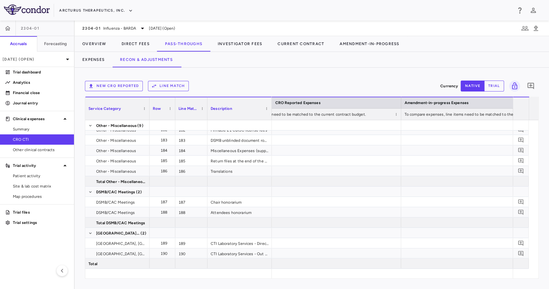
scroll to position [0, 948]
drag, startPoint x: 770, startPoint y: 3, endPoint x: 267, endPoint y: 75, distance: 507.3
click at [267, 75] on div "New CRO reported Line Match Currency native trial 0 Service Category Drag here …" at bounding box center [312, 178] width 475 height 221
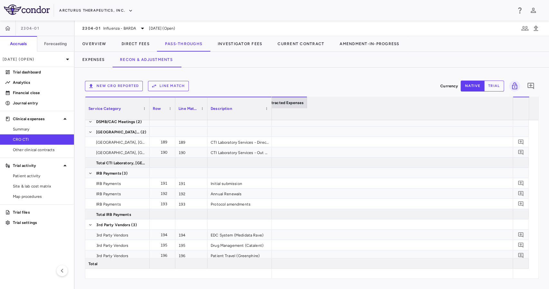
scroll to position [0, 392]
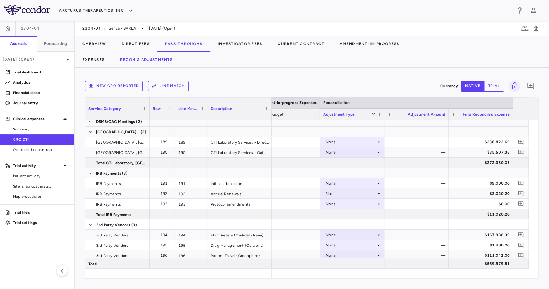
click at [271, 100] on div at bounding box center [271, 108] width 3 height 23
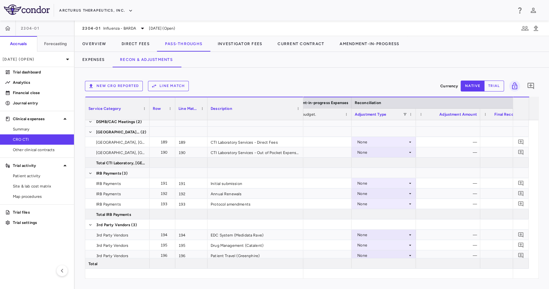
drag, startPoint x: 374, startPoint y: 100, endPoint x: 302, endPoint y: 111, distance: 72.8
click at [302, 111] on div at bounding box center [303, 108] width 3 height 23
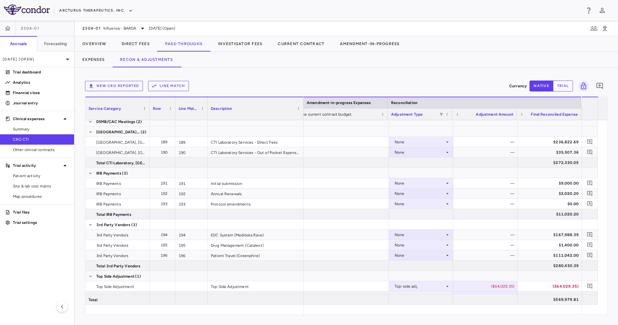
drag, startPoint x: 539, startPoint y: 0, endPoint x: 319, endPoint y: 71, distance: 230.7
click at [319, 71] on div "New CRO reported Line Match Currency native trial 0 Press ENTER to sort. Press …" at bounding box center [346, 196] width 543 height 257
drag, startPoint x: 79, startPoint y: 30, endPoint x: 101, endPoint y: 32, distance: 21.6
click at [101, 32] on div "2304-01 Influenza - BARDA [DATE] (Open)" at bounding box center [346, 28] width 543 height 15
copy span "2304-01"
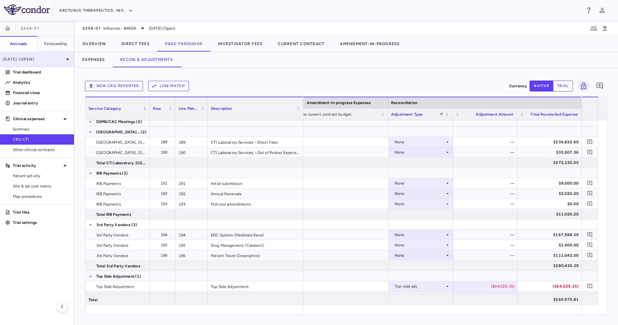
click at [45, 59] on p "[DATE] (Open)" at bounding box center [33, 59] width 61 height 6
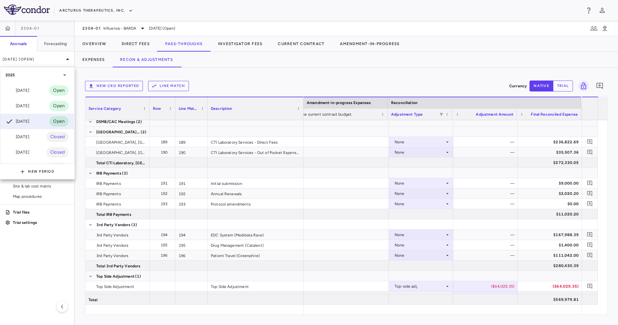
click at [139, 43] on div at bounding box center [309, 162] width 618 height 325
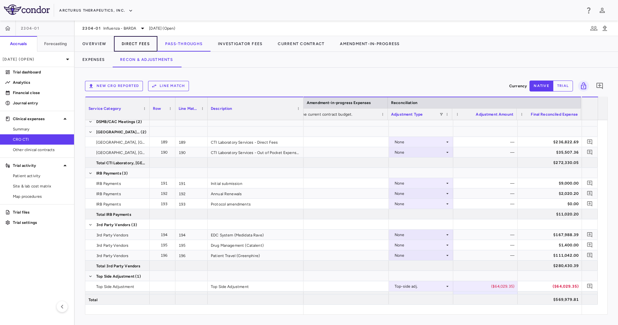
click at [141, 44] on button "Direct Fees" at bounding box center [135, 43] width 43 height 15
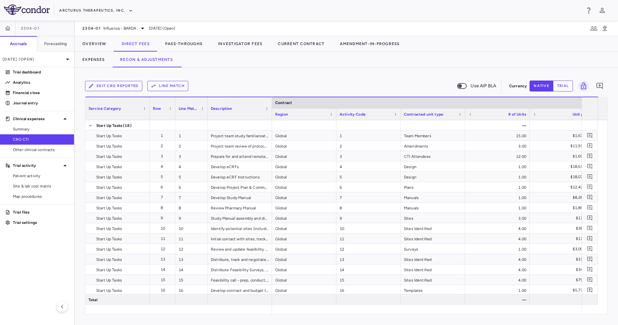
click at [251, 72] on div "Edit CRO reported Line Match Use AIP BLA Currency native trial 0 Service Catego…" at bounding box center [346, 196] width 543 height 257
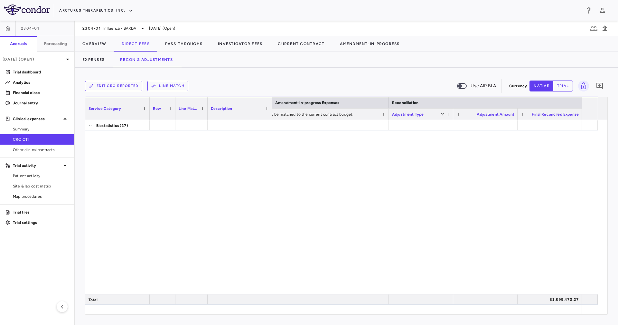
scroll to position [1998, 0]
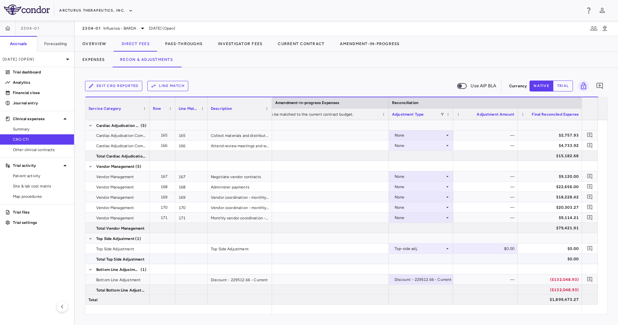
click at [411, 216] on div "$0.00" at bounding box center [550, 248] width 55 height 10
click at [411, 216] on div "($68,044.32)" at bounding box center [550, 248] width 55 height 10
click at [411, 216] on div "($132,048.93)" at bounding box center [550, 279] width 55 height 10
click at [411, 216] on div "($132,048.93)" at bounding box center [550, 289] width 55 height 10
click at [411, 216] on div "($68,044.32)" at bounding box center [550, 259] width 55 height 10
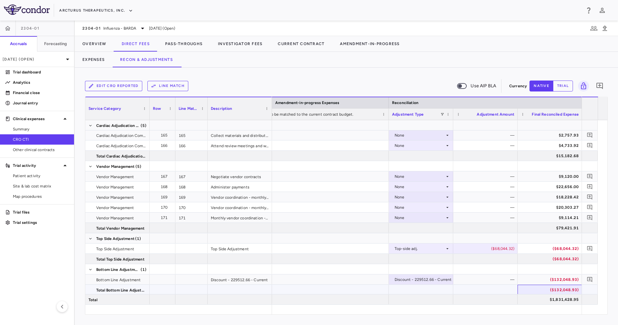
click at [411, 216] on div "($132,048.93)" at bounding box center [550, 289] width 55 height 10
click at [411, 216] on div "$1,831,428.95" at bounding box center [550, 299] width 55 height 10
click at [411, 216] on div at bounding box center [426, 309] width 309 height 10
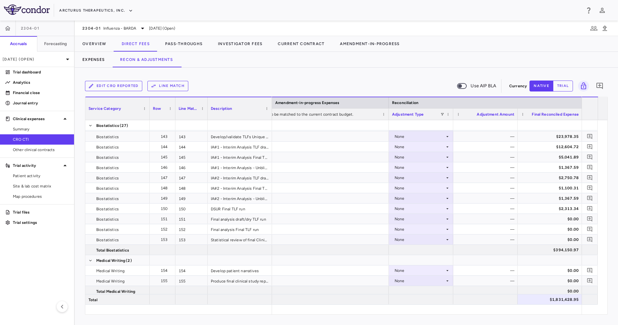
scroll to position [1370, 0]
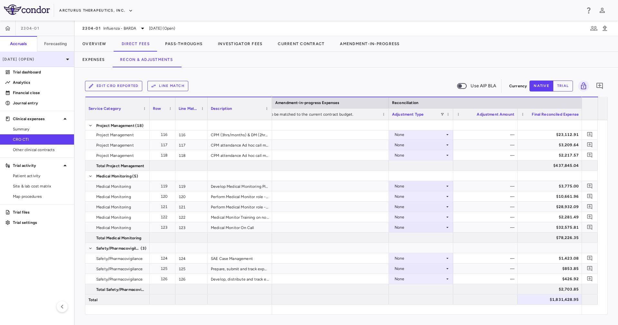
click at [56, 58] on p "[DATE] (Open)" at bounding box center [33, 59] width 61 height 6
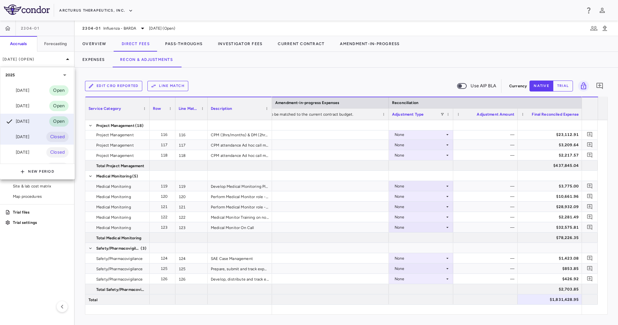
click at [27, 137] on div "[DATE]" at bounding box center [17, 137] width 24 height 8
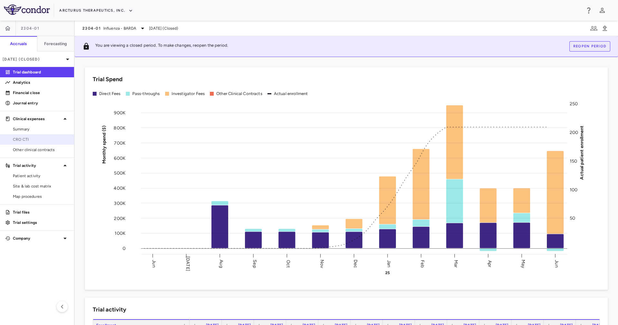
click at [32, 139] on span "CRO CTI" at bounding box center [41, 139] width 56 height 6
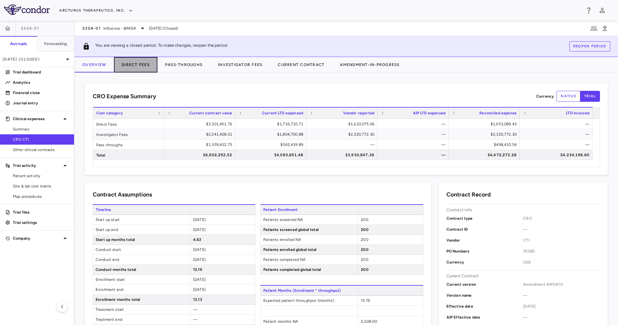
click at [134, 63] on button "Direct Fees" at bounding box center [135, 64] width 43 height 15
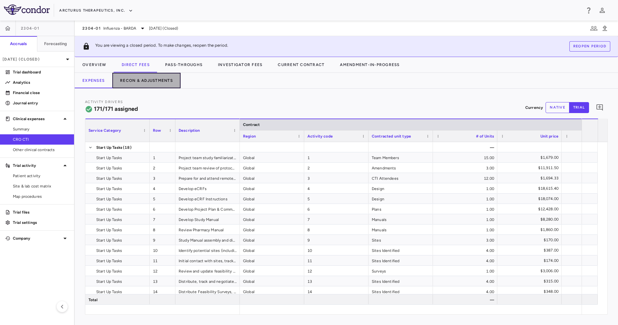
click at [158, 80] on button "Recon & Adjustments" at bounding box center [146, 80] width 68 height 15
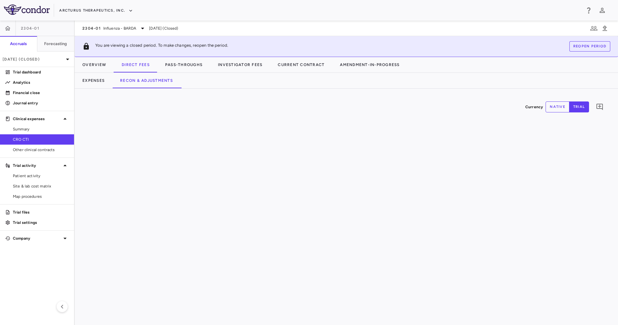
click at [257, 88] on div "Currency native trial 0" at bounding box center [346, 206] width 543 height 236
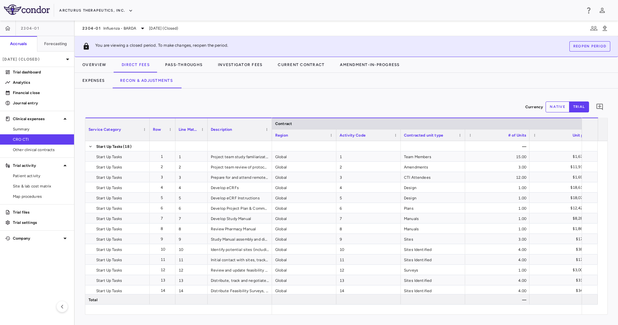
scroll to position [0, 382]
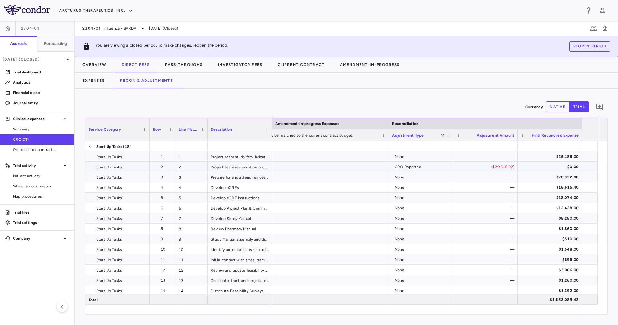
click at [411, 169] on div "($20,515.92)" at bounding box center [486, 166] width 55 height 10
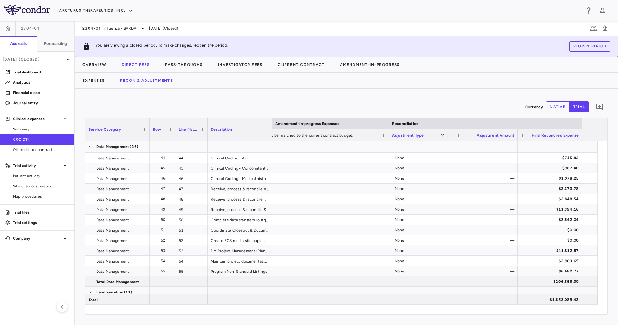
click at [411, 107] on button "native" at bounding box center [557, 106] width 24 height 11
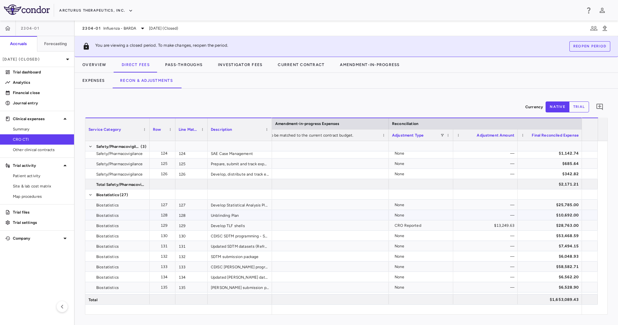
click at [411, 212] on div "—" at bounding box center [486, 215] width 55 height 10
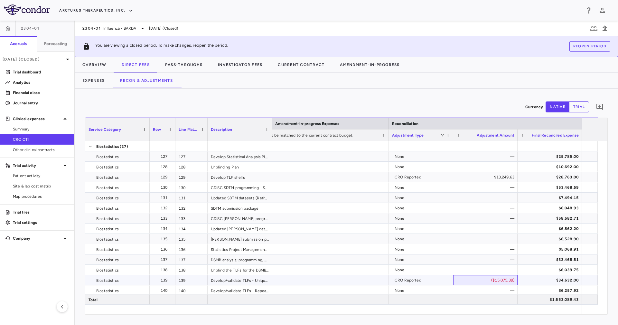
click at [411, 216] on div "($15,075.39)" at bounding box center [486, 280] width 55 height 10
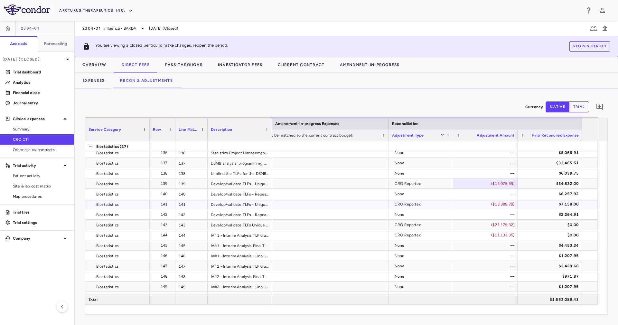
click at [411, 202] on div "($13,389.79)" at bounding box center [486, 204] width 55 height 10
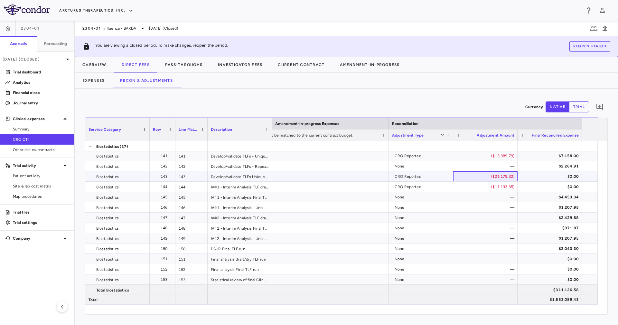
click at [411, 177] on div "($21,179.32)" at bounding box center [486, 176] width 55 height 10
click at [411, 186] on div "($11,133.35)" at bounding box center [486, 186] width 55 height 10
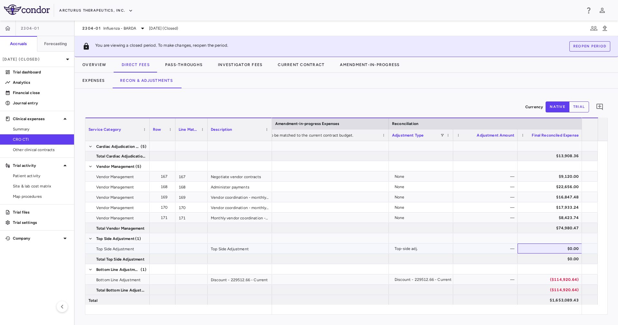
click at [411, 216] on div "$0.00" at bounding box center [550, 248] width 55 height 10
click at [27, 59] on p "[DATE] (Closed)" at bounding box center [33, 59] width 61 height 6
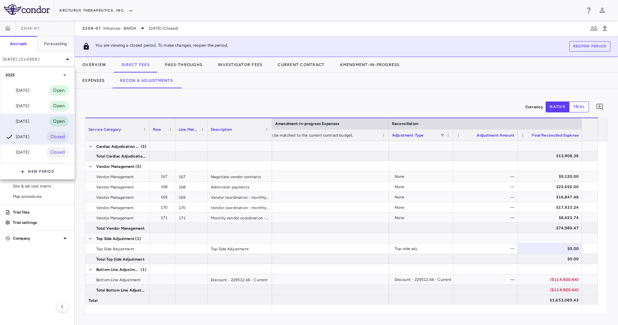
click at [39, 121] on div "[DATE] Open" at bounding box center [36, 121] width 73 height 15
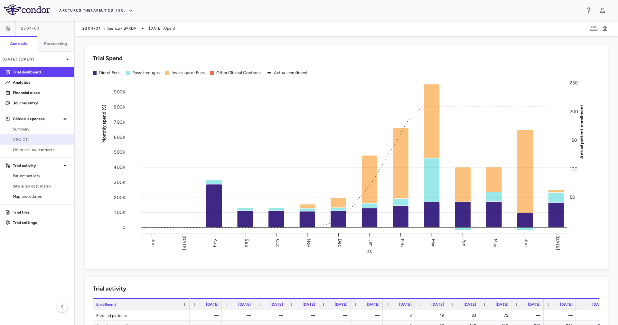
click at [49, 136] on span "CRO CTI" at bounding box center [41, 139] width 56 height 6
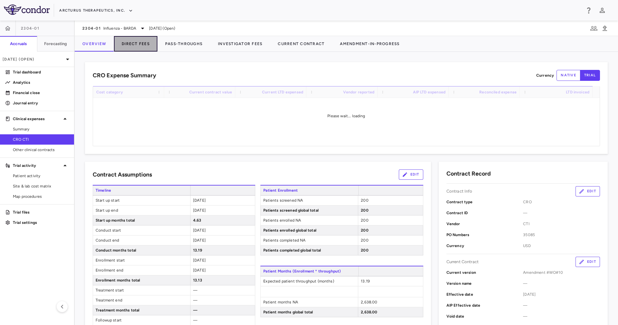
click at [151, 40] on button "Direct Fees" at bounding box center [135, 43] width 43 height 15
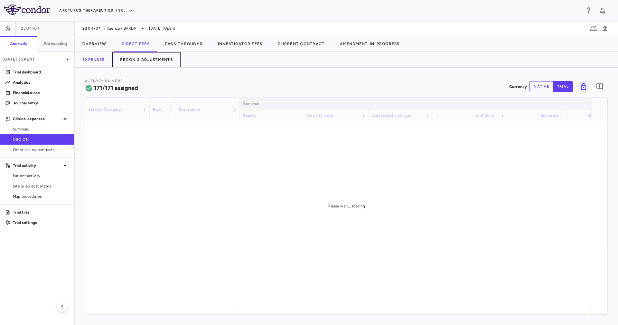
click at [160, 62] on button "Recon & Adjustments" at bounding box center [146, 59] width 68 height 15
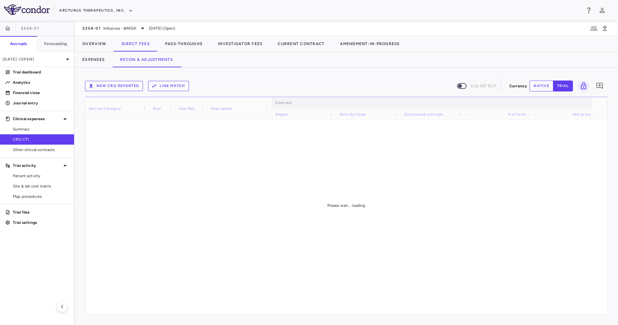
click at [340, 65] on div "Expenses Recon & Adjustments" at bounding box center [346, 59] width 543 height 15
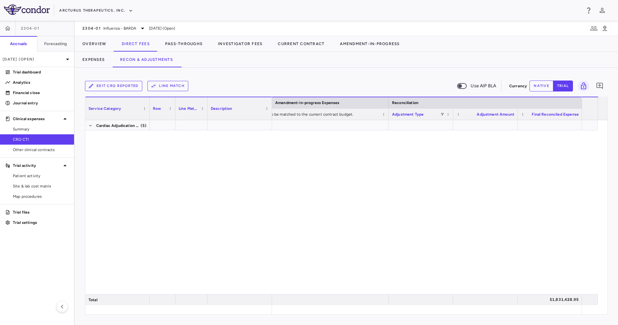
scroll to position [1998, 0]
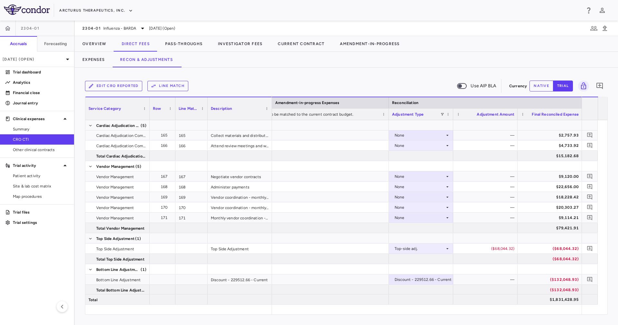
click at [411, 85] on button "native" at bounding box center [541, 85] width 24 height 11
click at [411, 216] on div "($68,044.32)" at bounding box center [550, 259] width 55 height 10
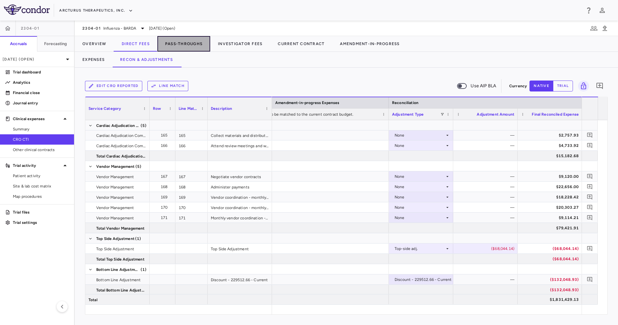
click at [197, 42] on button "Pass-Throughs" at bounding box center [183, 43] width 53 height 15
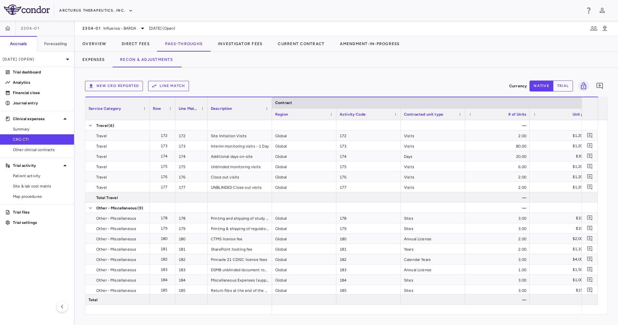
drag, startPoint x: 319, startPoint y: 305, endPoint x: 323, endPoint y: 309, distance: 5.7
click at [328, 216] on div at bounding box center [426, 309] width 309 height 10
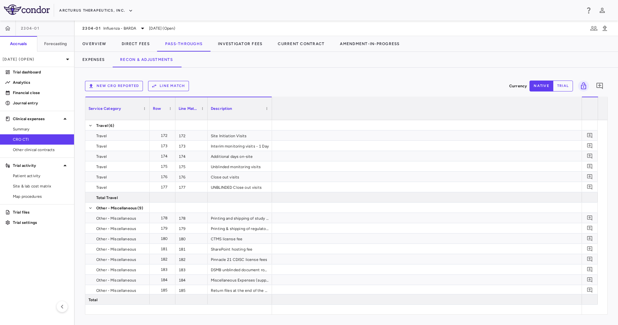
scroll to position [0, 1154]
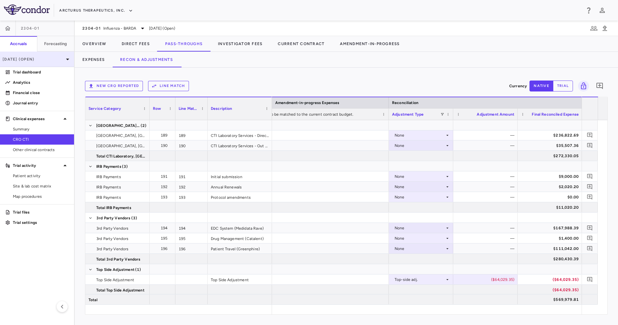
click at [45, 62] on div "[DATE] (Open)" at bounding box center [37, 58] width 74 height 15
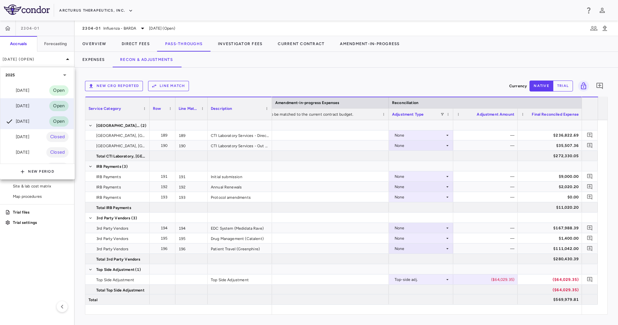
click at [29, 107] on div "[DATE]" at bounding box center [17, 106] width 24 height 8
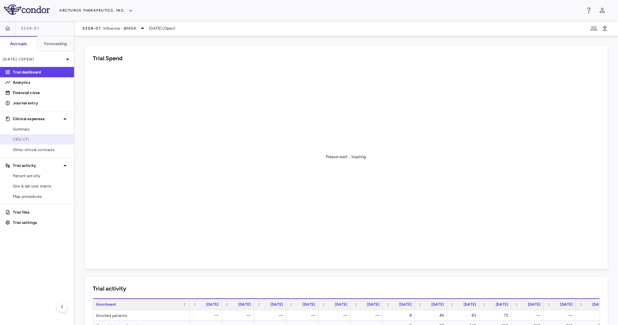
click at [41, 134] on link "CRO CTI" at bounding box center [37, 139] width 74 height 10
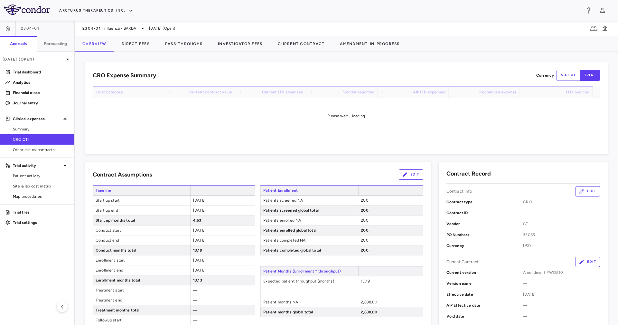
click at [134, 52] on div "CRO Expense Summary Currency native trial Drag here to set row groups Drag here…" at bounding box center [346, 188] width 543 height 273
click at [142, 45] on button "Direct Fees" at bounding box center [135, 43] width 43 height 15
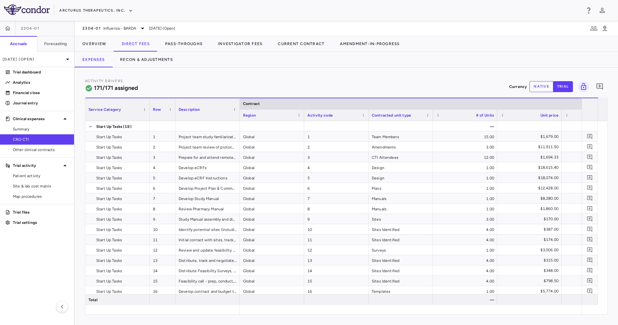
click at [411, 80] on div "Activity Drivers 171/171 assigned Currency native trial 0" at bounding box center [346, 86] width 522 height 17
click at [411, 83] on button "native" at bounding box center [541, 86] width 24 height 11
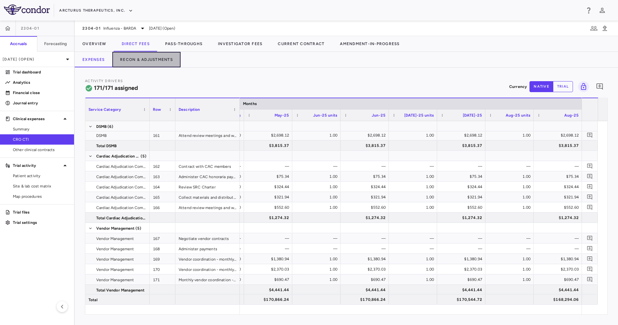
drag, startPoint x: 163, startPoint y: 56, endPoint x: 199, endPoint y: 63, distance: 36.7
click at [163, 55] on button "Recon & Adjustments" at bounding box center [146, 59] width 68 height 15
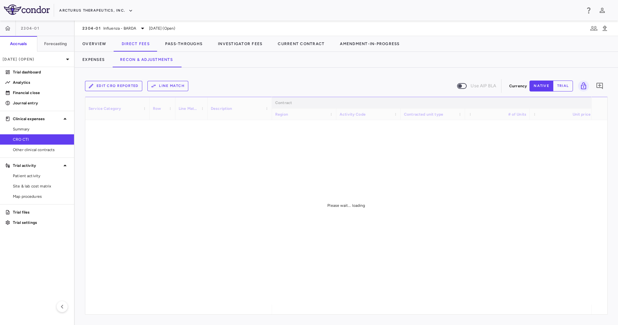
click at [264, 73] on div "Edit CRO reported Line Match Use AIP BLA Currency native trial 0 Service Catego…" at bounding box center [346, 196] width 543 height 257
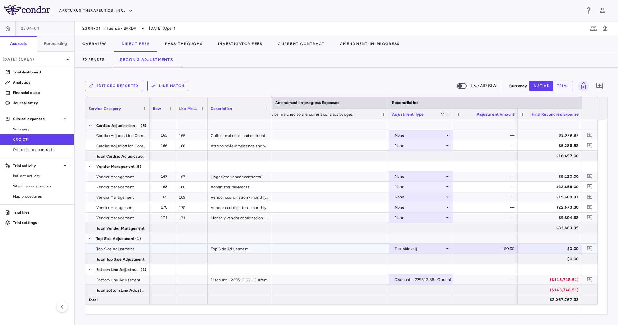
click at [411, 216] on div "$0.00" at bounding box center [550, 248] width 55 height 10
click at [178, 44] on button "Pass-Throughs" at bounding box center [183, 43] width 53 height 15
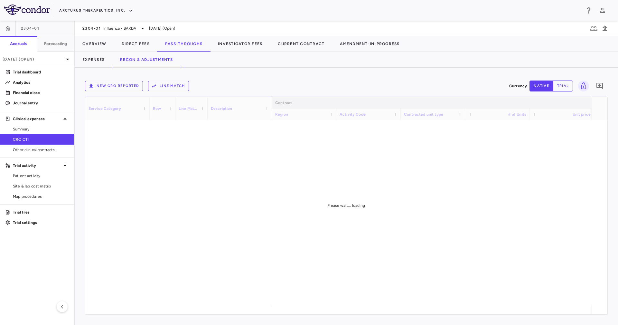
click at [302, 64] on div "Expenses Recon & Adjustments" at bounding box center [346, 59] width 543 height 15
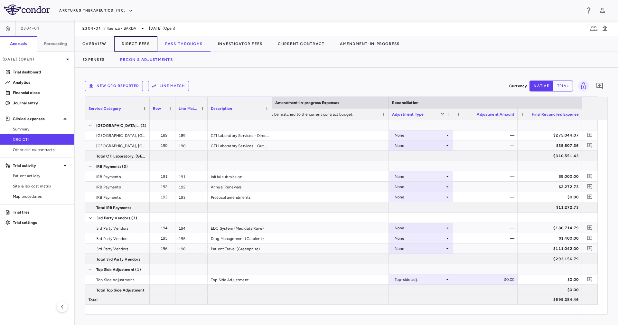
click at [134, 41] on button "Direct Fees" at bounding box center [135, 43] width 43 height 15
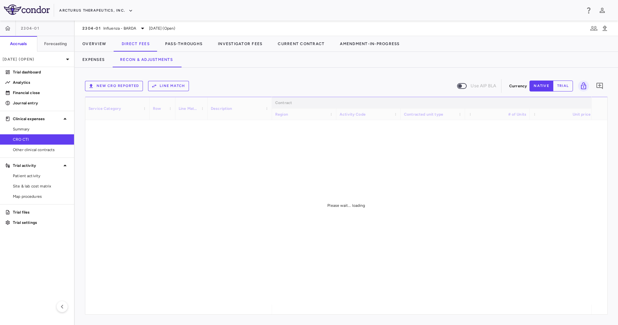
click at [268, 73] on div "New CRO reported Line Match Use AIP BLA Currency native trial 0 Service Categor…" at bounding box center [346, 196] width 543 height 257
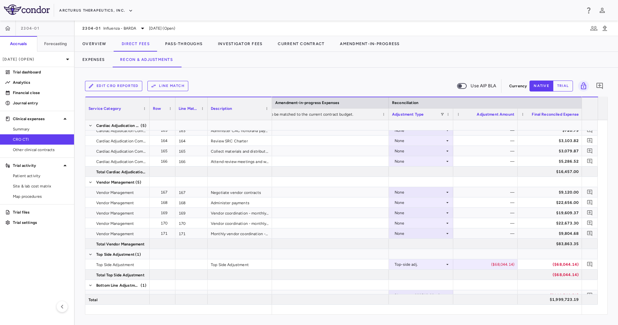
scroll to position [1998, 0]
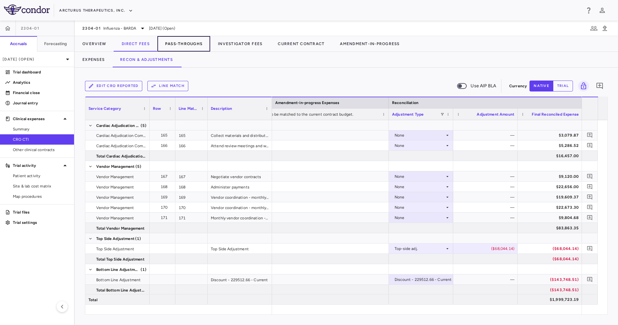
click at [176, 46] on button "Pass-Throughs" at bounding box center [183, 43] width 53 height 15
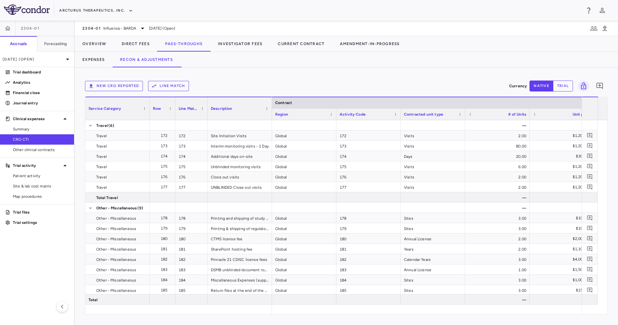
click at [260, 64] on div "Expenses Recon & Adjustments" at bounding box center [346, 59] width 543 height 15
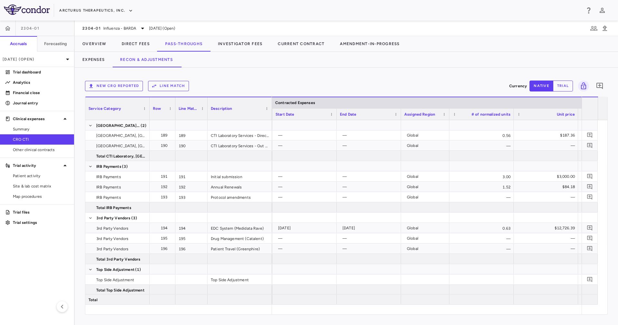
scroll to position [0, 1154]
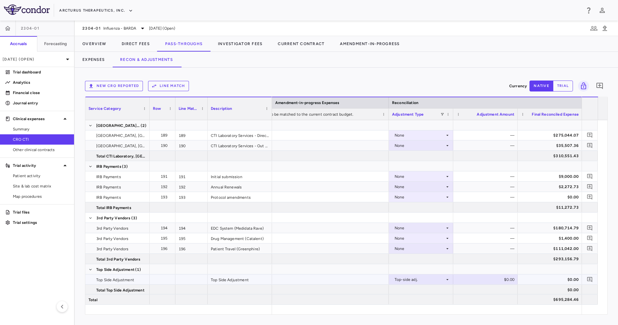
click at [411, 216] on div "$0.00" at bounding box center [550, 279] width 55 height 10
click at [59, 58] on p "[DATE] (Open)" at bounding box center [33, 59] width 61 height 6
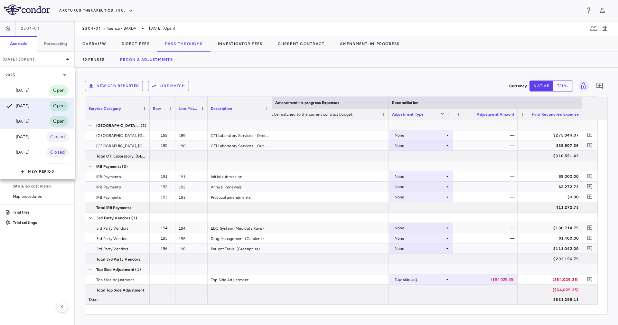
click at [36, 121] on div "[DATE] Open" at bounding box center [36, 121] width 73 height 15
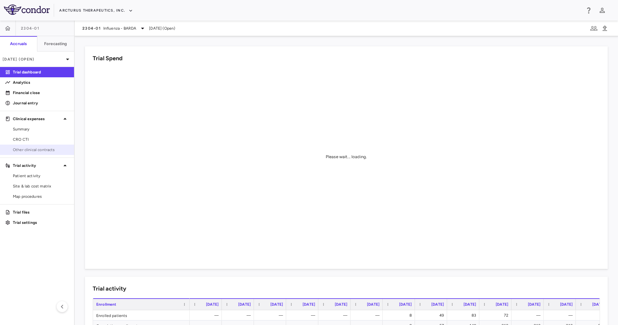
click at [29, 145] on link "Other clinical contracts" at bounding box center [37, 150] width 74 height 10
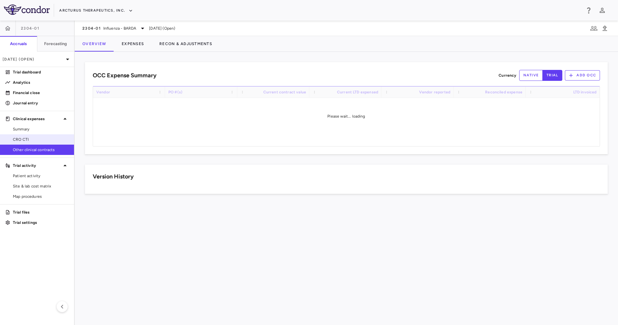
click at [31, 140] on span "CRO CTI" at bounding box center [41, 139] width 56 height 6
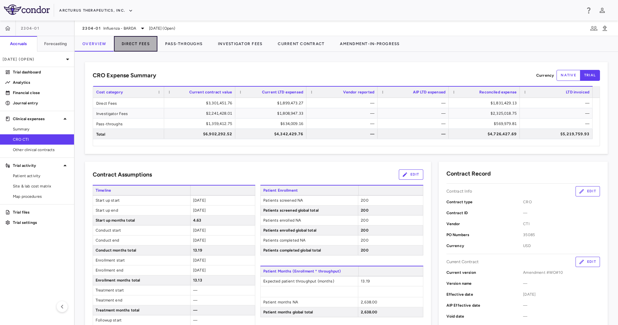
click at [140, 50] on button "Direct Fees" at bounding box center [135, 43] width 43 height 15
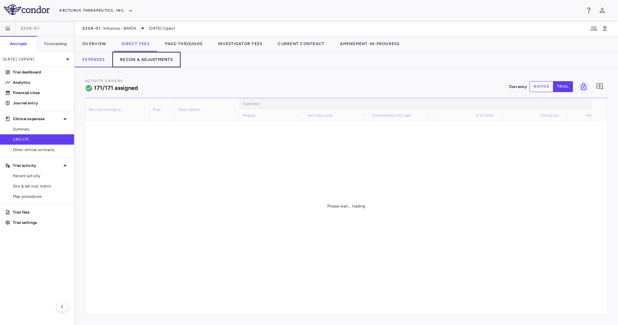
click at [174, 63] on button "Recon & Adjustments" at bounding box center [146, 59] width 68 height 15
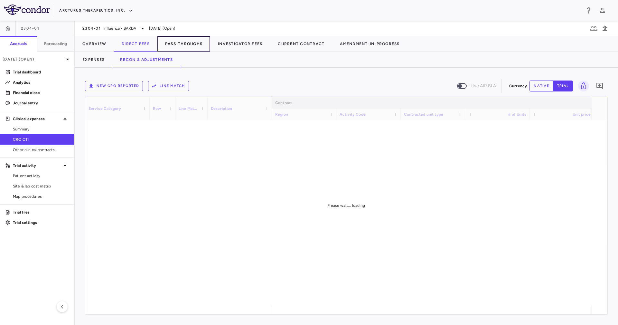
click at [187, 45] on button "Pass-Throughs" at bounding box center [183, 43] width 53 height 15
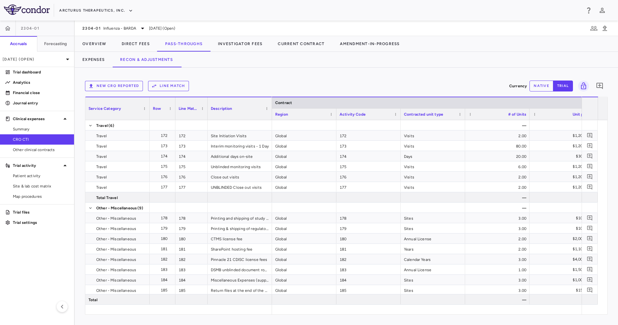
click at [235, 84] on div "New CRO reported Line Match" at bounding box center [295, 86] width 421 height 10
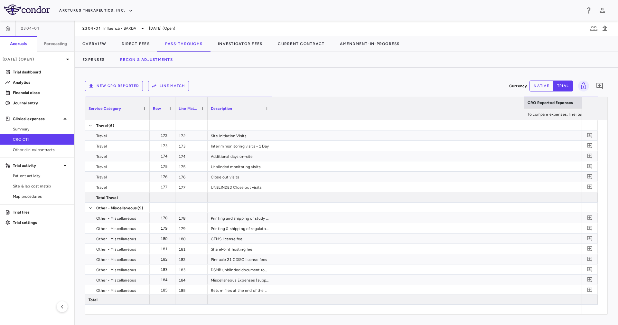
scroll to position [0, 1154]
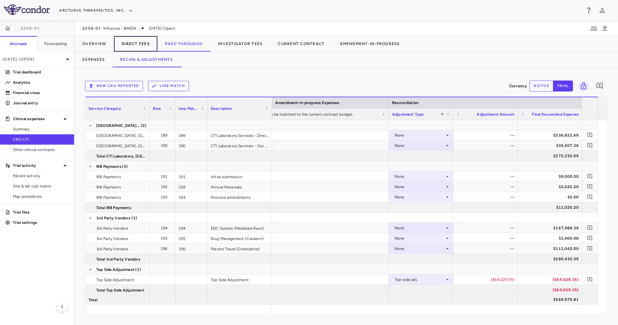
click at [142, 42] on button "Direct Fees" at bounding box center [135, 43] width 43 height 15
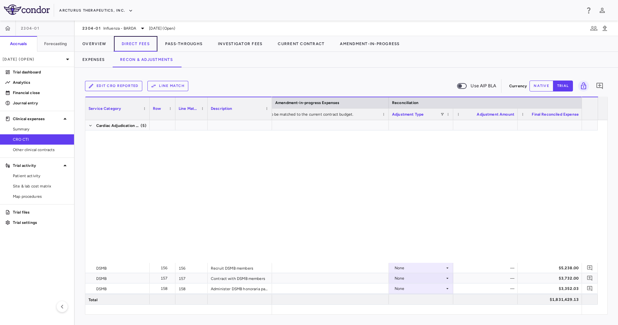
scroll to position [1998, 0]
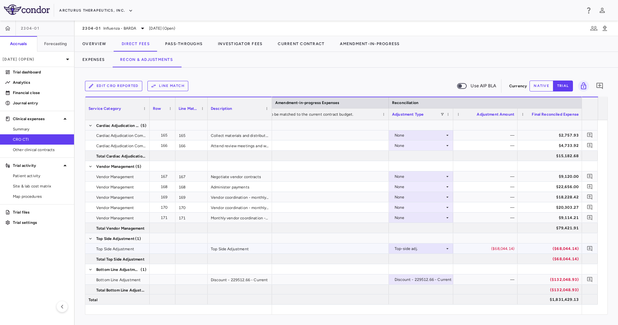
click at [411, 216] on div "($68,044.14)" at bounding box center [550, 248] width 55 height 10
click at [174, 45] on button "Pass-Throughs" at bounding box center [183, 43] width 53 height 15
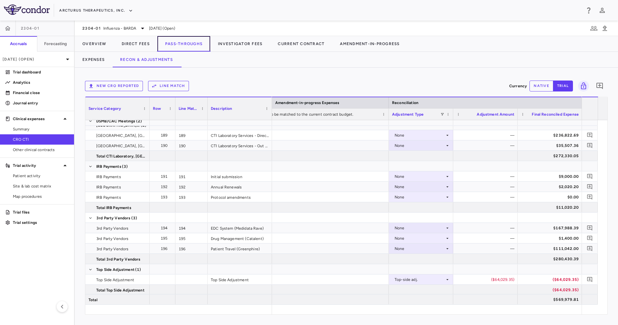
scroll to position [237, 0]
click at [411, 216] on div "($64,029.35)" at bounding box center [550, 279] width 55 height 10
click at [47, 93] on p "Financial close" at bounding box center [41, 93] width 56 height 6
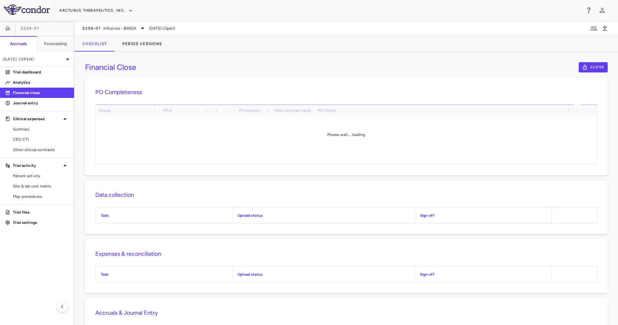
click at [264, 40] on div "Checklist Period Versions" at bounding box center [346, 43] width 543 height 15
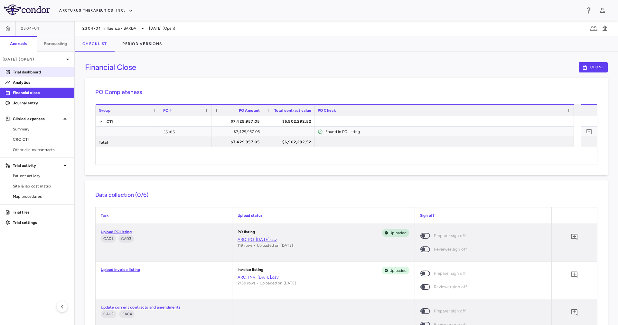
click at [55, 70] on p "Trial dashboard" at bounding box center [41, 72] width 56 height 6
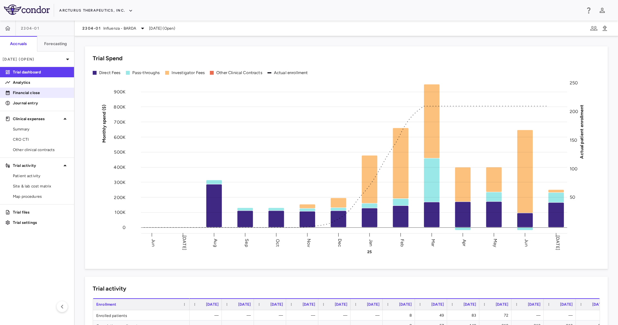
click at [37, 92] on p "Financial close" at bounding box center [41, 93] width 56 height 6
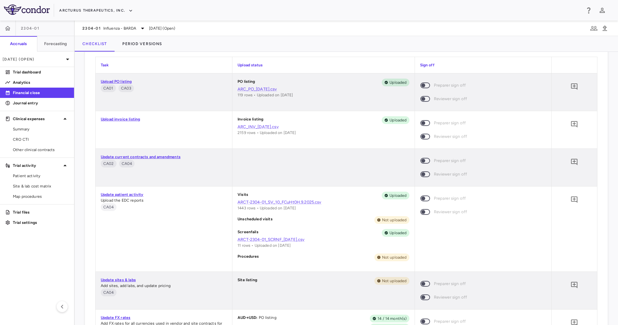
scroll to position [193, 0]
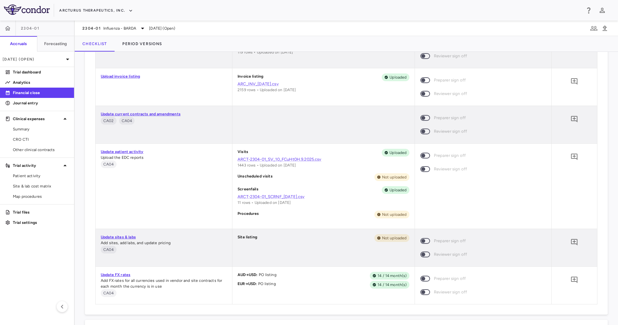
click at [350, 192] on div "Screenfails Uploaded" at bounding box center [322, 190] width 171 height 8
click at [343, 177] on div "Unscheduled visits Not uploaded" at bounding box center [322, 177] width 171 height 8
drag, startPoint x: 343, startPoint y: 177, endPoint x: 236, endPoint y: 182, distance: 107.0
click at [236, 182] on div "Visits Uploaded ARCT-2304-01_SV_10_FCuHt0H.9.2025.csv 1443 rows • Uploaded on […" at bounding box center [323, 185] width 182 height 85
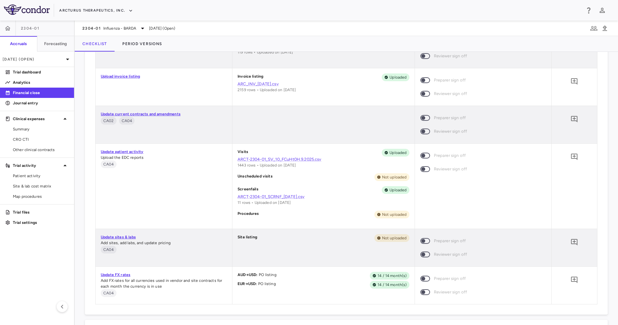
click at [239, 177] on p "Unscheduled visits" at bounding box center [254, 177] width 35 height 8
drag, startPoint x: 239, startPoint y: 177, endPoint x: 385, endPoint y: 173, distance: 145.5
click at [385, 173] on div "Unscheduled visits Not uploaded" at bounding box center [322, 177] width 171 height 8
click at [385, 173] on div "Not uploaded" at bounding box center [391, 177] width 35 height 8
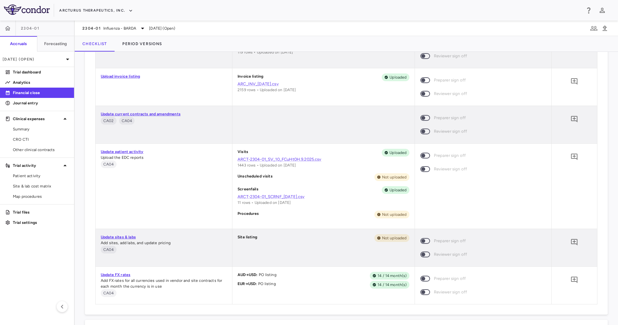
click at [293, 215] on div "Procedures Not uploaded" at bounding box center [322, 214] width 171 height 8
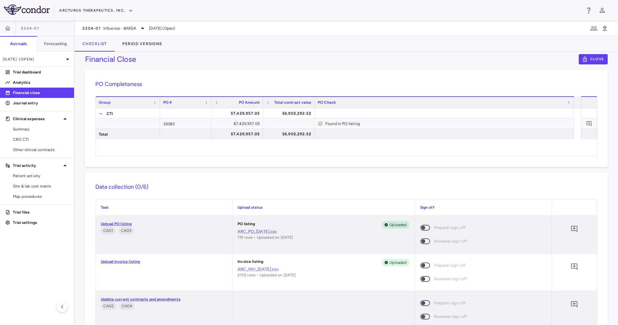
scroll to position [0, 0]
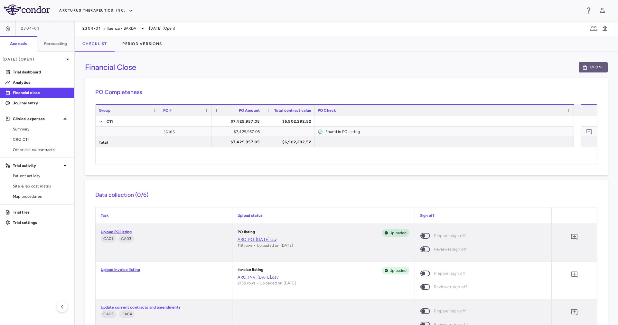
click at [411, 68] on button "Close" at bounding box center [592, 67] width 29 height 10
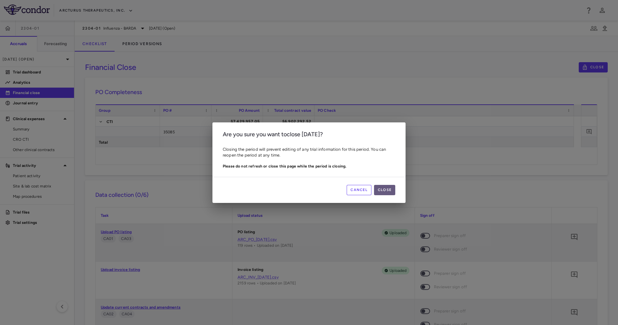
click at [385, 188] on button "Close" at bounding box center [384, 190] width 21 height 10
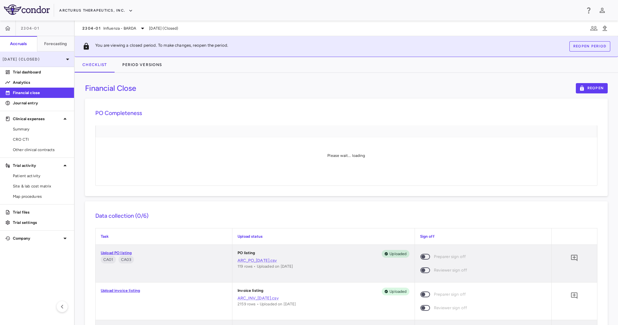
click at [48, 58] on p "[DATE] (Closed)" at bounding box center [33, 59] width 61 height 6
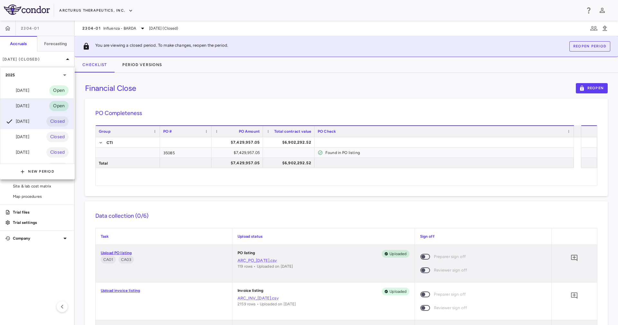
click at [31, 110] on div "[DATE] Open" at bounding box center [36, 105] width 73 height 15
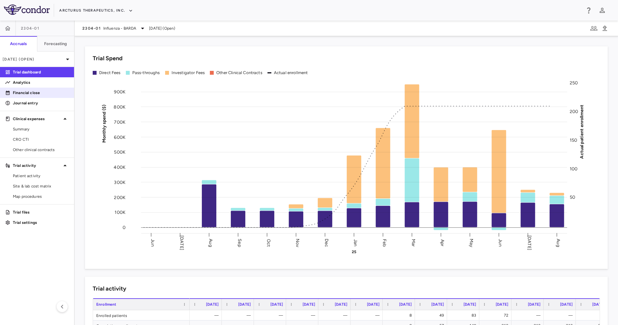
click at [51, 94] on p "Financial close" at bounding box center [41, 93] width 56 height 6
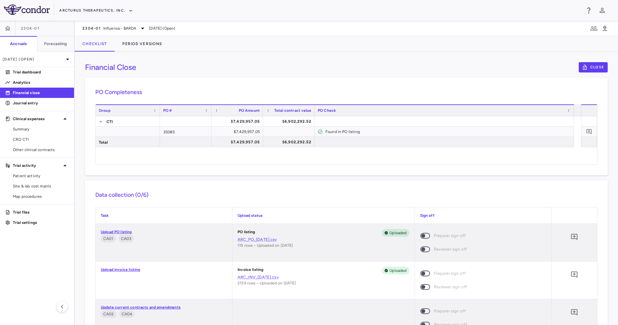
click at [323, 179] on div "Financial Close Close PO Completeness Vendor Drag here to set column labels Gro…" at bounding box center [346, 188] width 543 height 273
click at [411, 66] on button "Close" at bounding box center [592, 67] width 29 height 10
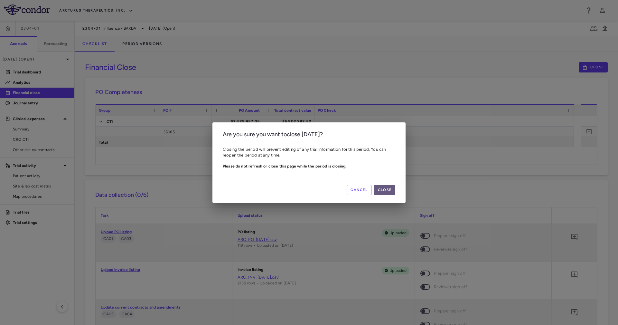
click at [382, 189] on button "Close" at bounding box center [384, 190] width 21 height 10
click at [390, 177] on div "Cancel Close" at bounding box center [308, 190] width 193 height 26
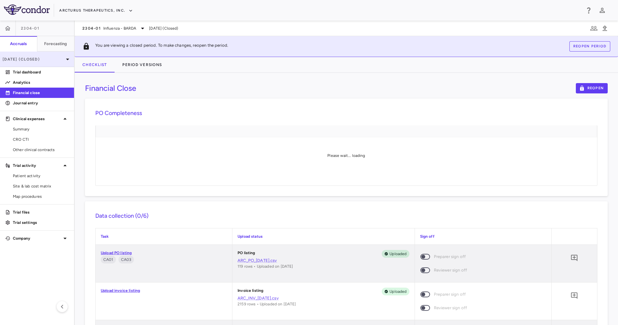
click at [59, 58] on p "[DATE] (Closed)" at bounding box center [33, 59] width 61 height 6
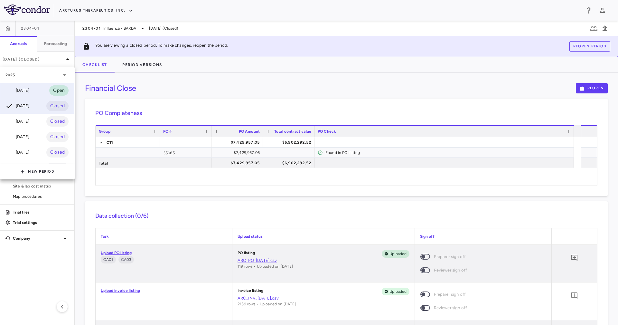
click at [38, 87] on div "[DATE] Open" at bounding box center [36, 90] width 73 height 15
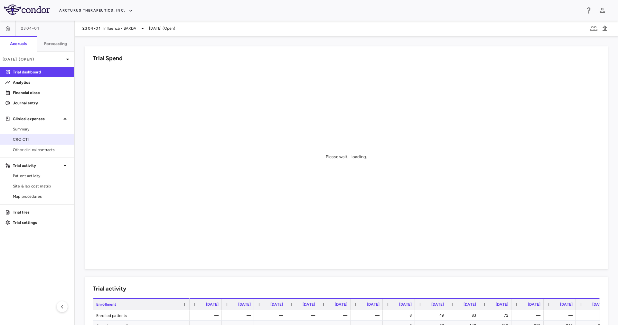
click at [47, 139] on span "CRO CTI" at bounding box center [41, 139] width 56 height 6
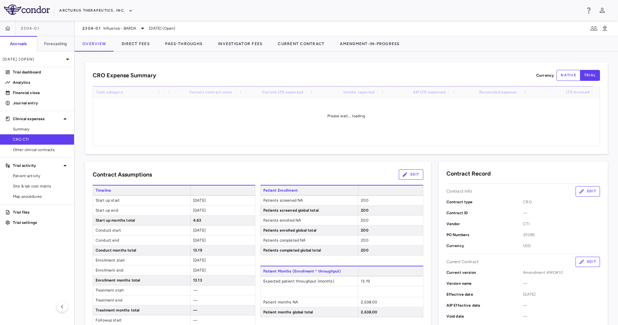
click at [411, 145] on div "Please wait... loading" at bounding box center [346, 116] width 506 height 60
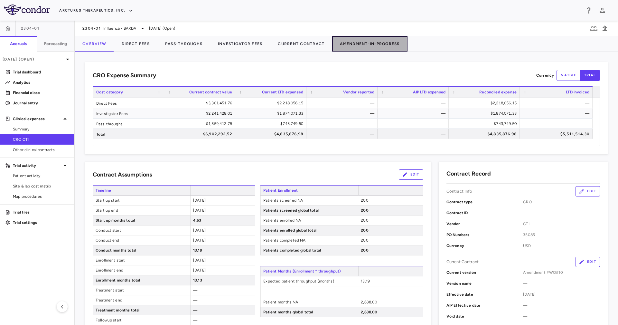
click at [372, 41] on button "Amendment-In-Progress" at bounding box center [369, 43] width 75 height 15
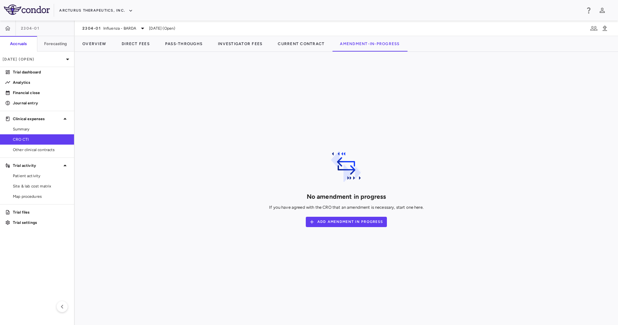
click at [411, 72] on div "No amendment in progress If you have agreed with the CRO that an amendment is n…" at bounding box center [346, 188] width 522 height 252
click at [355, 216] on button "Add Amendment In Progress" at bounding box center [346, 222] width 81 height 10
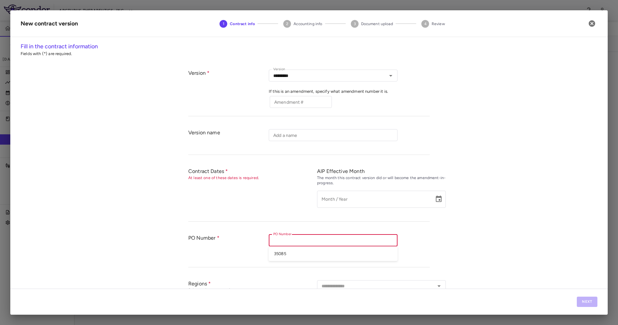
click at [301, 216] on input "PO Number" at bounding box center [333, 240] width 124 height 8
click at [306, 216] on li "35085" at bounding box center [333, 253] width 129 height 10
type input "*****"
click at [320, 170] on div "Contract Dates At least one of these dates is required. AIP Effective Month The…" at bounding box center [308, 191] width 241 height 60
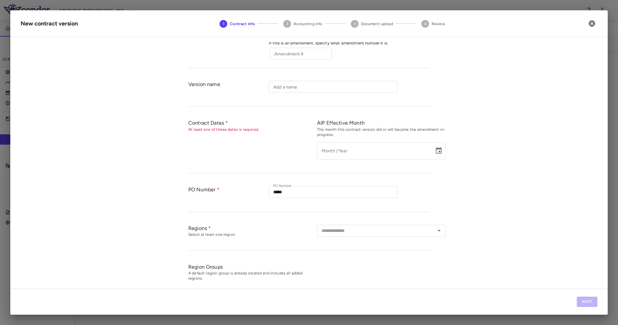
scroll to position [98, 0]
